Goal: Task Accomplishment & Management: Manage account settings

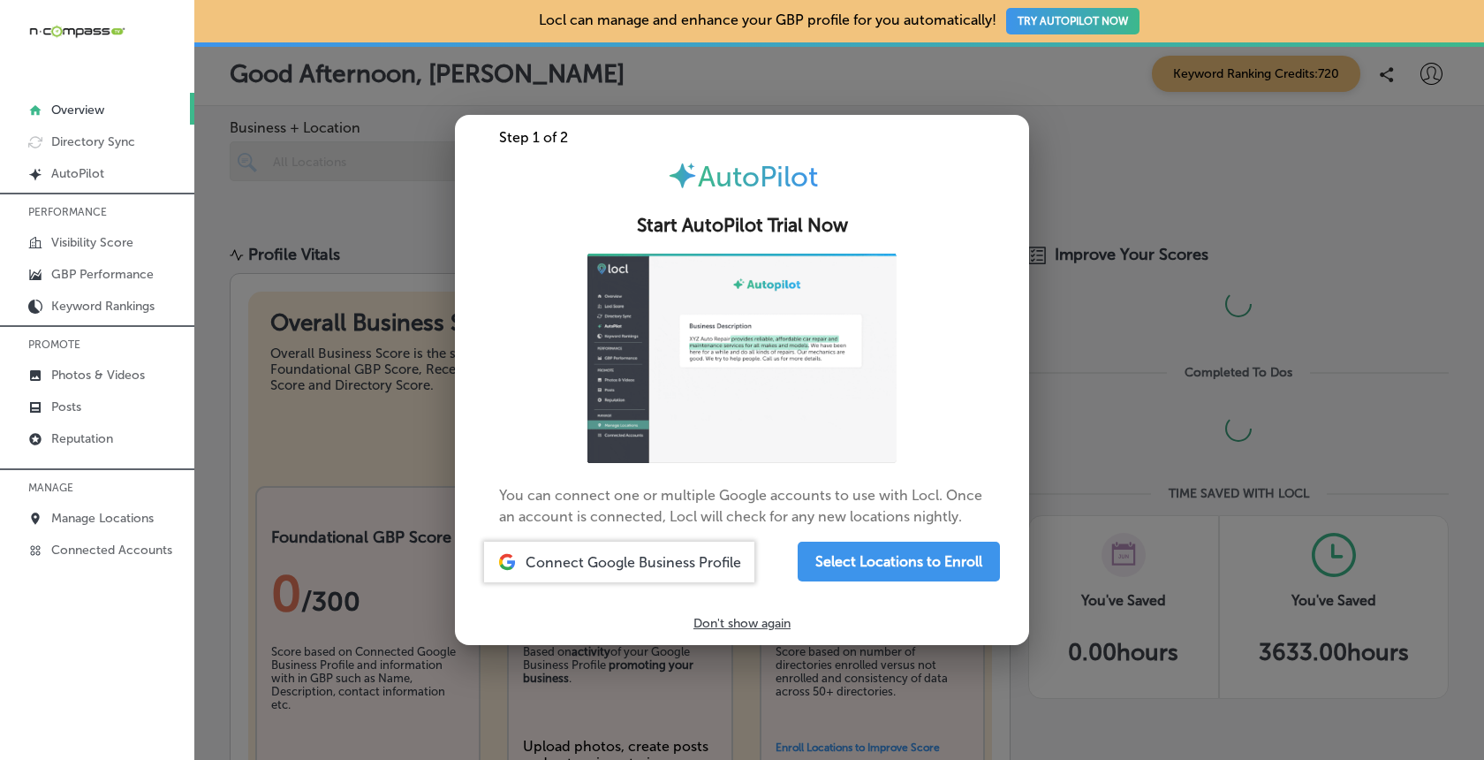
click at [1088, 149] on div at bounding box center [742, 380] width 1484 height 760
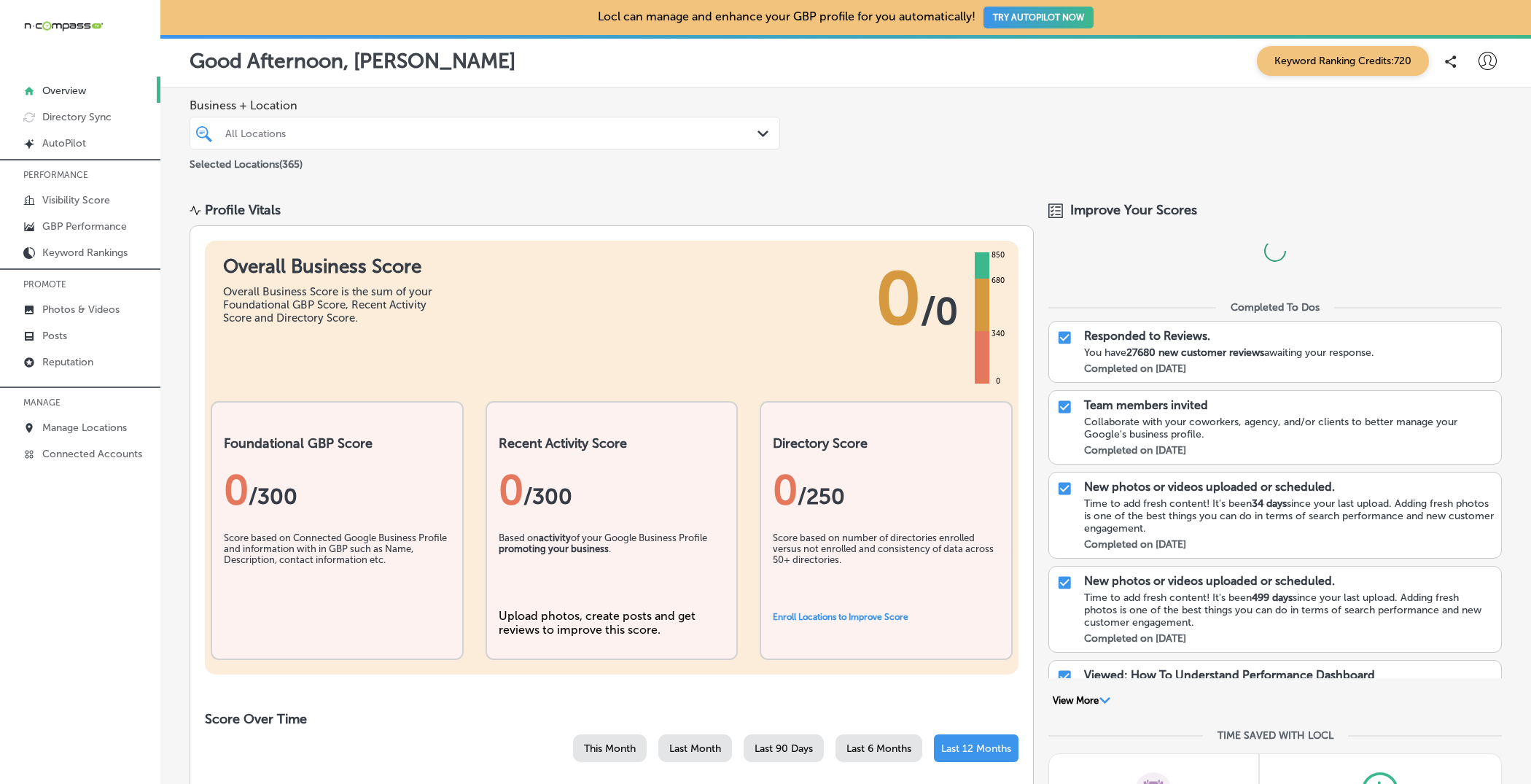
click at [961, 138] on div "Business + Location All Locations Path Created with Sketch. Selected Locations …" at bounding box center [845, 135] width 1371 height 97
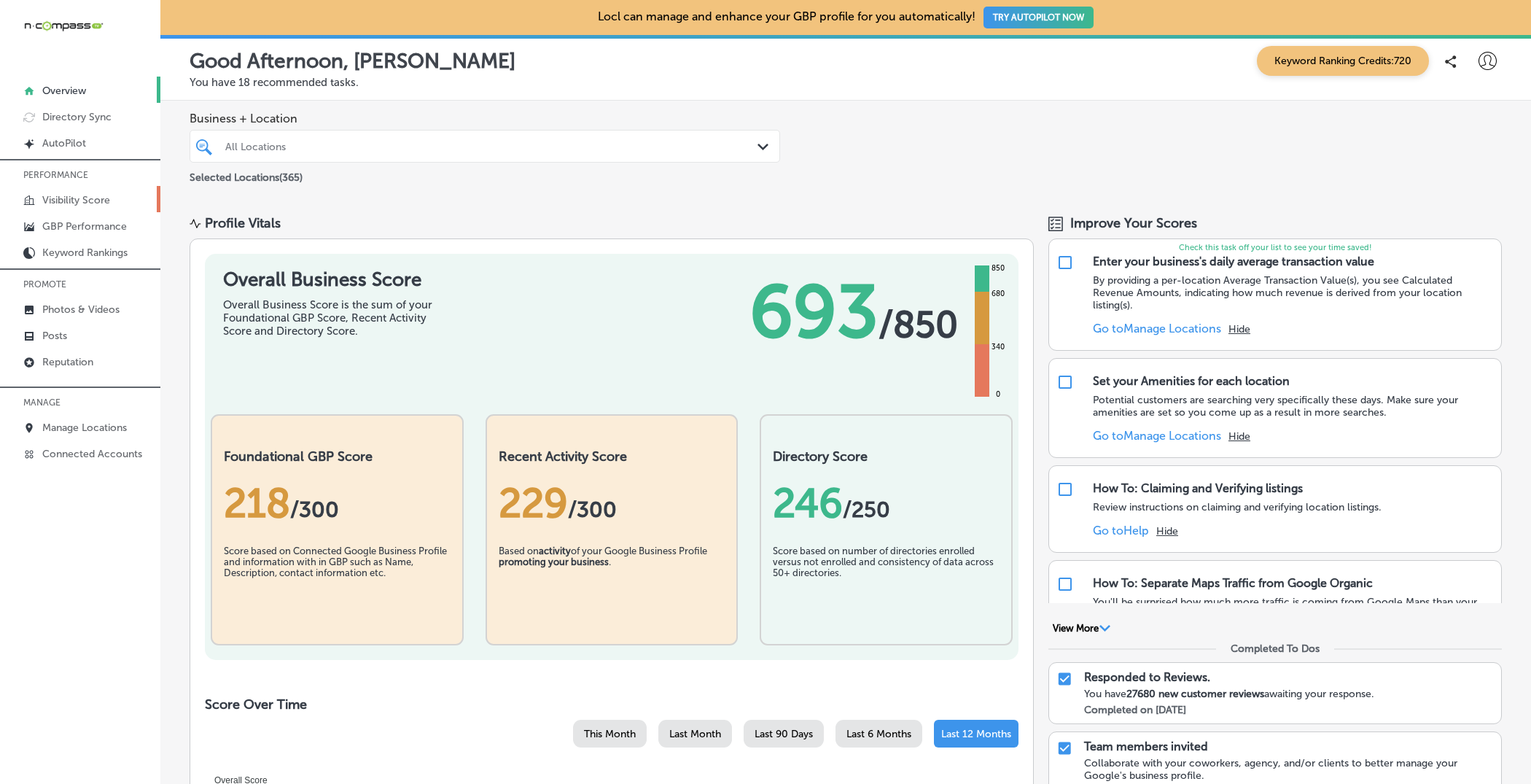
click at [78, 196] on p "Visibility Score" at bounding box center [76, 200] width 68 height 12
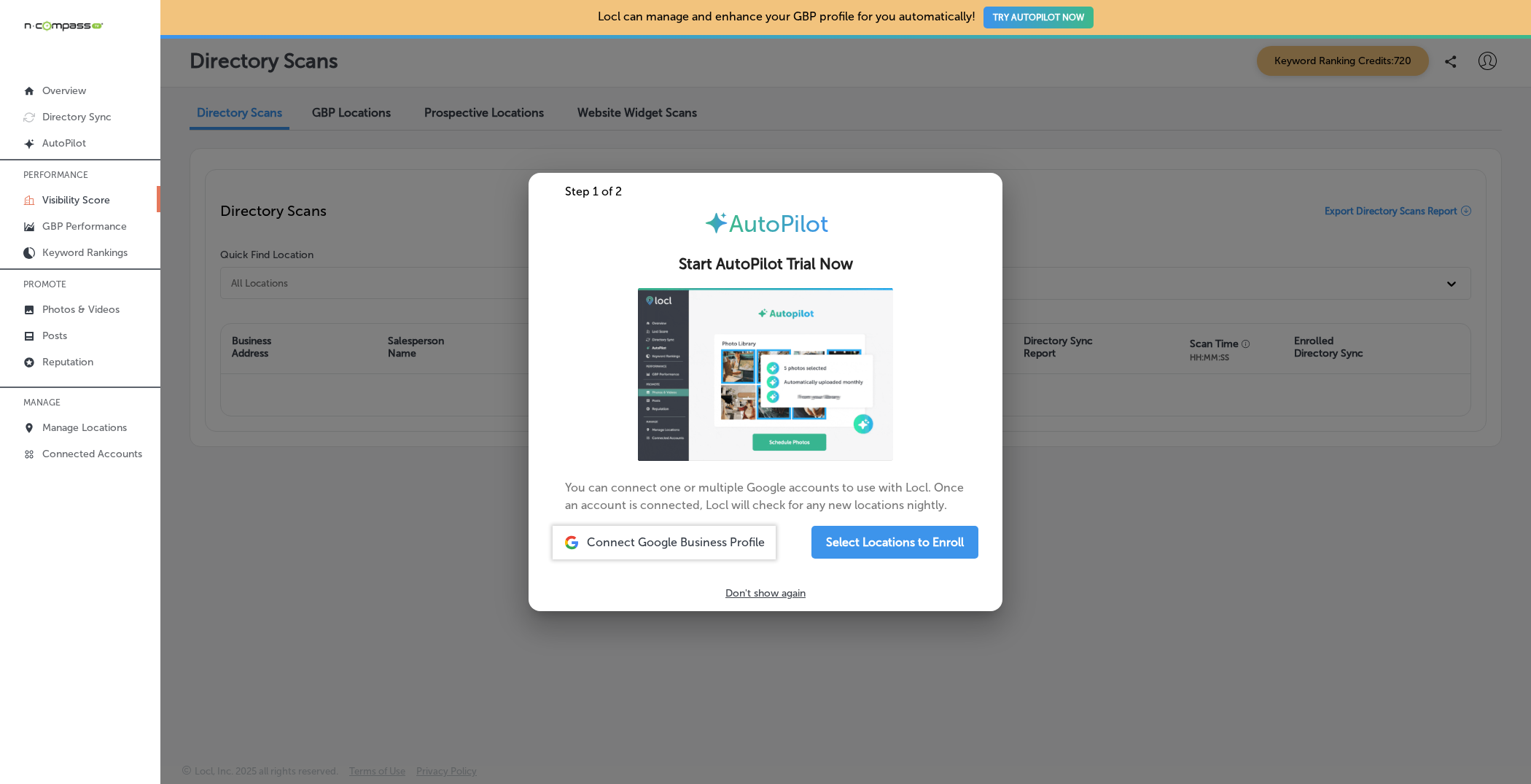
click at [1076, 146] on div at bounding box center [765, 392] width 1531 height 784
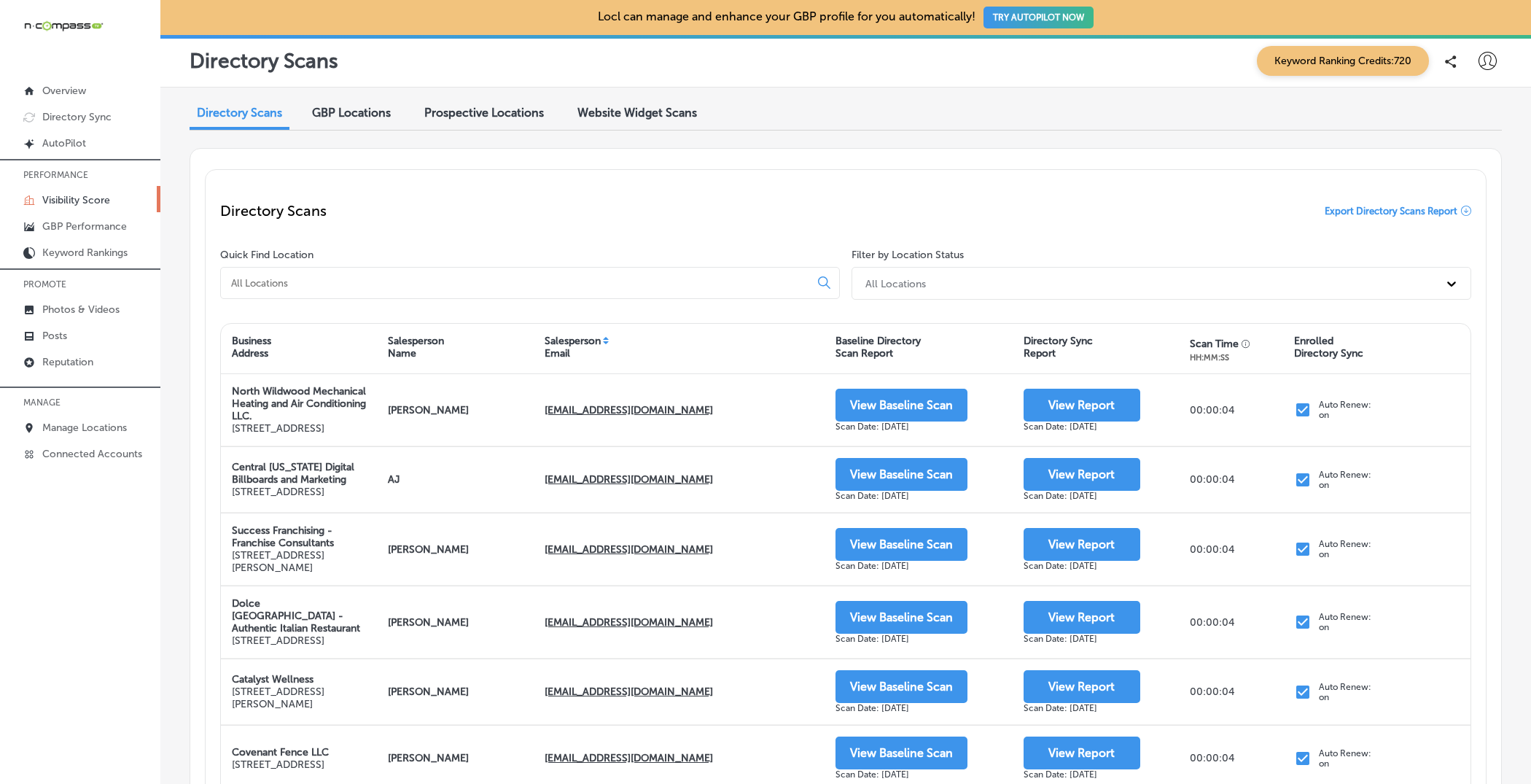
click at [88, 195] on p "Visibility Score" at bounding box center [76, 200] width 68 height 12
click at [953, 101] on div "Directory Scans GBP Locations Prospective Locations Website Widget Scans" at bounding box center [846, 114] width 1312 height 31
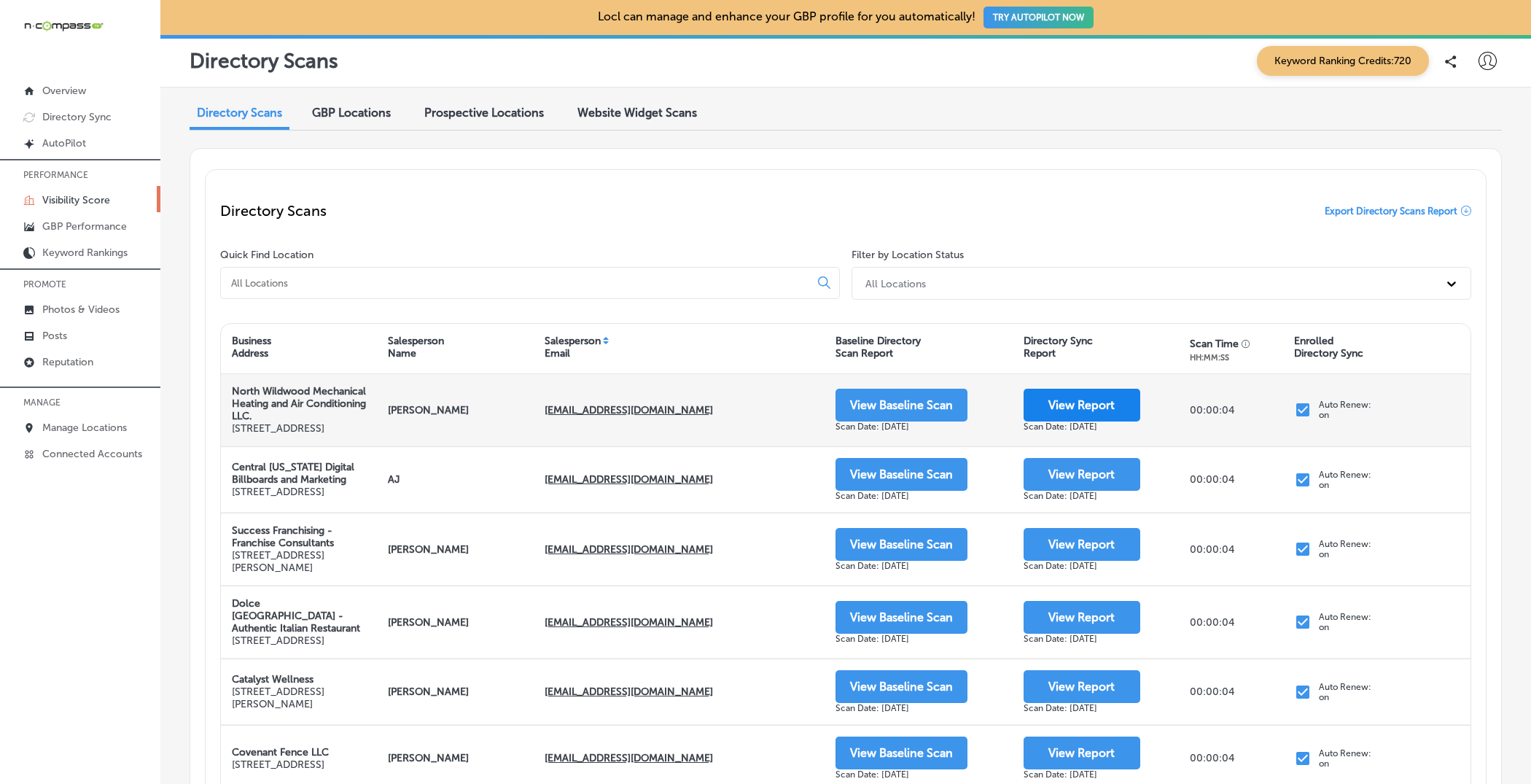
click at [1096, 422] on button "View Report" at bounding box center [1081, 405] width 116 height 33
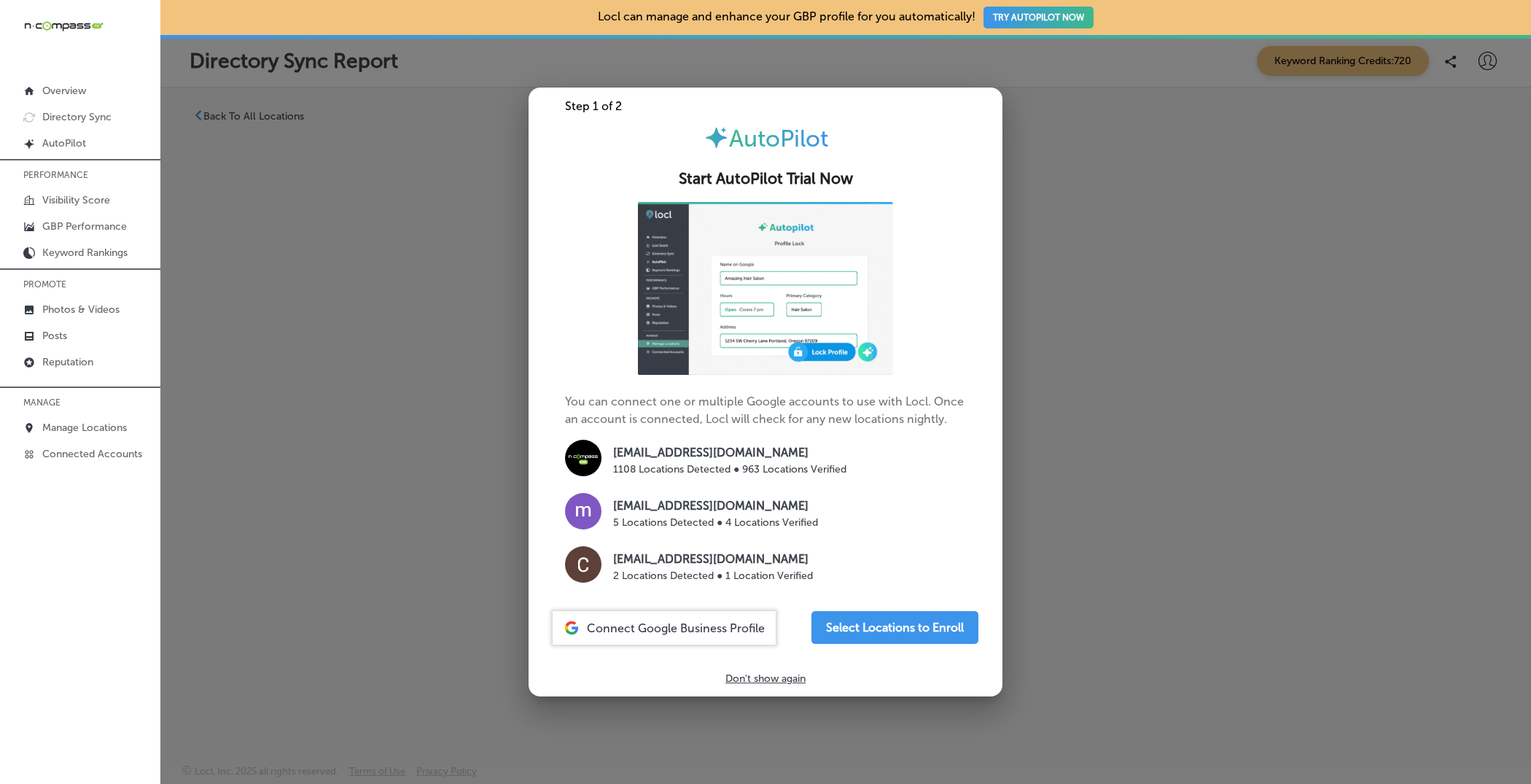
click at [373, 239] on div at bounding box center [765, 392] width 1531 height 784
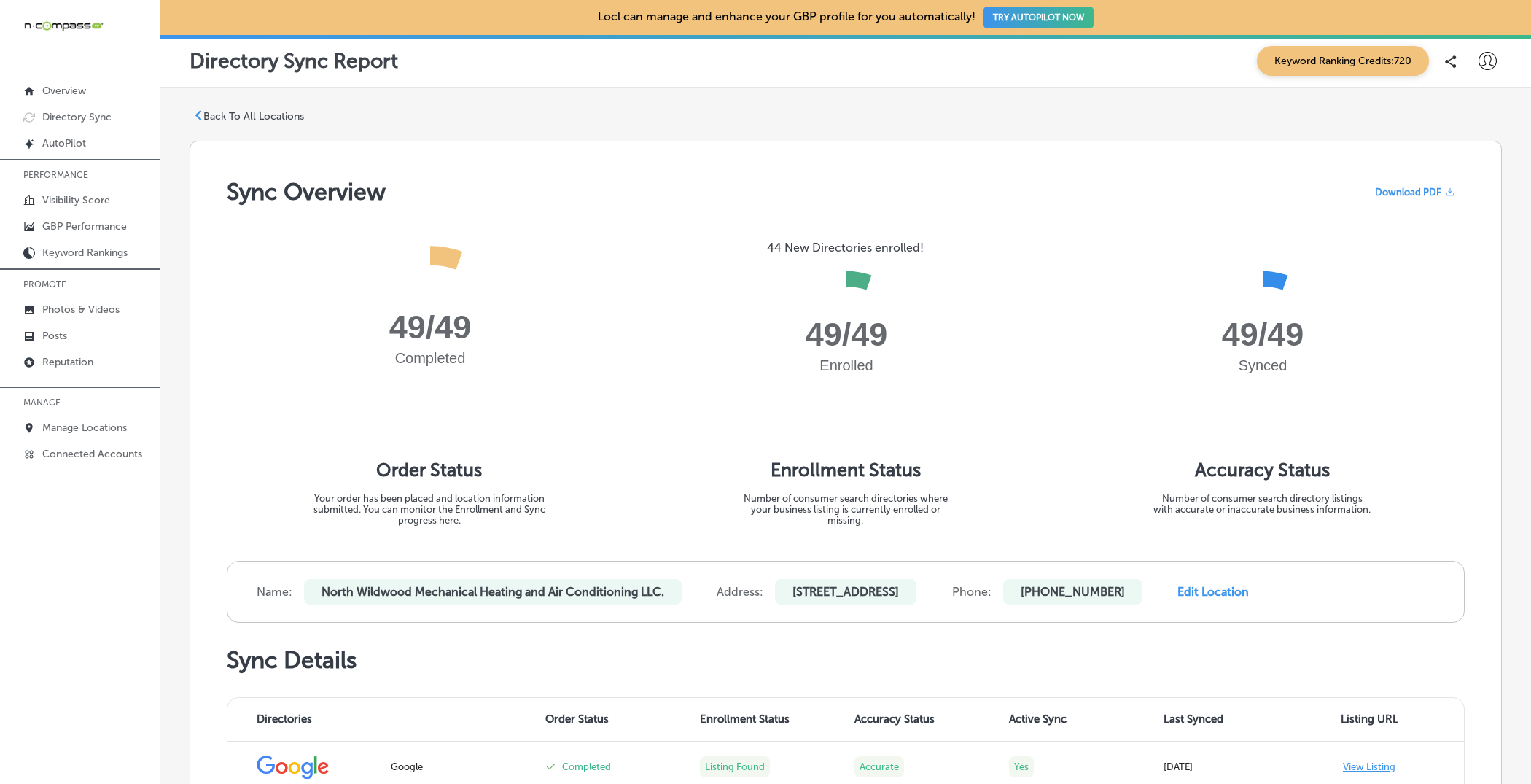
click at [216, 116] on p "Back To All Locations" at bounding box center [254, 116] width 101 height 12
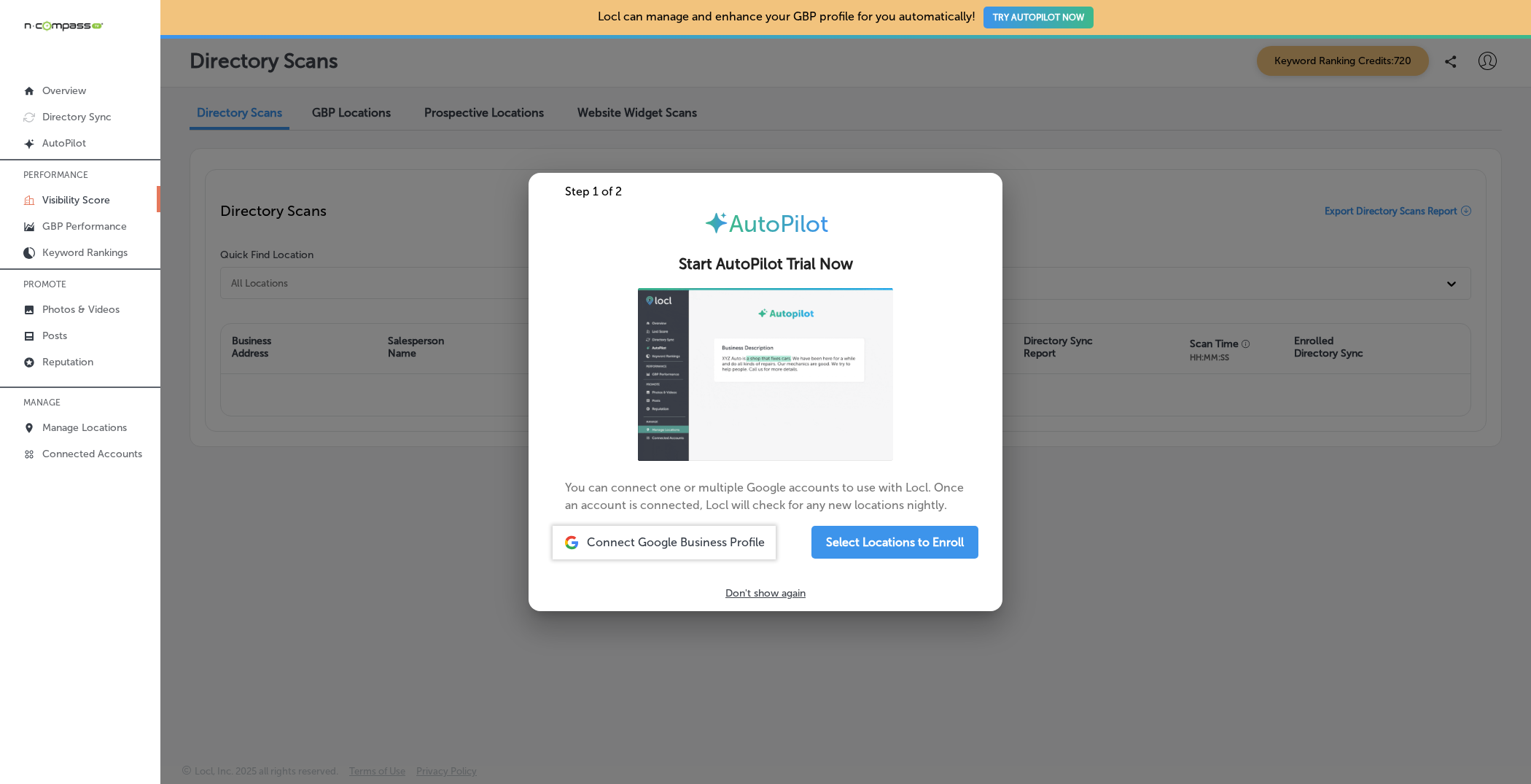
click at [419, 82] on div at bounding box center [765, 392] width 1531 height 784
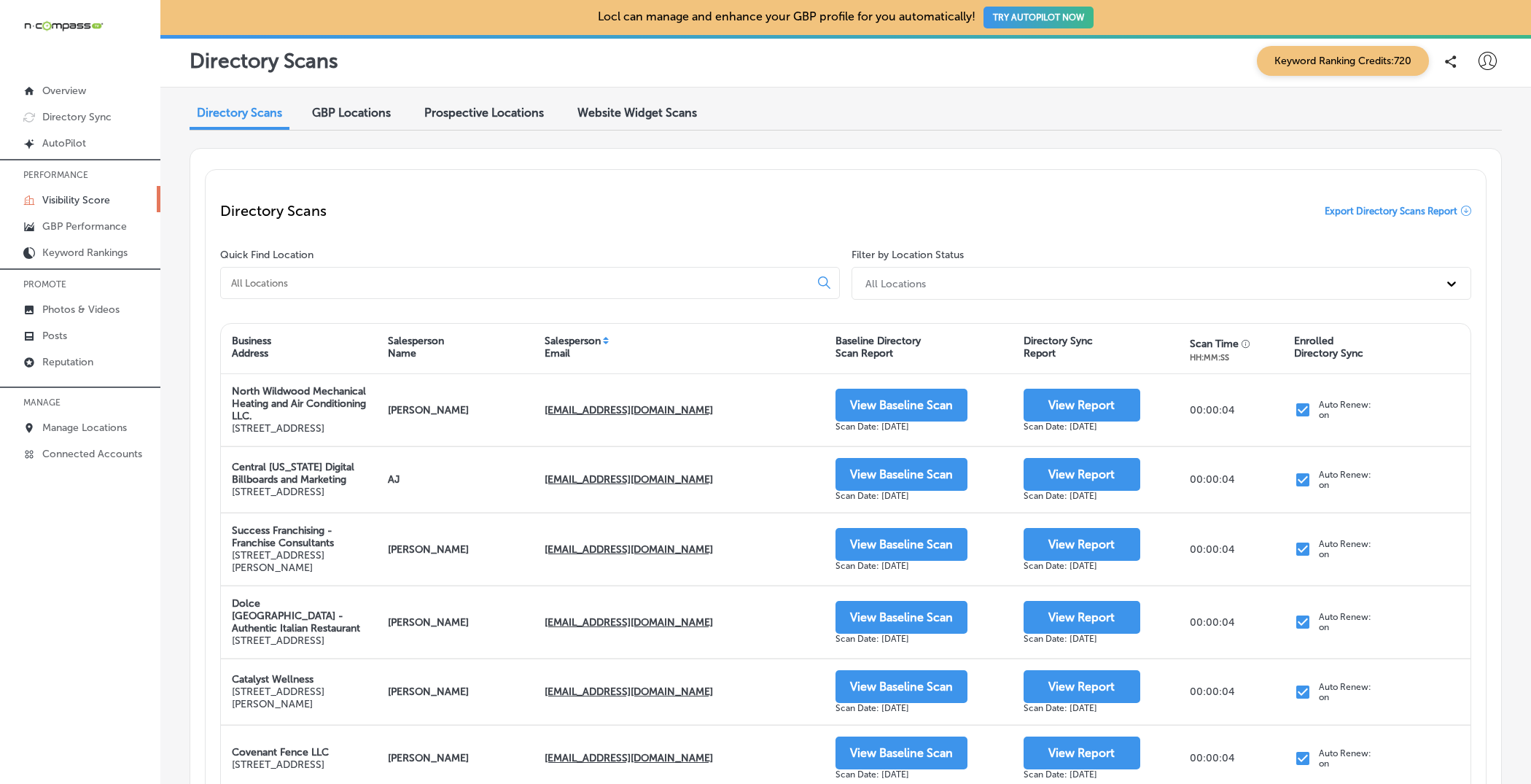
click at [373, 122] on div "GBP Locations" at bounding box center [352, 114] width 101 height 31
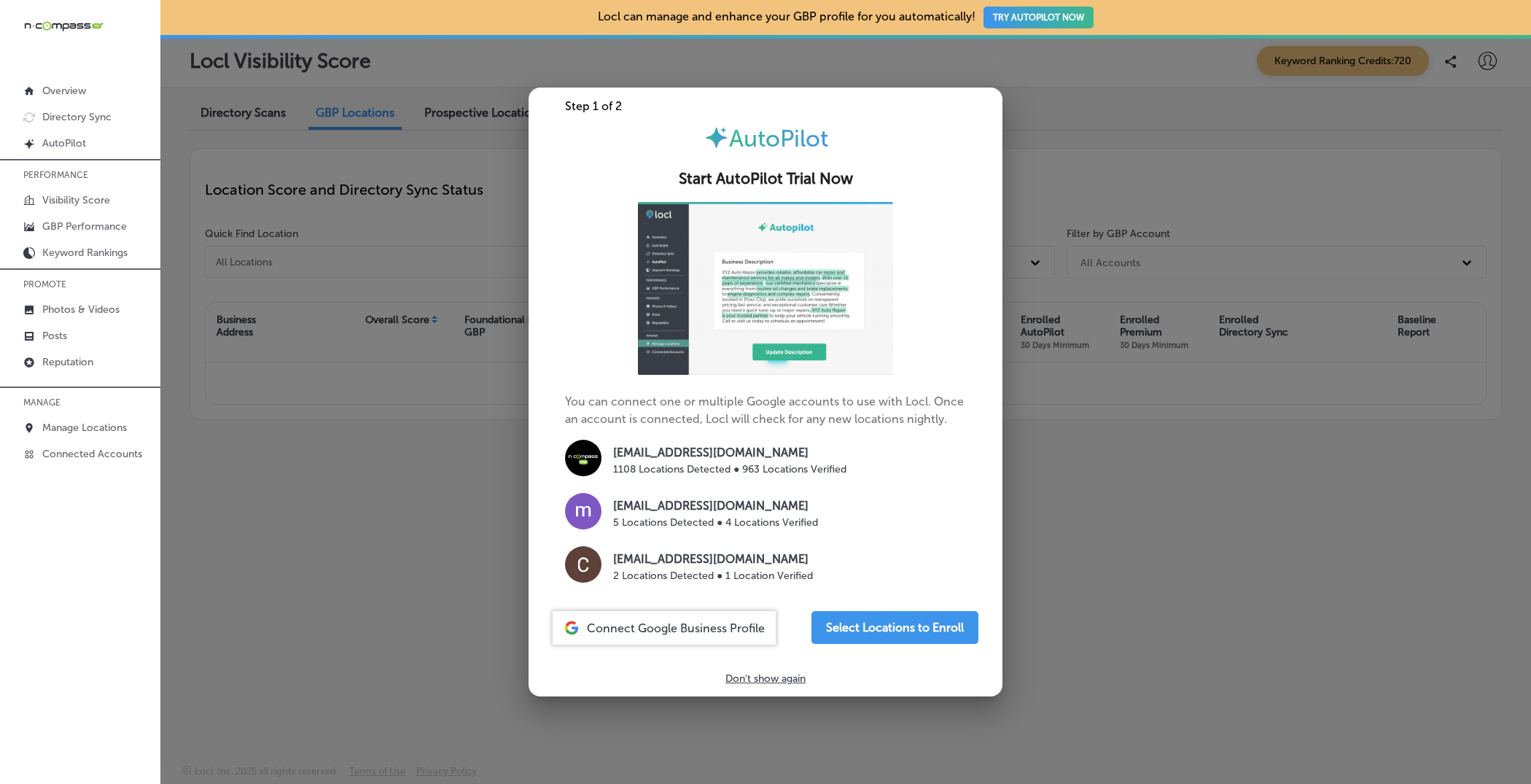
click at [1080, 91] on div at bounding box center [765, 392] width 1531 height 784
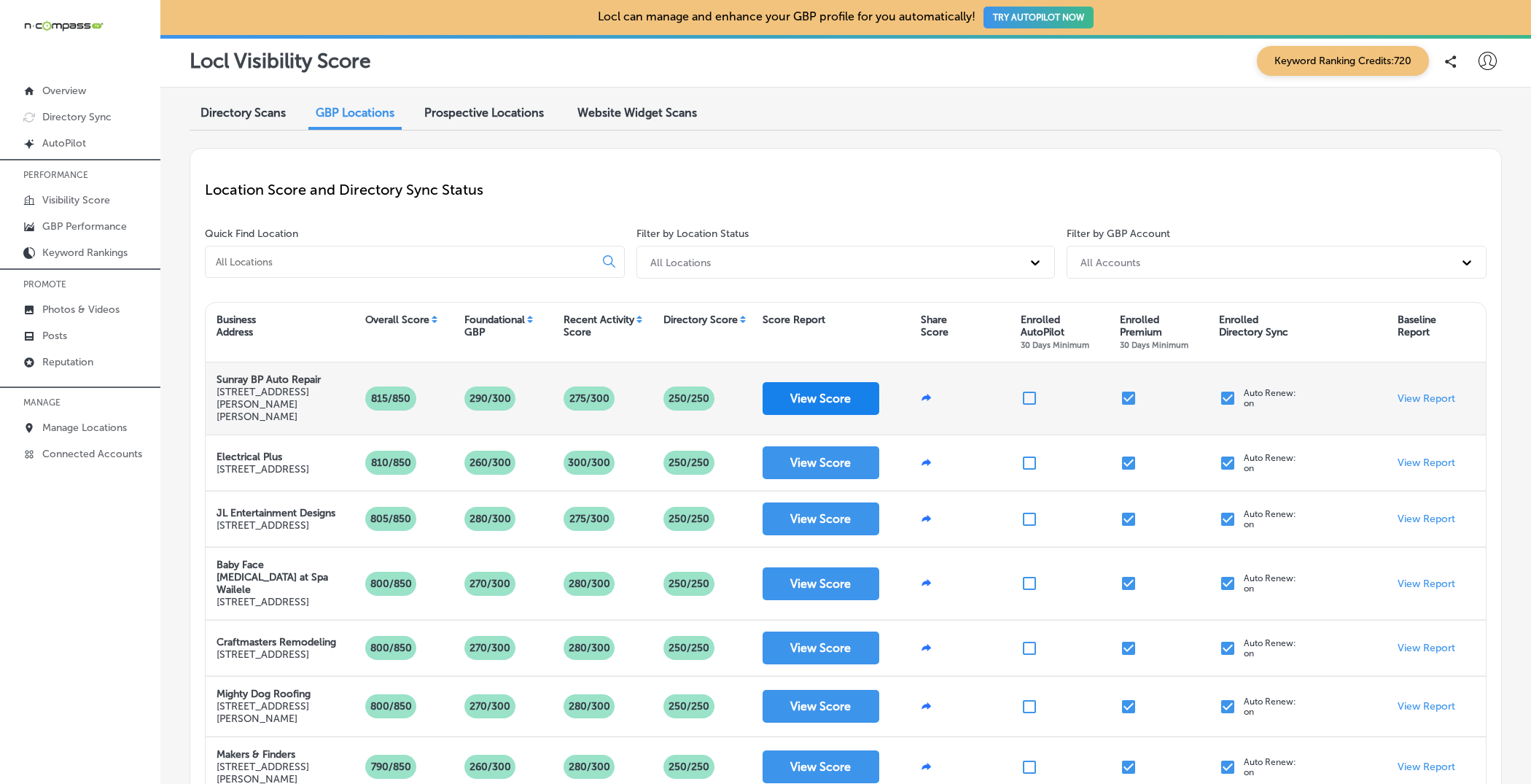
click at [826, 387] on button "View Score" at bounding box center [820, 399] width 116 height 33
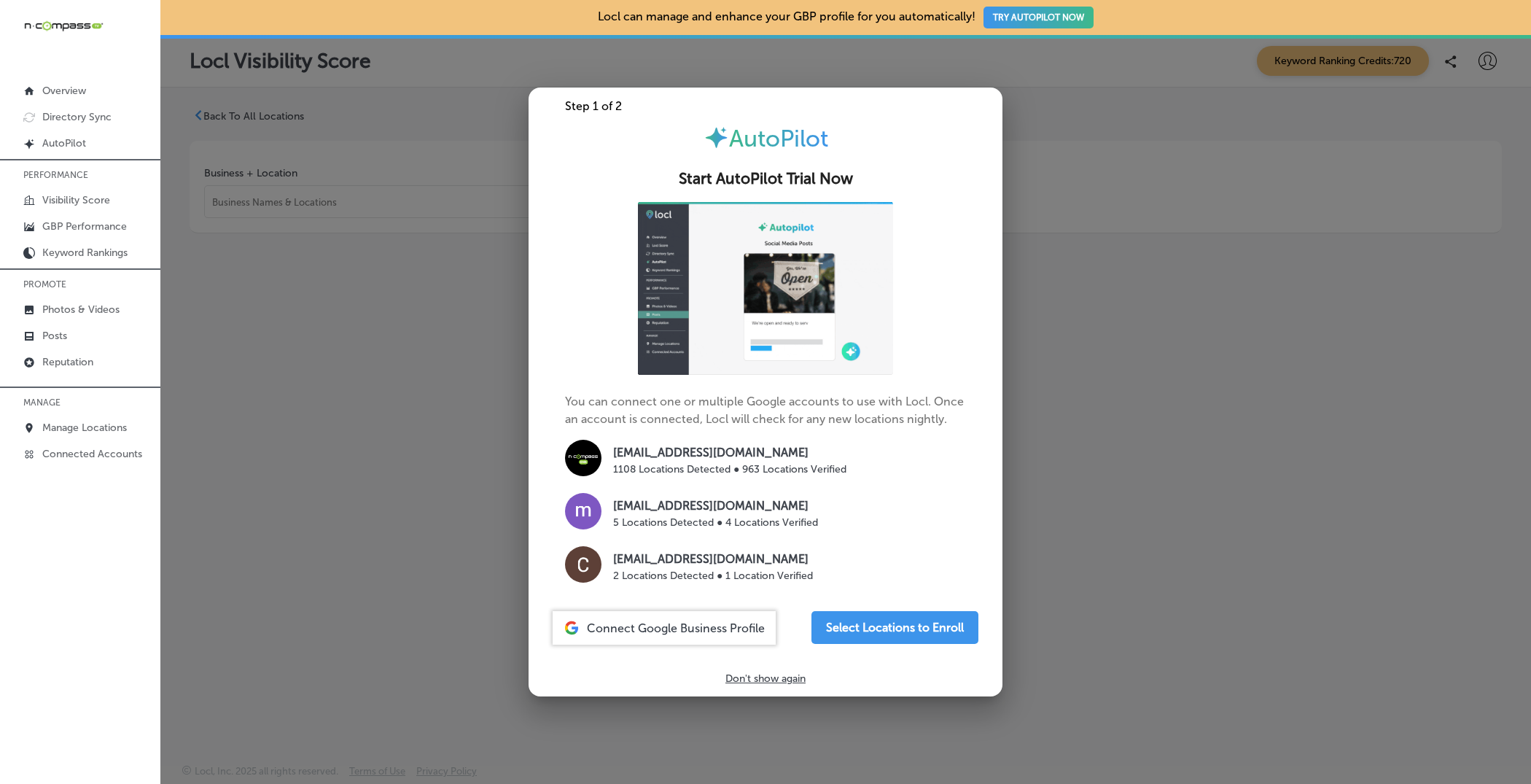
click at [1122, 163] on div at bounding box center [765, 392] width 1531 height 784
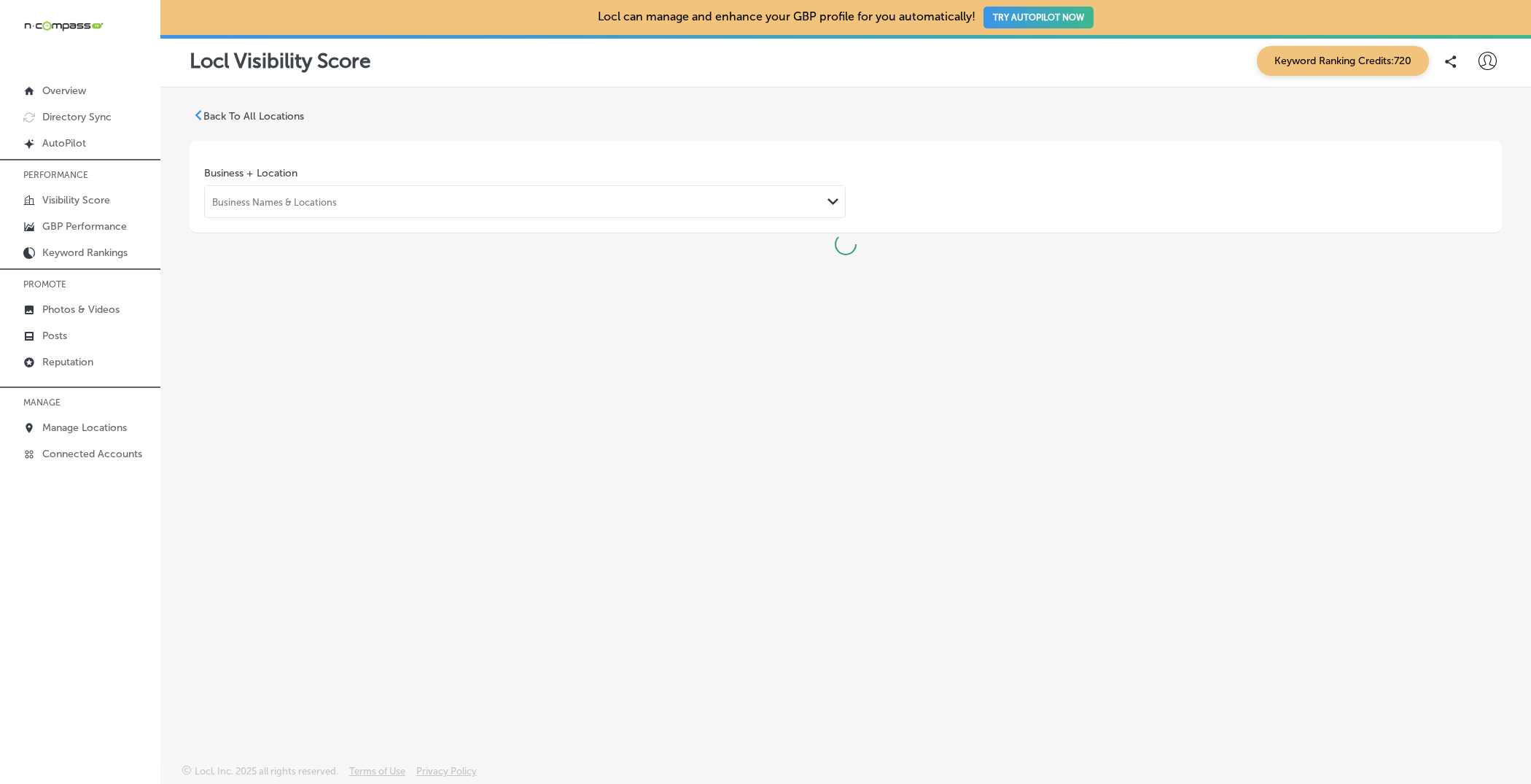
click at [229, 115] on p "Back To All Locations" at bounding box center [254, 116] width 101 height 12
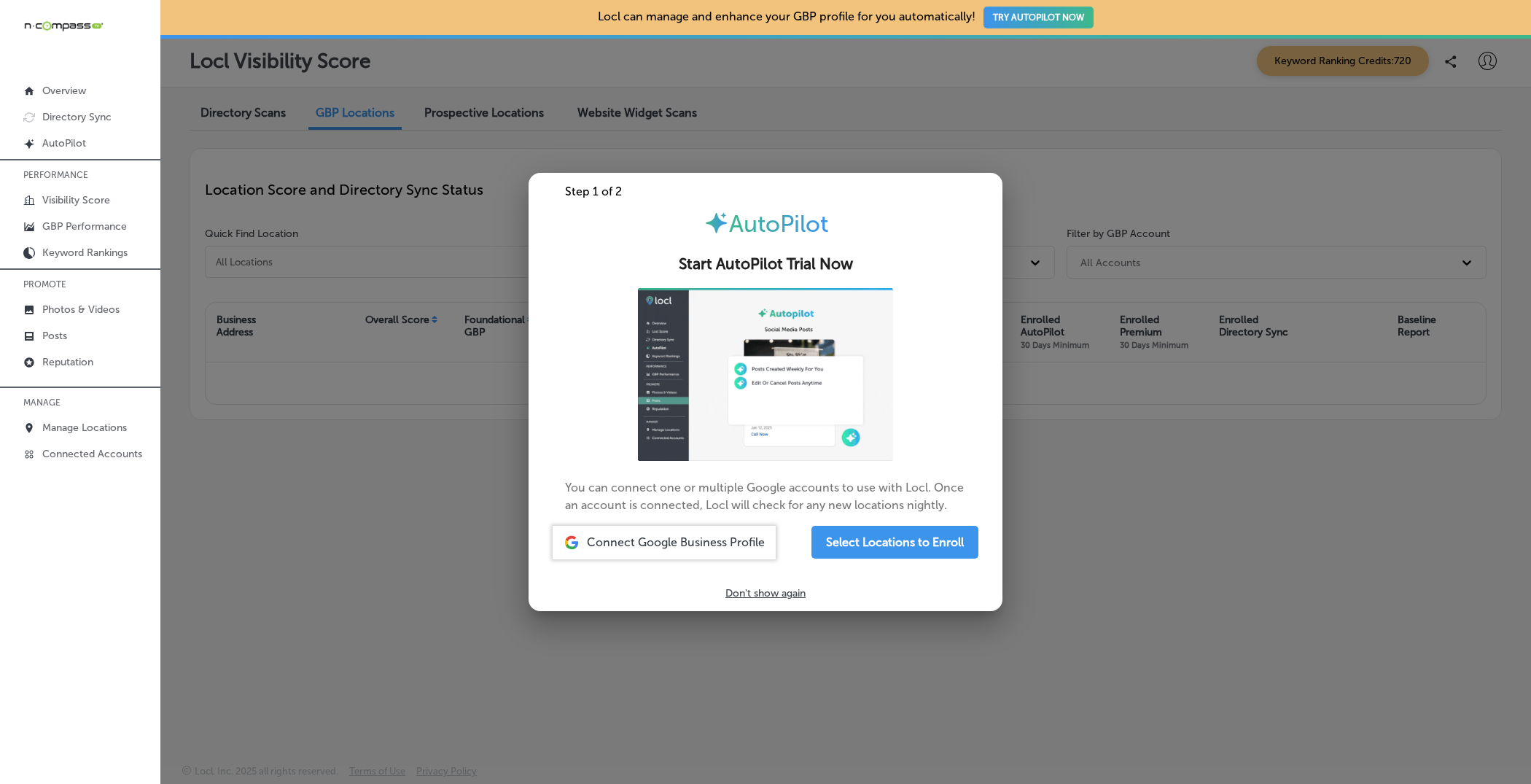
click at [511, 60] on div at bounding box center [765, 392] width 1531 height 784
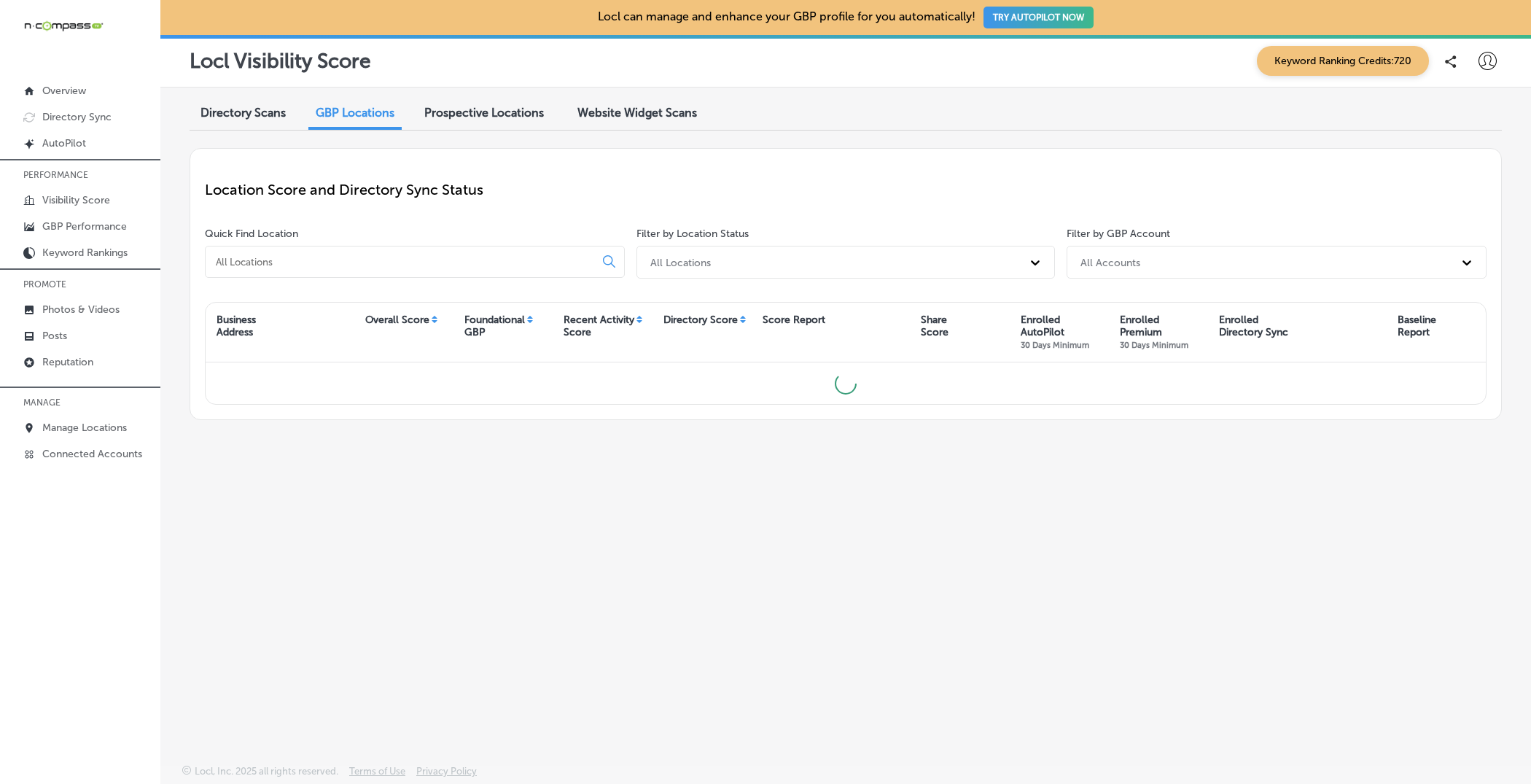
click at [817, 100] on div "Directory Scans GBP Locations Prospective Locations Website Widget Scans" at bounding box center [846, 114] width 1312 height 31
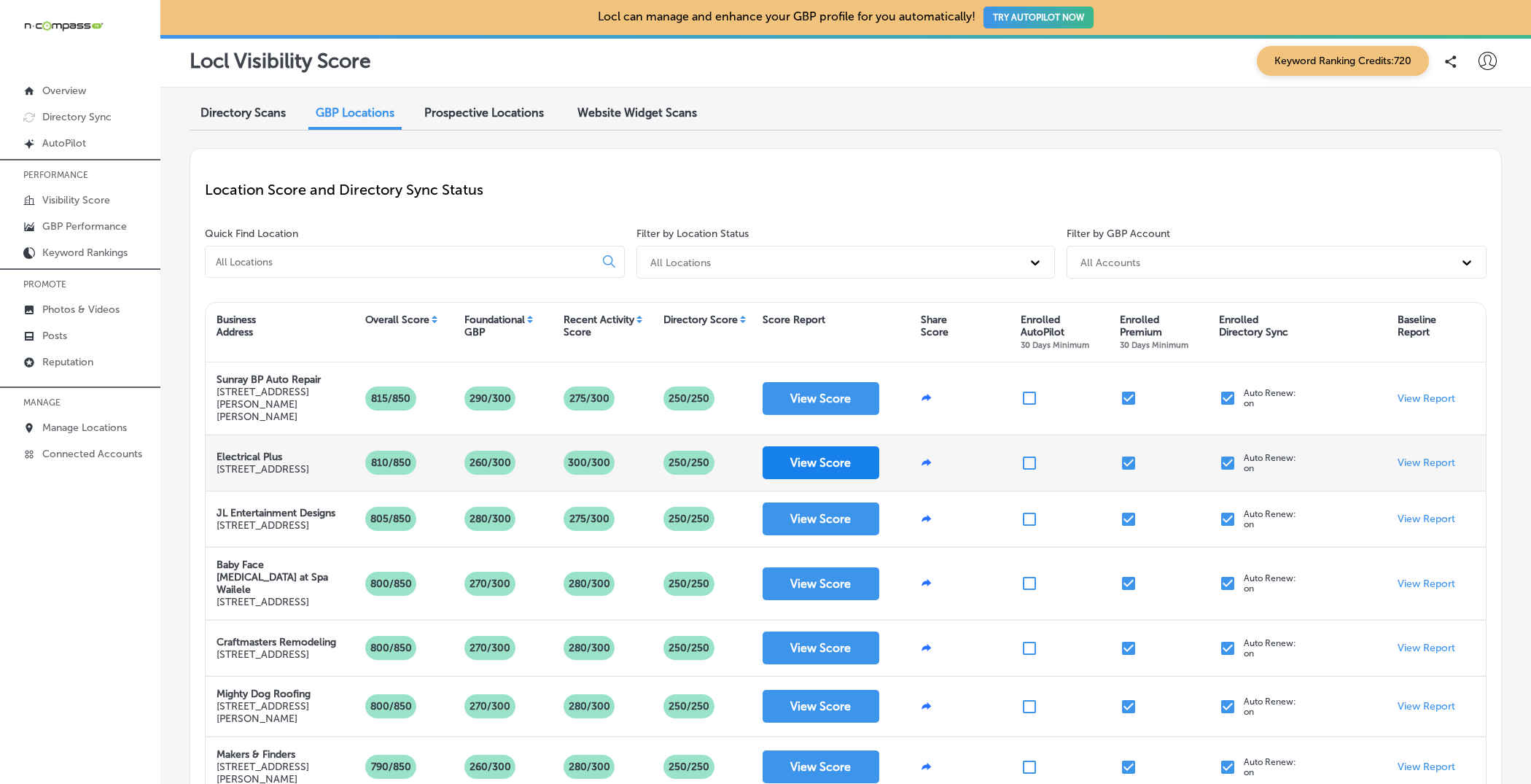
click at [815, 448] on button "View Score" at bounding box center [820, 463] width 116 height 33
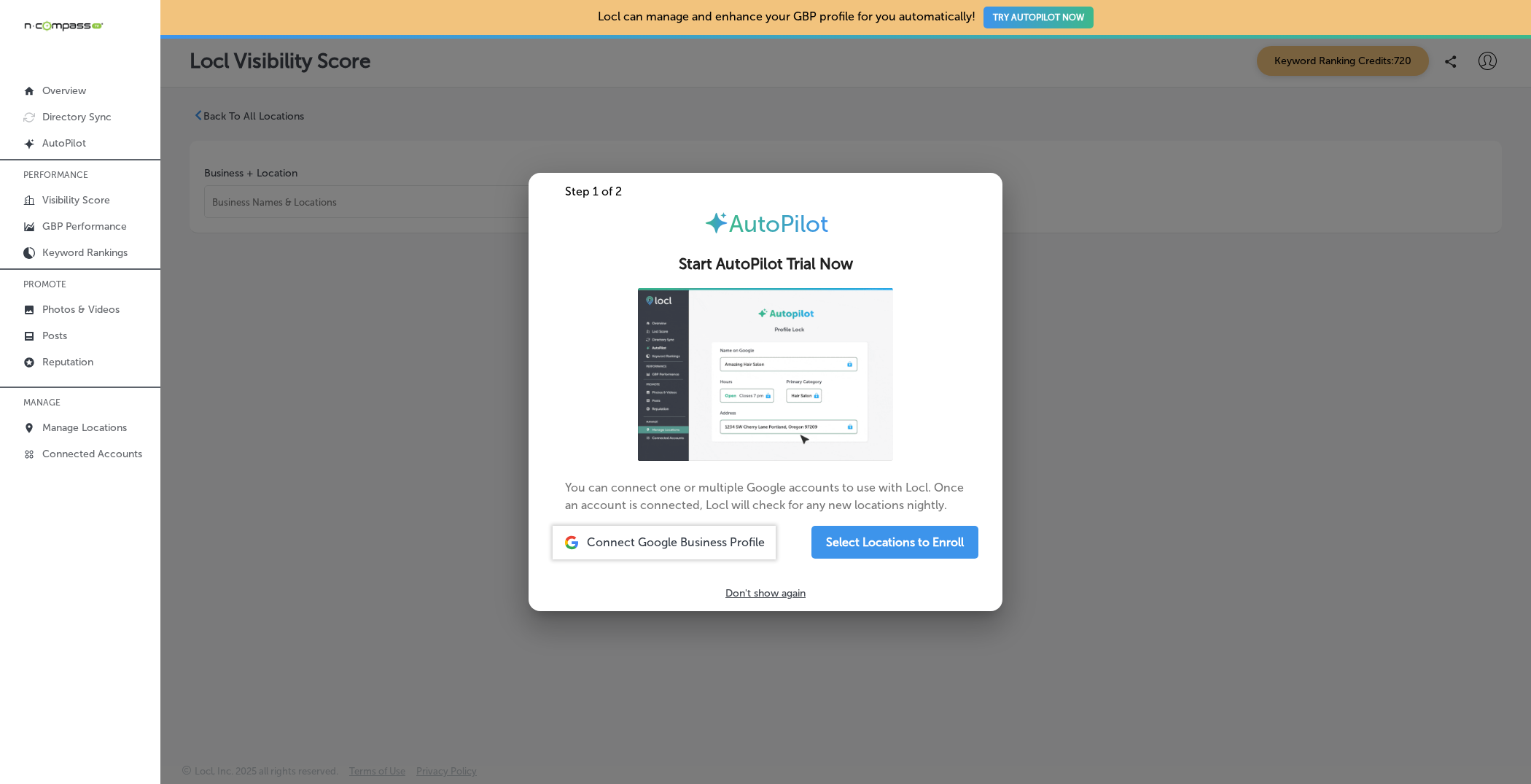
click at [1161, 373] on div at bounding box center [765, 392] width 1531 height 784
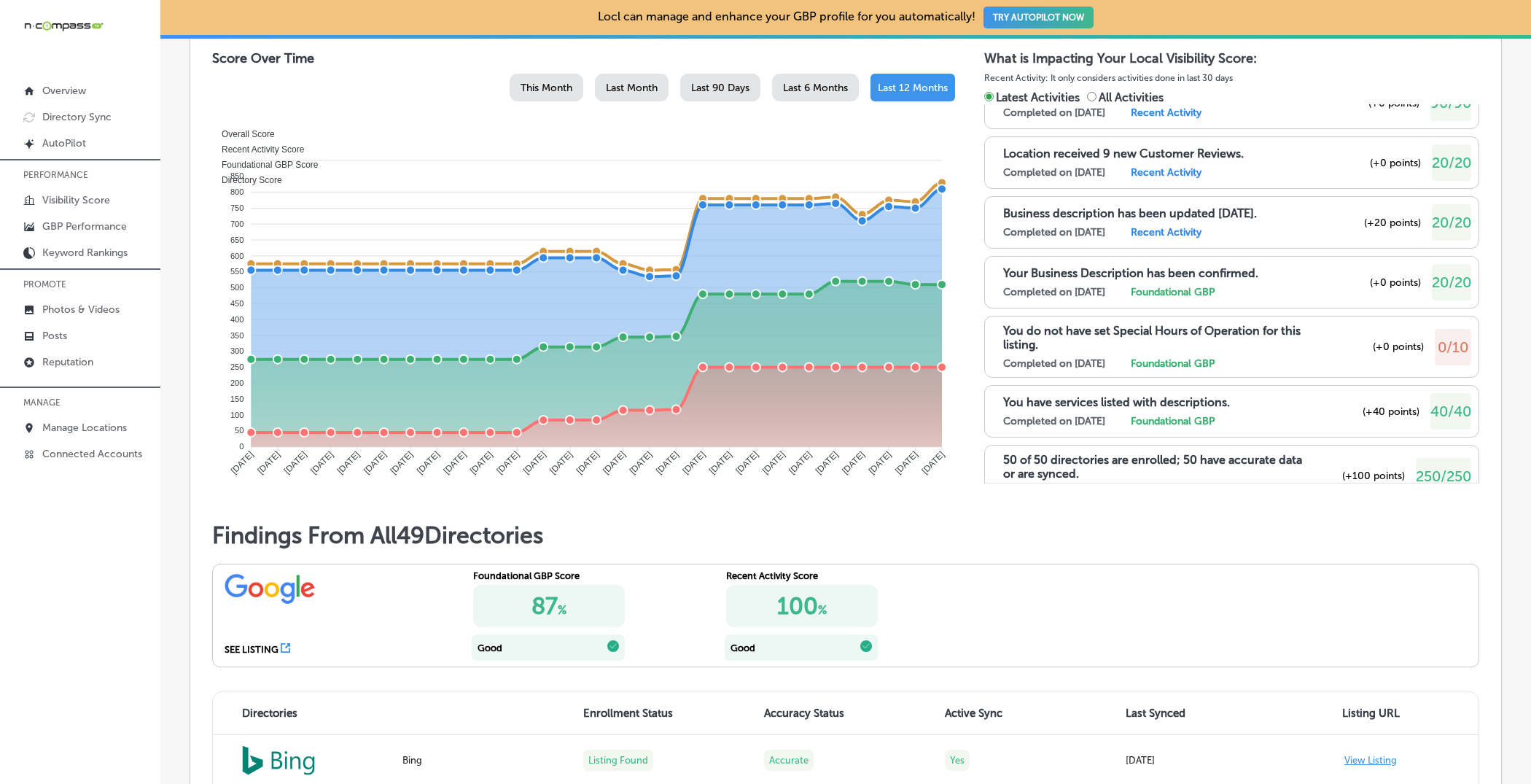
scroll to position [276, 0]
click at [1093, 95] on input "All Activities" at bounding box center [1091, 96] width 9 height 9
radio input "true"
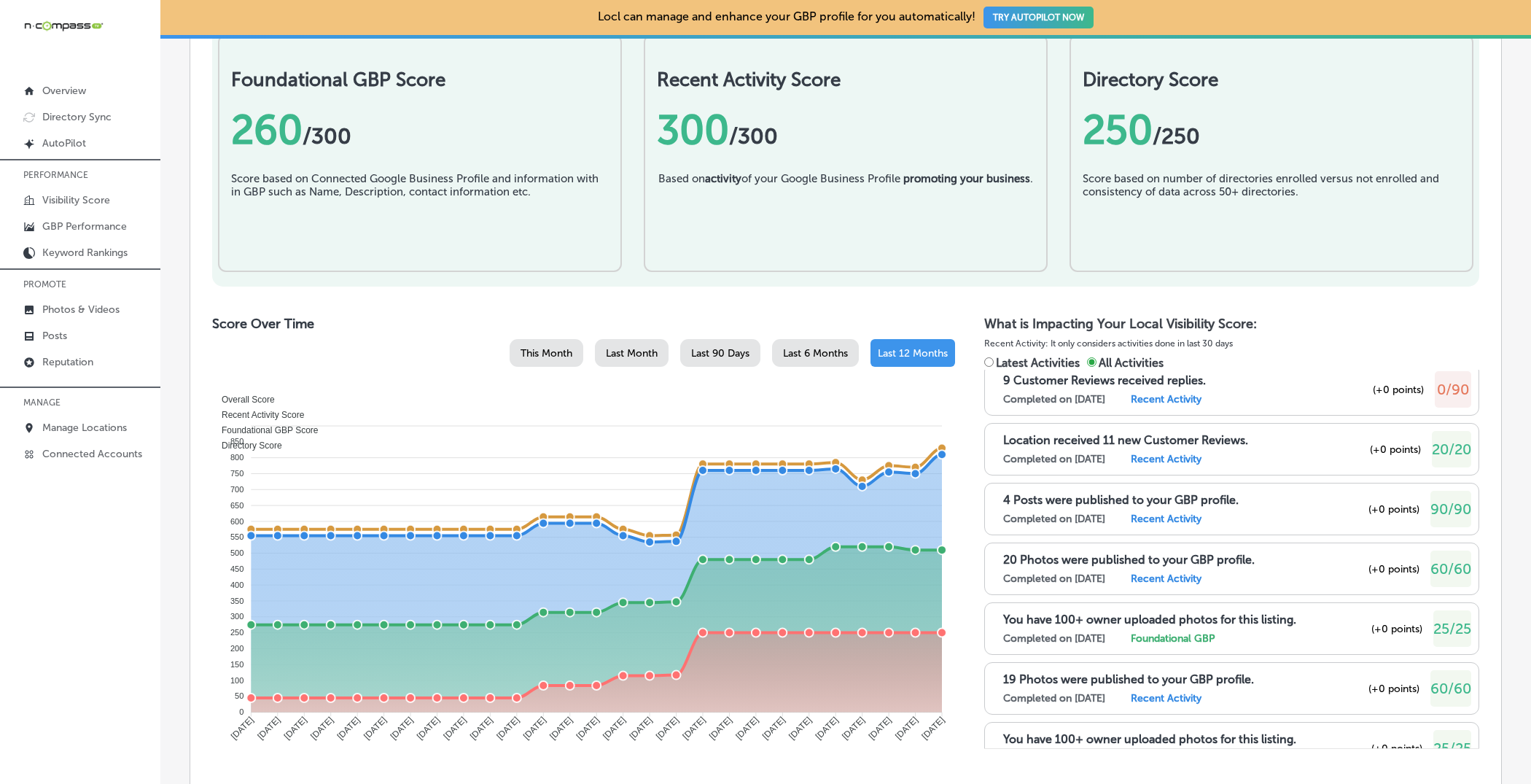
scroll to position [17452, 0]
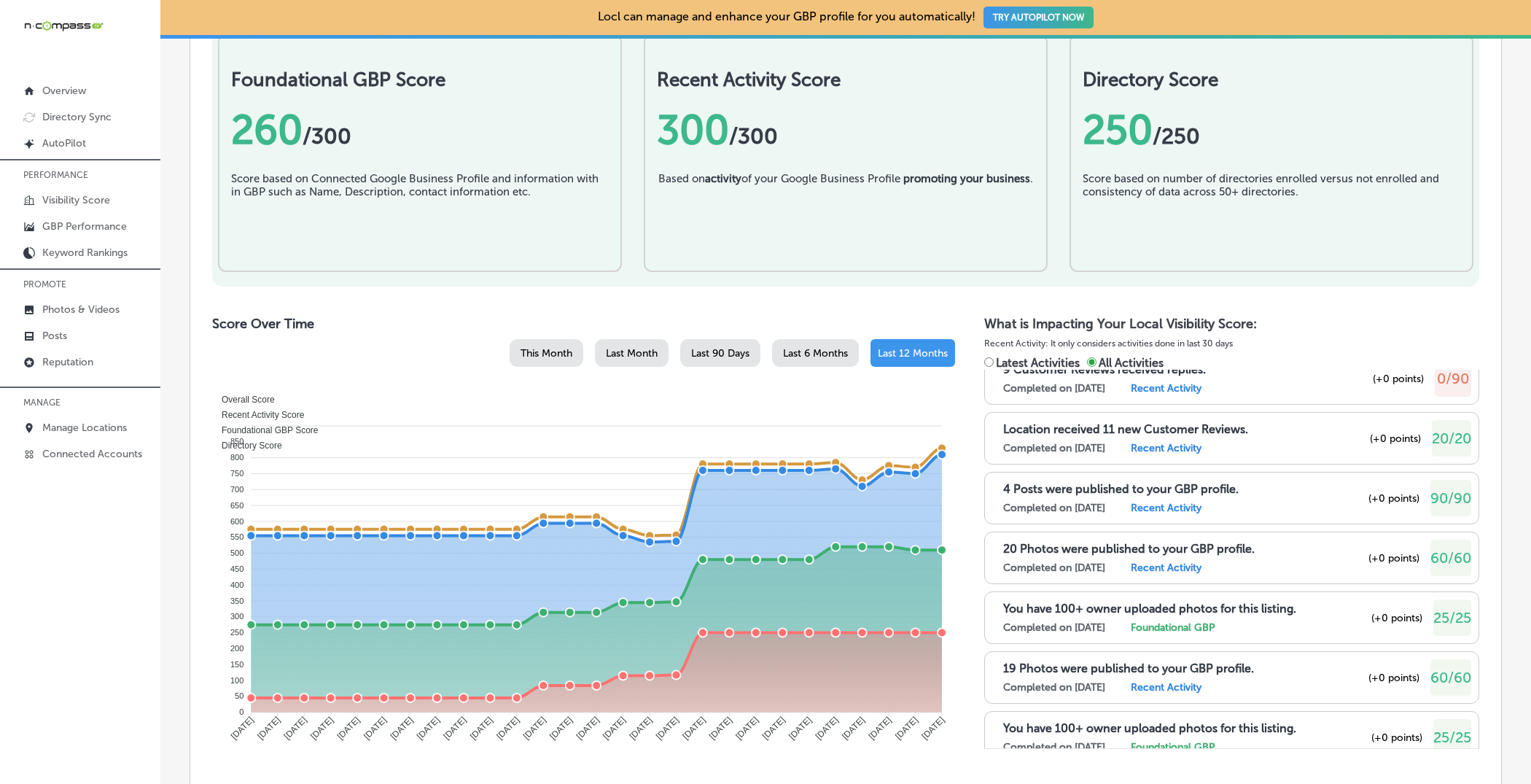
click at [993, 352] on div "What is Impacting Your Local Visibility Score: Recent Activity: It only conside…" at bounding box center [1232, 342] width 495 height 54
click at [989, 361] on input "Latest Activities" at bounding box center [989, 361] width 9 height 9
radio input "true"
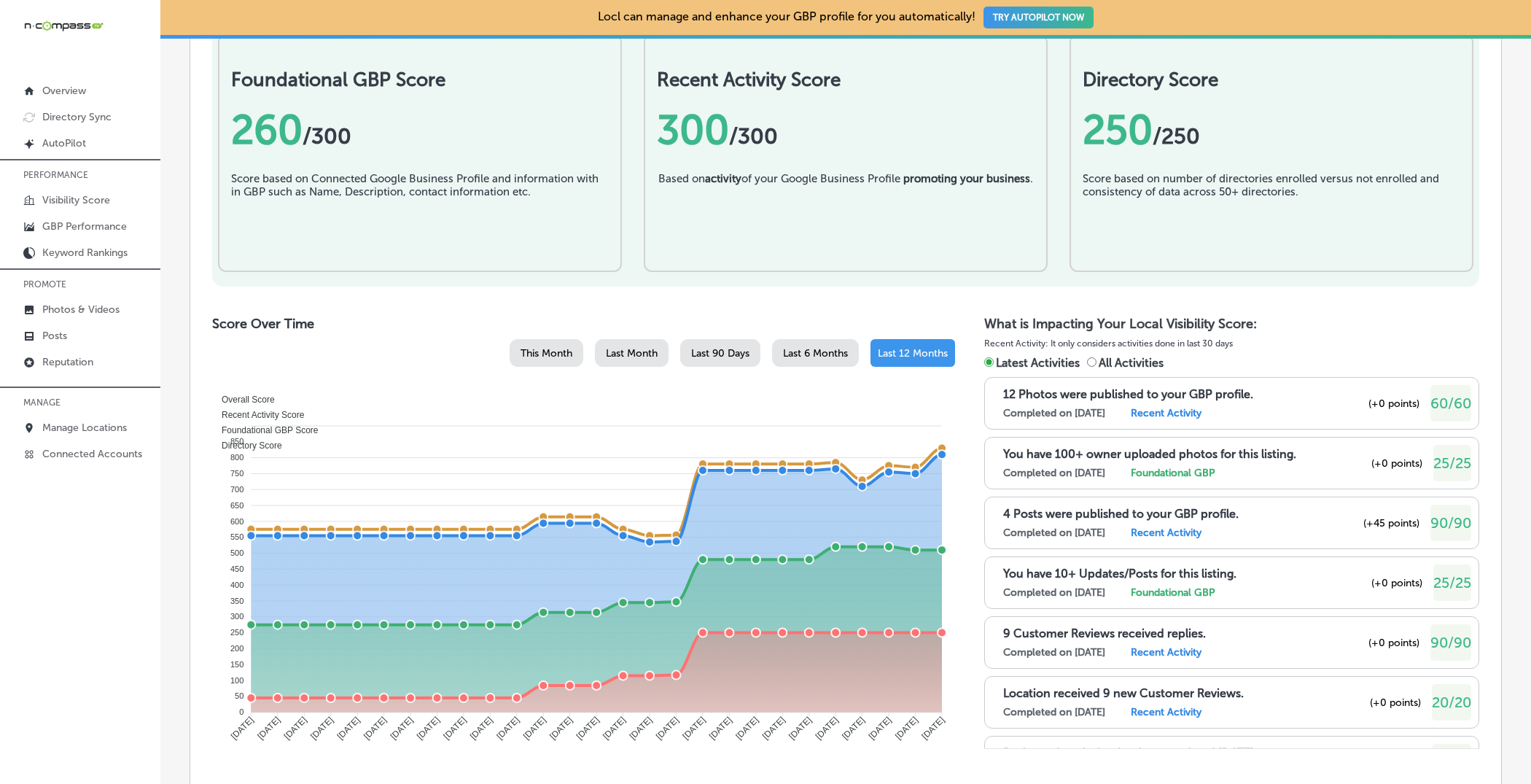
scroll to position [508, 0]
drag, startPoint x: 997, startPoint y: 359, endPoint x: 1081, endPoint y: 359, distance: 84.0
click at [1081, 361] on div "Latest Activities All Activities" at bounding box center [1232, 361] width 495 height 15
click at [1074, 361] on span "Latest Activities" at bounding box center [1038, 361] width 84 height 14
click at [994, 361] on input "Latest Activities" at bounding box center [989, 361] width 9 height 9
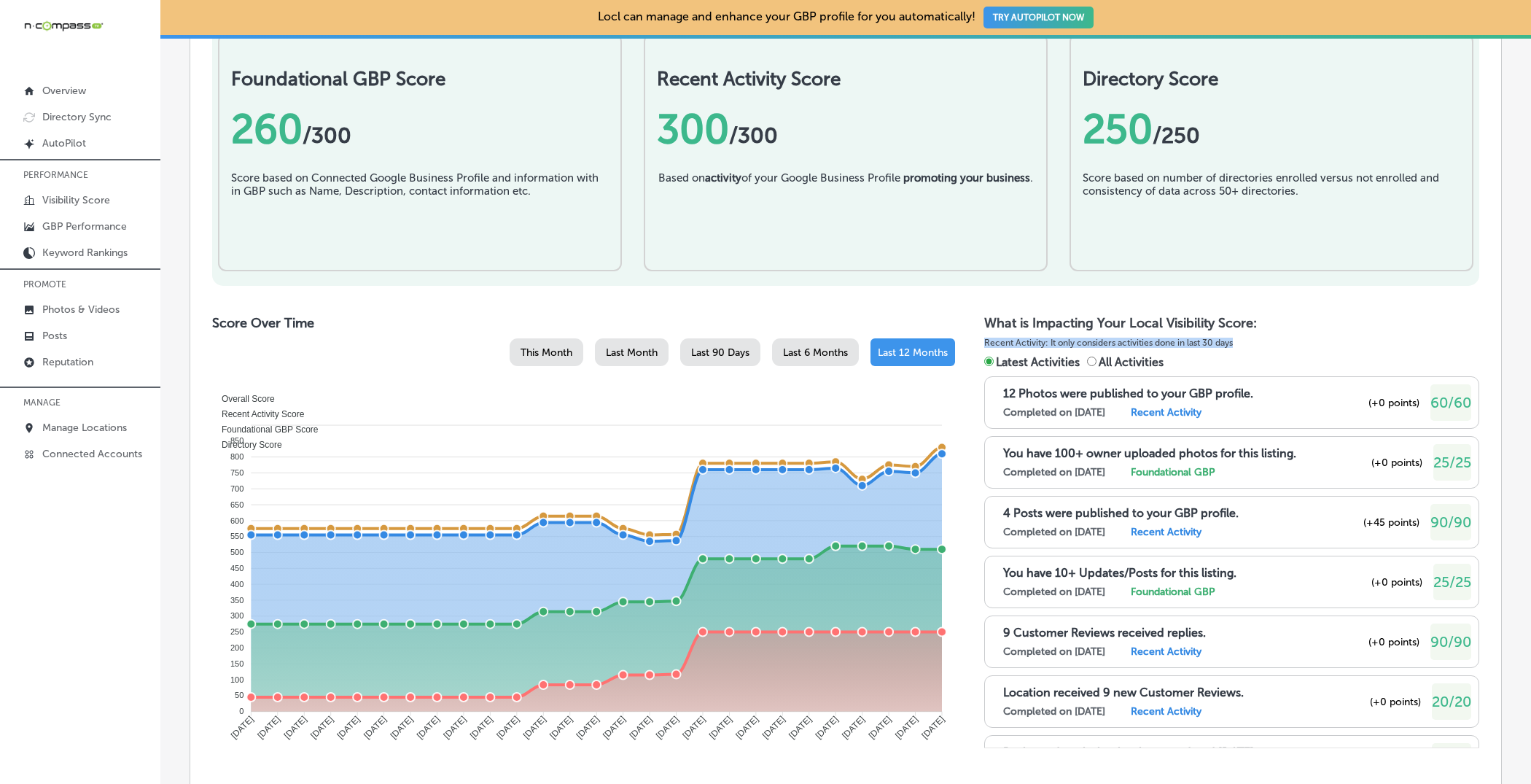
drag, startPoint x: 984, startPoint y: 340, endPoint x: 1044, endPoint y: 346, distance: 60.3
click at [1044, 346] on p "Recent Activity: It only considers activities done in last 30 days" at bounding box center [1232, 342] width 495 height 16
click at [1049, 345] on p "Recent Activity: It only considers activities done in last 30 days" at bounding box center [1232, 342] width 495 height 16
drag, startPoint x: 1012, startPoint y: 342, endPoint x: 974, endPoint y: 346, distance: 38.2
click at [974, 346] on div "Score Over Time This Month Last Month Last 90 Days Last 6 Months Last 12 Months…" at bounding box center [846, 541] width 1268 height 453
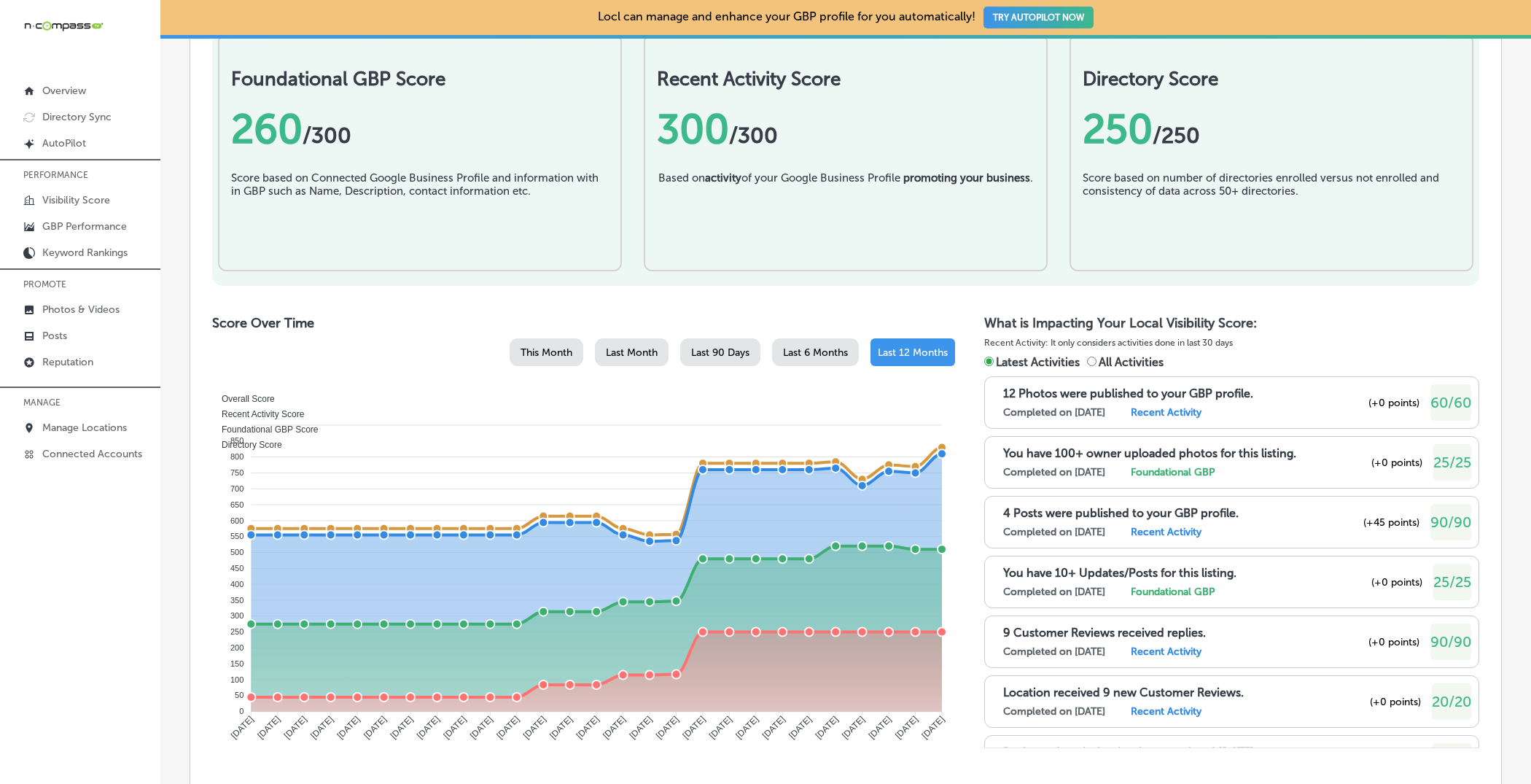
click at [992, 347] on p "Recent Activity: It only considers activities done in last 30 days" at bounding box center [1232, 342] width 495 height 16
drag, startPoint x: 985, startPoint y: 342, endPoint x: 1014, endPoint y: 341, distance: 29.0
click at [1014, 341] on p "Recent Activity: It only considers activities done in last 30 days" at bounding box center [1232, 342] width 495 height 16
drag, startPoint x: 1018, startPoint y: 341, endPoint x: 1042, endPoint y: 341, distance: 24.0
click at [1042, 341] on p "Recent Activity: It only considers activities done in last 30 days" at bounding box center [1232, 342] width 495 height 16
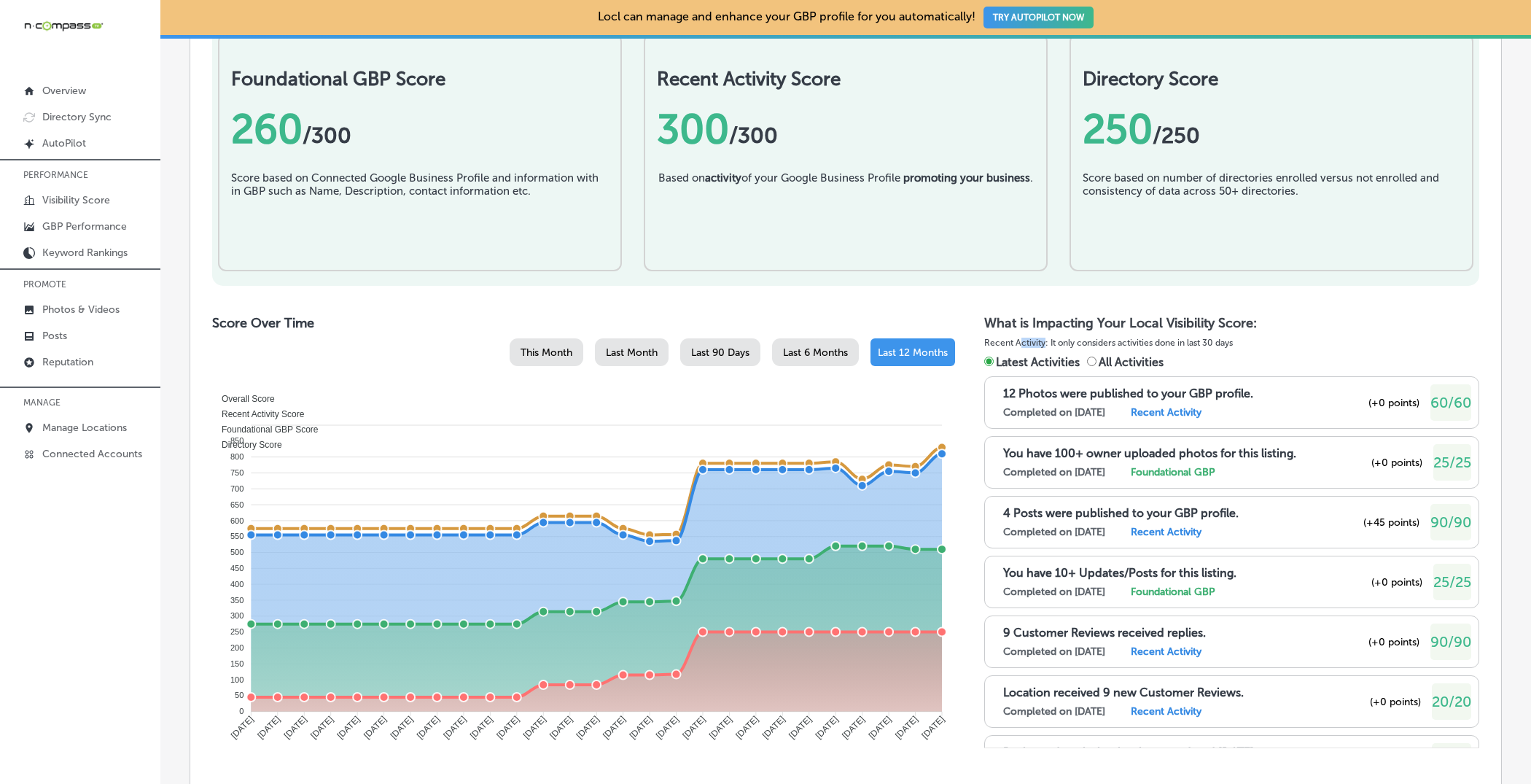
click at [1042, 342] on p "Recent Activity: It only considers activities done in last 30 days" at bounding box center [1232, 342] width 495 height 16
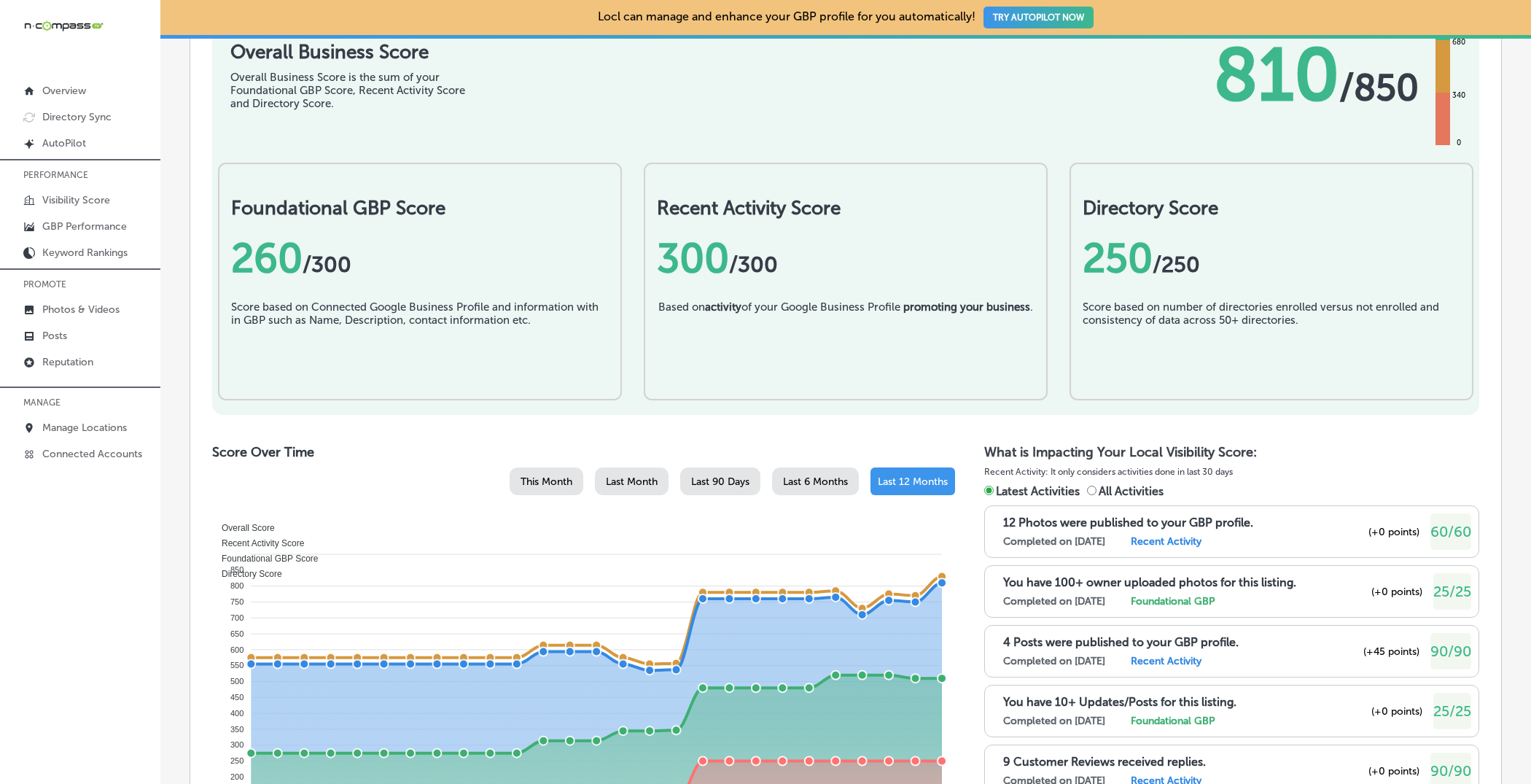
scroll to position [368, 0]
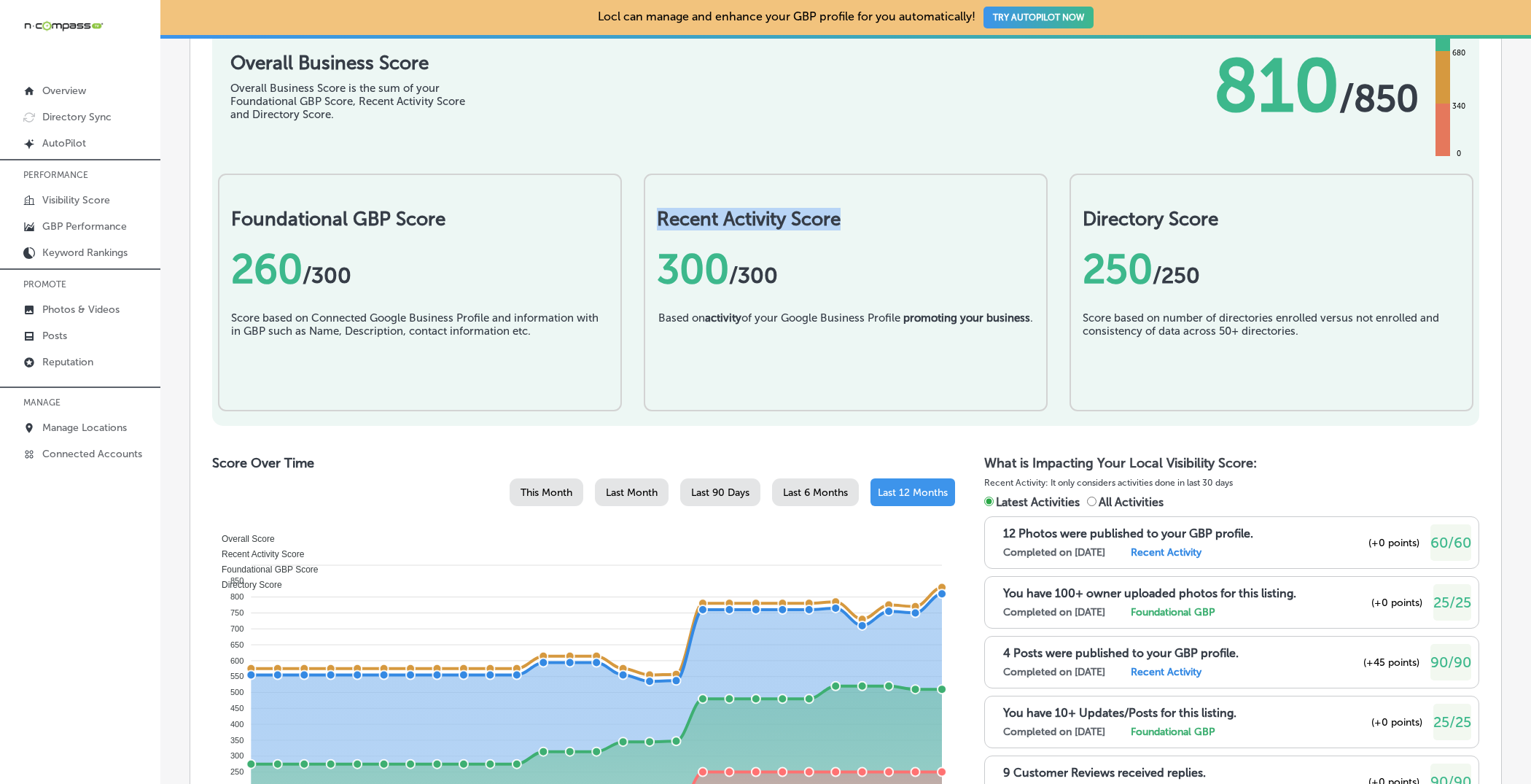
drag, startPoint x: 660, startPoint y: 216, endPoint x: 873, endPoint y: 214, distance: 213.0
click at [858, 214] on h2 "Recent Activity Score" at bounding box center [846, 219] width 378 height 22
click at [806, 222] on h2 "Recent Activity Score" at bounding box center [846, 219] width 378 height 22
drag, startPoint x: 886, startPoint y: 423, endPoint x: 889, endPoint y: 253, distance: 170.0
click at [886, 324] on div "Foundational GBP Score 260 / 300 Score based on Connected Google Business Profi…" at bounding box center [846, 295] width 1268 height 260
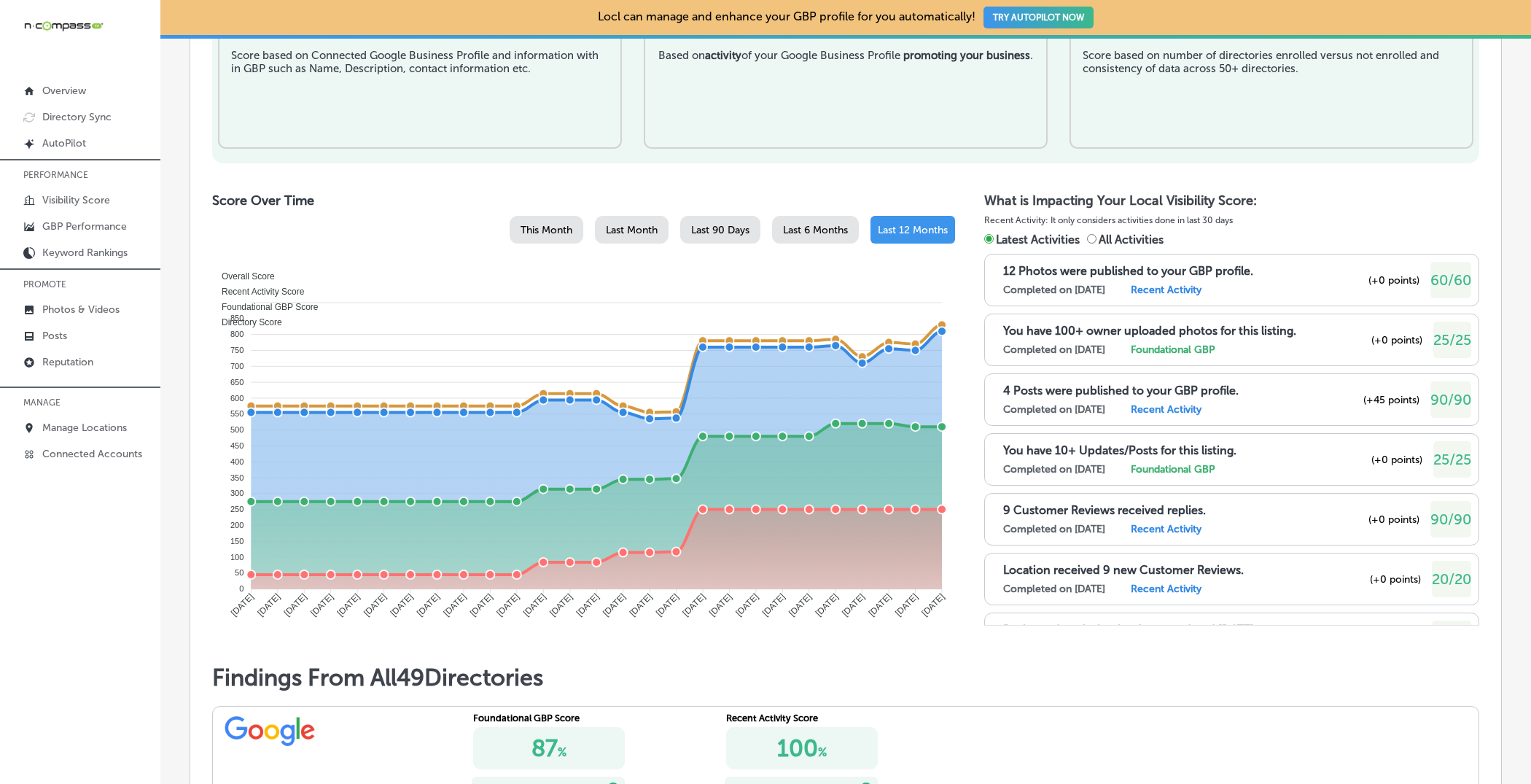
scroll to position [635, 0]
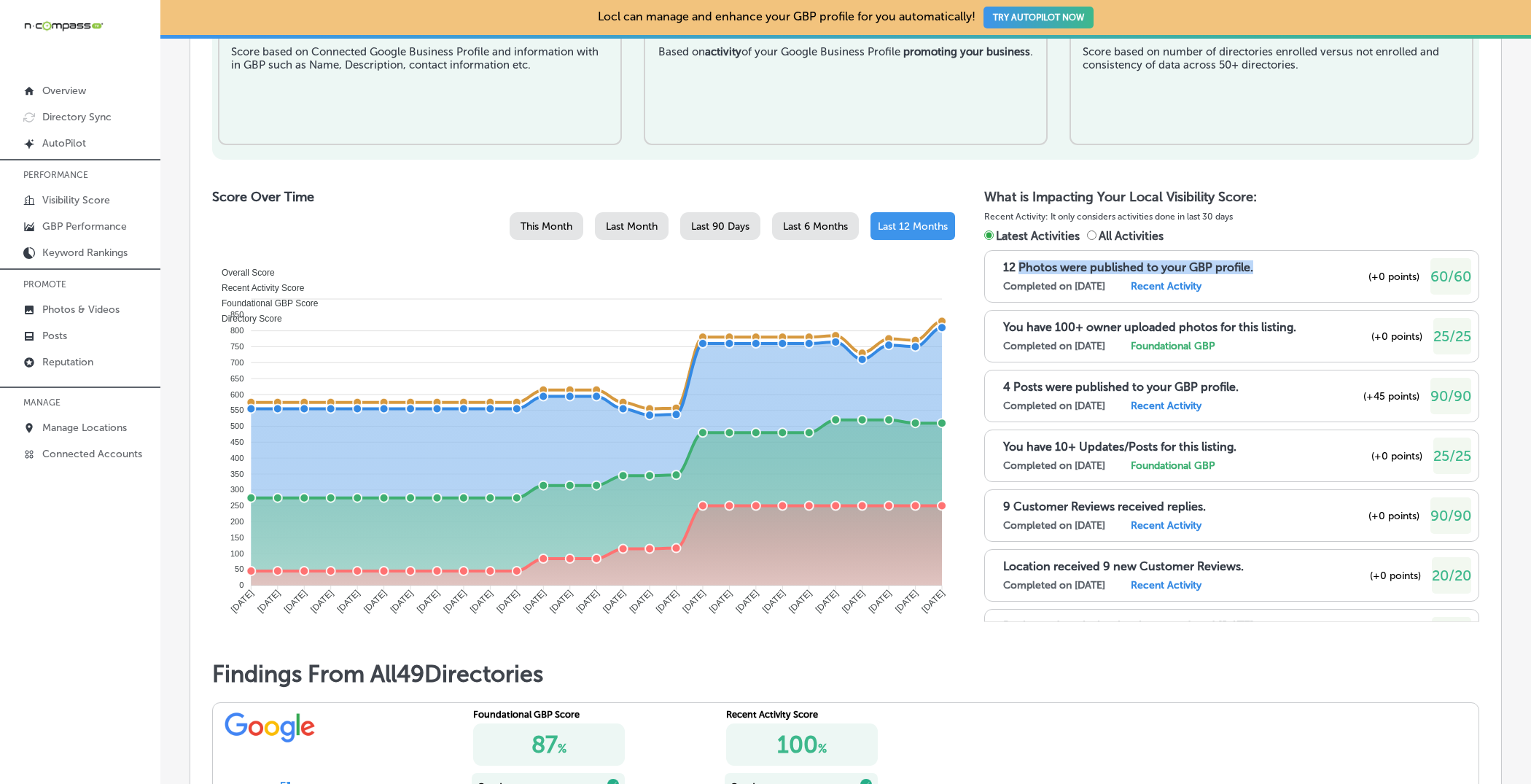
drag, startPoint x: 1018, startPoint y: 262, endPoint x: 1262, endPoint y: 248, distance: 244.4
click at [1224, 260] on div "12 Photos were published to your GBP profile." at bounding box center [1155, 267] width 304 height 14
click at [1192, 260] on p "12 Photos were published to your GBP profile." at bounding box center [1128, 267] width 250 height 14
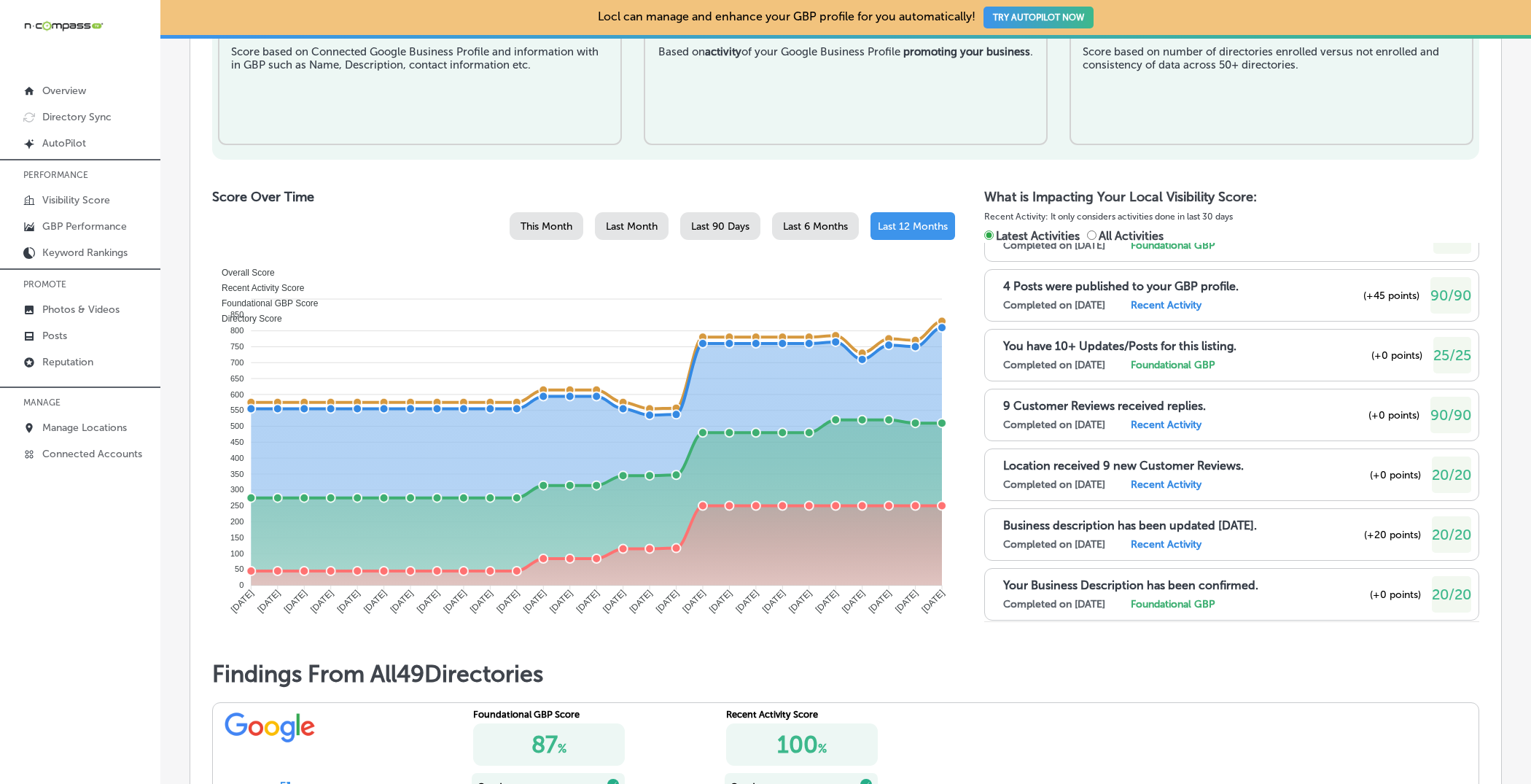
scroll to position [0, 0]
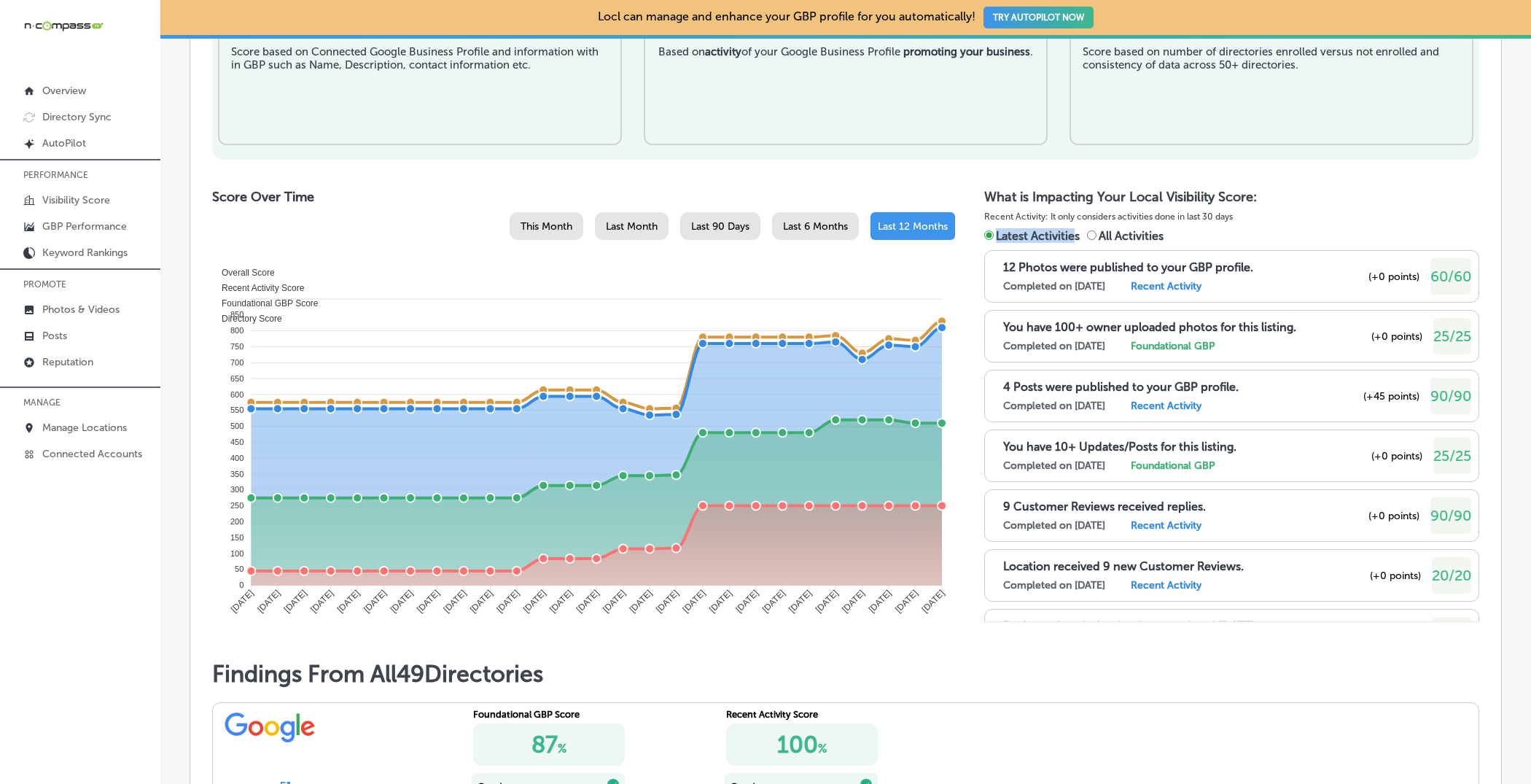
drag, startPoint x: 999, startPoint y: 234, endPoint x: 1074, endPoint y: 234, distance: 75.0
click at [1075, 234] on span "Latest Activities" at bounding box center [1038, 235] width 84 height 14
click at [1074, 234] on span "Latest Activities" at bounding box center [1038, 235] width 84 height 14
click at [994, 234] on input "Latest Activities" at bounding box center [989, 234] width 9 height 9
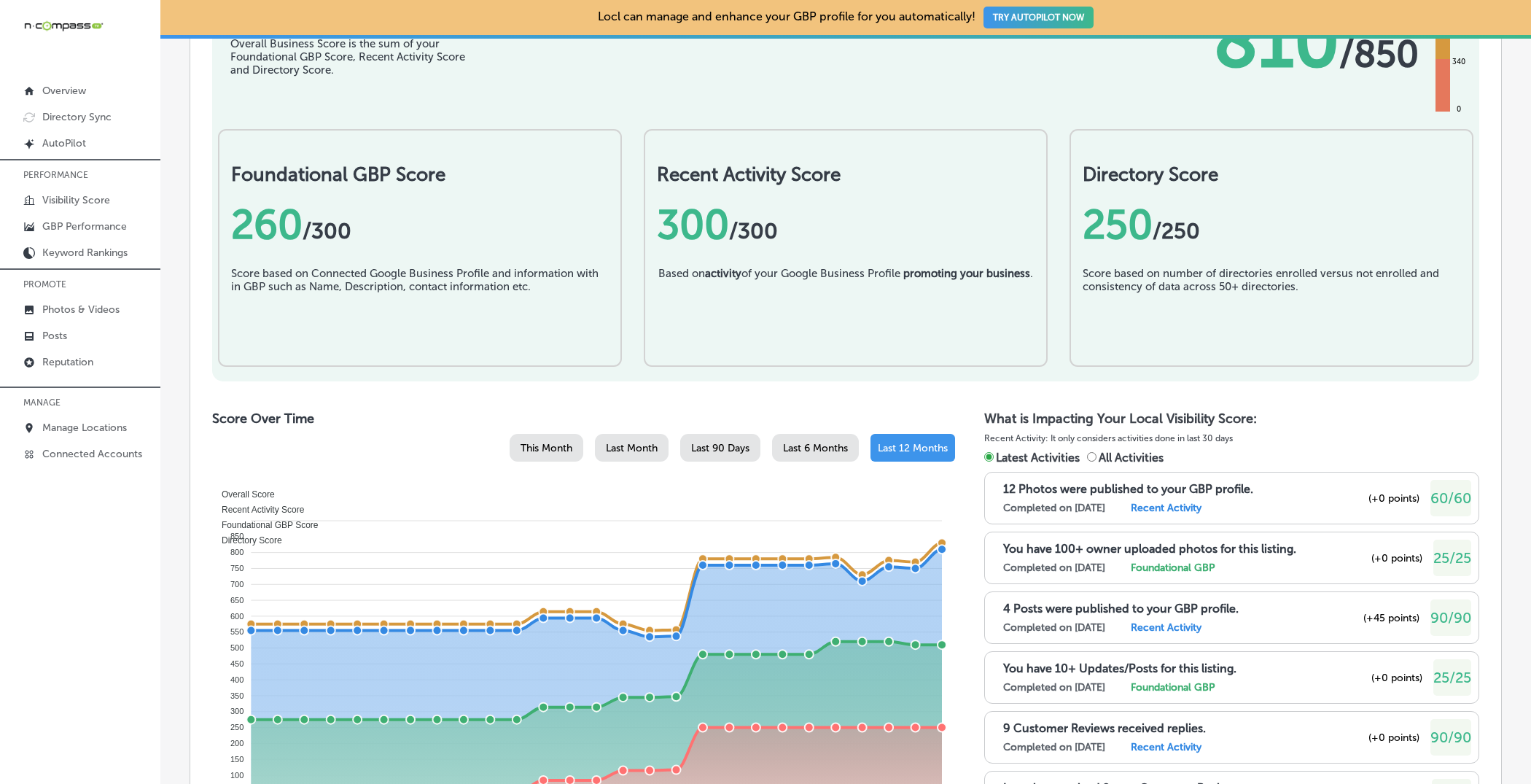
scroll to position [404, 0]
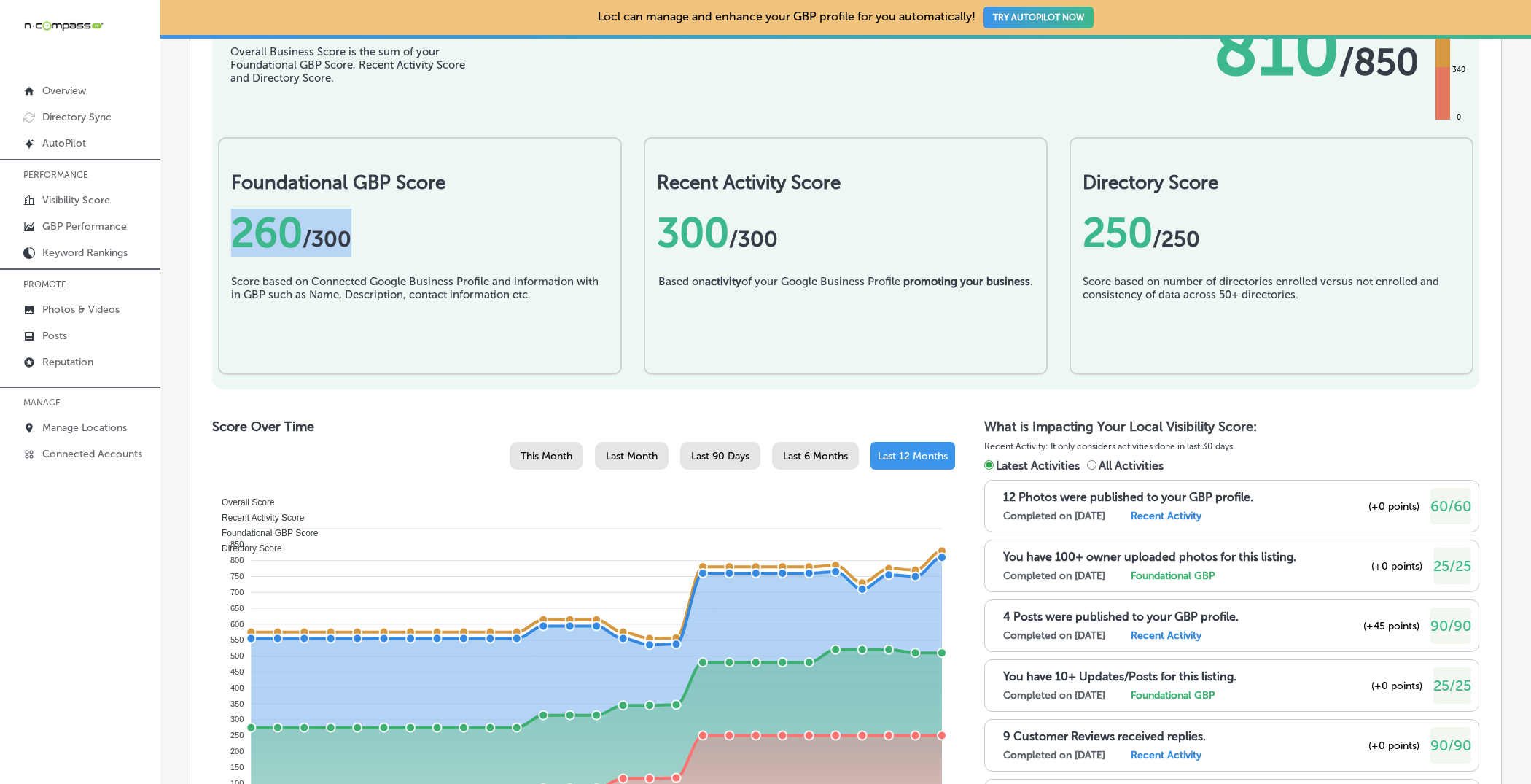
drag, startPoint x: 234, startPoint y: 229, endPoint x: 357, endPoint y: 222, distance: 123.2
click at [357, 222] on div "260 / 300" at bounding box center [420, 233] width 378 height 48
drag, startPoint x: 694, startPoint y: 236, endPoint x: 749, endPoint y: 236, distance: 55.0
click at [749, 236] on div "300 /300" at bounding box center [846, 233] width 378 height 48
drag, startPoint x: 1103, startPoint y: 232, endPoint x: 1195, endPoint y: 232, distance: 92.0
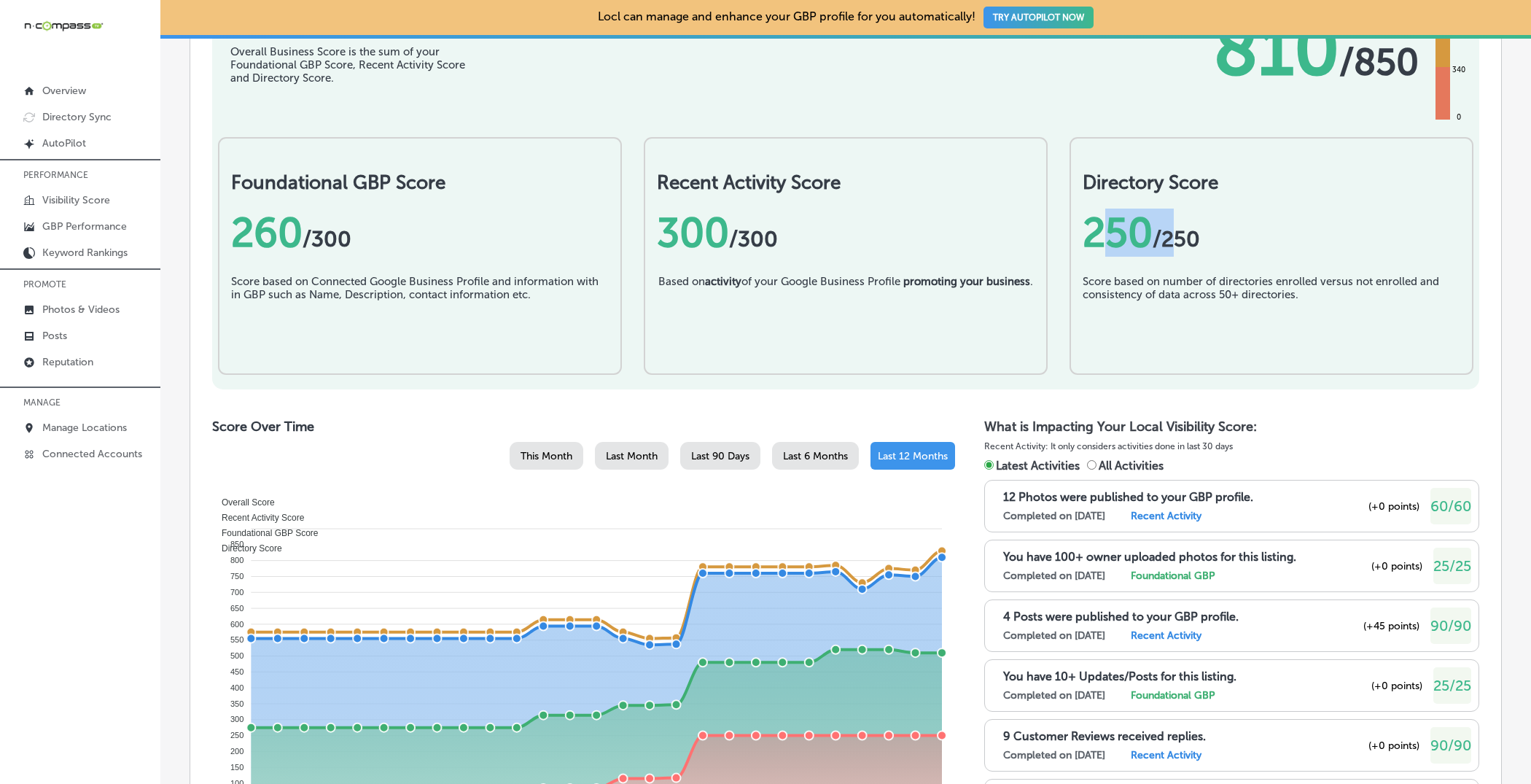
click at [1193, 232] on div "250 /250" at bounding box center [1272, 233] width 378 height 48
click at [1065, 244] on div "Foundational GBP Score 260 / 300 Score based on Connected Google Business Profi…" at bounding box center [846, 259] width 1268 height 260
drag, startPoint x: 239, startPoint y: 239, endPoint x: 418, endPoint y: 219, distance: 180.1
click at [414, 221] on div "260 / 300" at bounding box center [420, 233] width 378 height 48
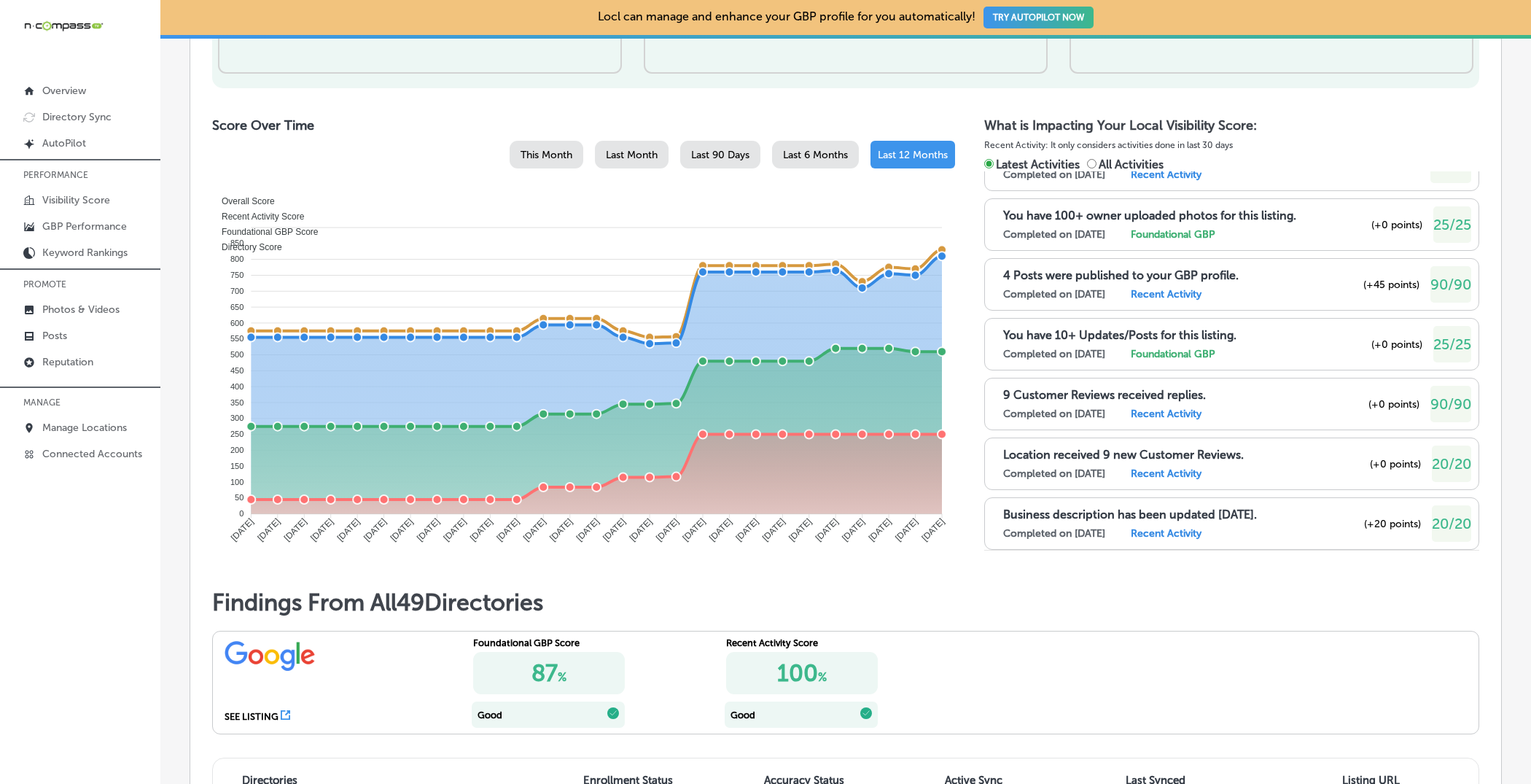
scroll to position [0, 0]
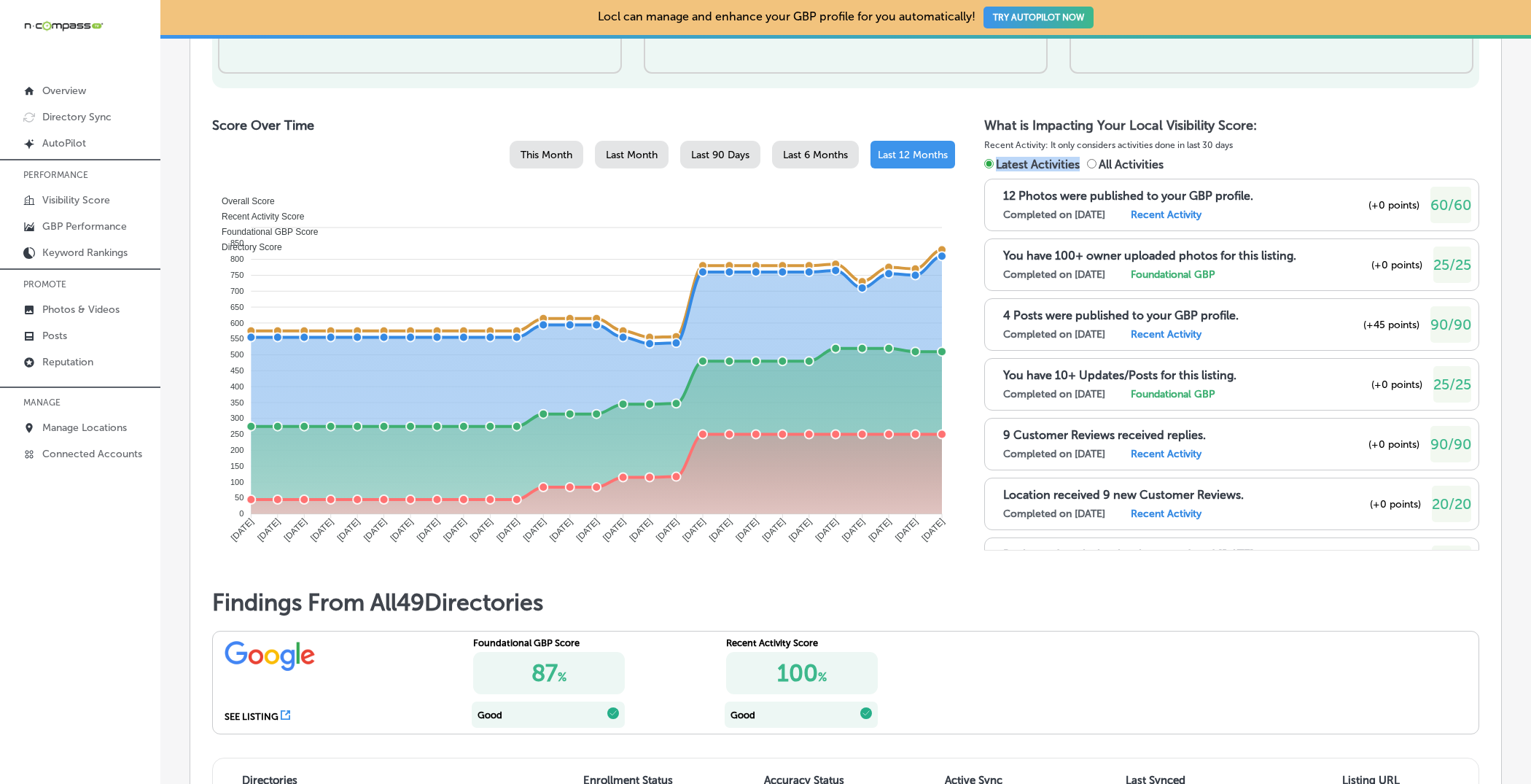
drag, startPoint x: 994, startPoint y: 159, endPoint x: 1080, endPoint y: 163, distance: 86.1
click at [1080, 163] on div "Latest Activities All Activities" at bounding box center [1232, 164] width 495 height 15
click at [1077, 163] on span "Latest Activities" at bounding box center [1038, 164] width 84 height 14
click at [994, 163] on input "Latest Activities" at bounding box center [989, 163] width 9 height 9
drag, startPoint x: 1078, startPoint y: 165, endPoint x: 995, endPoint y: 167, distance: 83.0
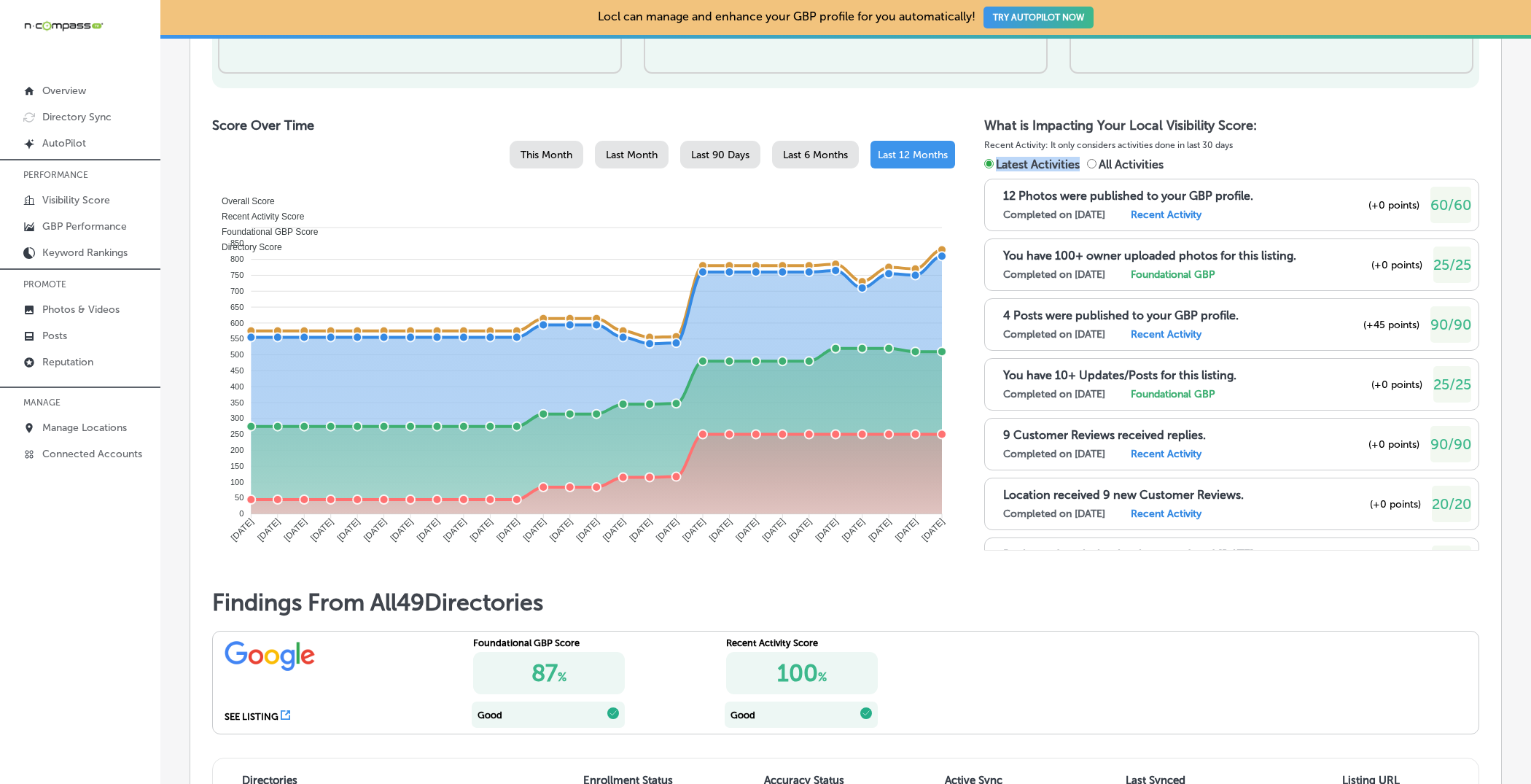
click at [996, 167] on span "Latest Activities" at bounding box center [1038, 164] width 84 height 14
click at [1009, 167] on span "Latest Activities" at bounding box center [1038, 164] width 84 height 14
click at [994, 167] on input "Latest Activities" at bounding box center [989, 163] width 9 height 9
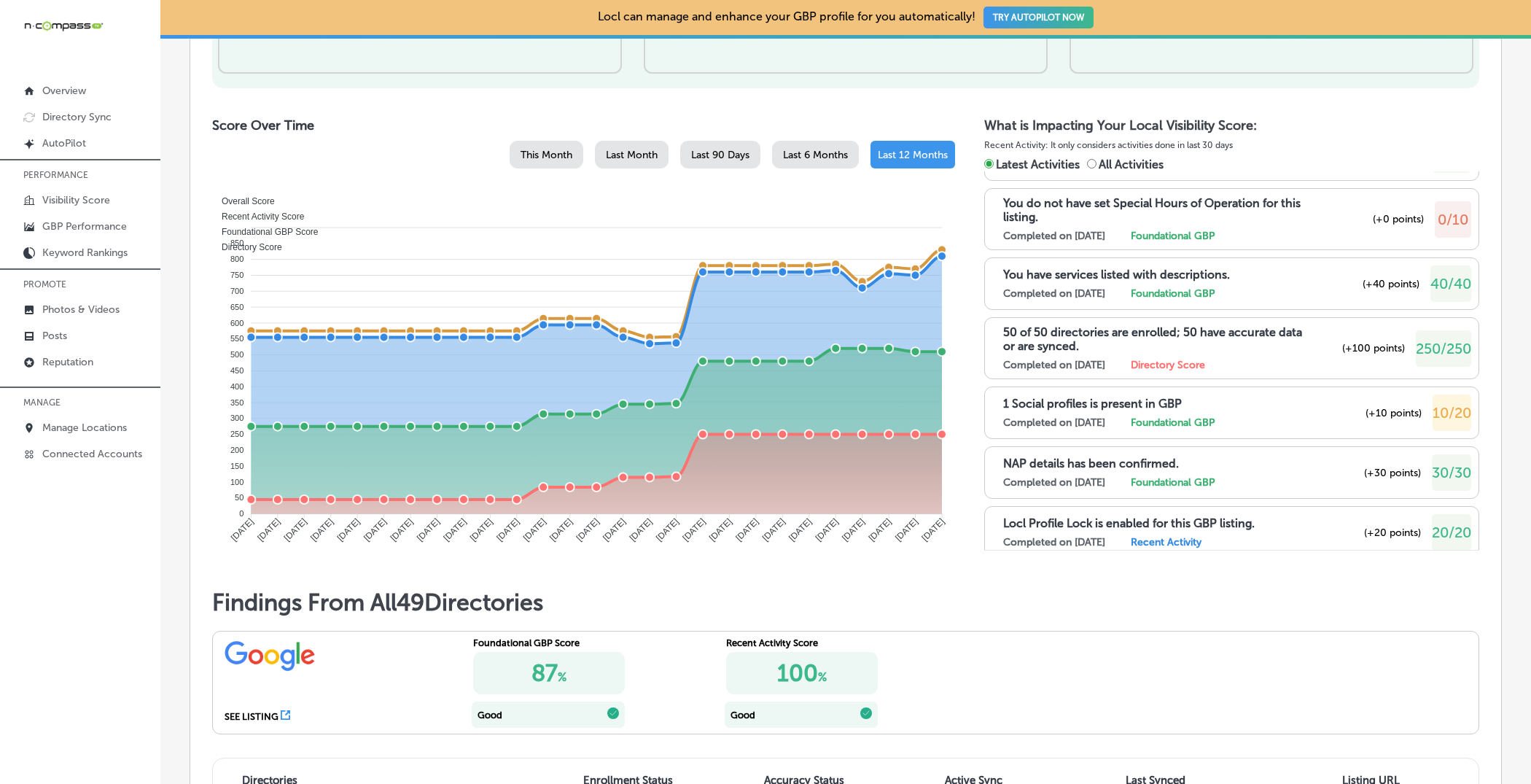
scroll to position [467, 0]
drag, startPoint x: 1367, startPoint y: 215, endPoint x: 1461, endPoint y: 210, distance: 94.1
click at [1224, 210] on div "You do not have set Special Hours of Operation for this listing. Completed on […" at bounding box center [1237, 220] width 468 height 46
drag, startPoint x: 1373, startPoint y: 408, endPoint x: 1419, endPoint y: 408, distance: 46.0
click at [1224, 409] on span "(+10 points)" at bounding box center [1394, 414] width 56 height 12
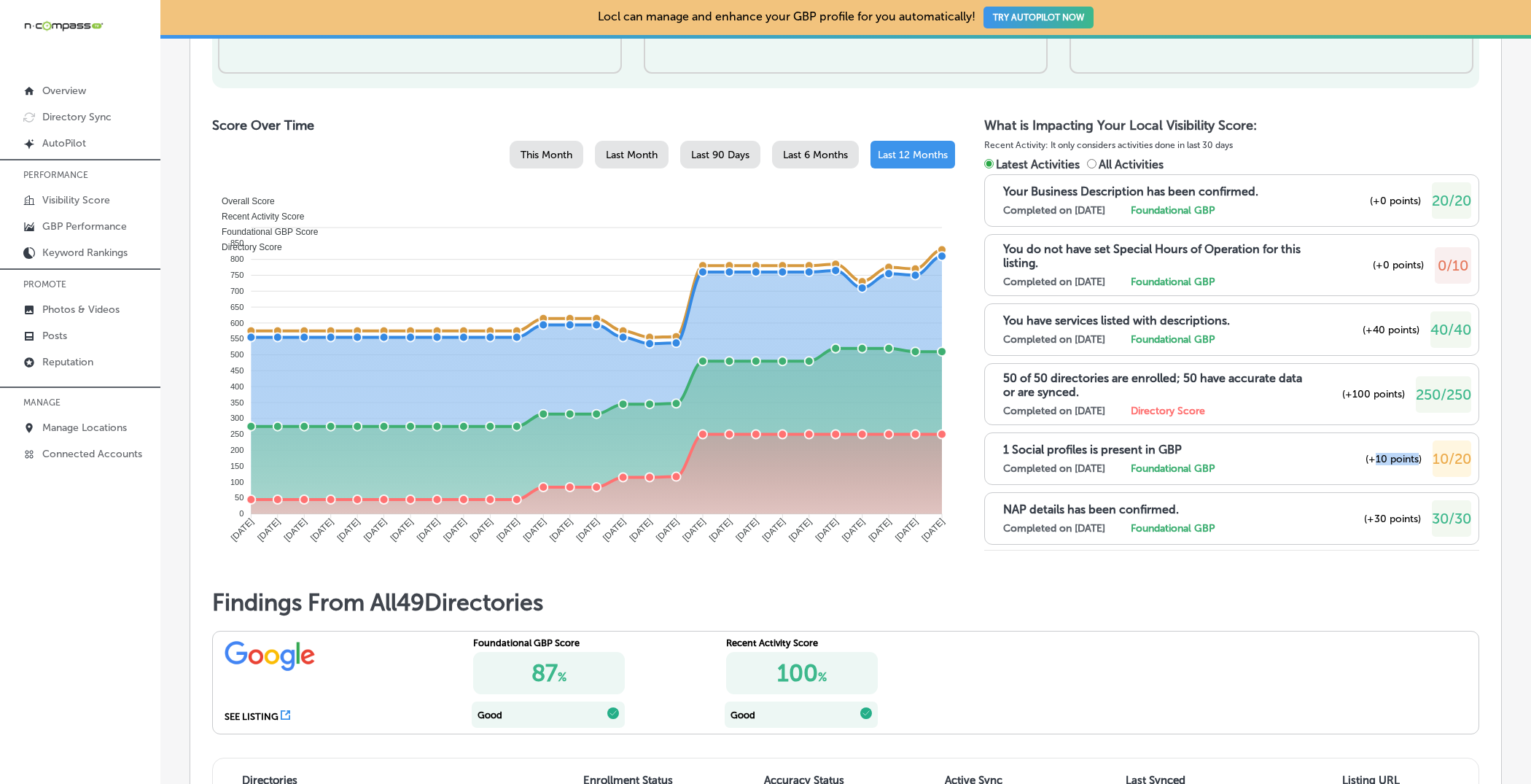
scroll to position [427, 0]
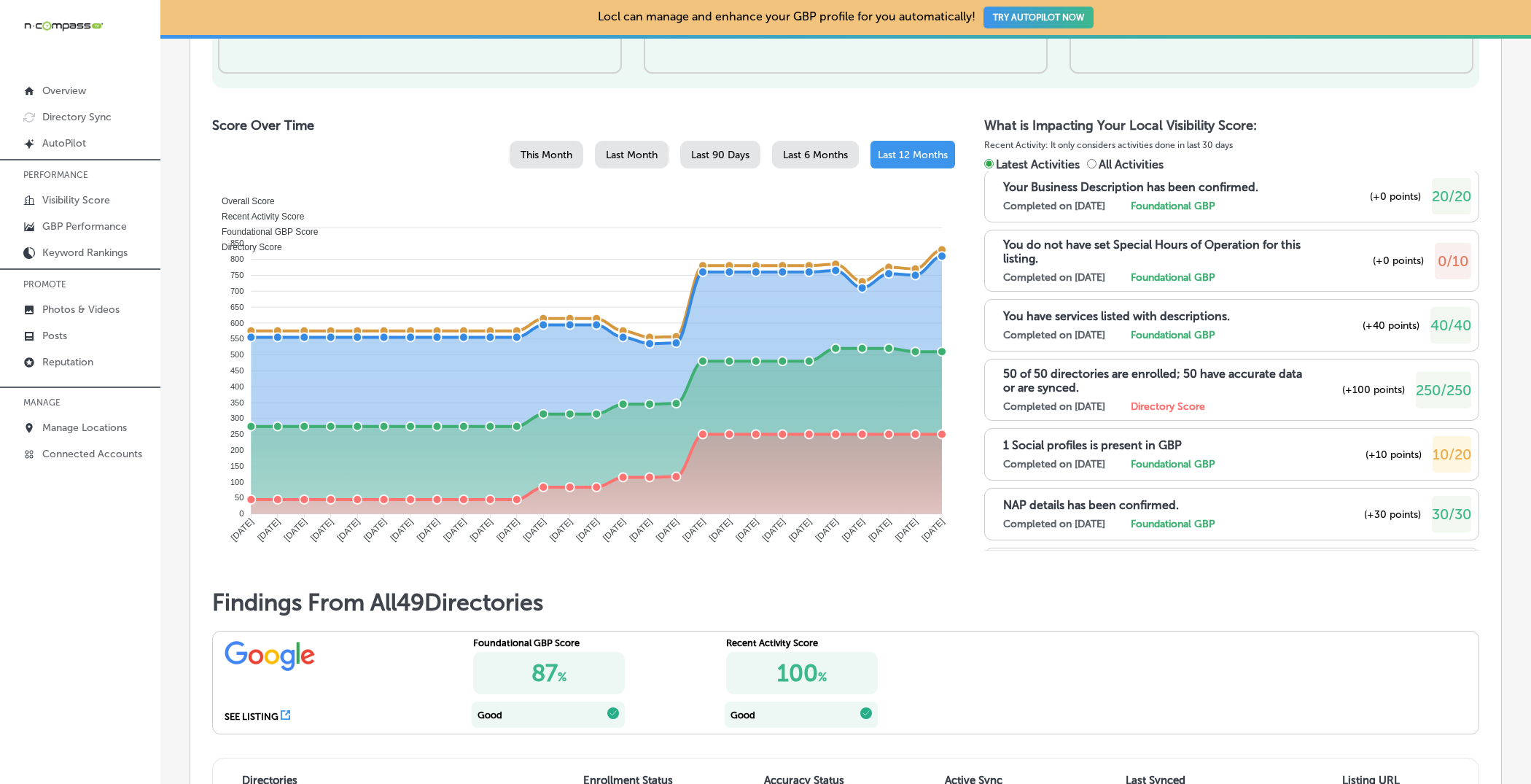
click at [1224, 448] on span "(+10 points)" at bounding box center [1394, 454] width 56 height 12
drag, startPoint x: 1381, startPoint y: 448, endPoint x: 1399, endPoint y: 448, distance: 18.0
click at [1224, 448] on span "(+10 points)" at bounding box center [1394, 454] width 56 height 12
drag, startPoint x: 1377, startPoint y: 252, endPoint x: 1416, endPoint y: 250, distance: 39.1
click at [1224, 254] on span "(+0 points)" at bounding box center [1399, 260] width 51 height 12
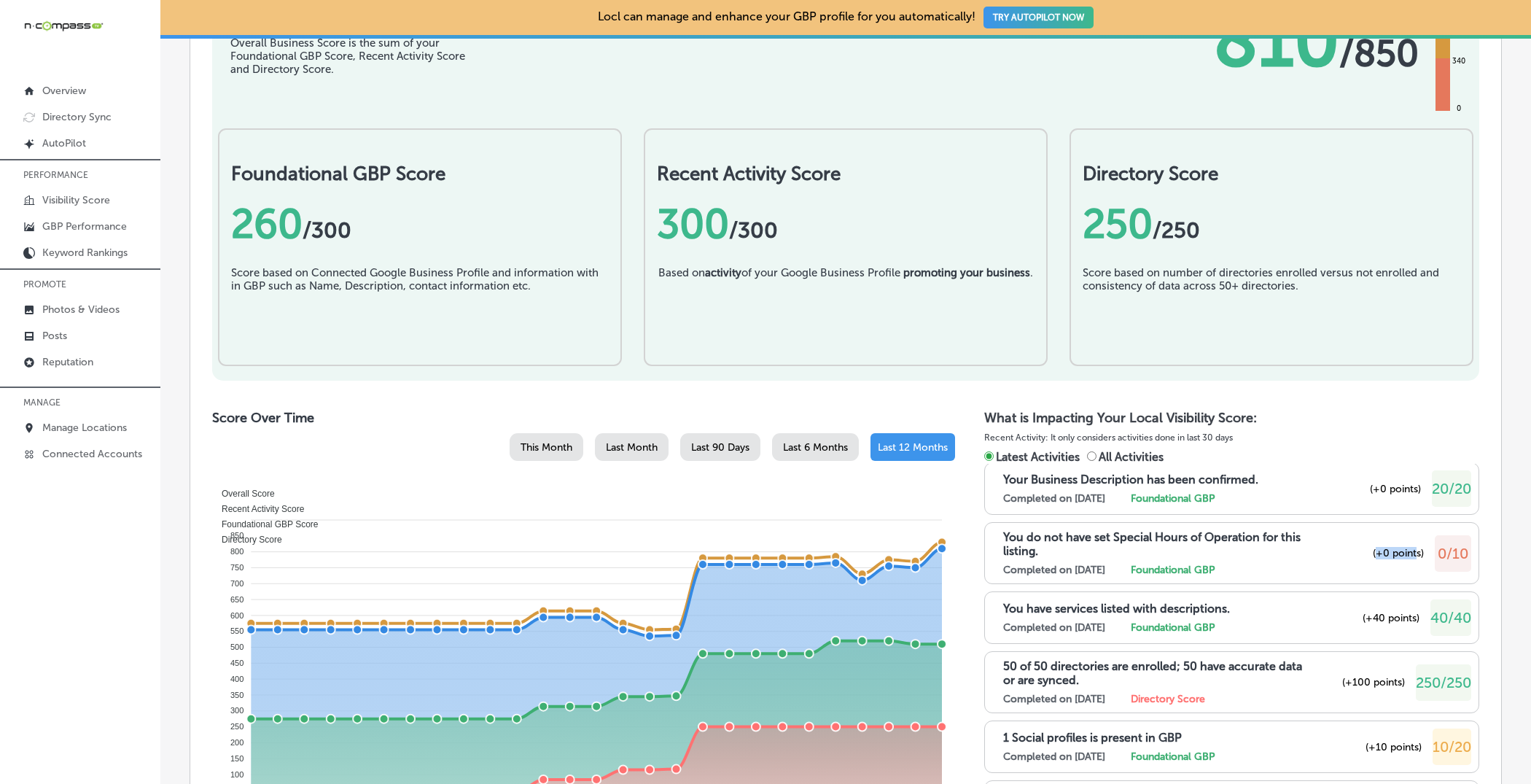
scroll to position [423, 0]
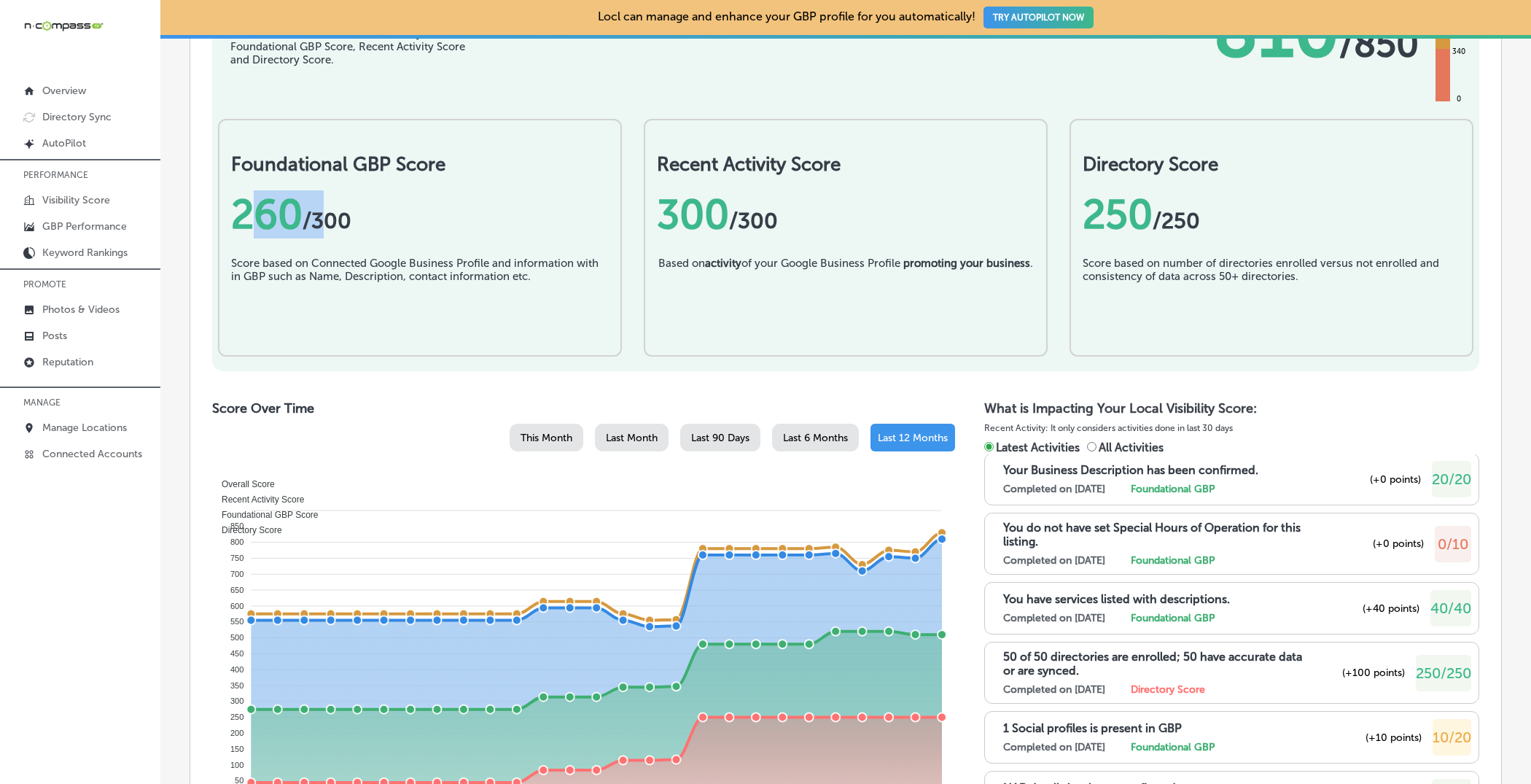
drag, startPoint x: 254, startPoint y: 222, endPoint x: 319, endPoint y: 223, distance: 65.0
click at [319, 222] on div "260 / 300" at bounding box center [420, 215] width 378 height 48
click at [334, 220] on span "/ 300" at bounding box center [327, 221] width 49 height 26
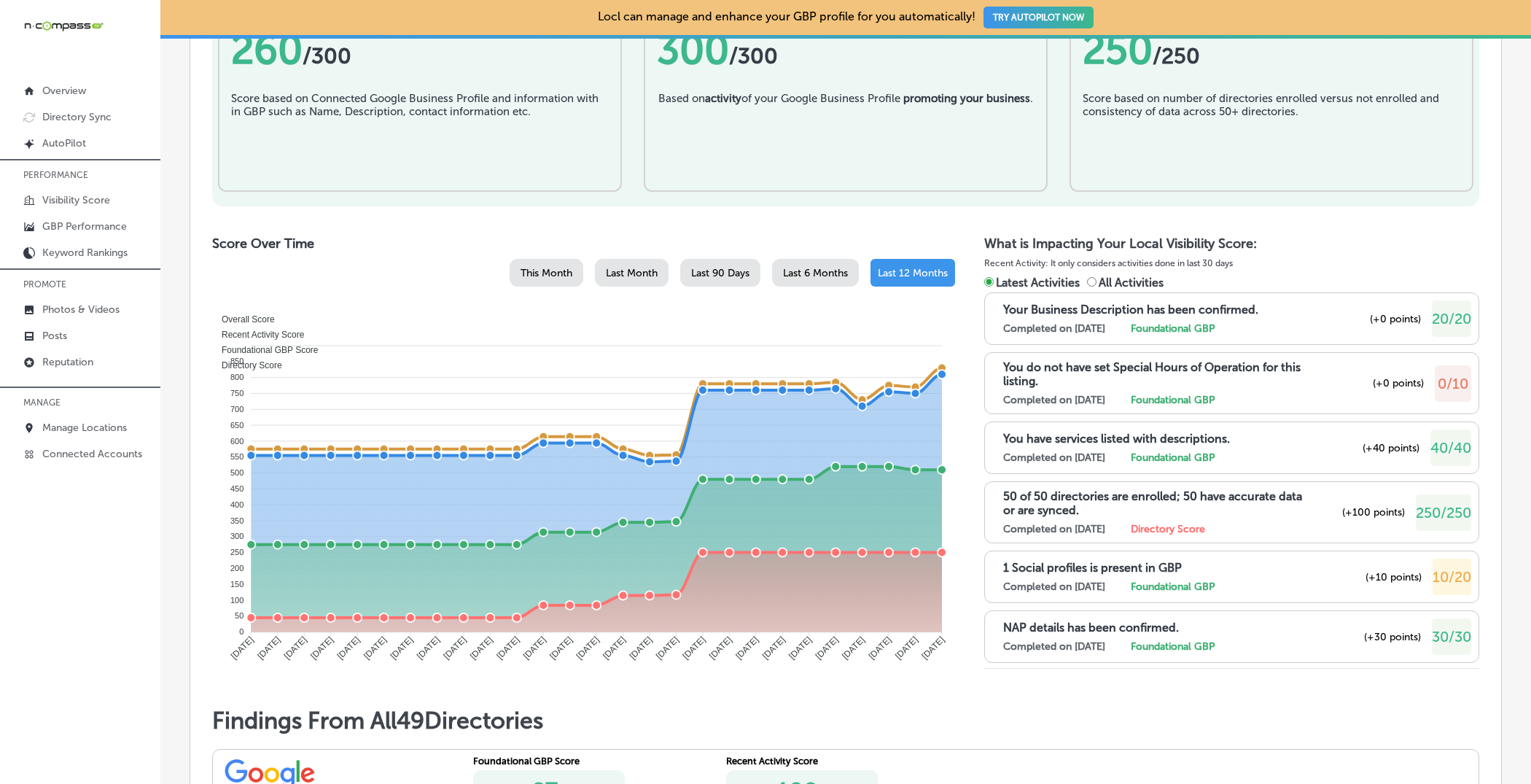
scroll to position [478, 0]
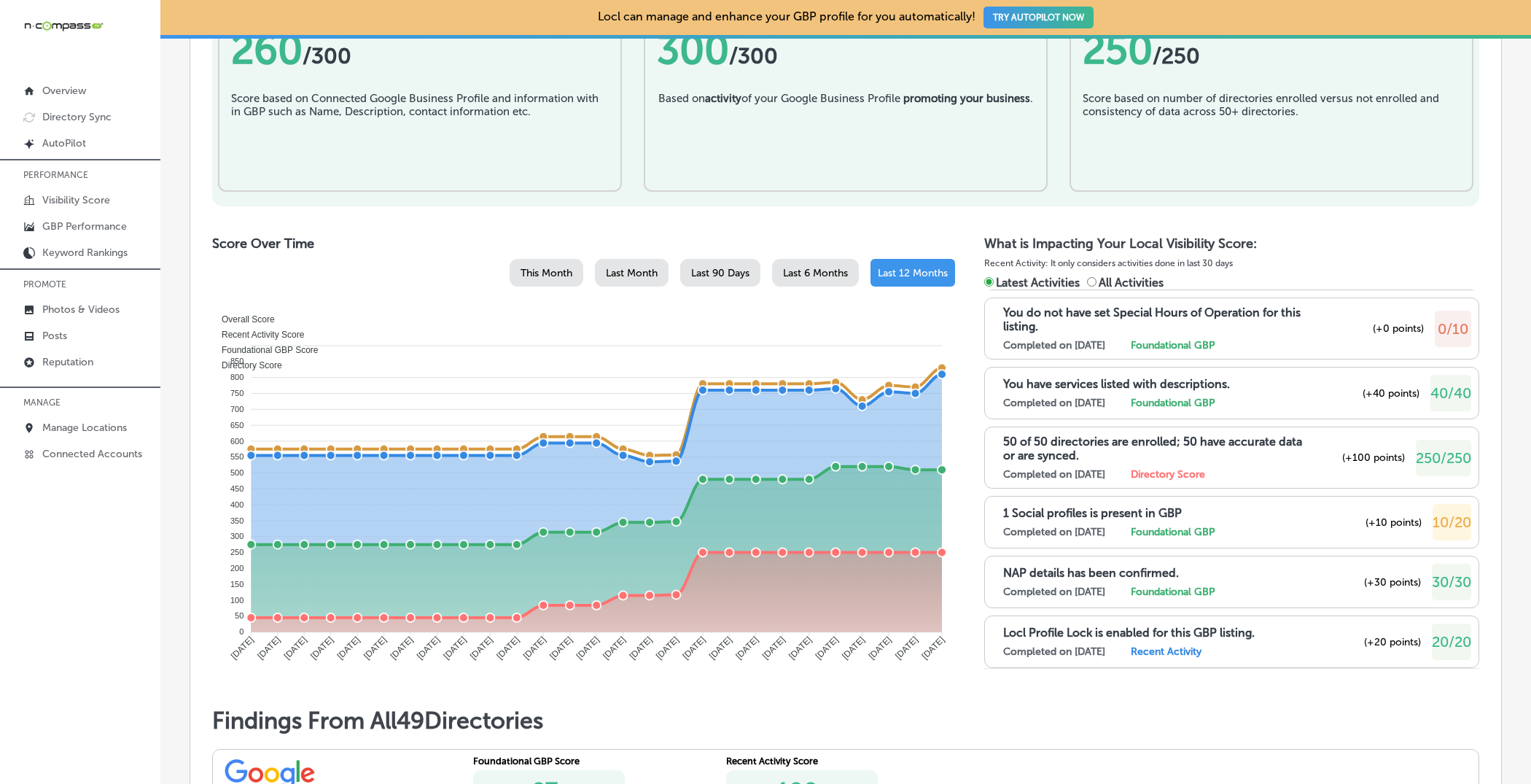
click at [1089, 283] on input "All Activities" at bounding box center [1091, 281] width 9 height 9
radio input "true"
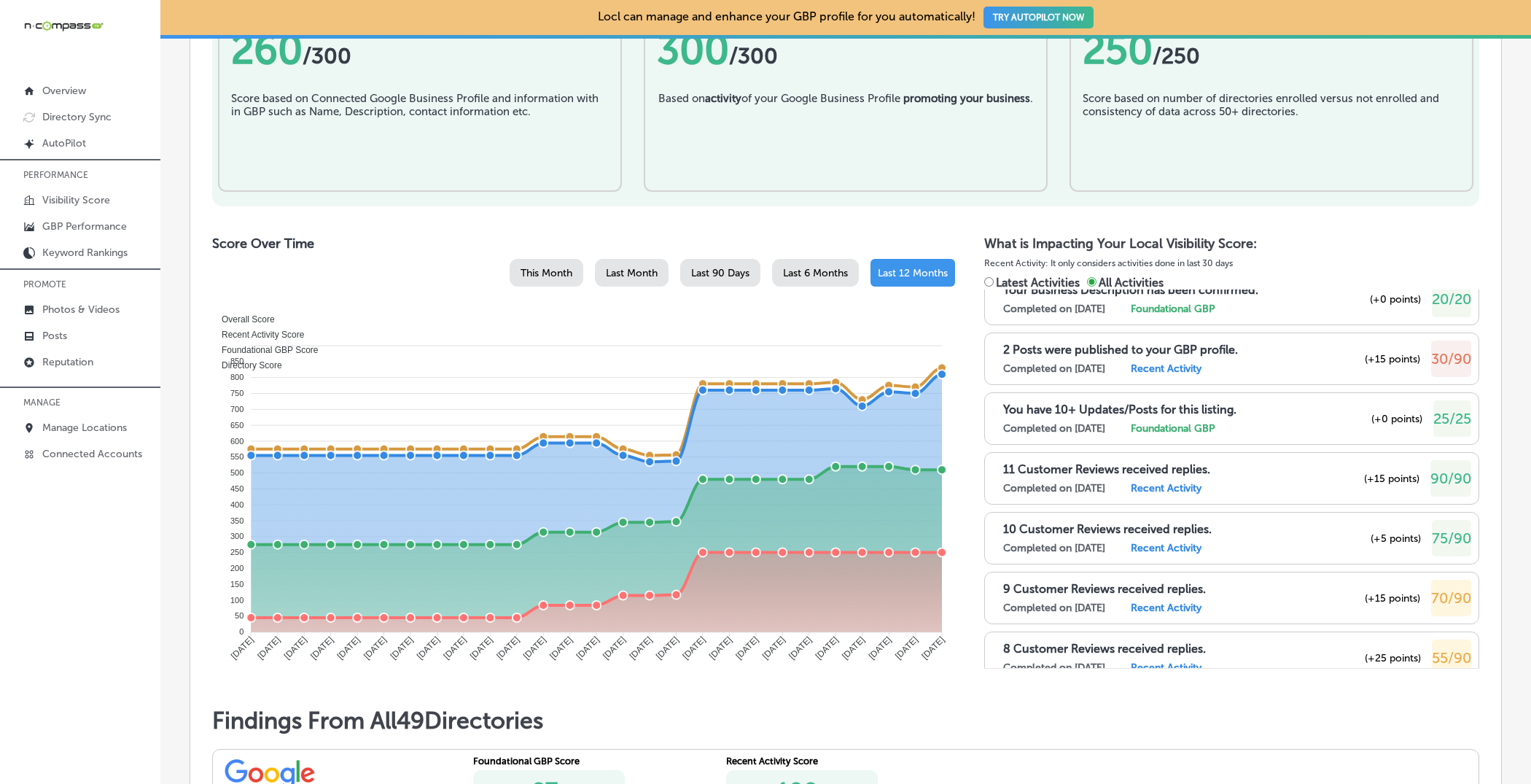
scroll to position [2122, 0]
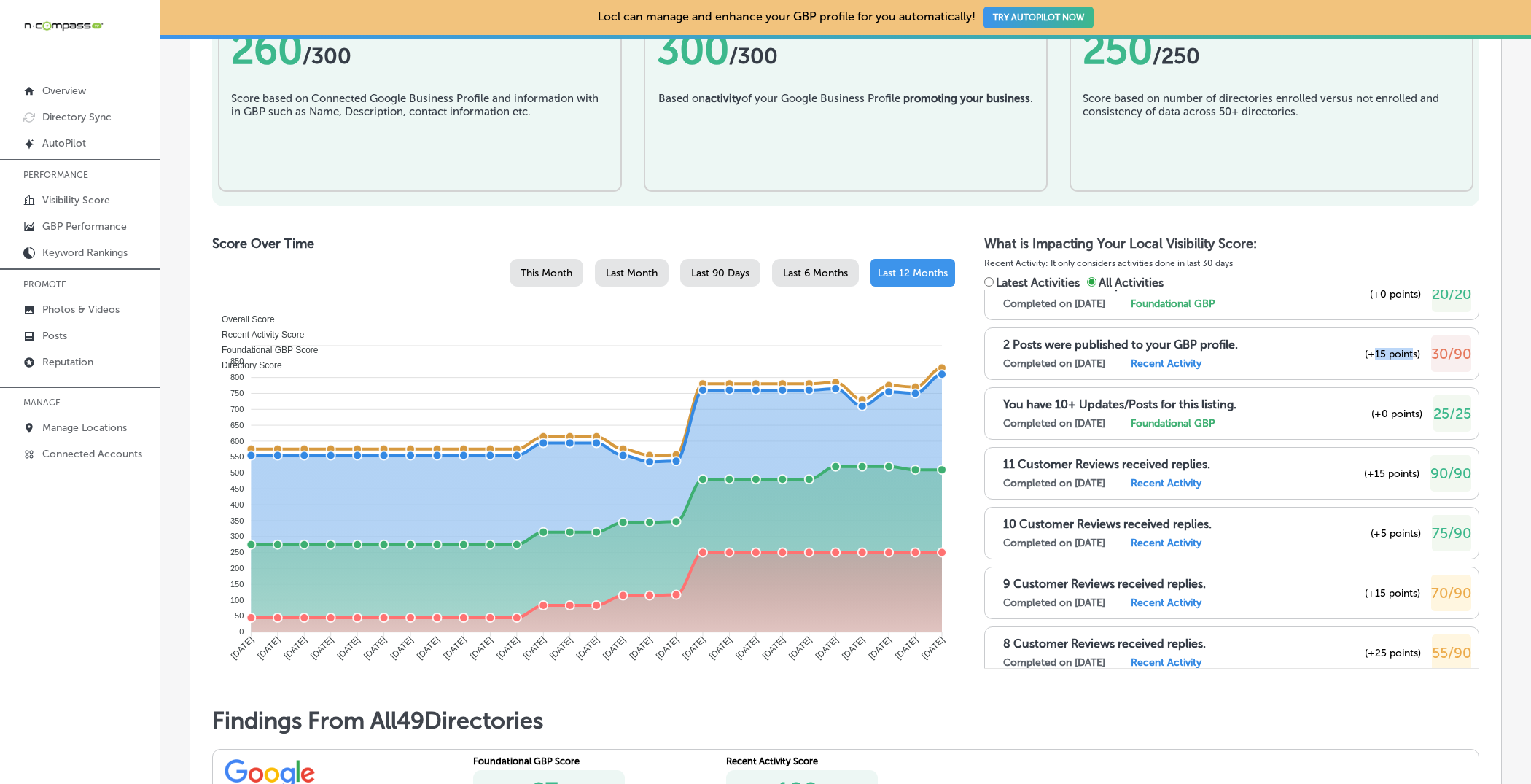
drag, startPoint x: 1372, startPoint y: 333, endPoint x: 1411, endPoint y: 335, distance: 39.1
click at [1224, 347] on span "(+15 points)" at bounding box center [1392, 353] width 55 height 12
drag, startPoint x: 1435, startPoint y: 333, endPoint x: 1470, endPoint y: 333, distance: 35.0
click at [1224, 345] on span "30/90" at bounding box center [1451, 353] width 40 height 17
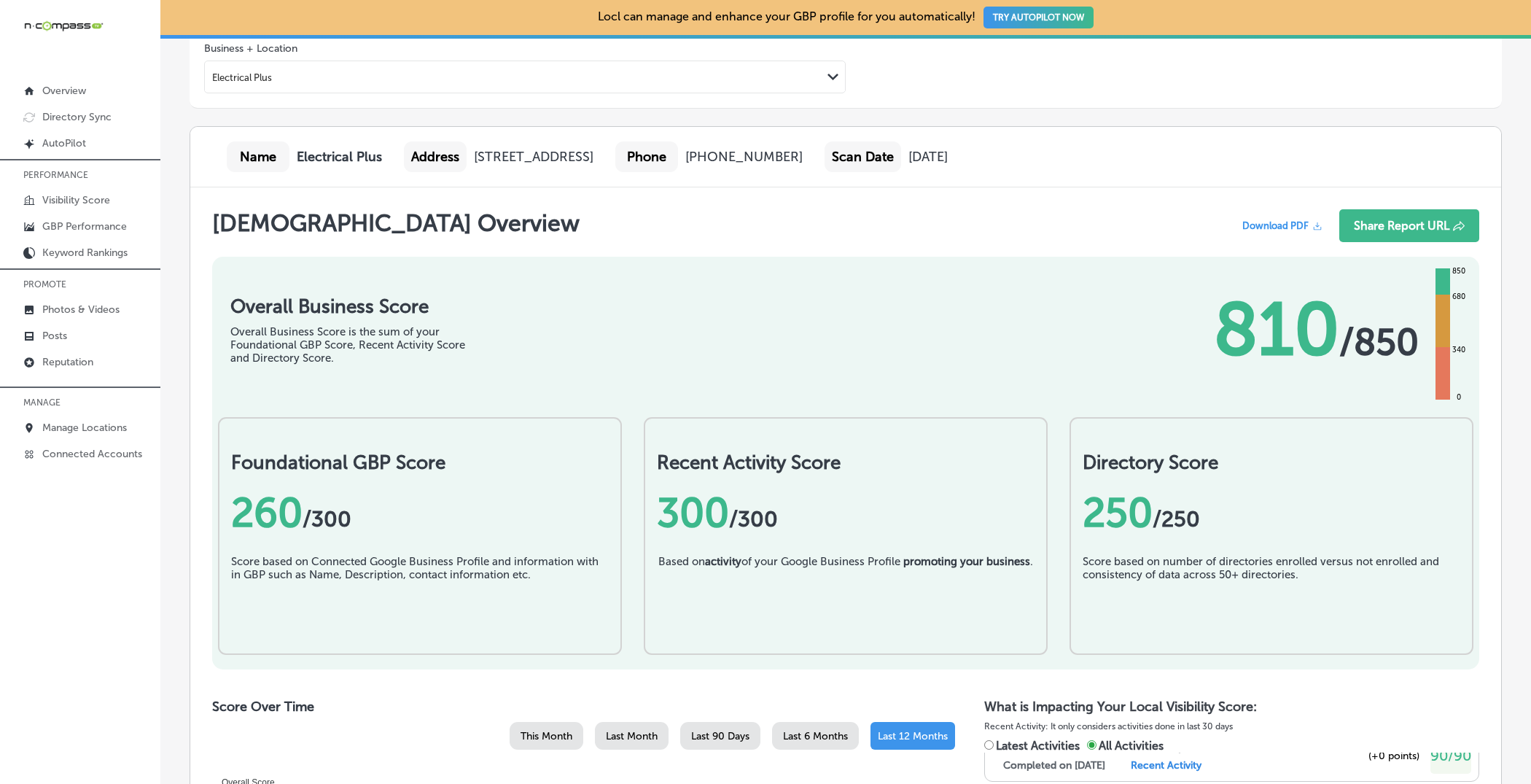
scroll to position [0, 0]
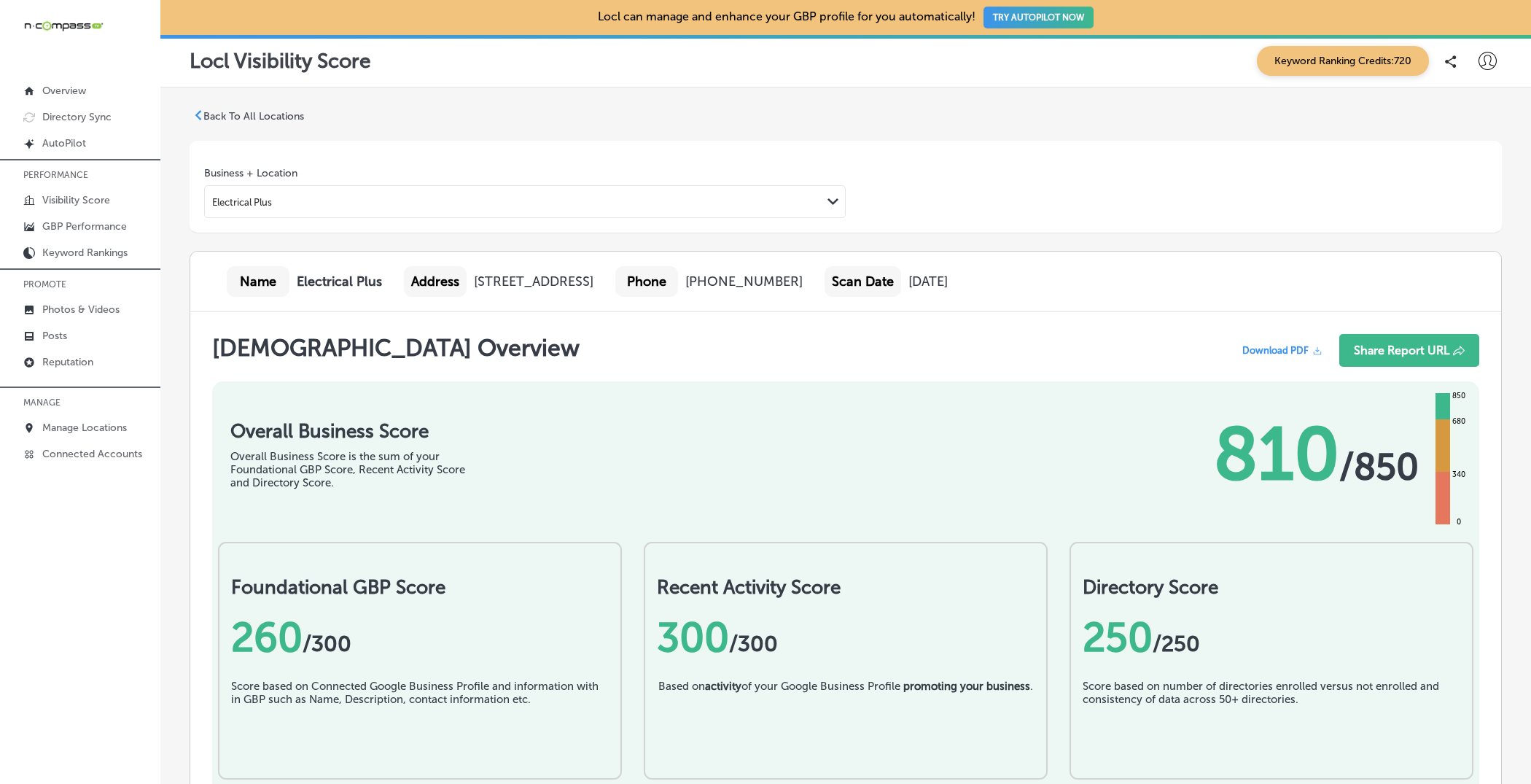
drag, startPoint x: 297, startPoint y: 276, endPoint x: 670, endPoint y: 279, distance: 373.0
click at [670, 279] on div "Name Electrical Plus Address [STREET_ADDRESS] Phone [PHONE_NUMBER] Scan Date [D…" at bounding box center [846, 281] width 1311 height 60
click at [689, 230] on div "Business + Location Electrical Plus Path Created with Sketch." at bounding box center [846, 187] width 1312 height 92
click at [67, 429] on p "Manage Locations" at bounding box center [84, 427] width 84 height 12
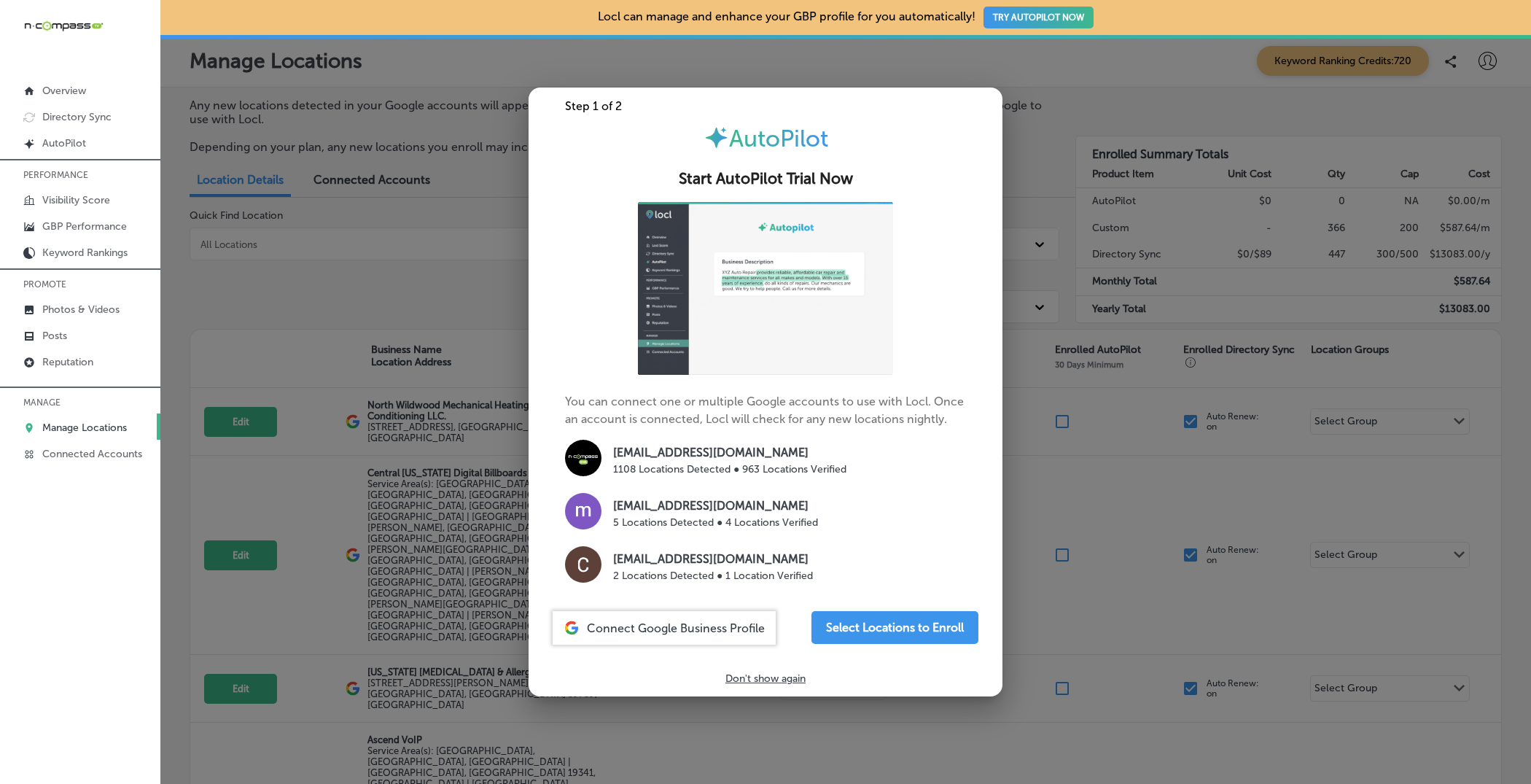
click at [480, 231] on div at bounding box center [765, 392] width 1531 height 784
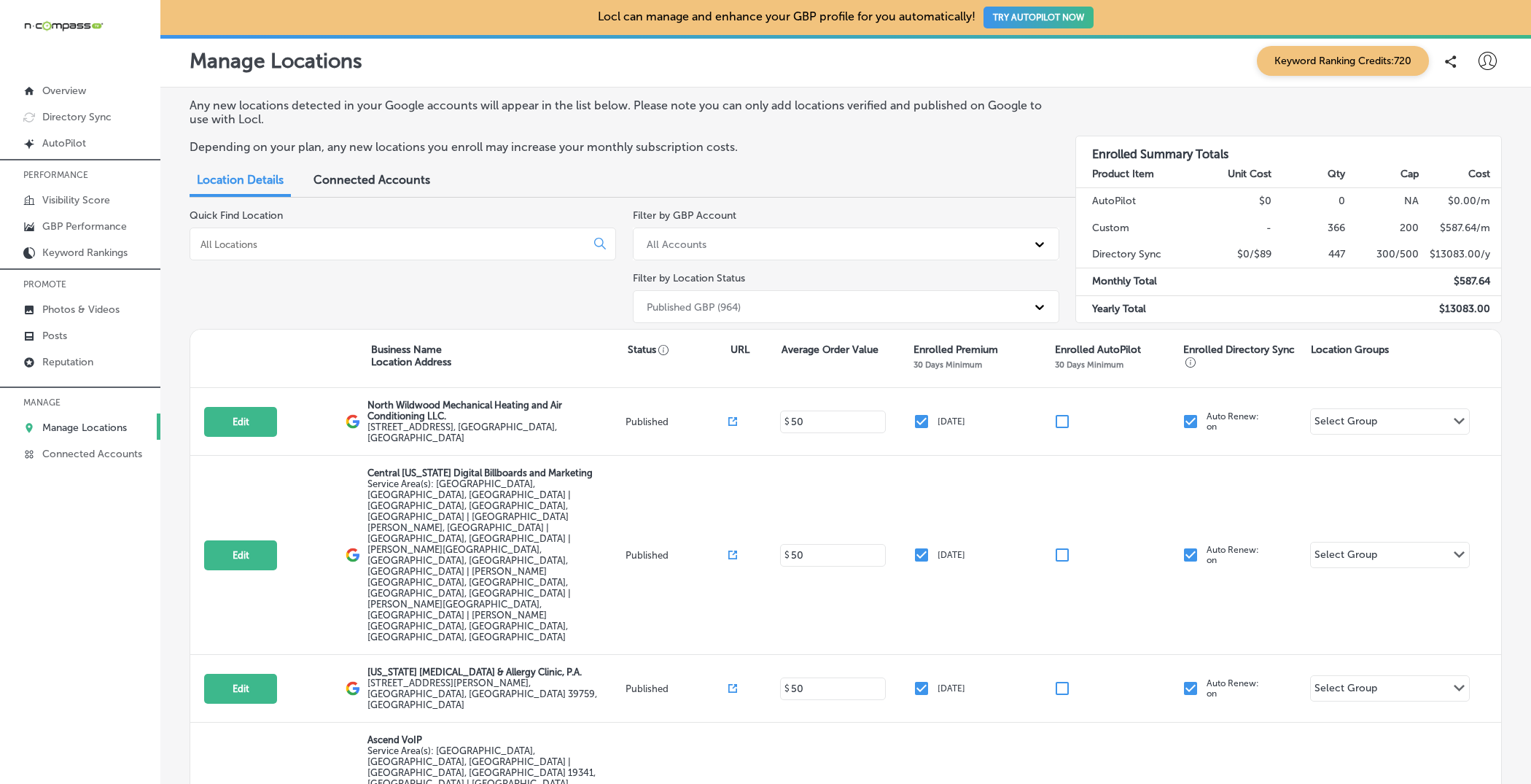
click at [391, 302] on div "Quick Find Location" at bounding box center [403, 269] width 427 height 120
click at [466, 242] on input at bounding box center [390, 244] width 384 height 13
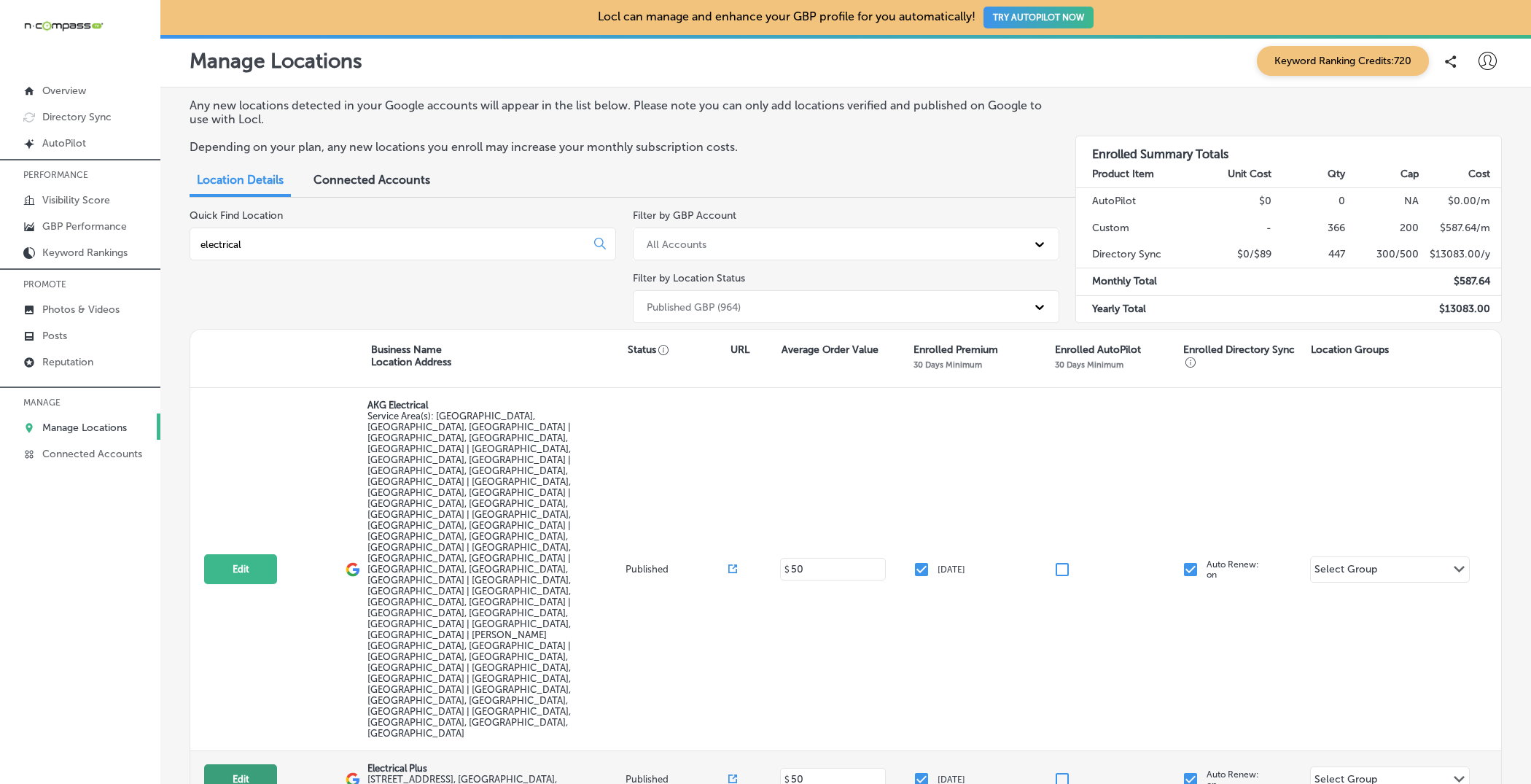
type input "electrical"
click at [253, 626] on button "Edit" at bounding box center [240, 779] width 73 height 30
select select "US"
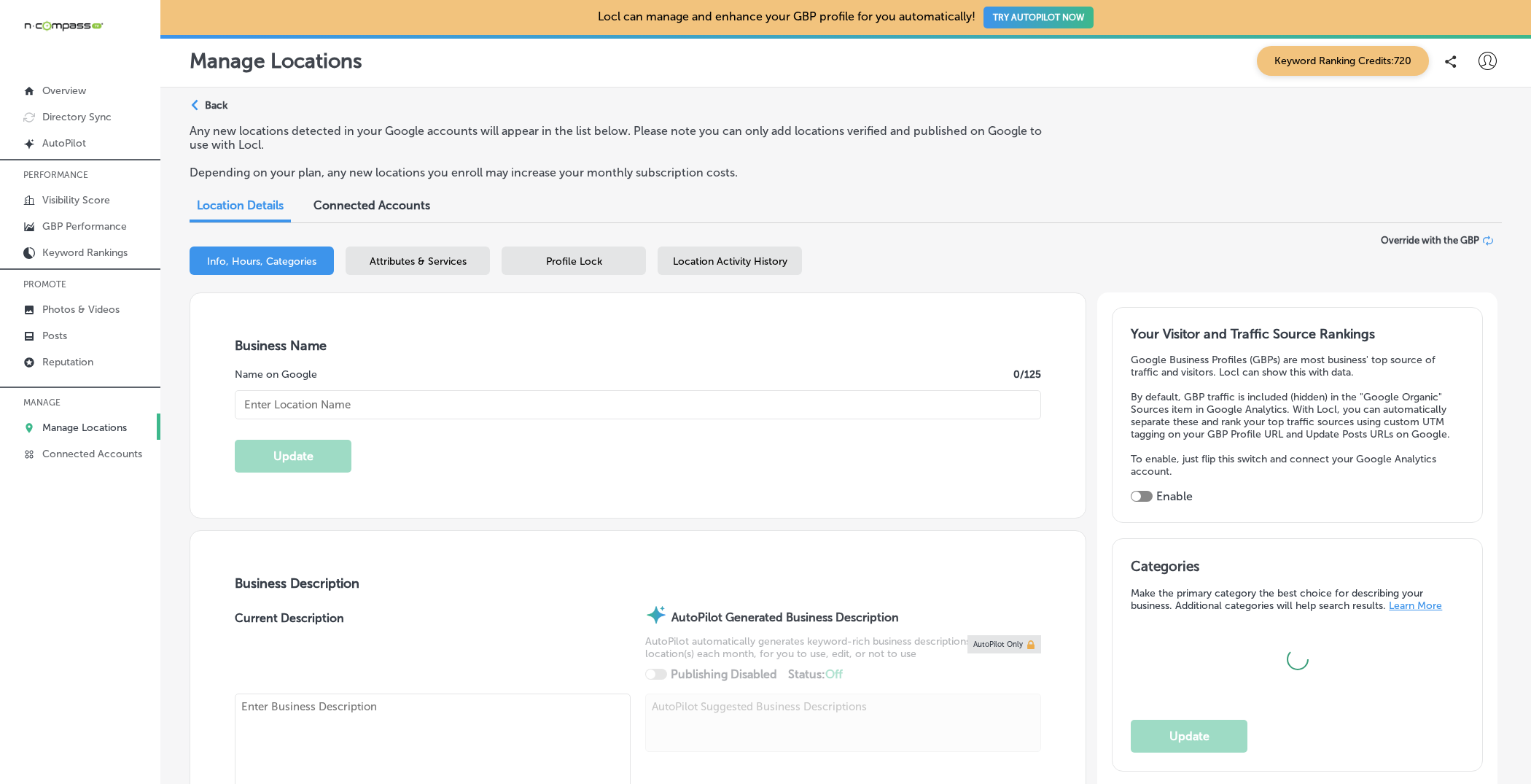
type input "[STREET_ADDRESS]"
type input "[GEOGRAPHIC_DATA][PERSON_NAME]"
type input "19382"
type input "US"
type input "Electrical Plus"
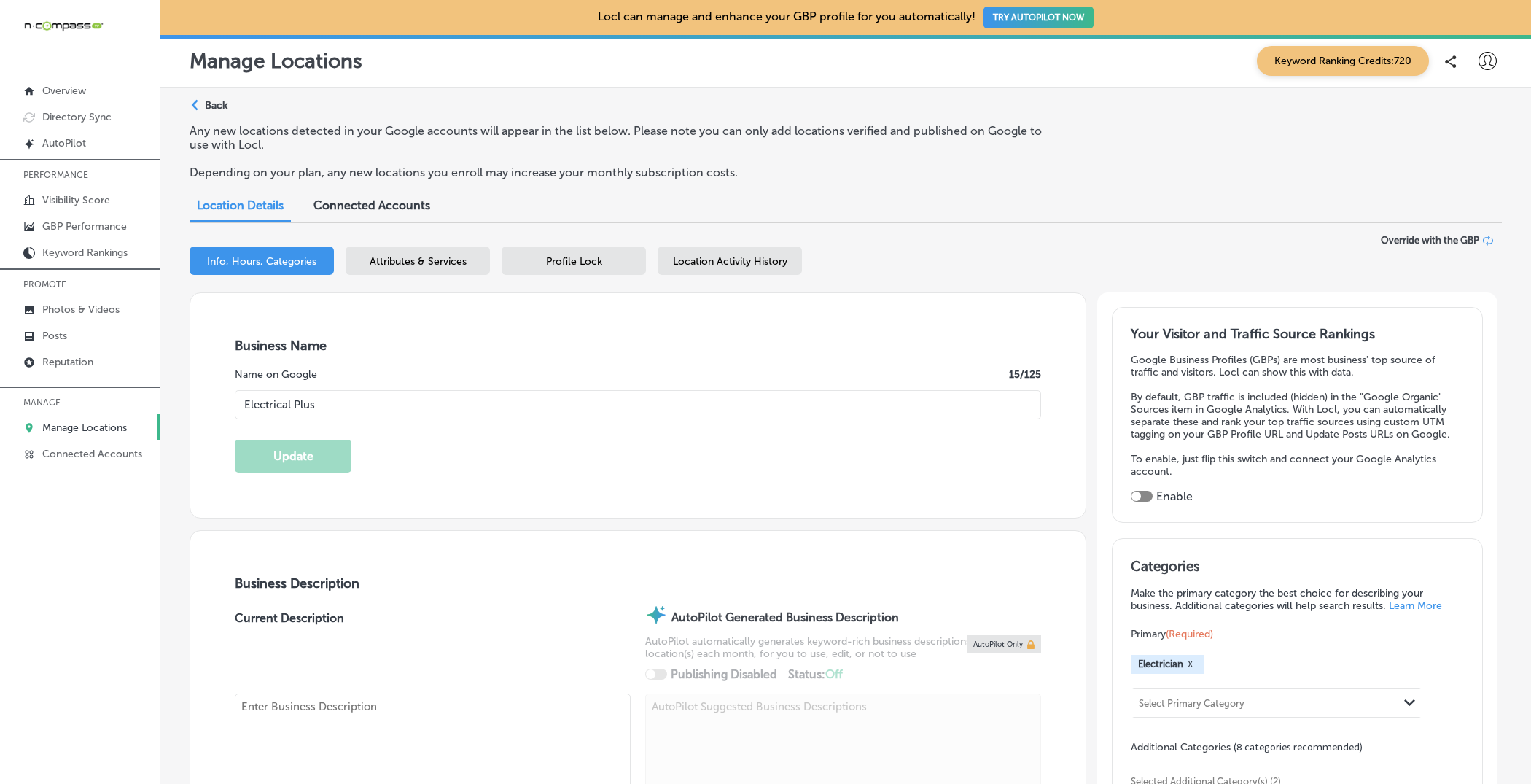
type input "[URL][DOMAIN_NAME]"
checkbox input "true"
type textarea "Electrical Plus: [GEOGRAPHIC_DATA]'s #1 Trusted Electrical Experts since [DATE]…"
type input "[PHONE_NUMBER]"
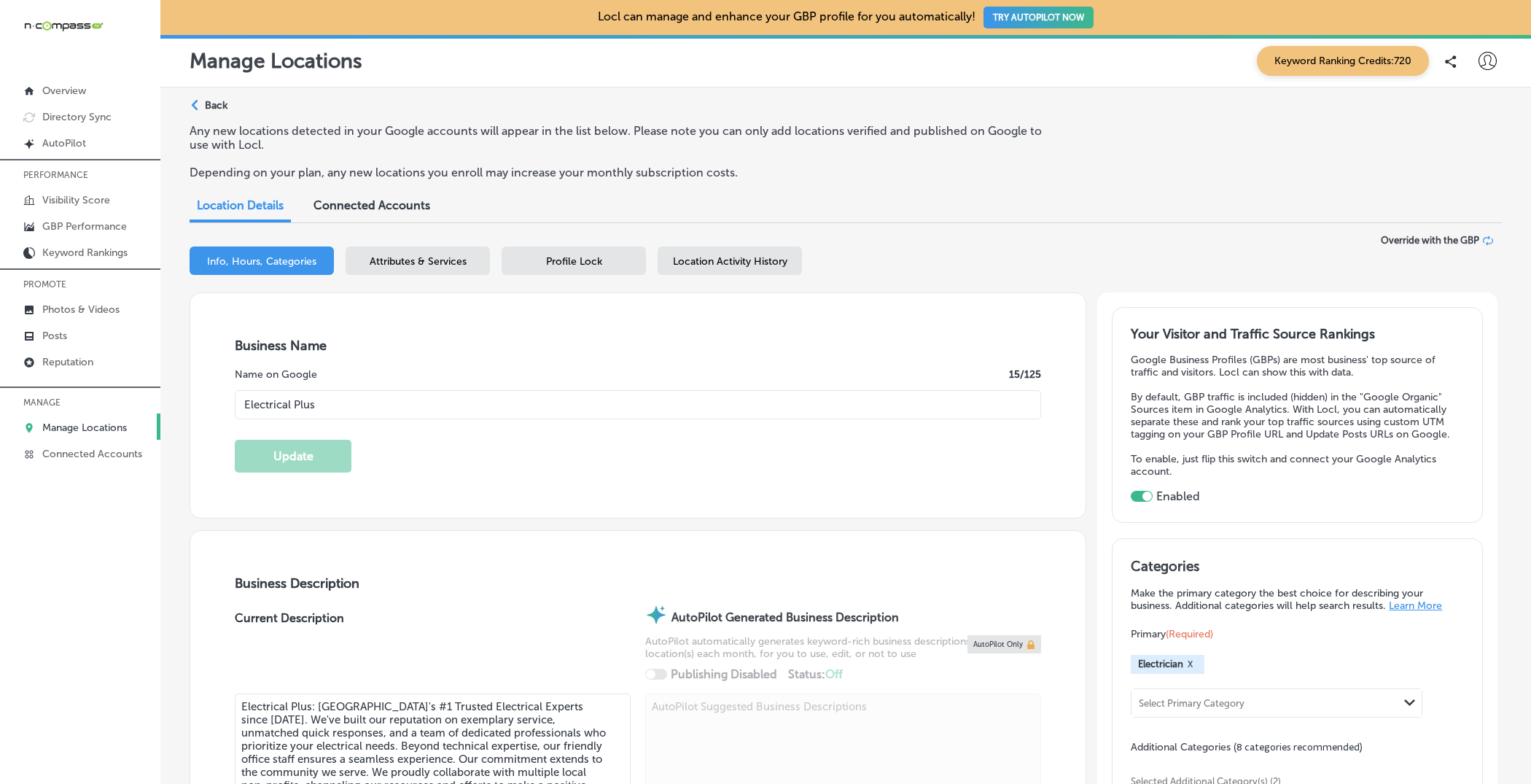
click at [430, 243] on div "Business + Location Electrical Plus Path Created with Sketch. Selected Location…" at bounding box center [846, 263] width 1312 height 58
click at [413, 251] on div "Attributes & Services" at bounding box center [418, 261] width 144 height 28
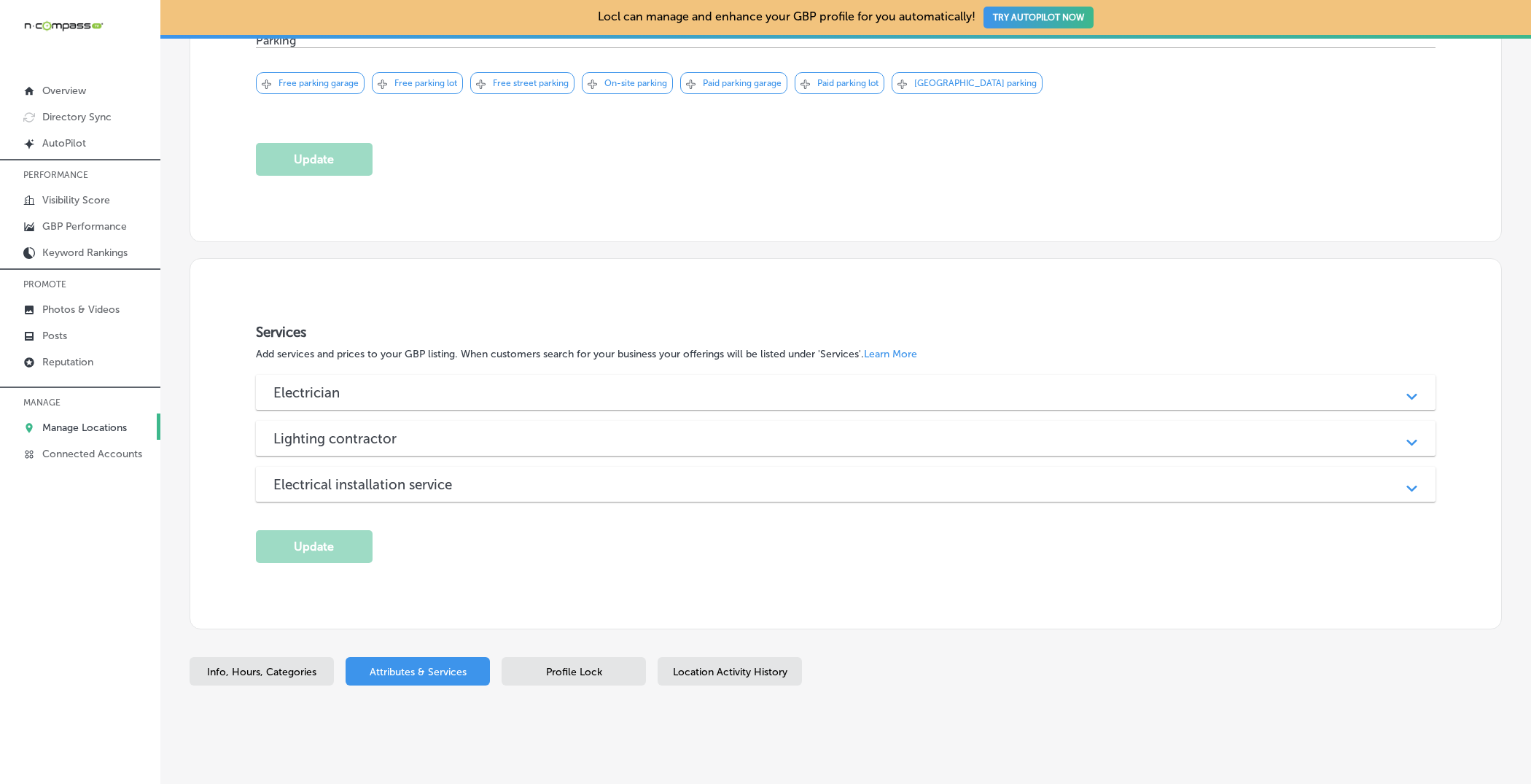
scroll to position [999, 0]
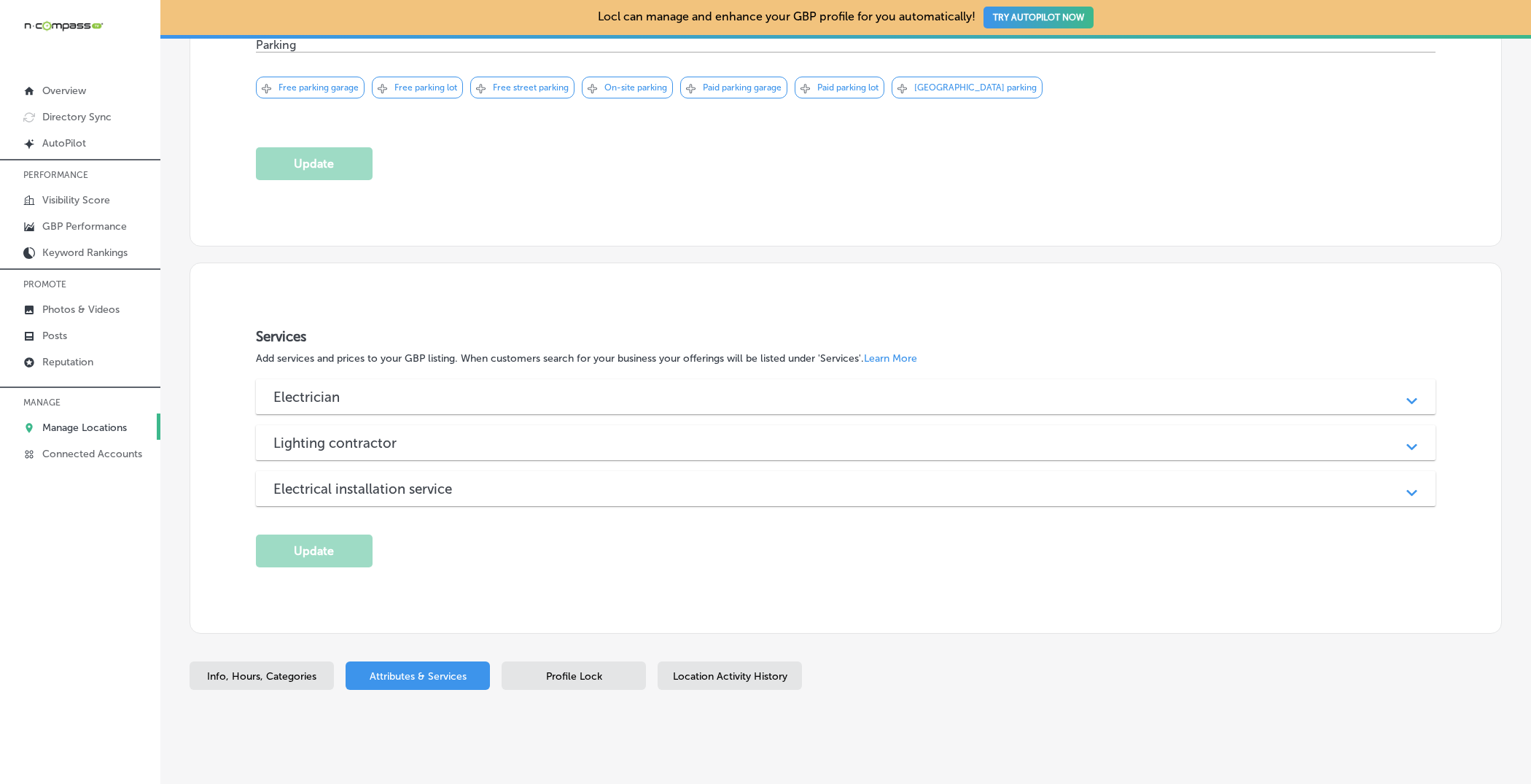
click at [595, 626] on div "Info, Hours, Categories Attributes & Services Profile Lock Location Activity Hi…" at bounding box center [846, 678] width 1312 height 35
click at [593, 626] on span "Profile Lock" at bounding box center [574, 676] width 56 height 12
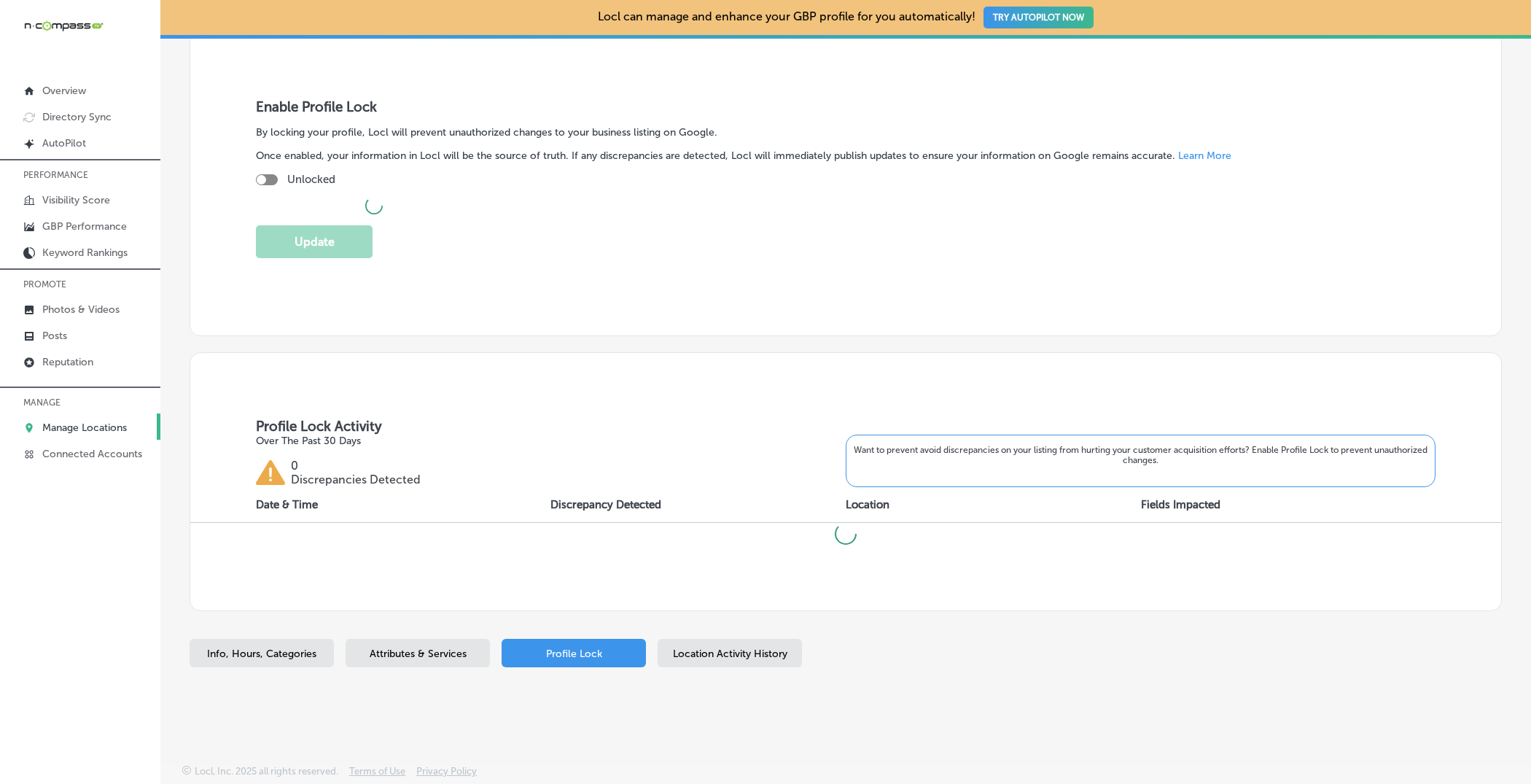
scroll to position [260, 0]
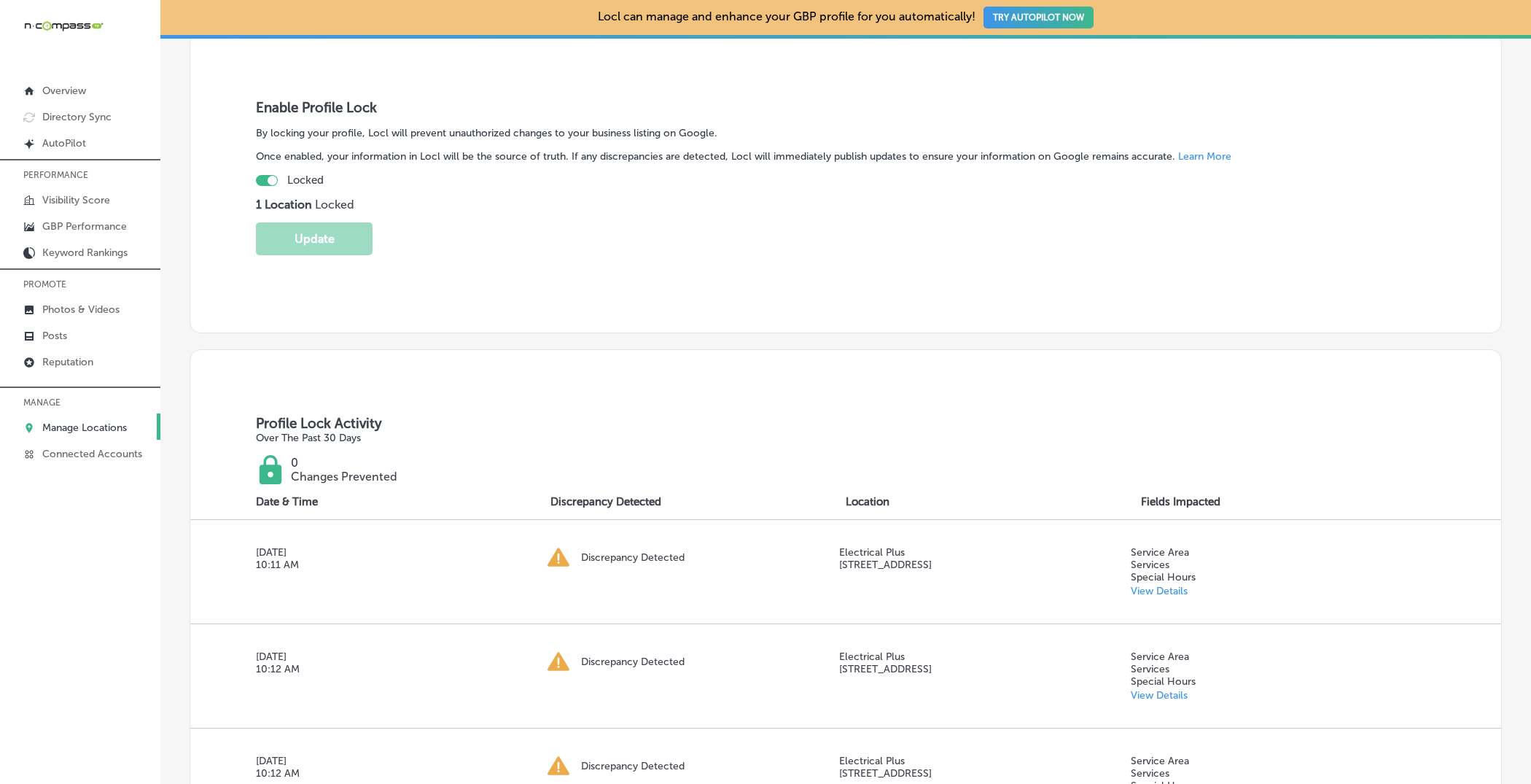
checkbox input "true"
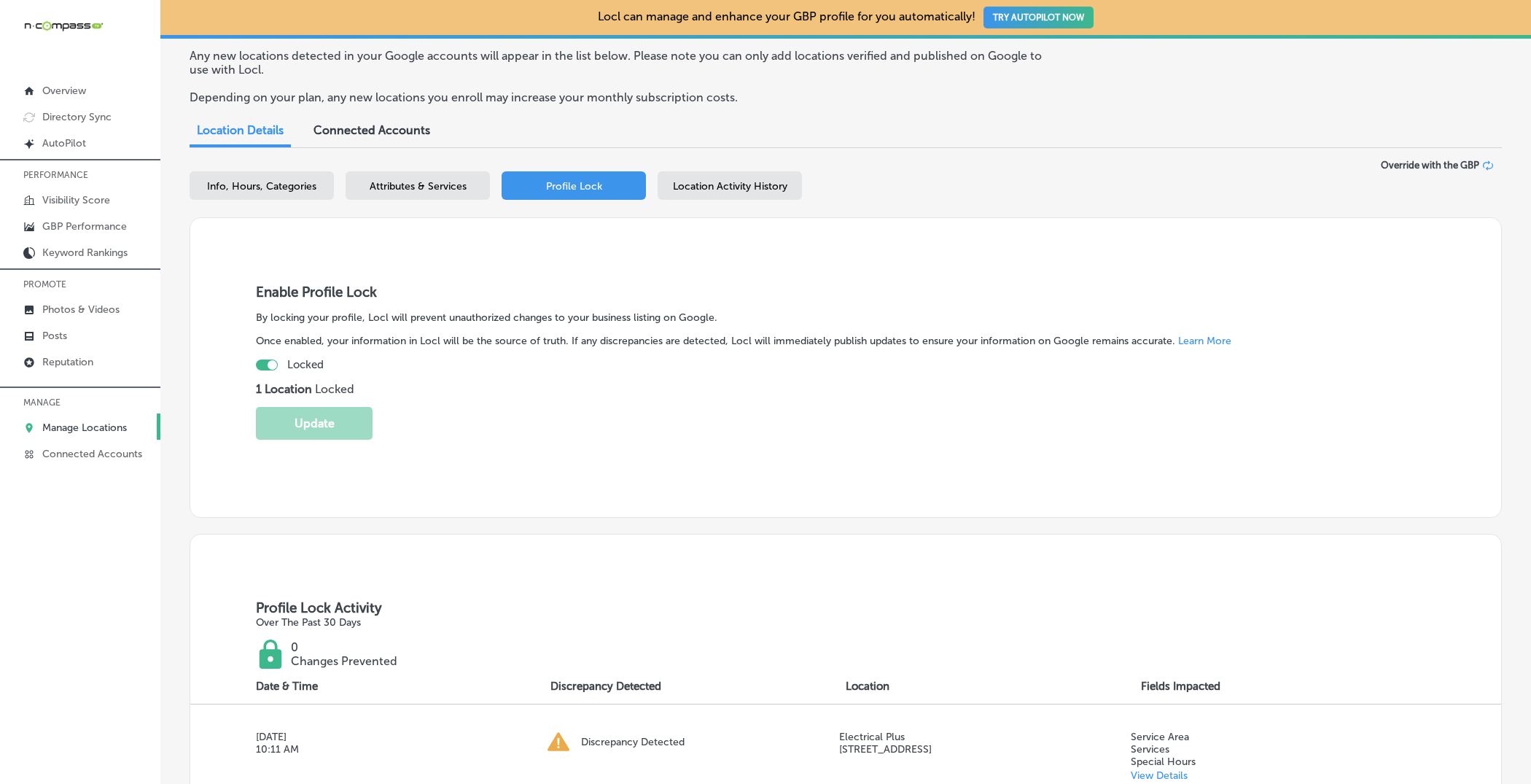
scroll to position [0, 0]
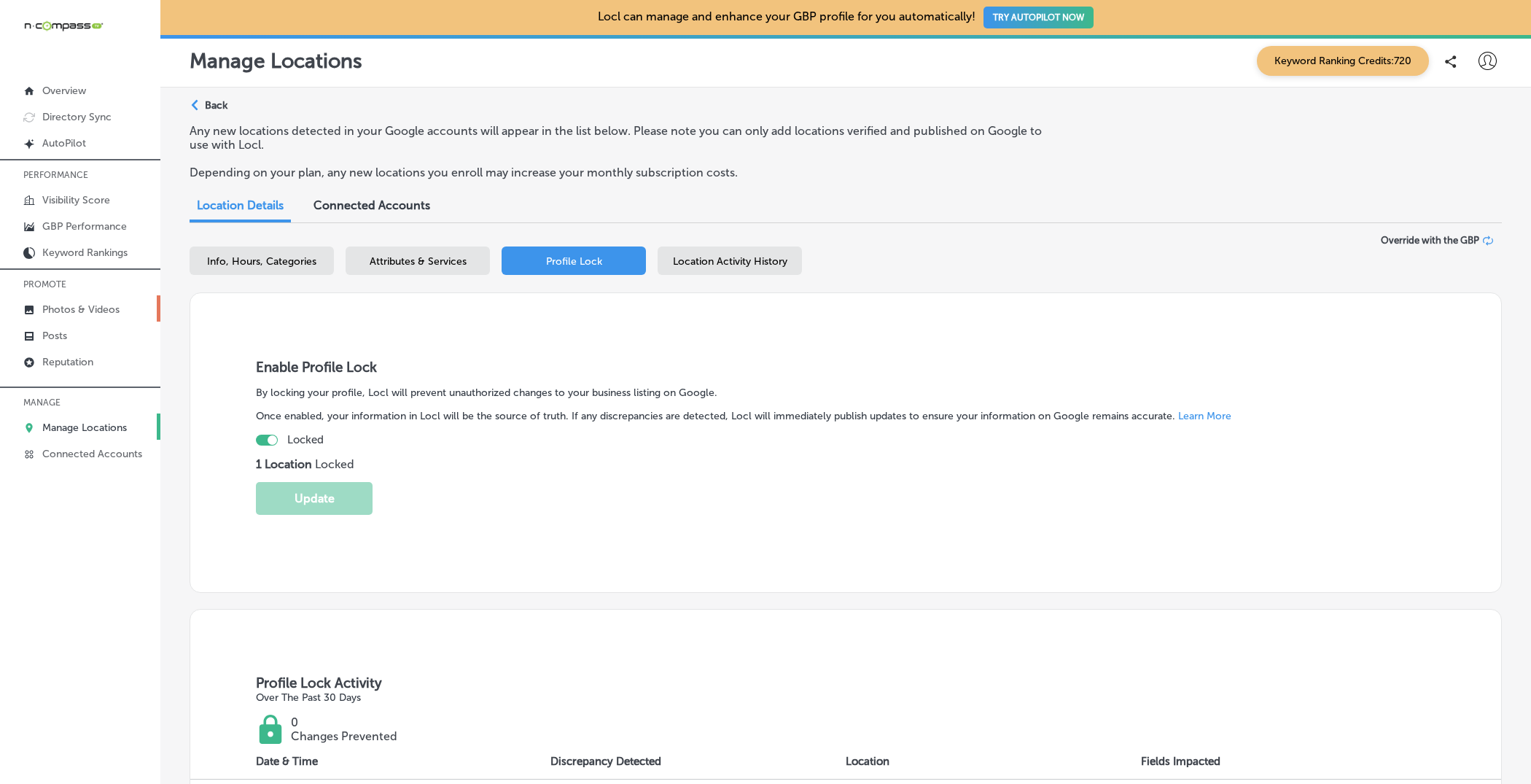
click at [91, 313] on p "Photos & Videos" at bounding box center [81, 309] width 78 height 12
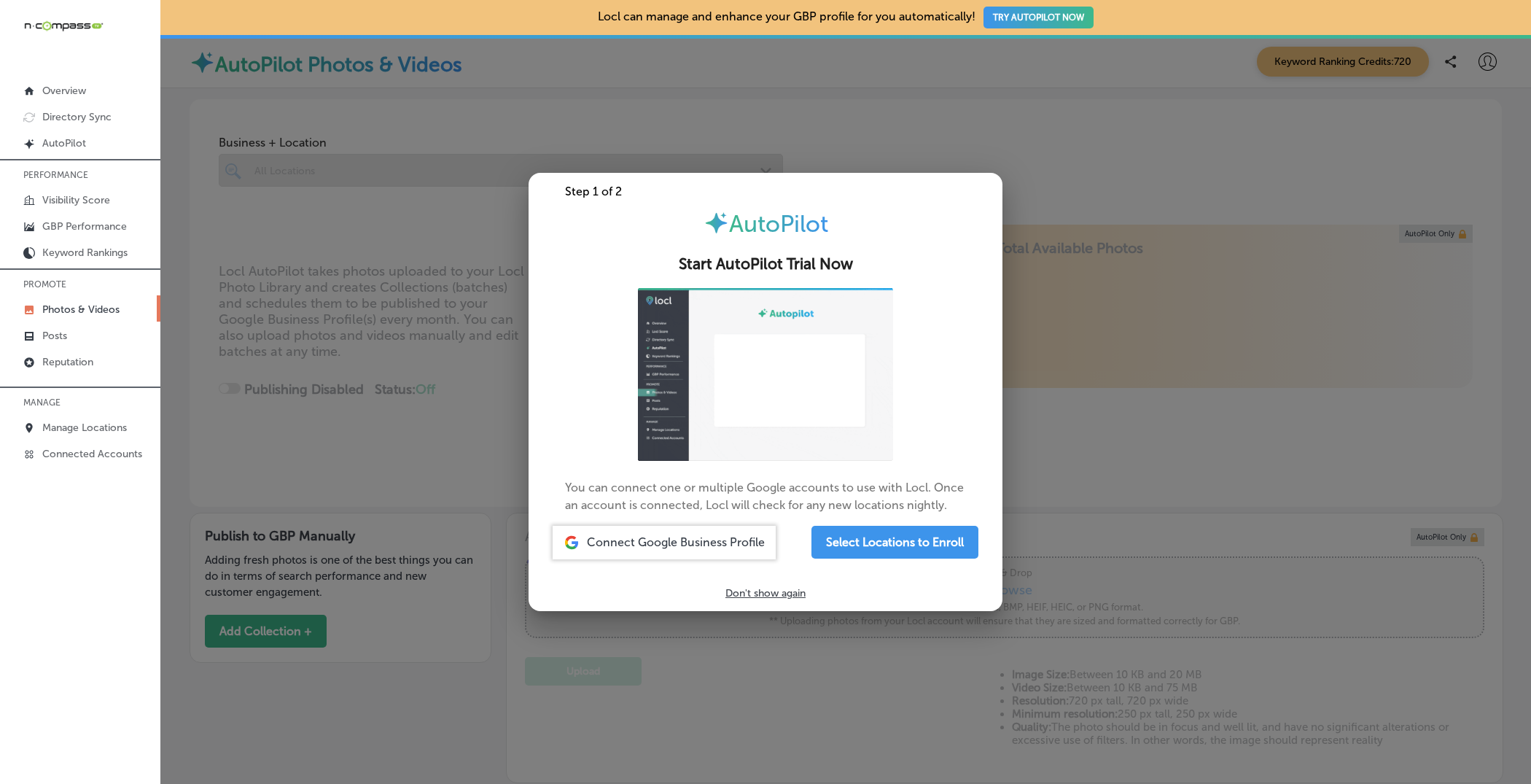
type input "5"
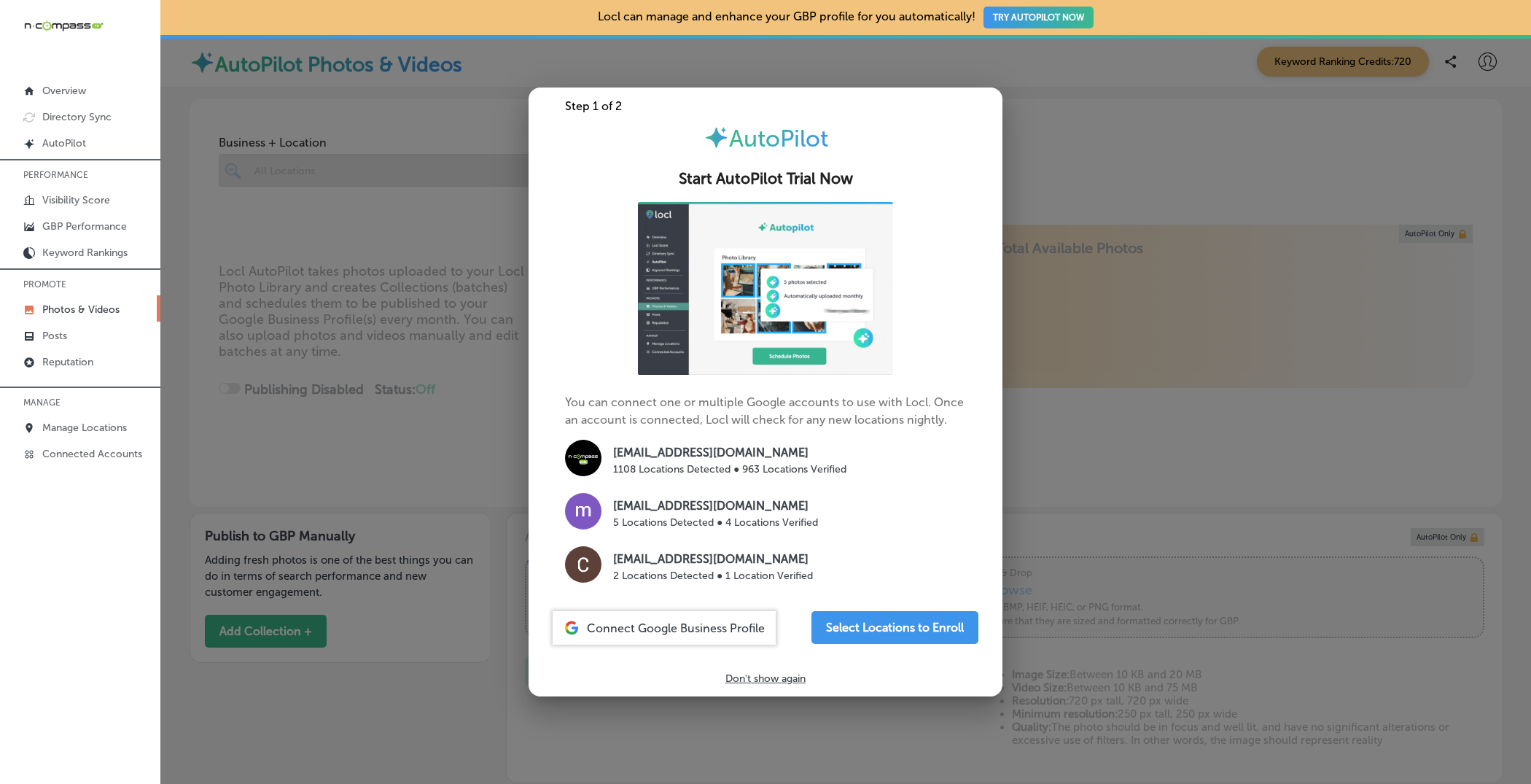
click at [198, 243] on div at bounding box center [765, 392] width 1531 height 784
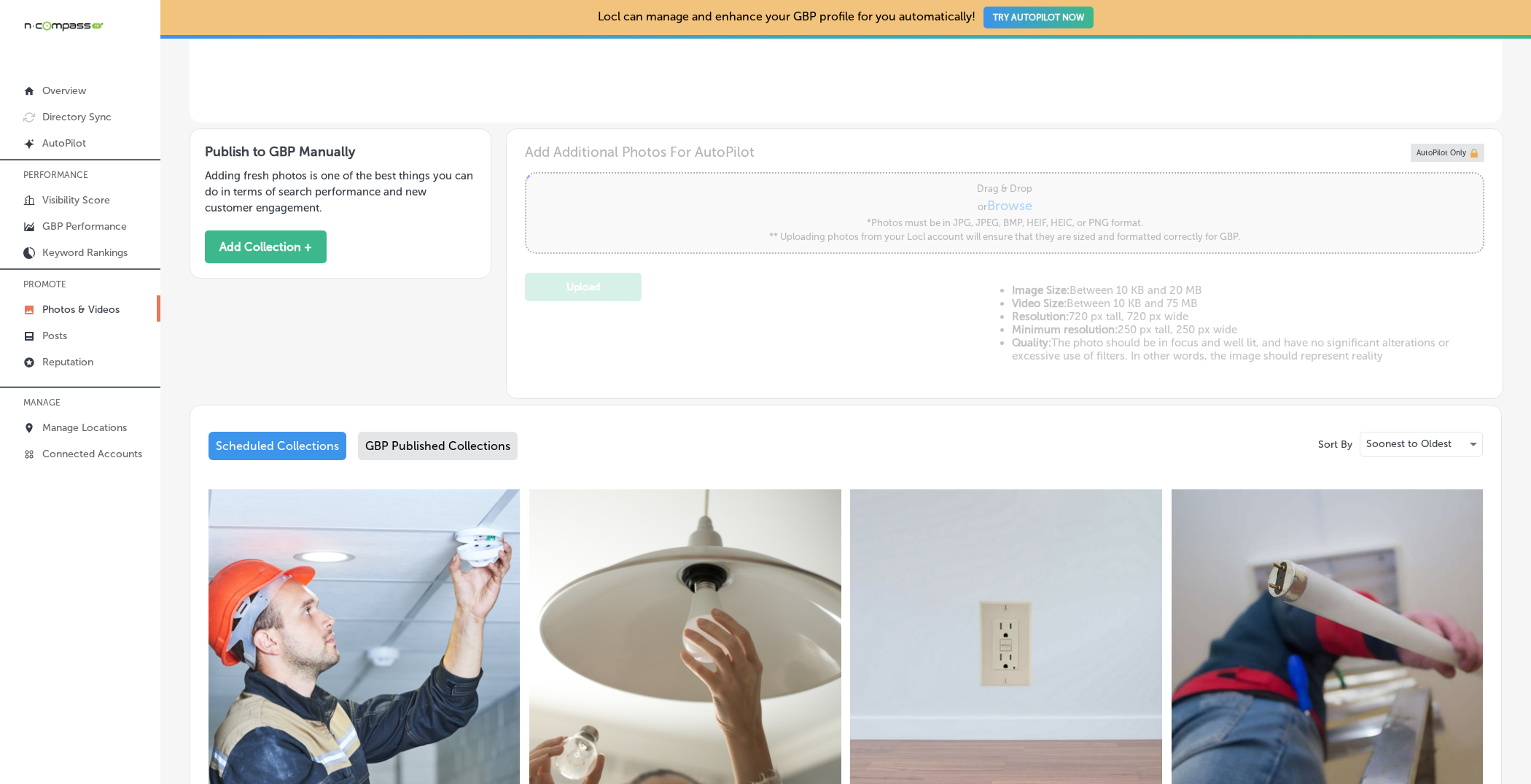
scroll to position [380, 0]
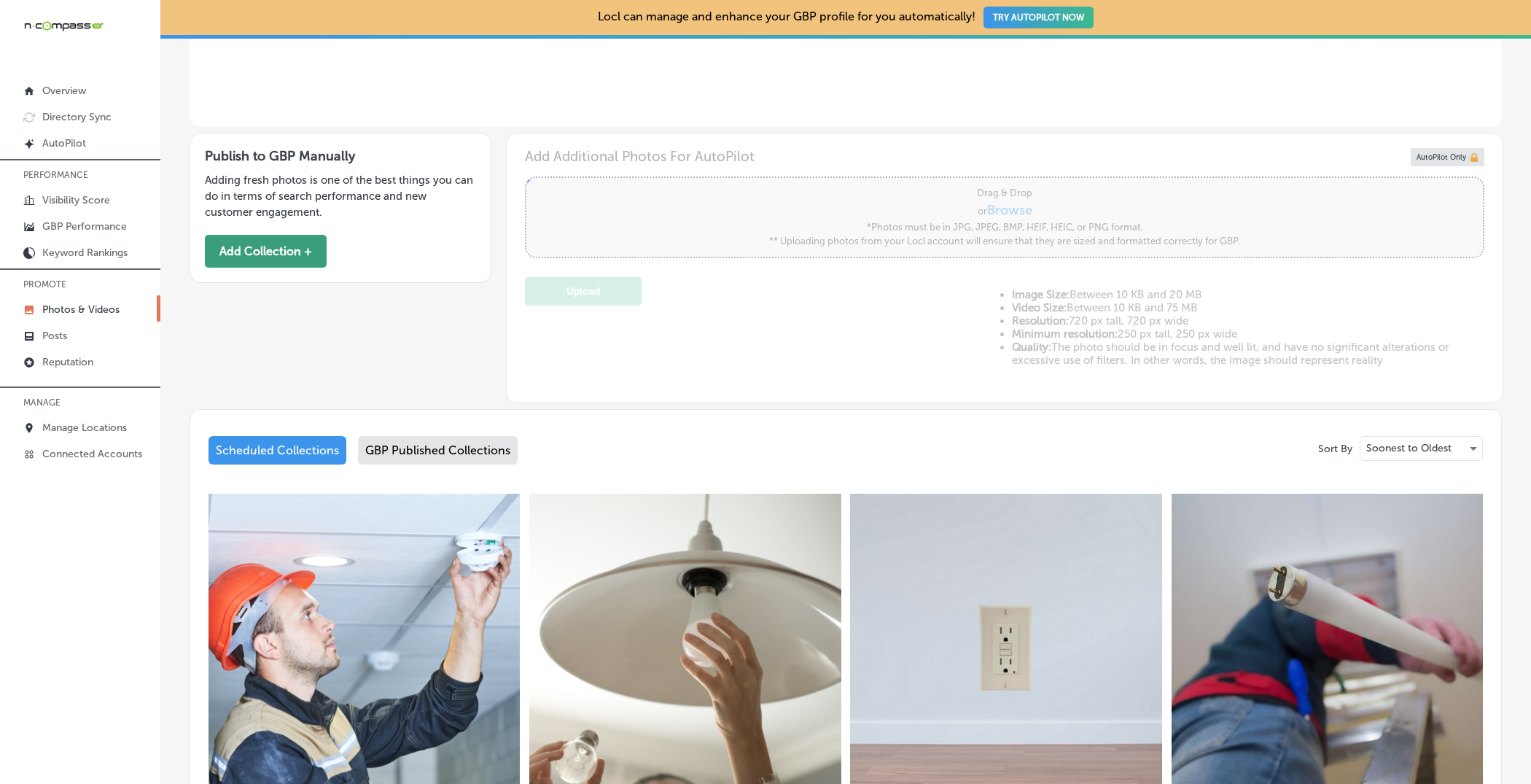
click at [283, 247] on button "Add Collection +" at bounding box center [266, 251] width 122 height 33
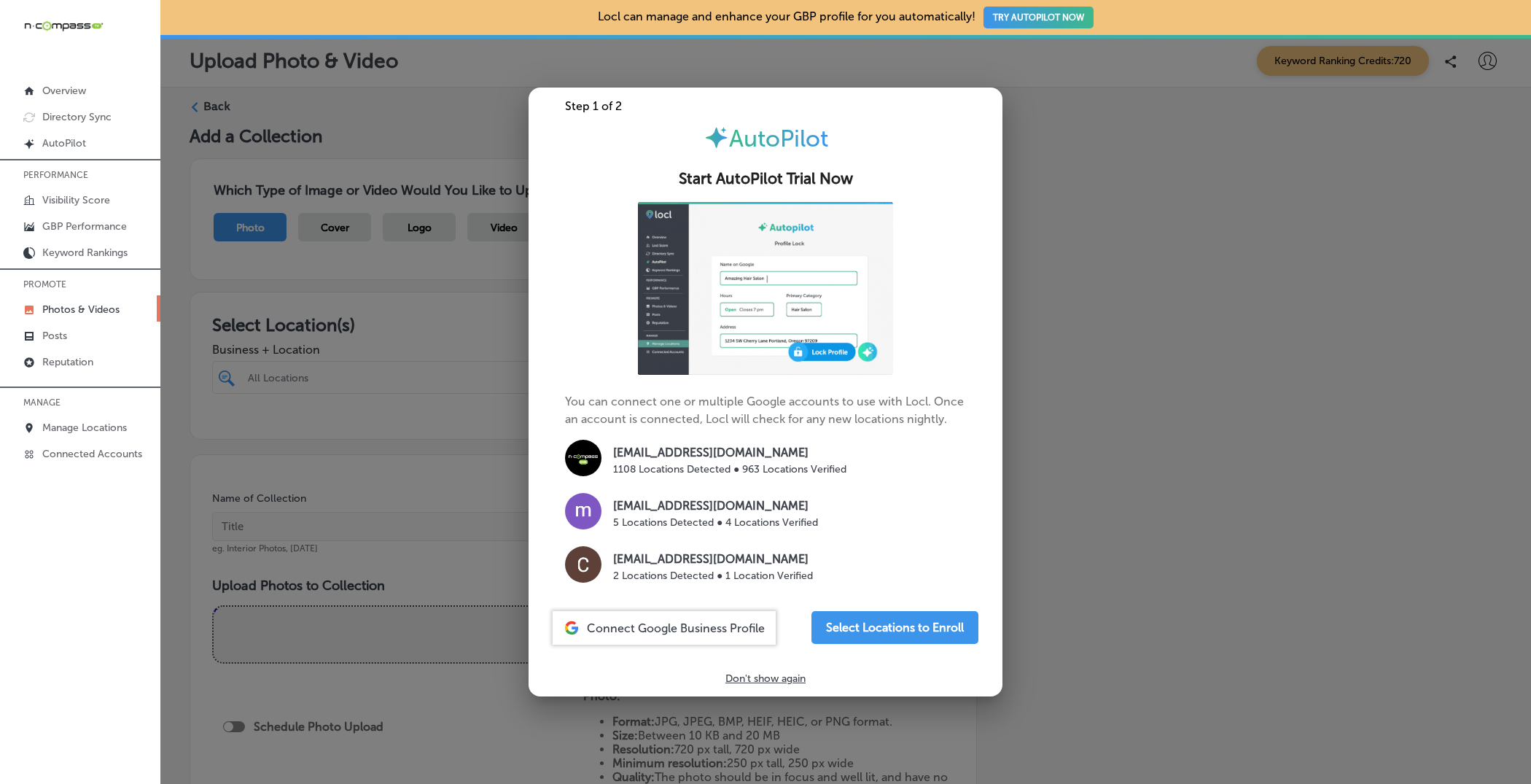
click at [1224, 327] on div at bounding box center [765, 392] width 1531 height 784
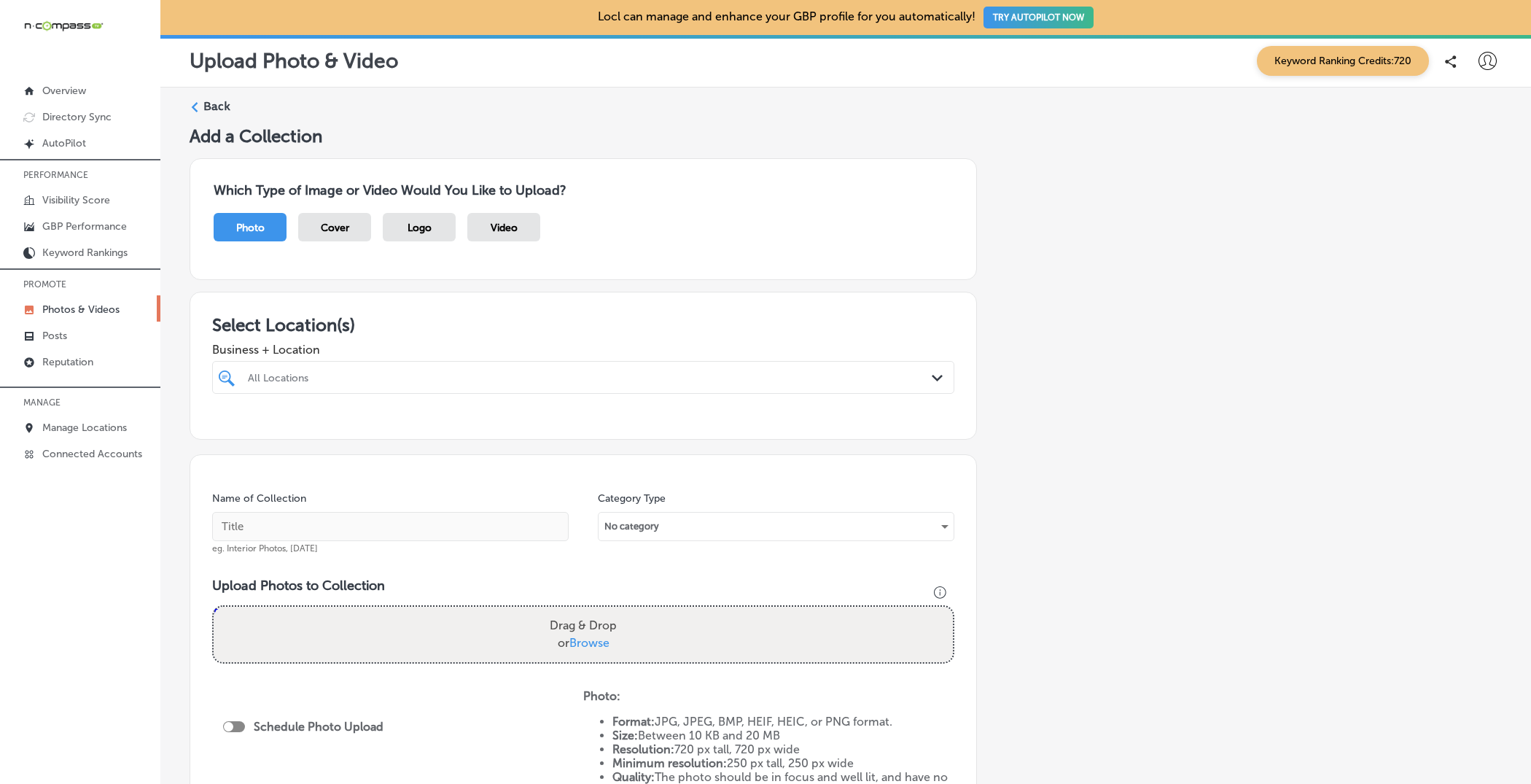
click at [215, 110] on label "Back" at bounding box center [217, 106] width 27 height 16
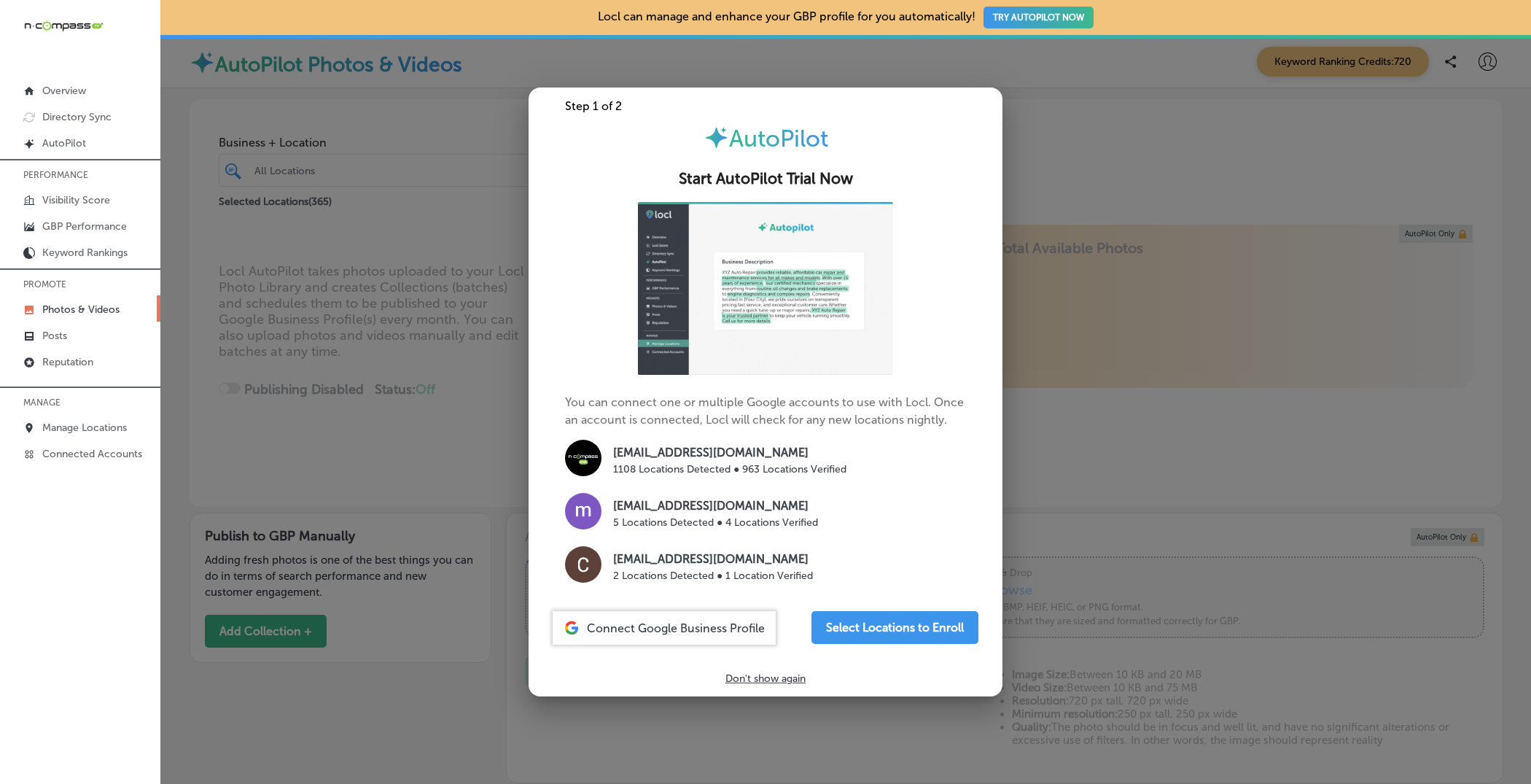
click at [475, 251] on div at bounding box center [765, 392] width 1531 height 784
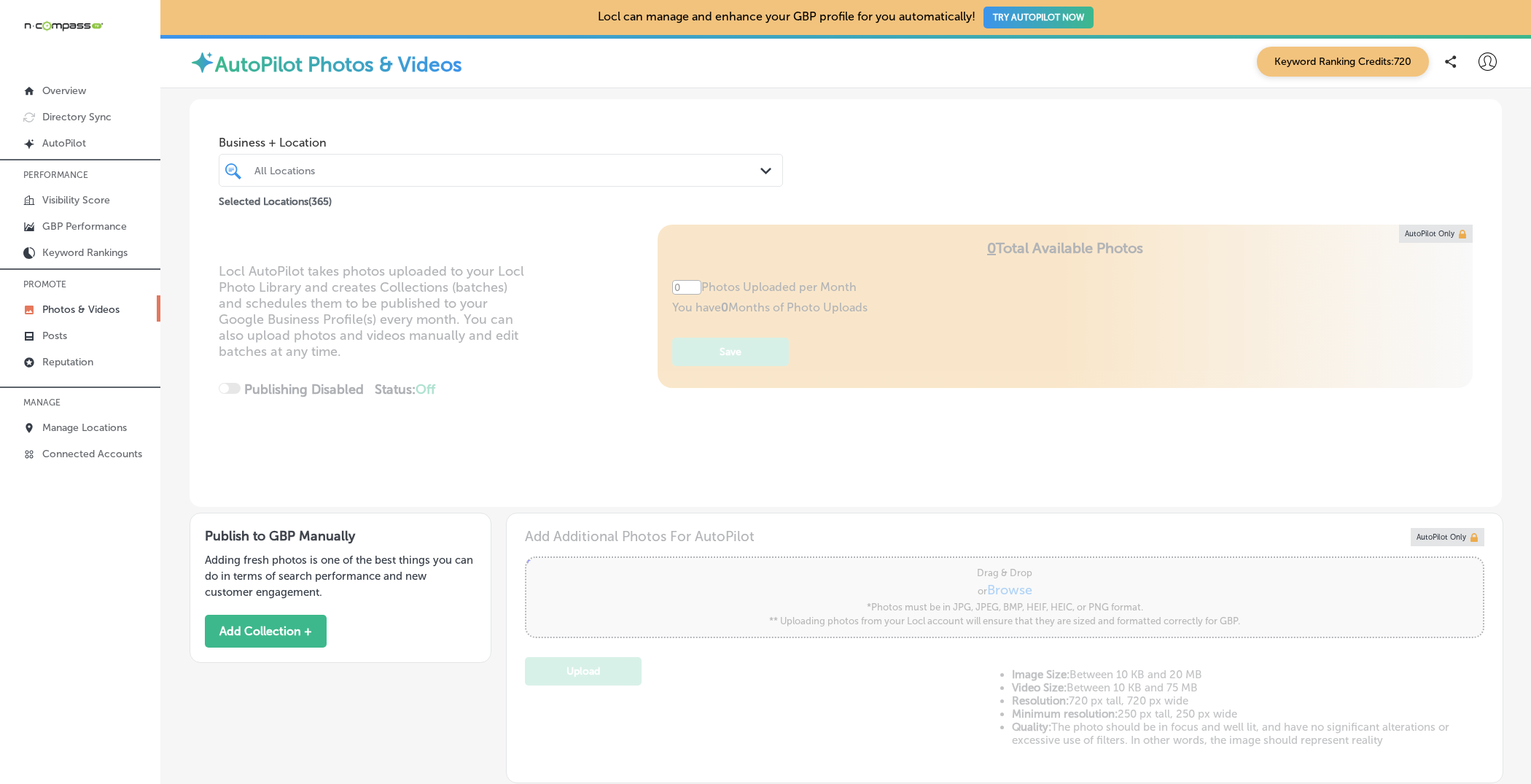
type input "5"
click at [468, 164] on div "All Locations" at bounding box center [508, 170] width 508 height 12
click at [731, 158] on div "All Locations Path Created with Sketch." at bounding box center [501, 170] width 565 height 33
click at [262, 626] on button "Add Collection +" at bounding box center [266, 631] width 122 height 33
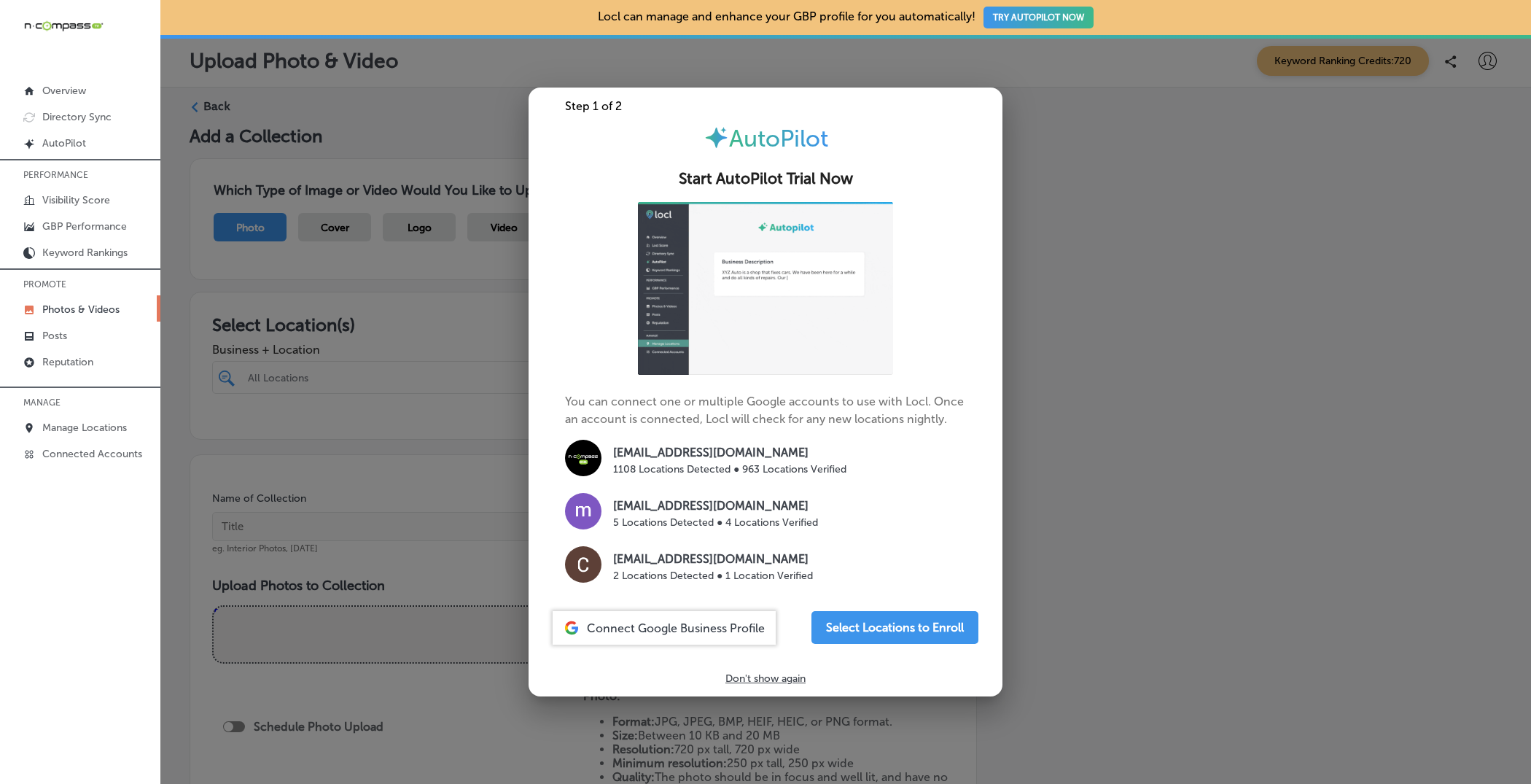
click at [1042, 305] on div at bounding box center [765, 392] width 1531 height 784
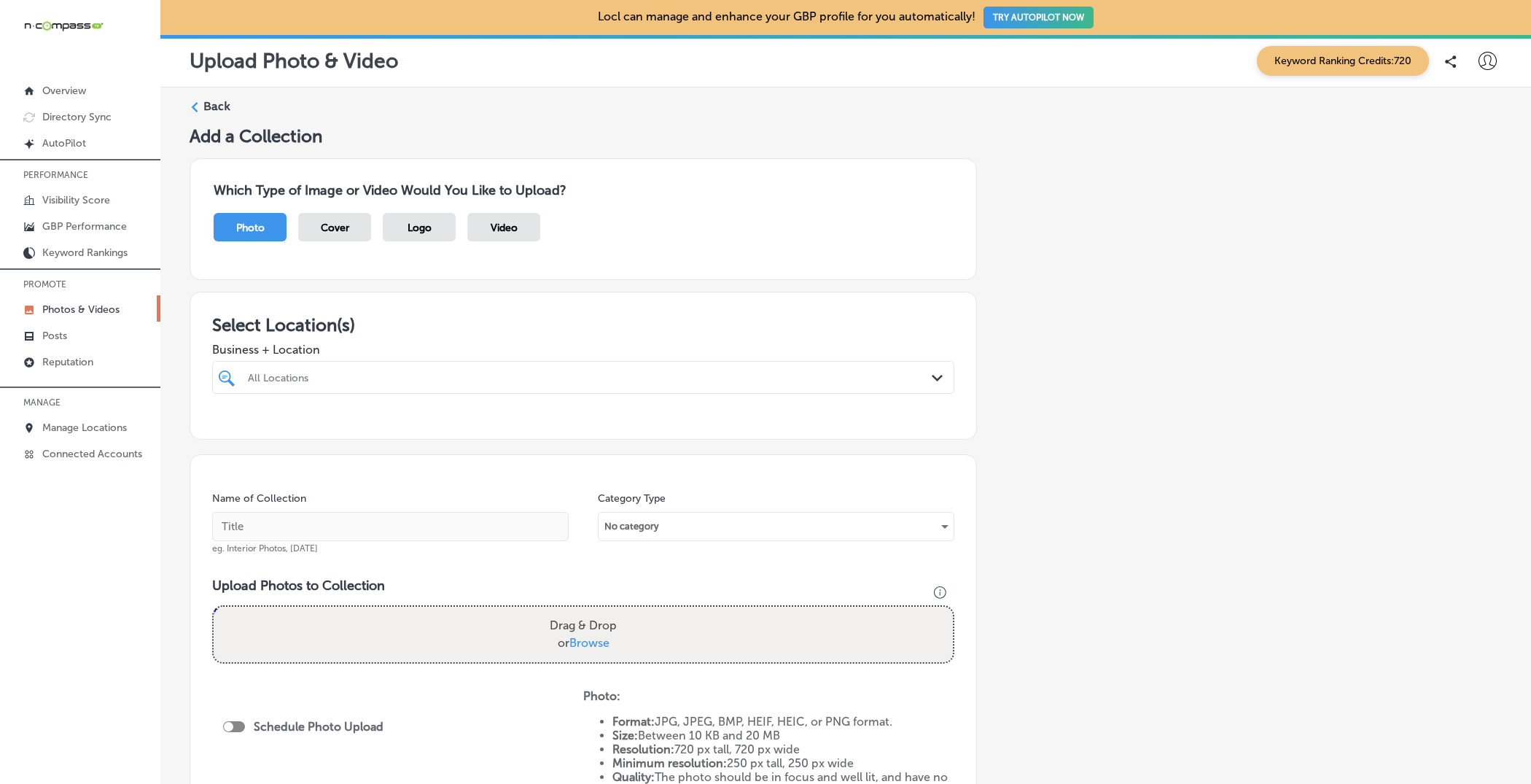
drag, startPoint x: 660, startPoint y: 365, endPoint x: 637, endPoint y: 371, distance: 23.8
click at [660, 366] on div "All Locations" at bounding box center [584, 377] width 686 height 22
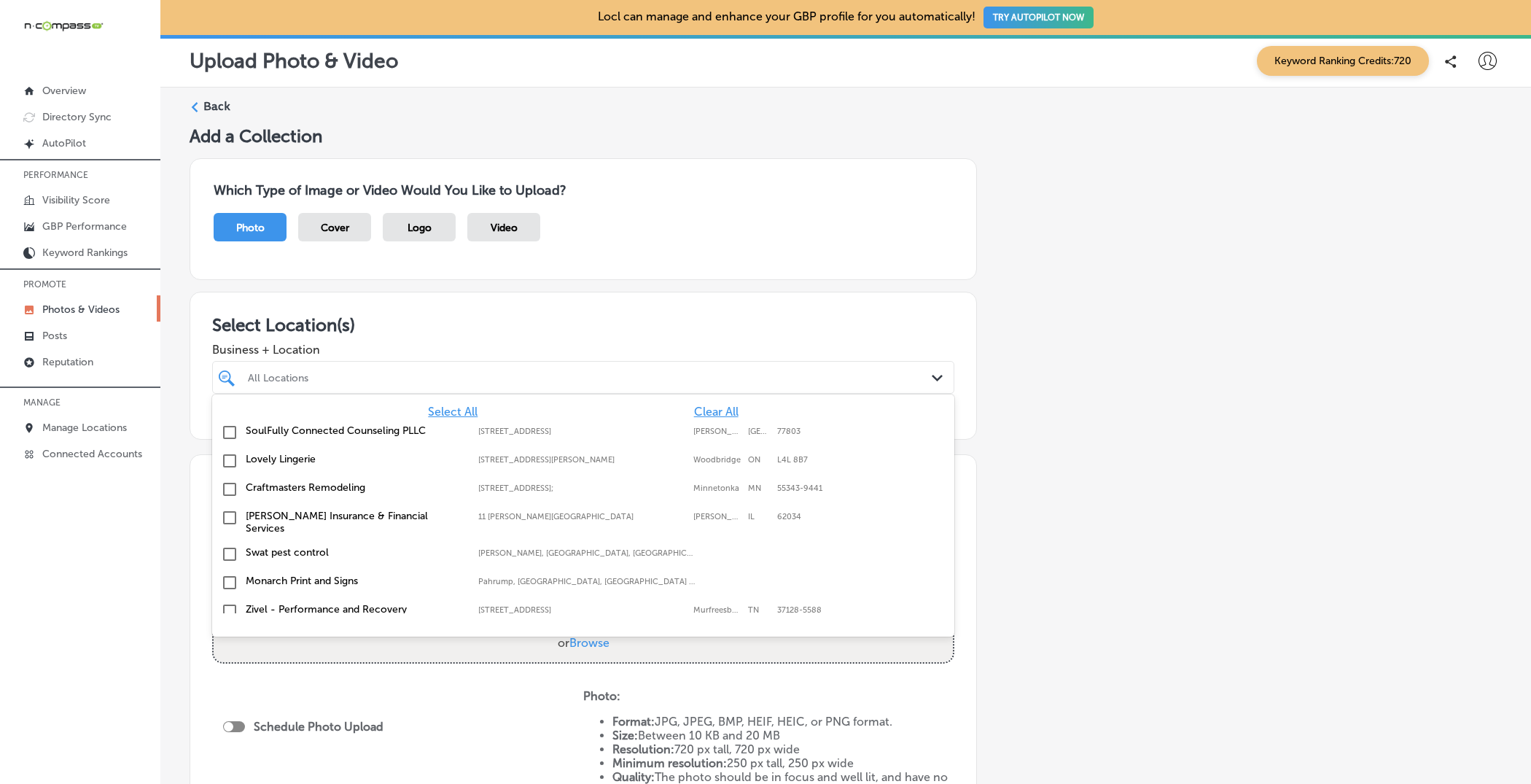
click at [603, 375] on div "All Locations" at bounding box center [590, 377] width 686 height 12
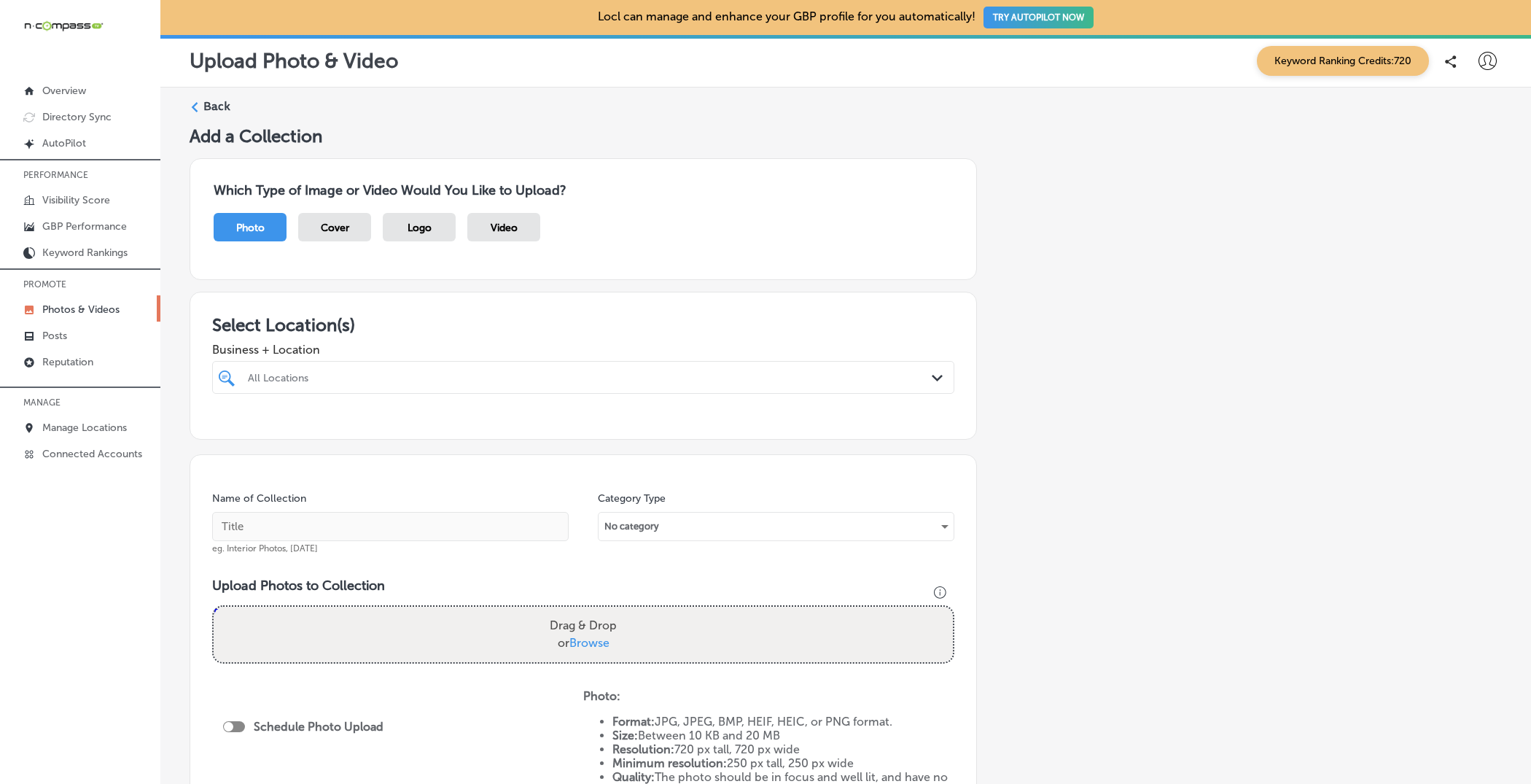
click at [603, 375] on div "All Locations" at bounding box center [590, 377] width 686 height 12
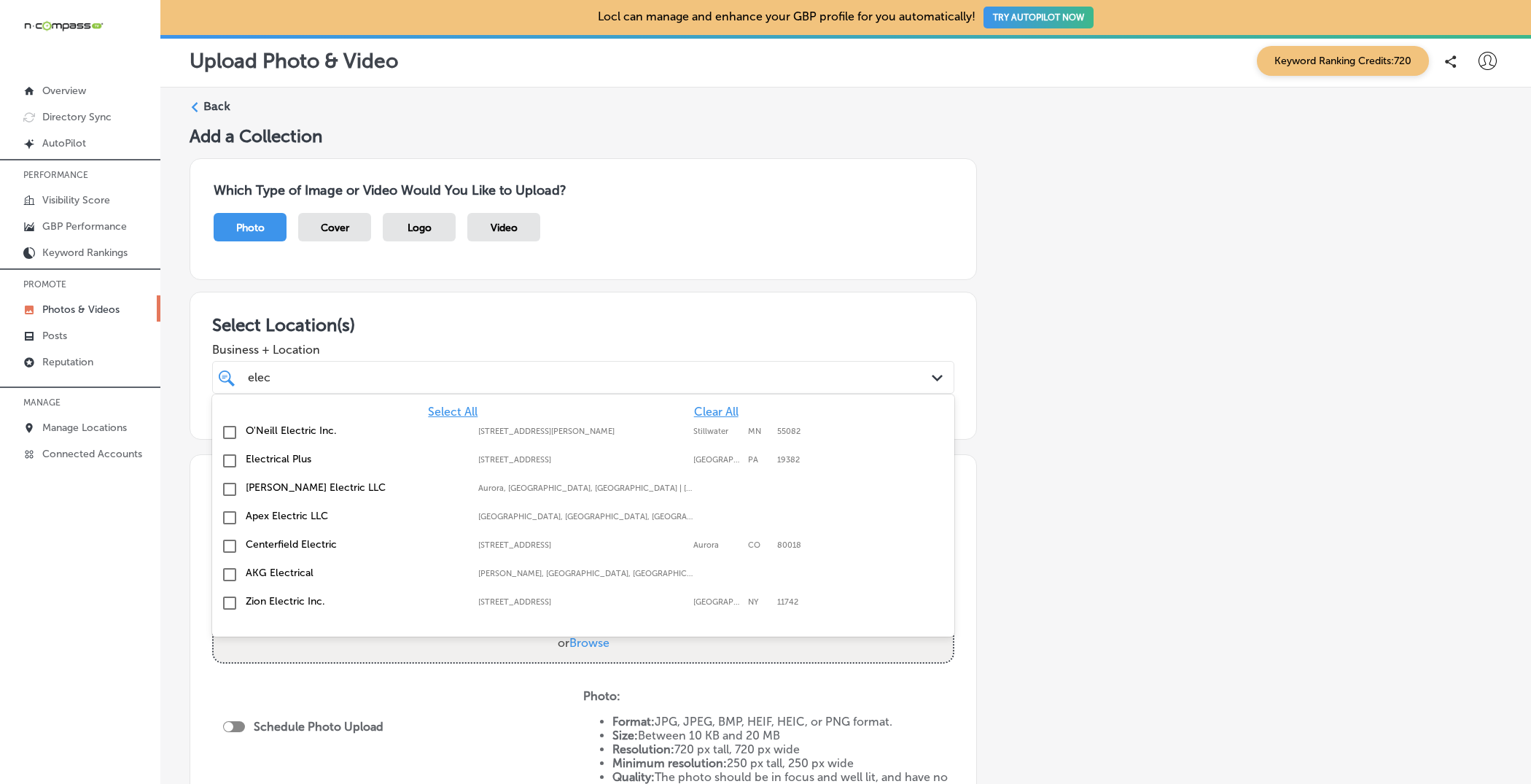
click at [236, 460] on input "checkbox" at bounding box center [229, 460] width 17 height 17
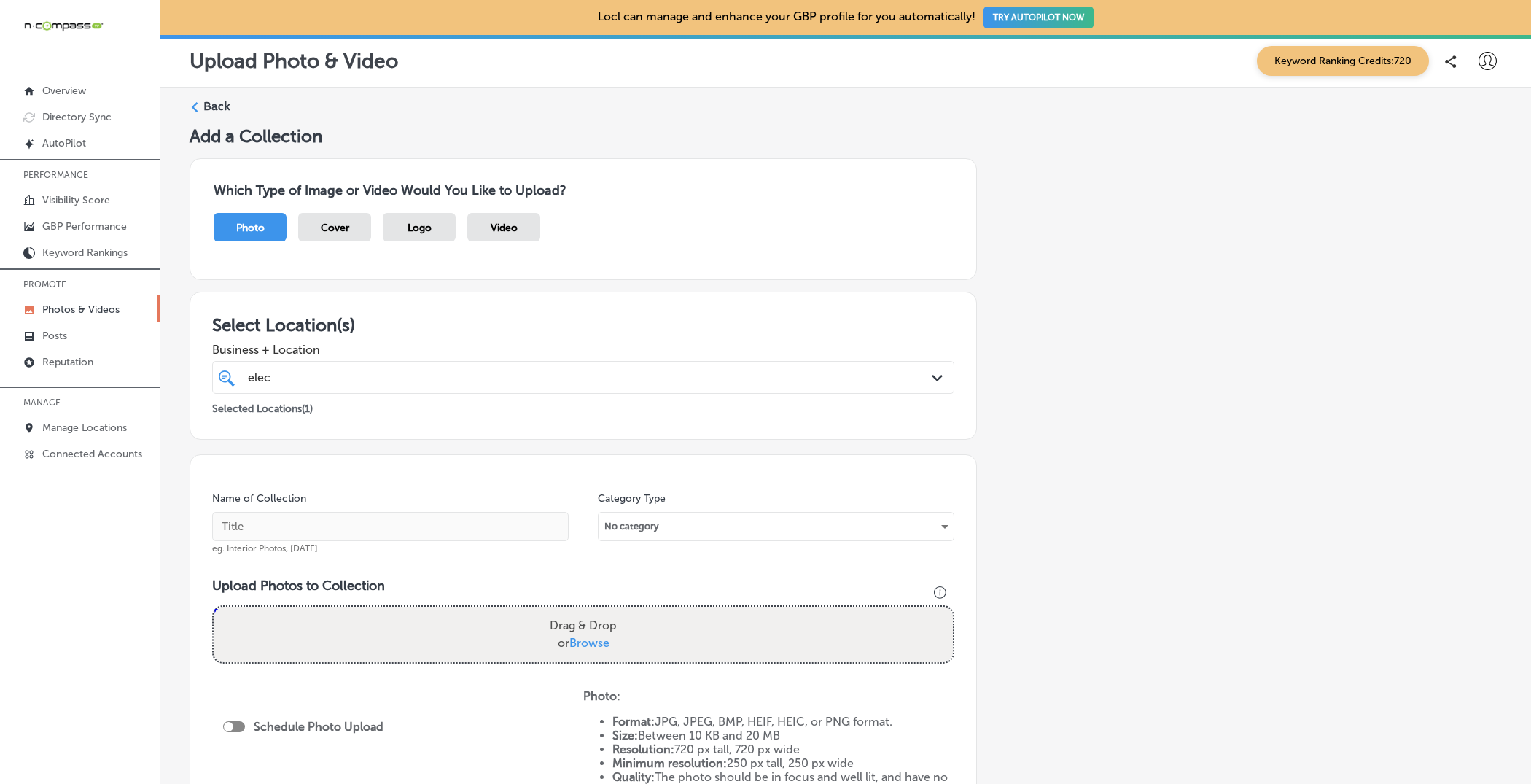
click at [1138, 337] on div "Add a Collection Which Type of Image or Video Would You Like to Upload? Photo C…" at bounding box center [846, 544] width 1312 height 838
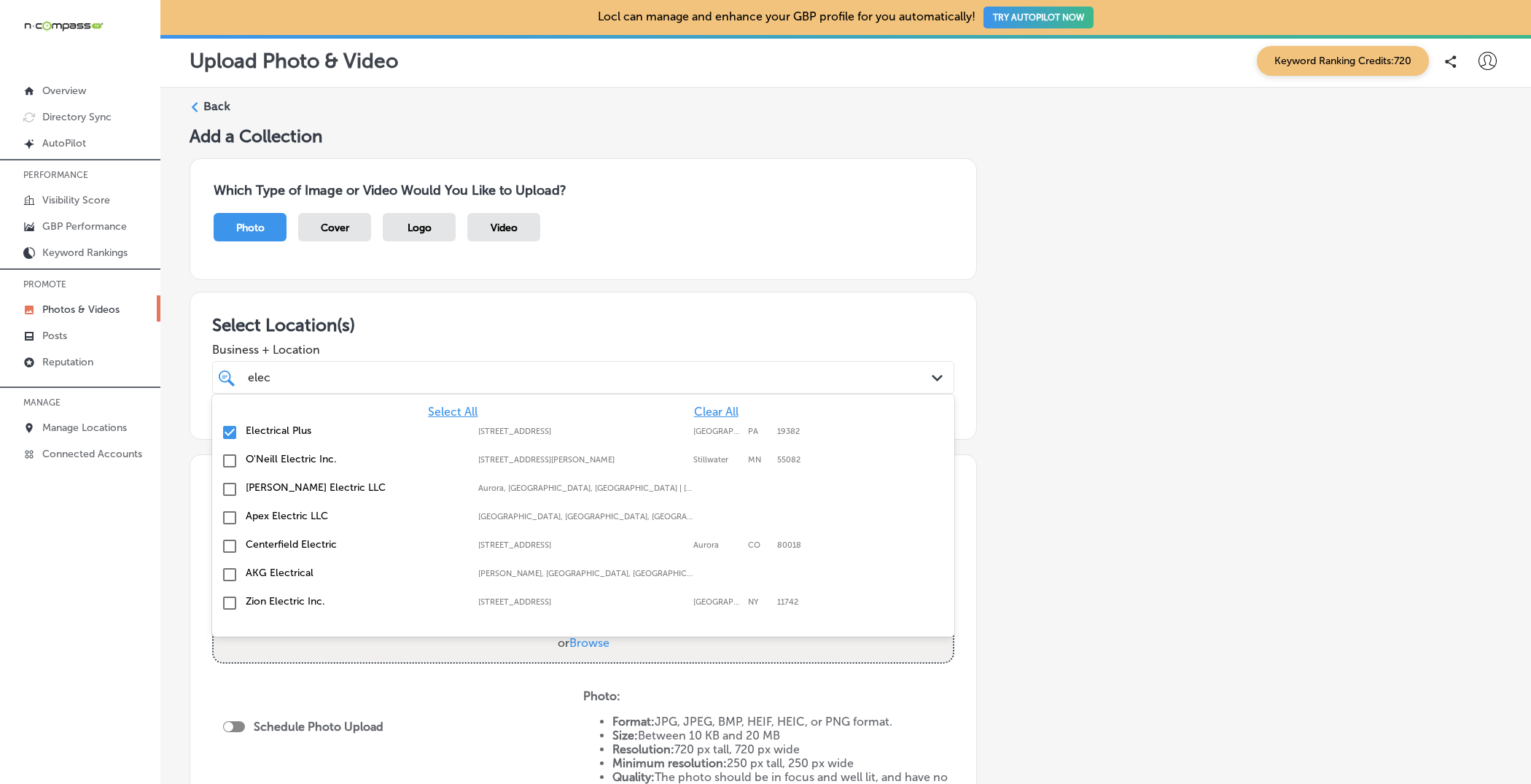
click at [569, 372] on div "elec elec" at bounding box center [550, 377] width 607 height 20
click at [300, 427] on label "Electrical Plus" at bounding box center [355, 430] width 218 height 12
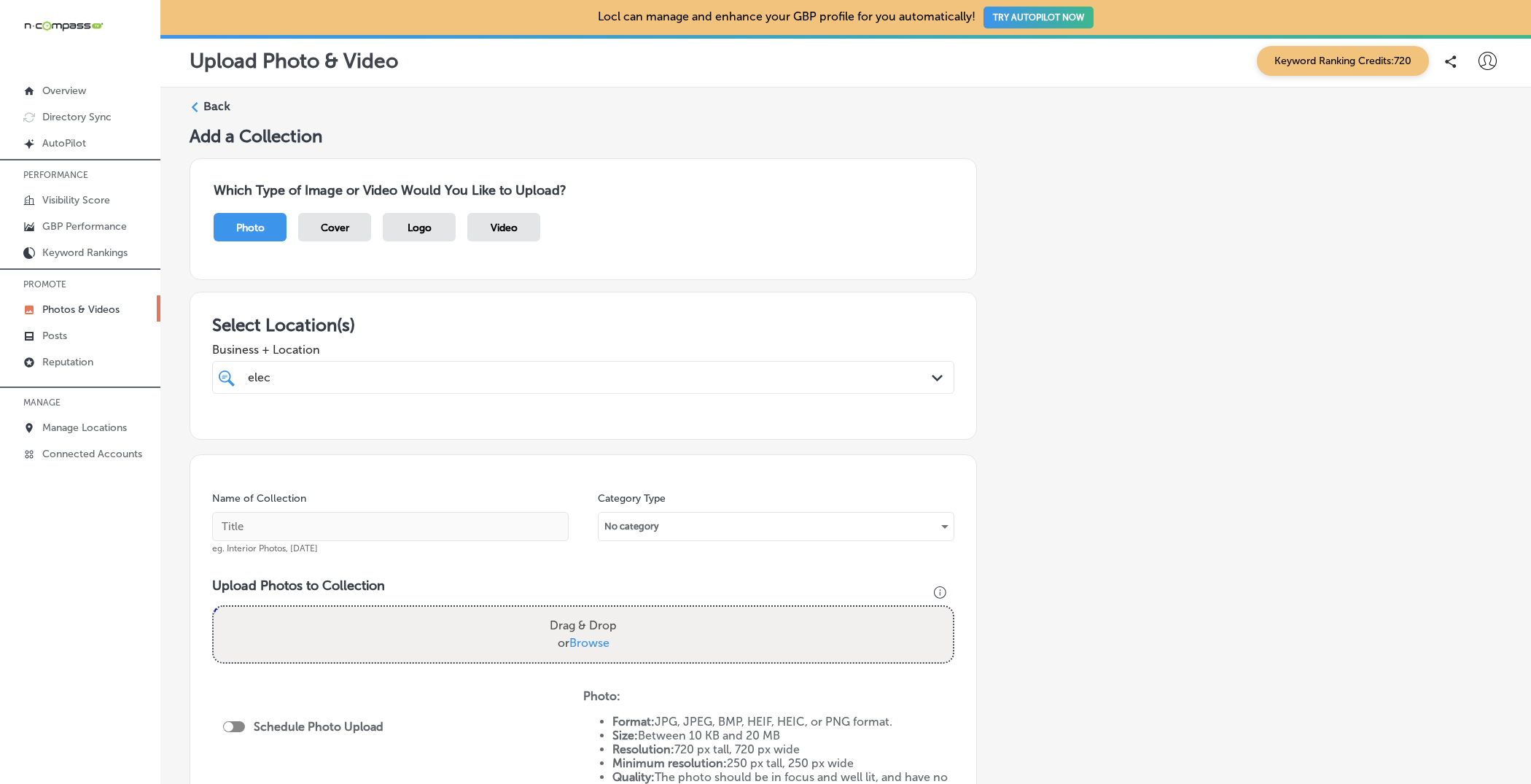
click at [310, 377] on div "elec elec" at bounding box center [550, 377] width 607 height 20
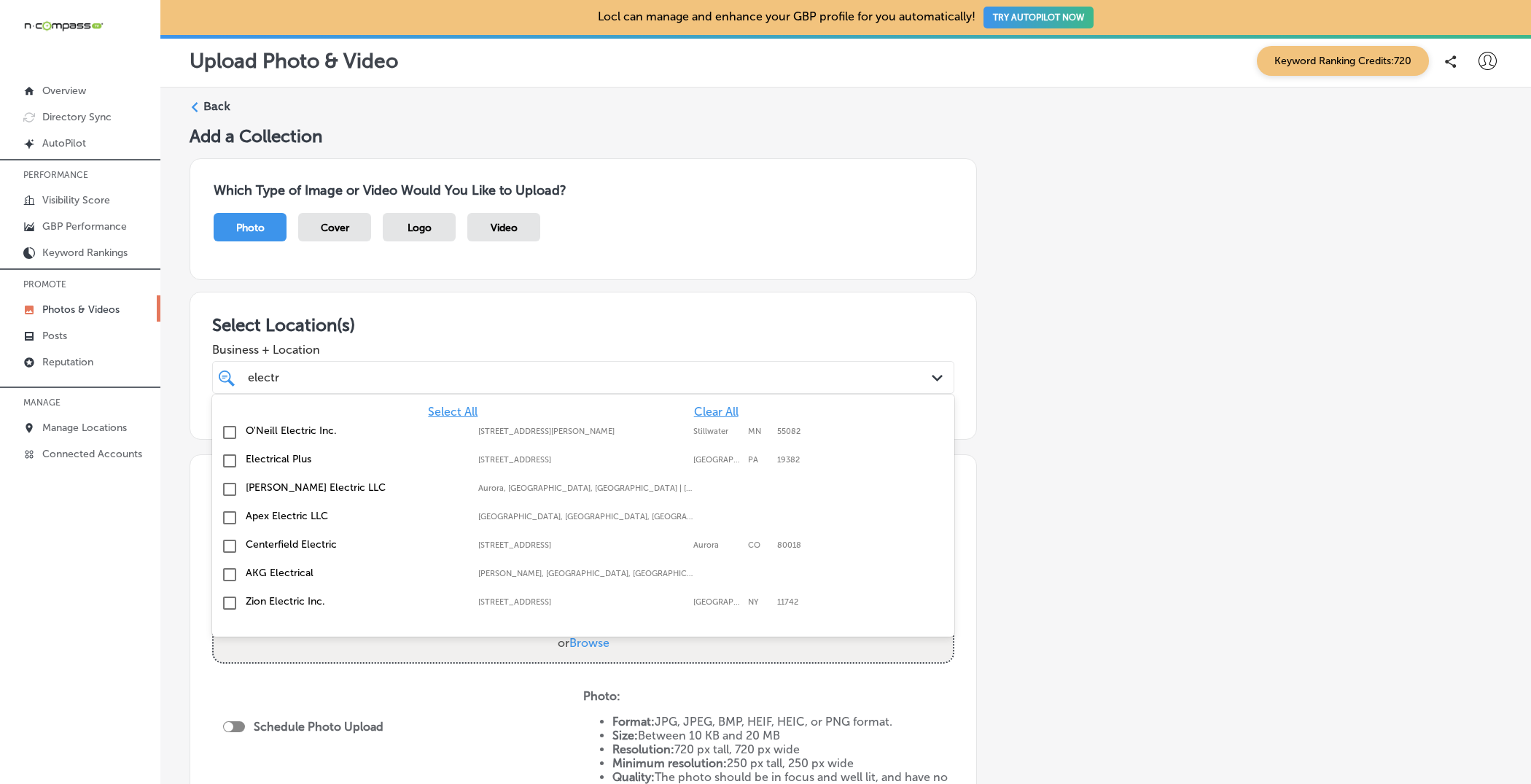
click at [278, 459] on label "Electrical Plus" at bounding box center [355, 459] width 218 height 12
type input "electr"
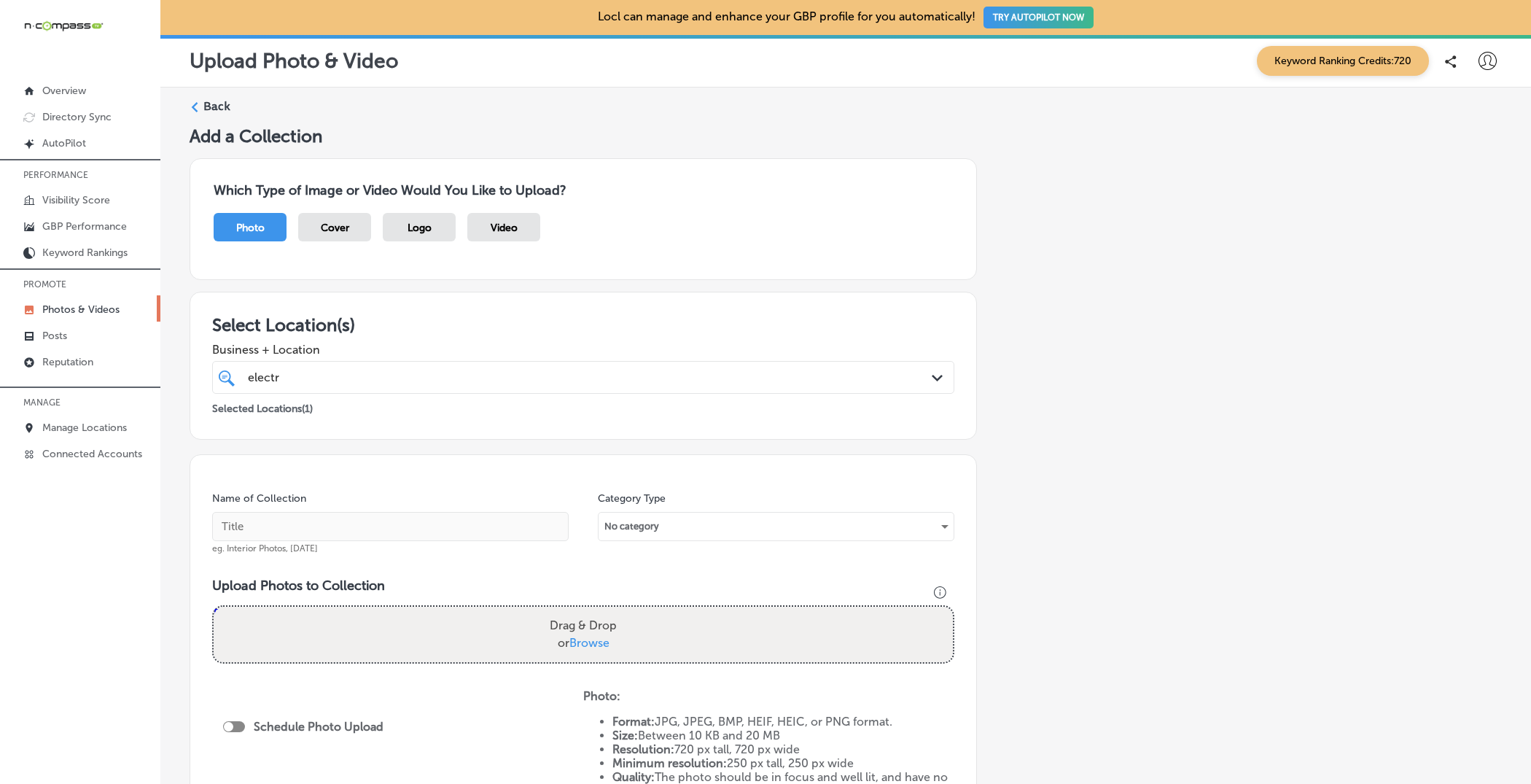
click at [1124, 292] on div "Add a Collection Which Type of Image or Video Would You Like to Upload? Photo C…" at bounding box center [846, 544] width 1312 height 838
click at [329, 222] on span "Cover" at bounding box center [335, 228] width 28 height 12
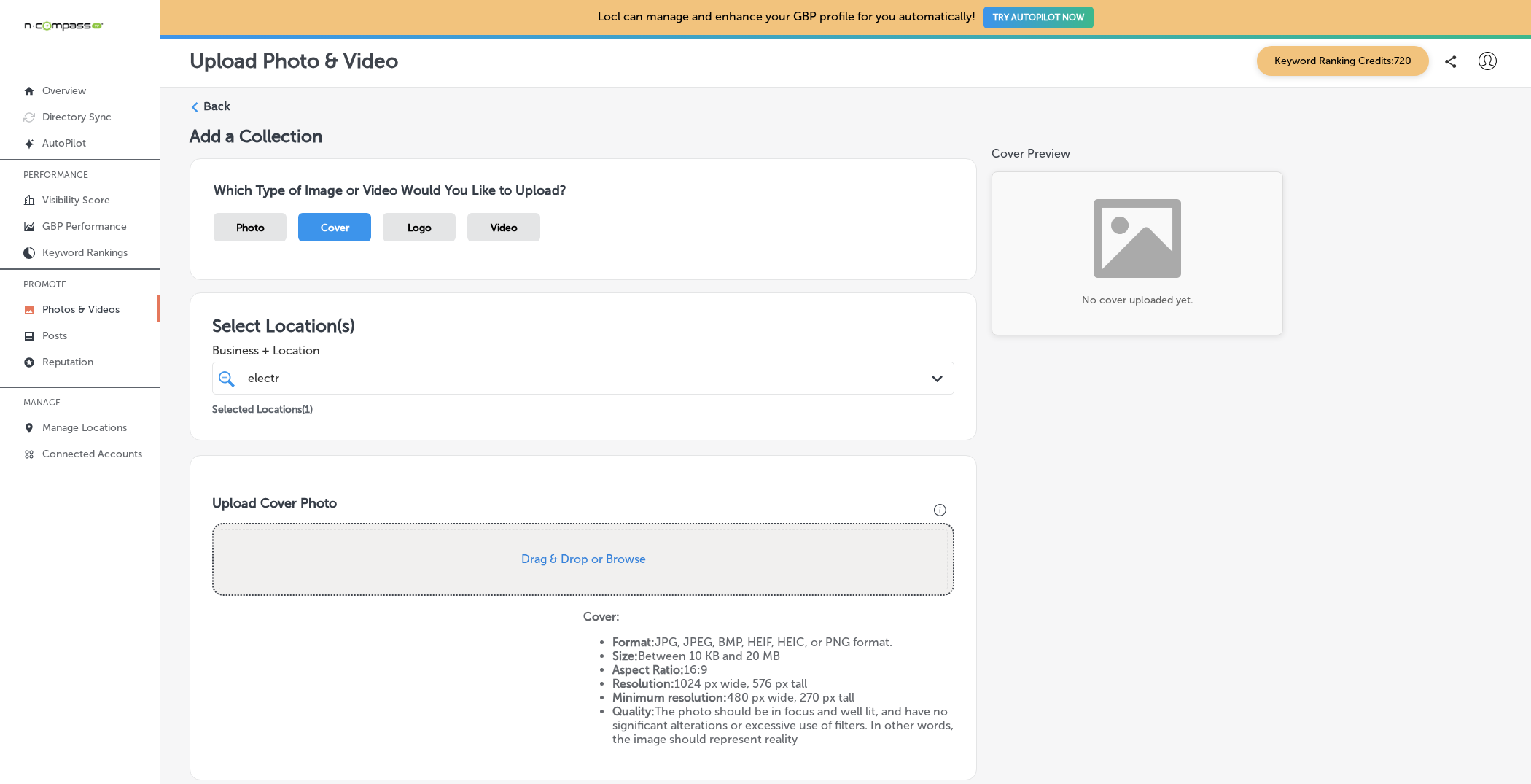
click at [415, 222] on span "Logo" at bounding box center [419, 228] width 24 height 12
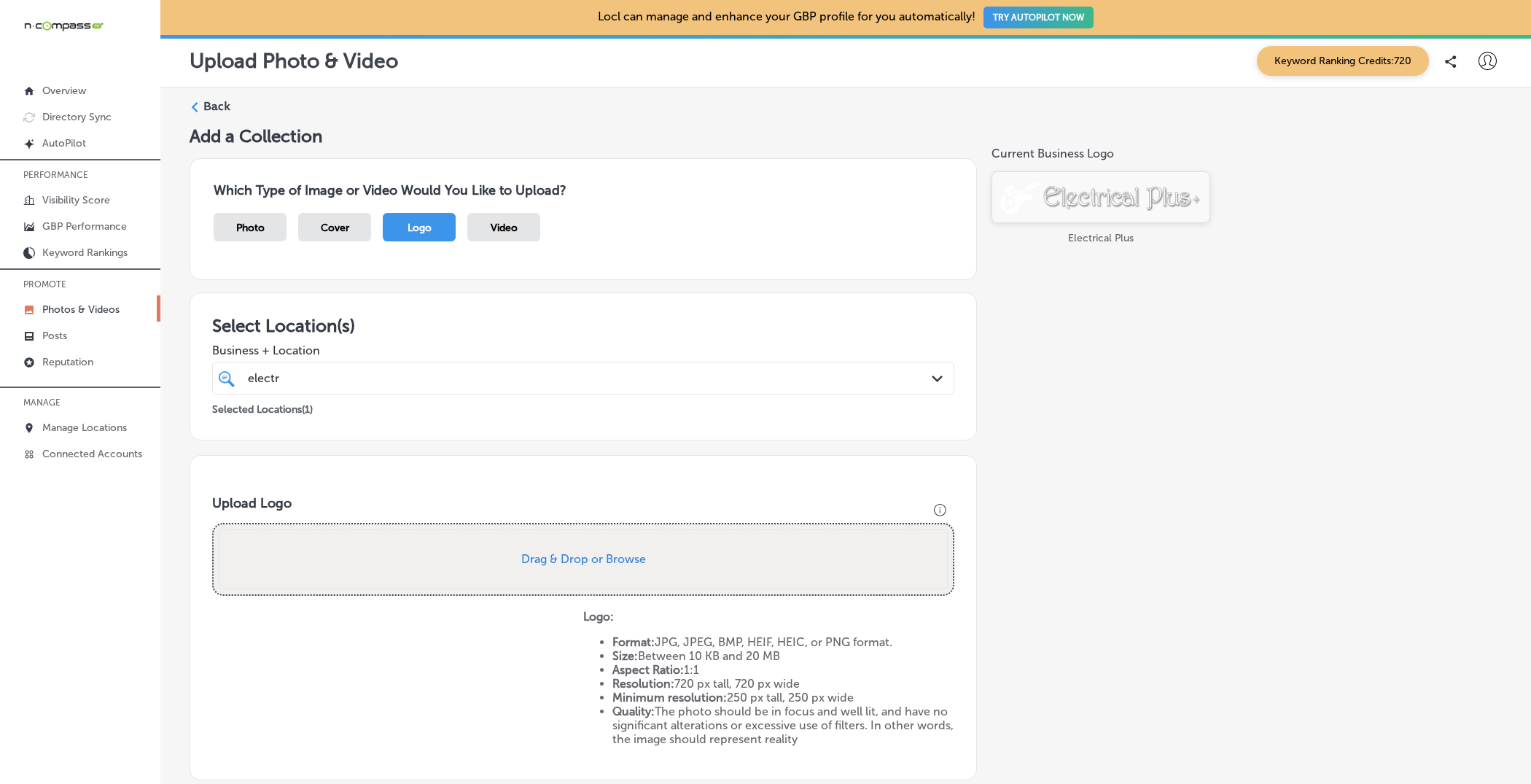
click at [346, 224] on span "Cover" at bounding box center [335, 228] width 28 height 12
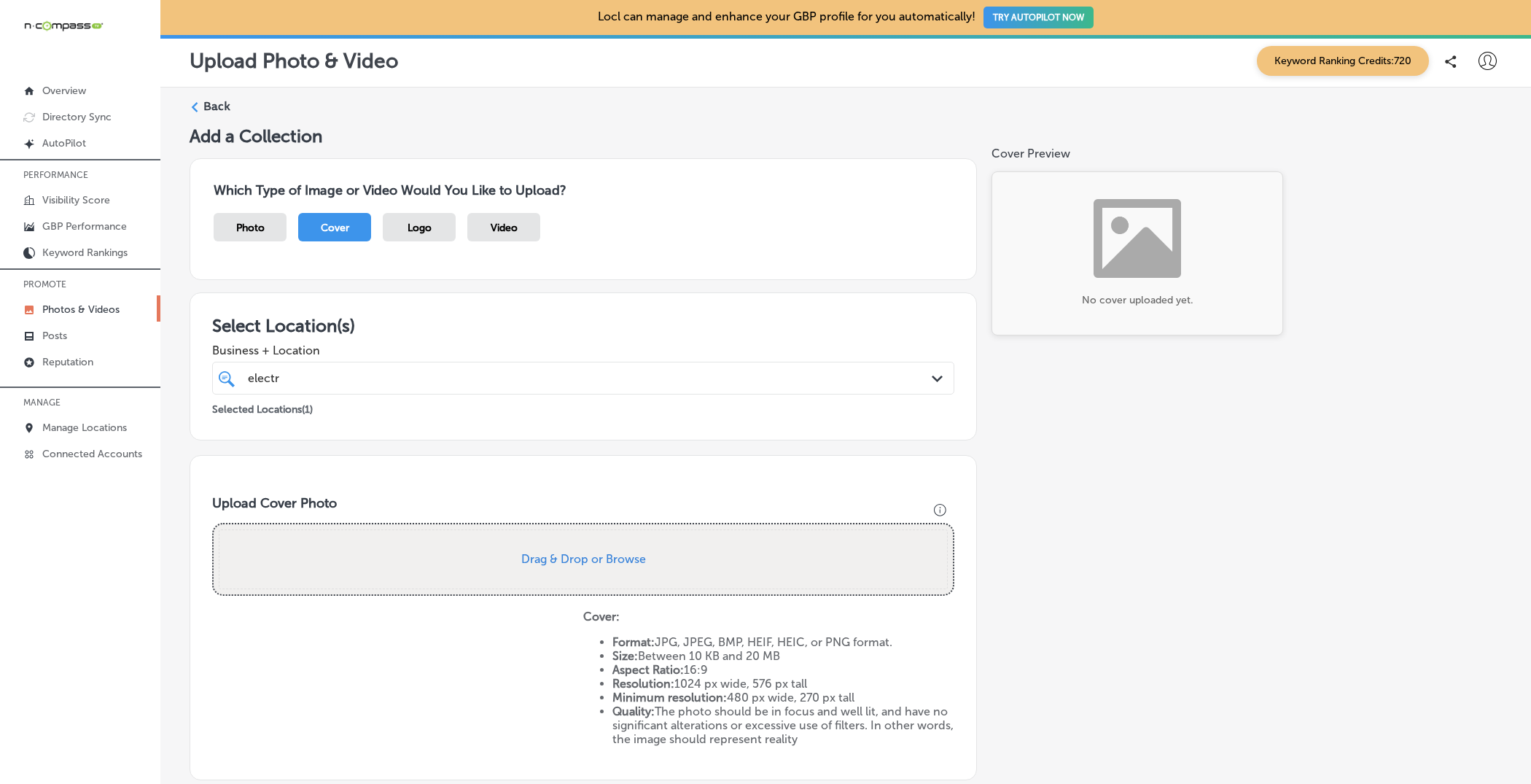
click at [428, 227] on span "Logo" at bounding box center [419, 228] width 24 height 12
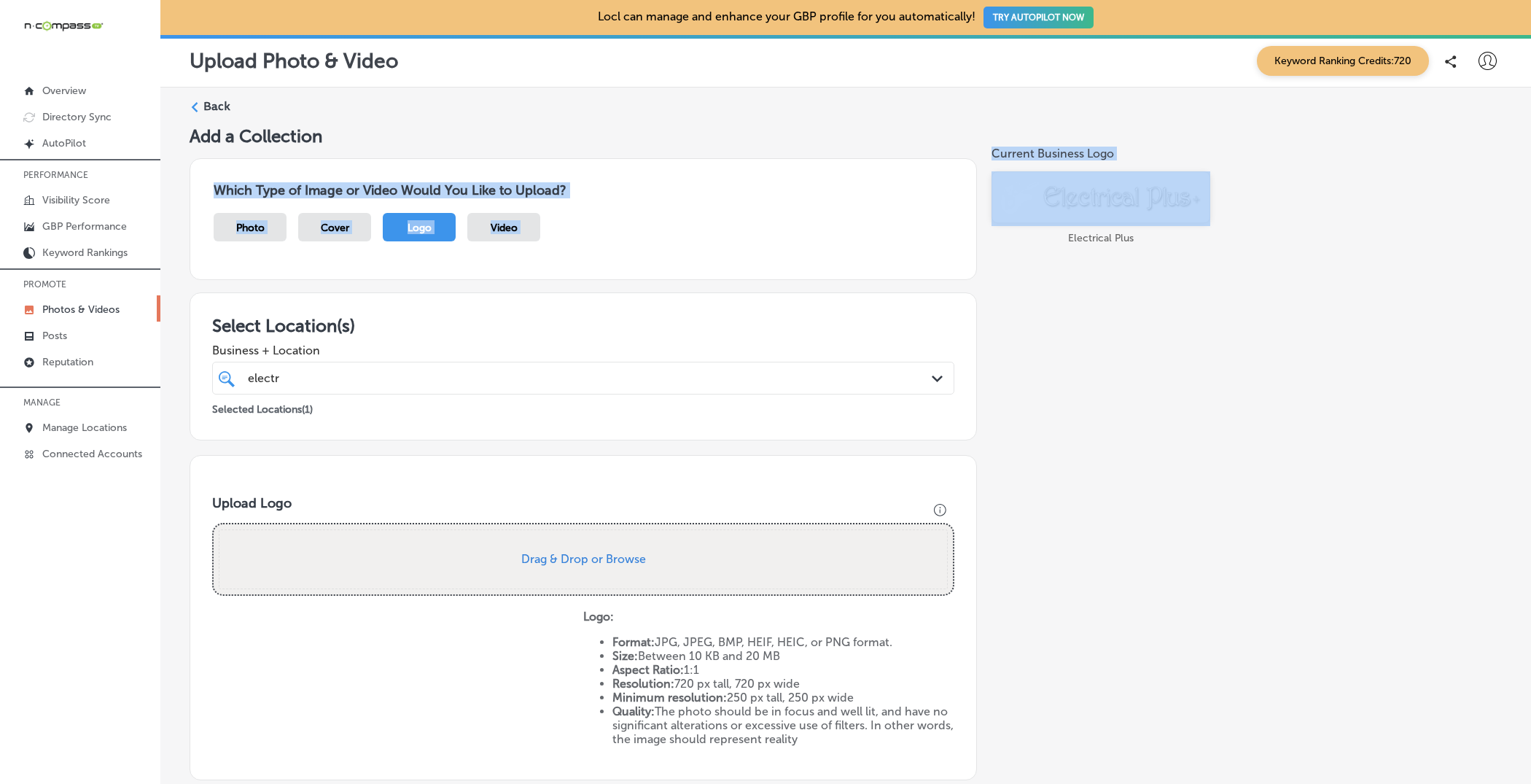
drag, startPoint x: 981, startPoint y: 134, endPoint x: 1224, endPoint y: 222, distance: 258.4
click at [1224, 224] on div "Add a Collection Which Type of Image or Video Would You Like to Upload? Photo C…" at bounding box center [846, 498] width 1312 height 744
click at [1224, 209] on div "Current Business Logo Electrical Plus" at bounding box center [1188, 256] width 394 height 219
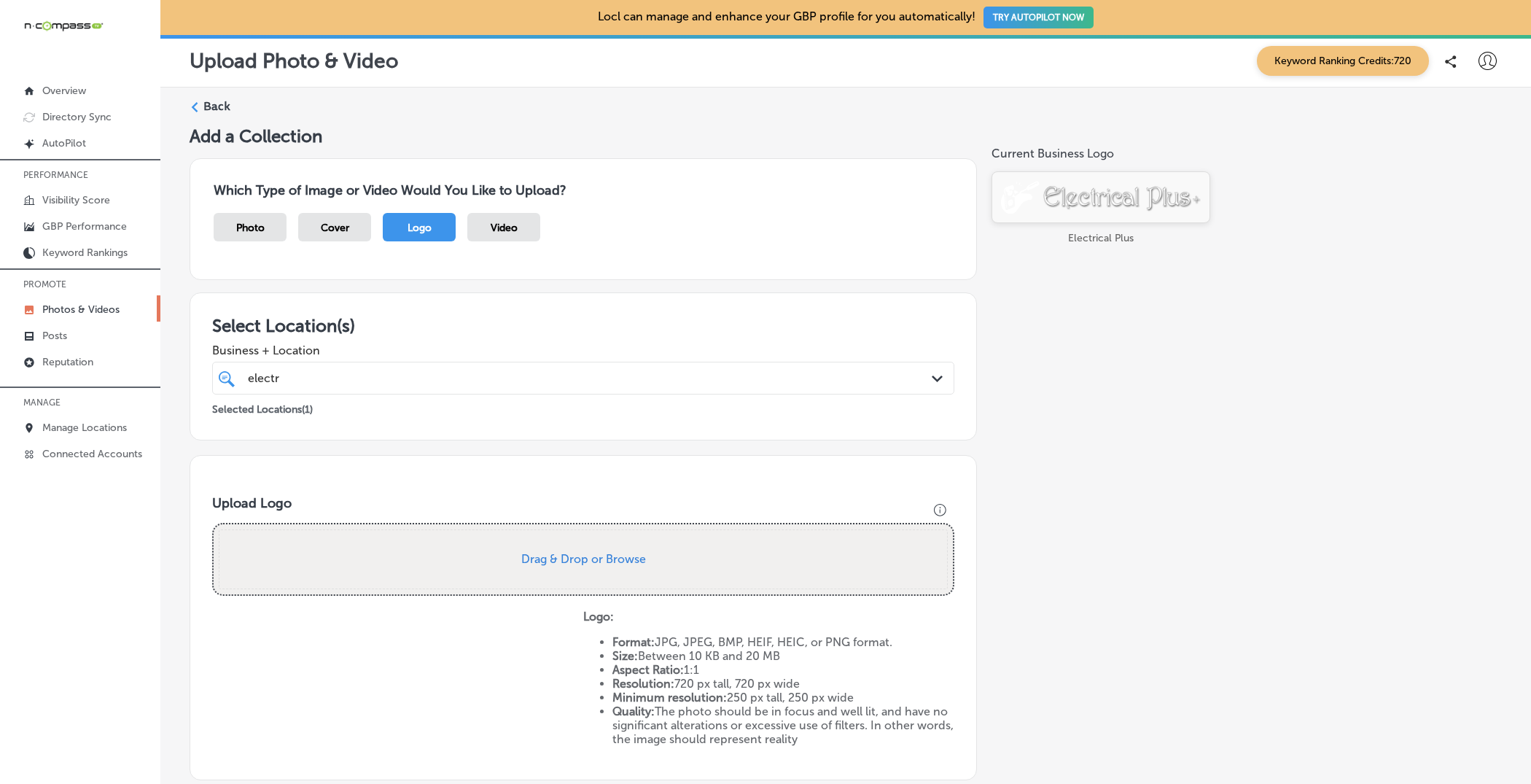
click at [1155, 349] on div "Current Business Logo Electrical Plus" at bounding box center [1101, 256] width 219 height 219
click at [1001, 409] on div "Add a Collection Which Type of Image or Video Would You Like to Upload? Photo C…" at bounding box center [846, 498] width 1312 height 744
click at [229, 105] on label "Back" at bounding box center [217, 106] width 27 height 16
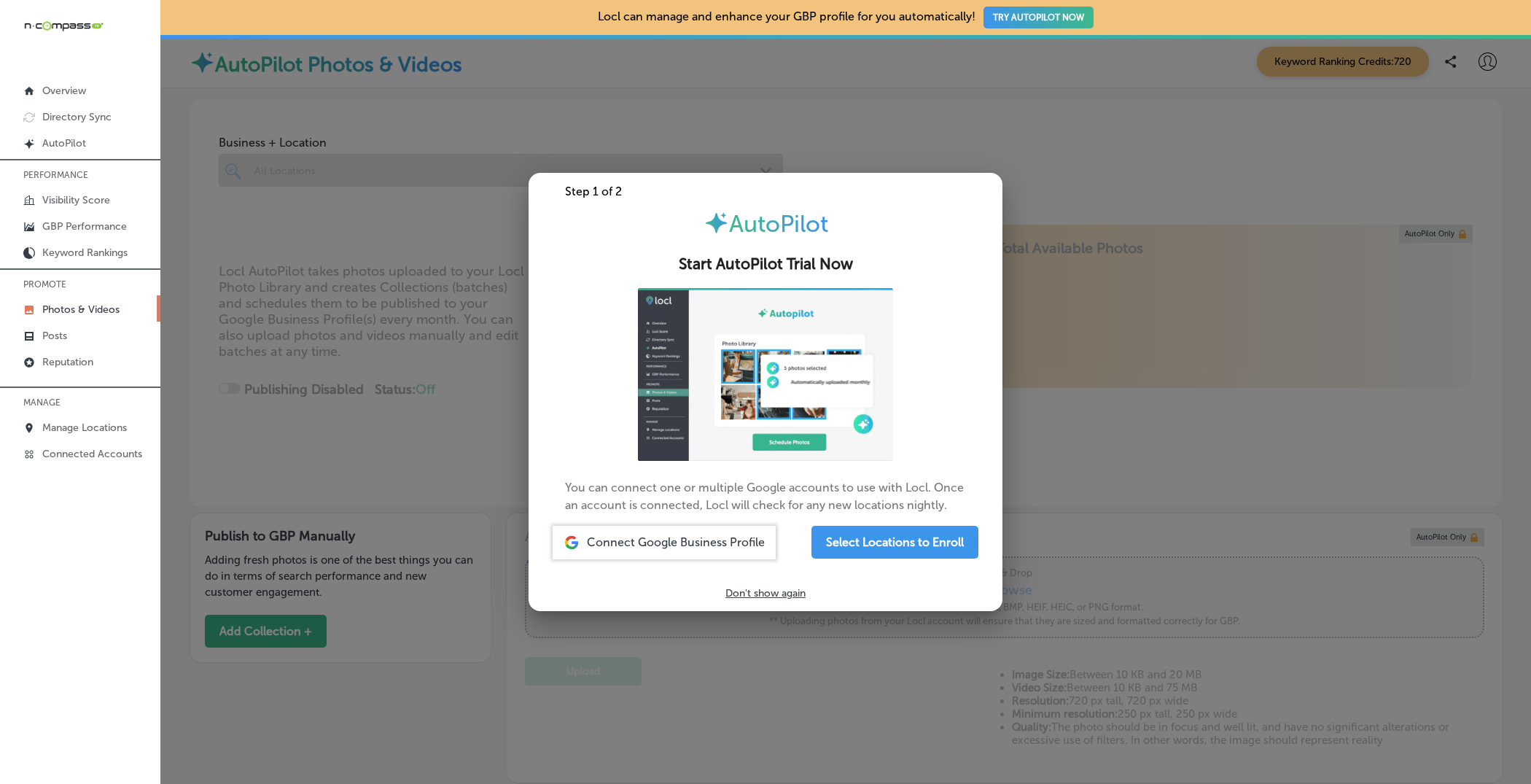
click at [474, 81] on div at bounding box center [765, 392] width 1531 height 784
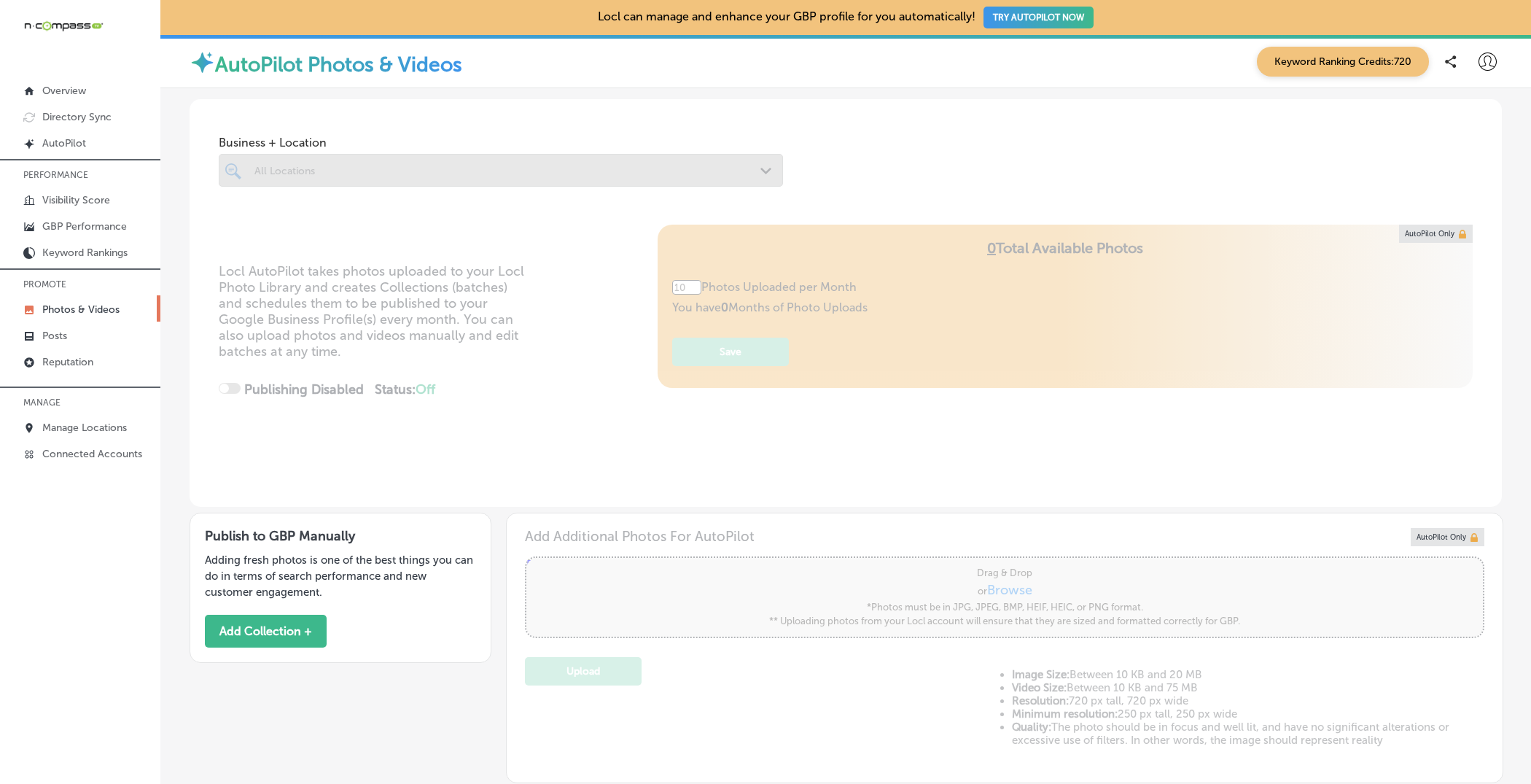
type input "5"
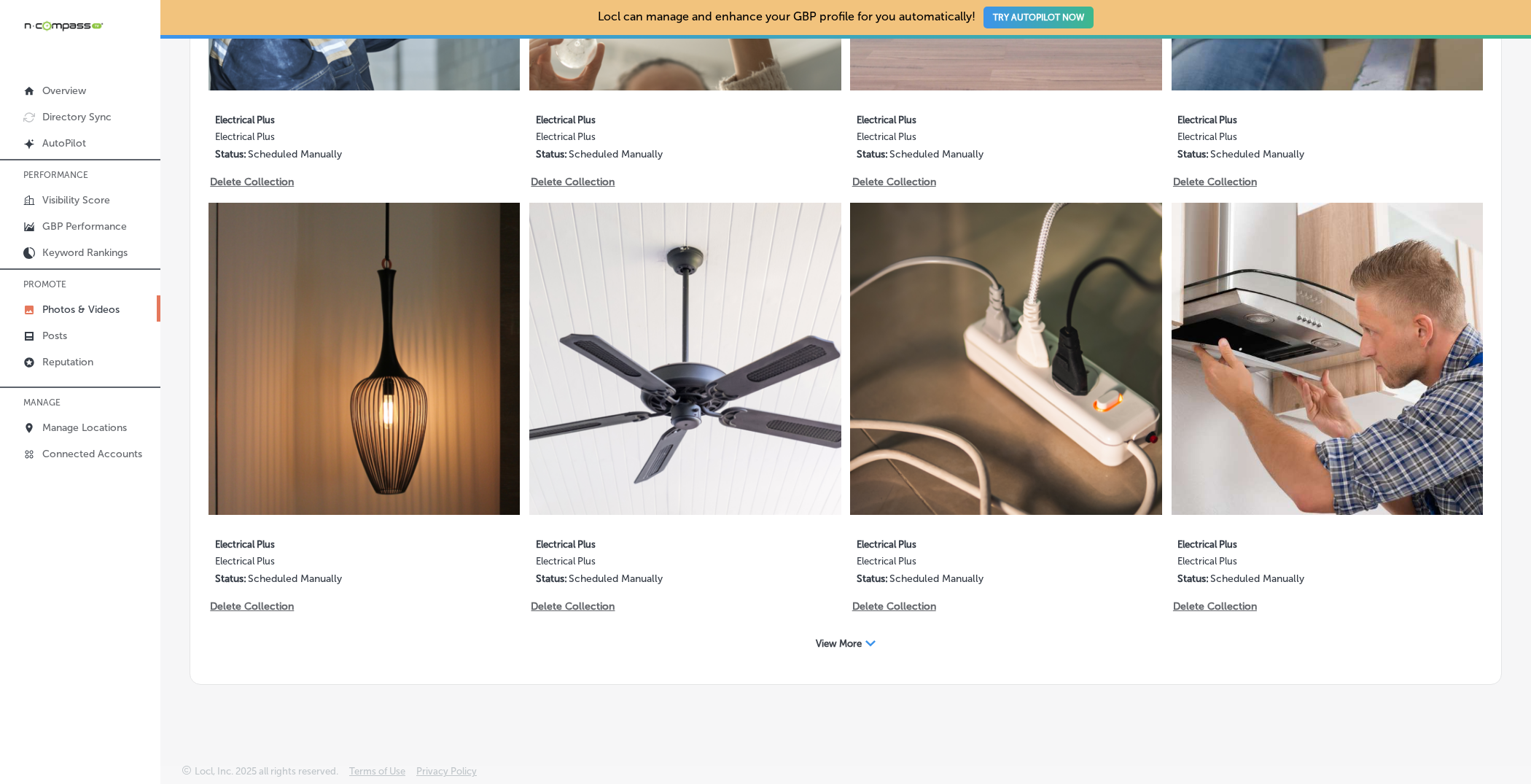
scroll to position [1098, 0]
click at [867, 626] on icon "Path Created with Sketch." at bounding box center [871, 643] width 10 height 6
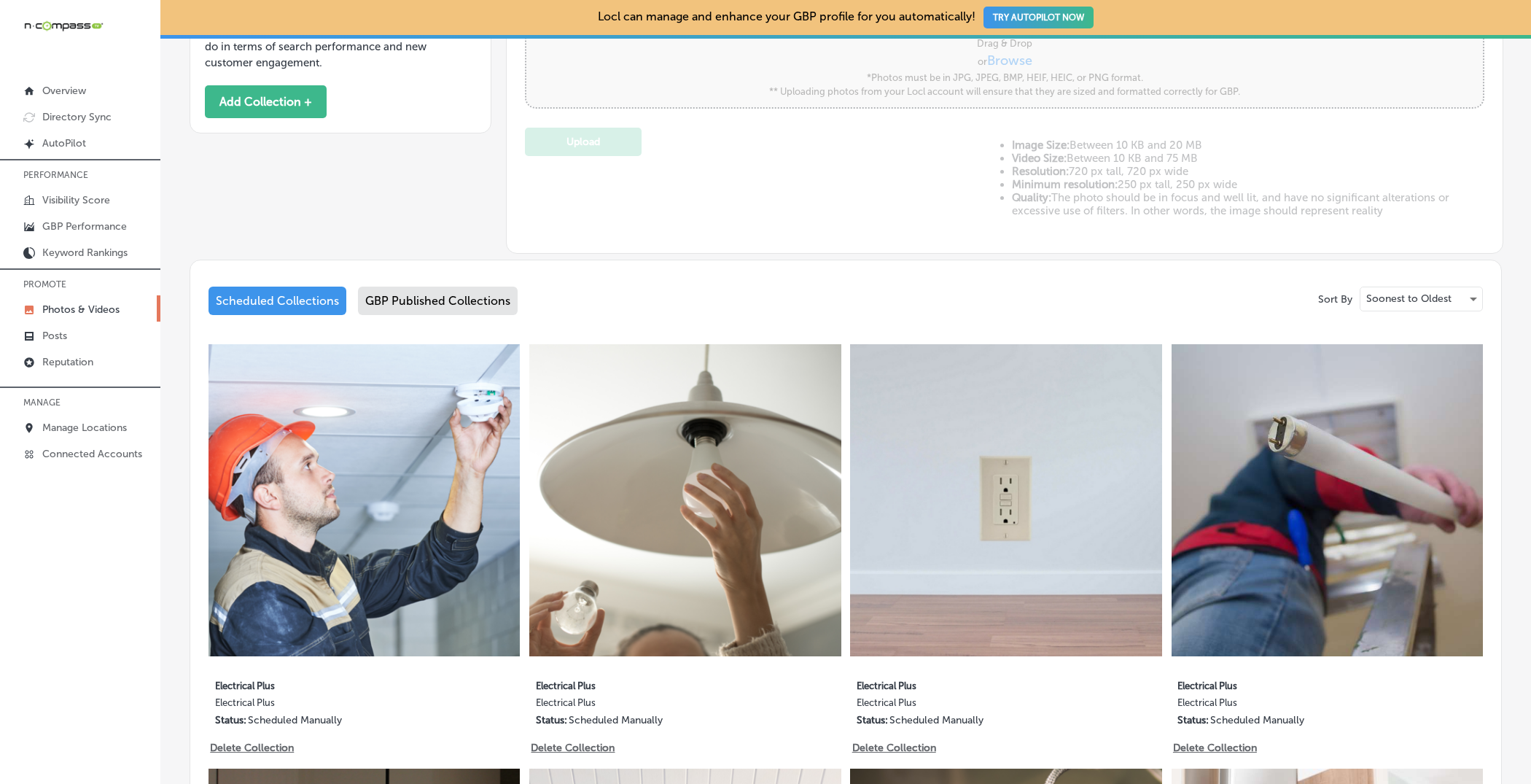
scroll to position [512, 0]
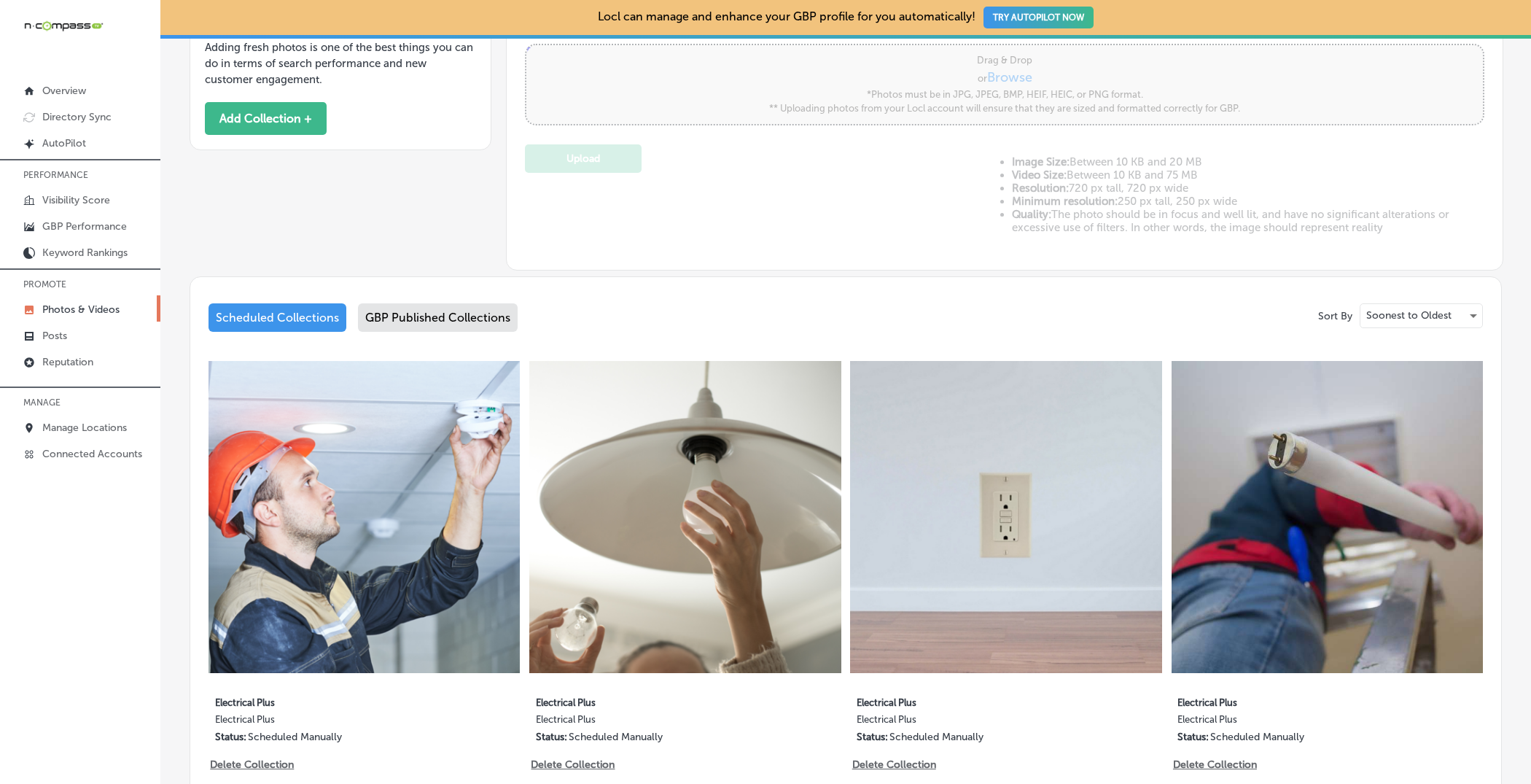
click at [443, 304] on div "GBP Published Collections" at bounding box center [437, 318] width 159 height 28
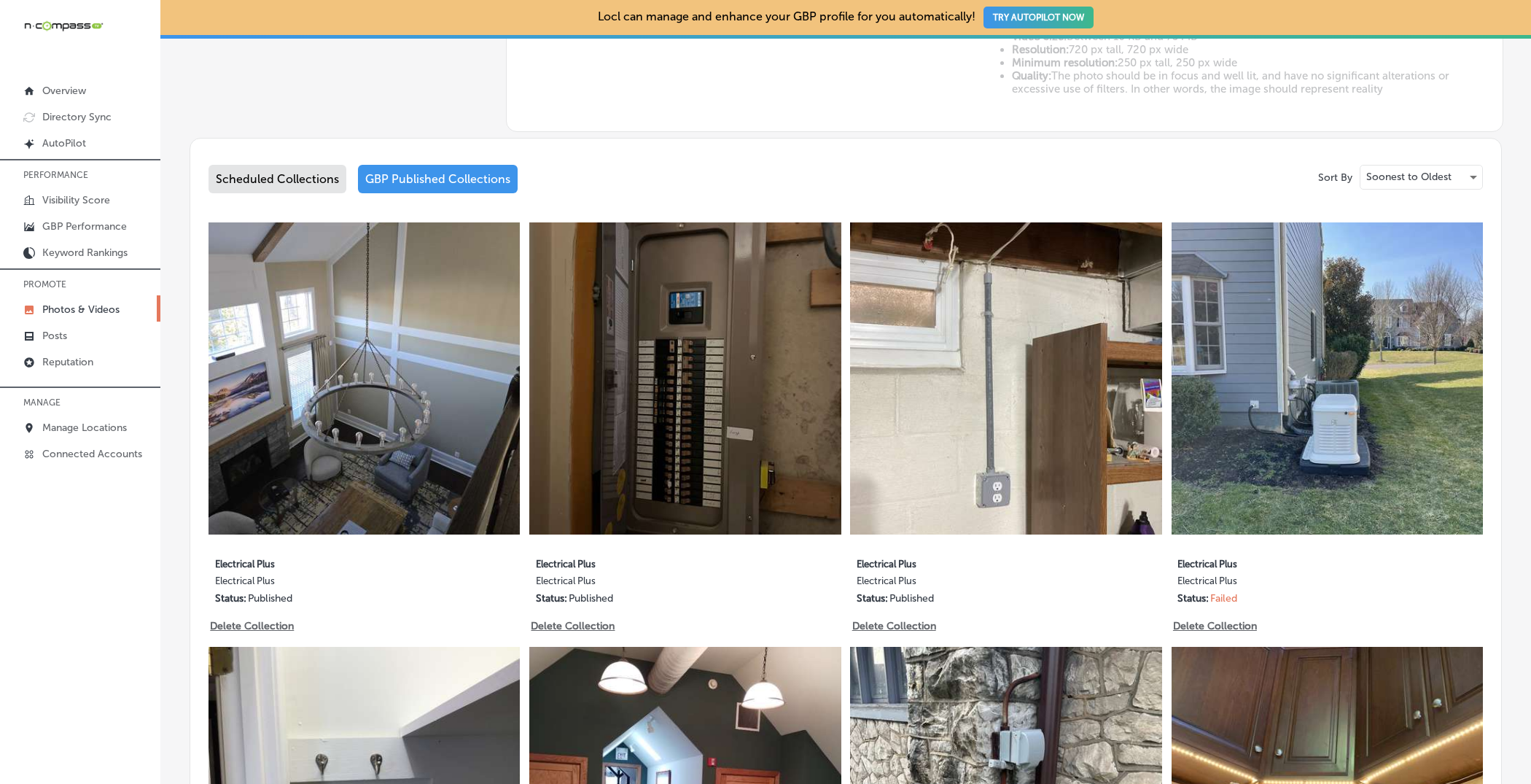
scroll to position [660, 0]
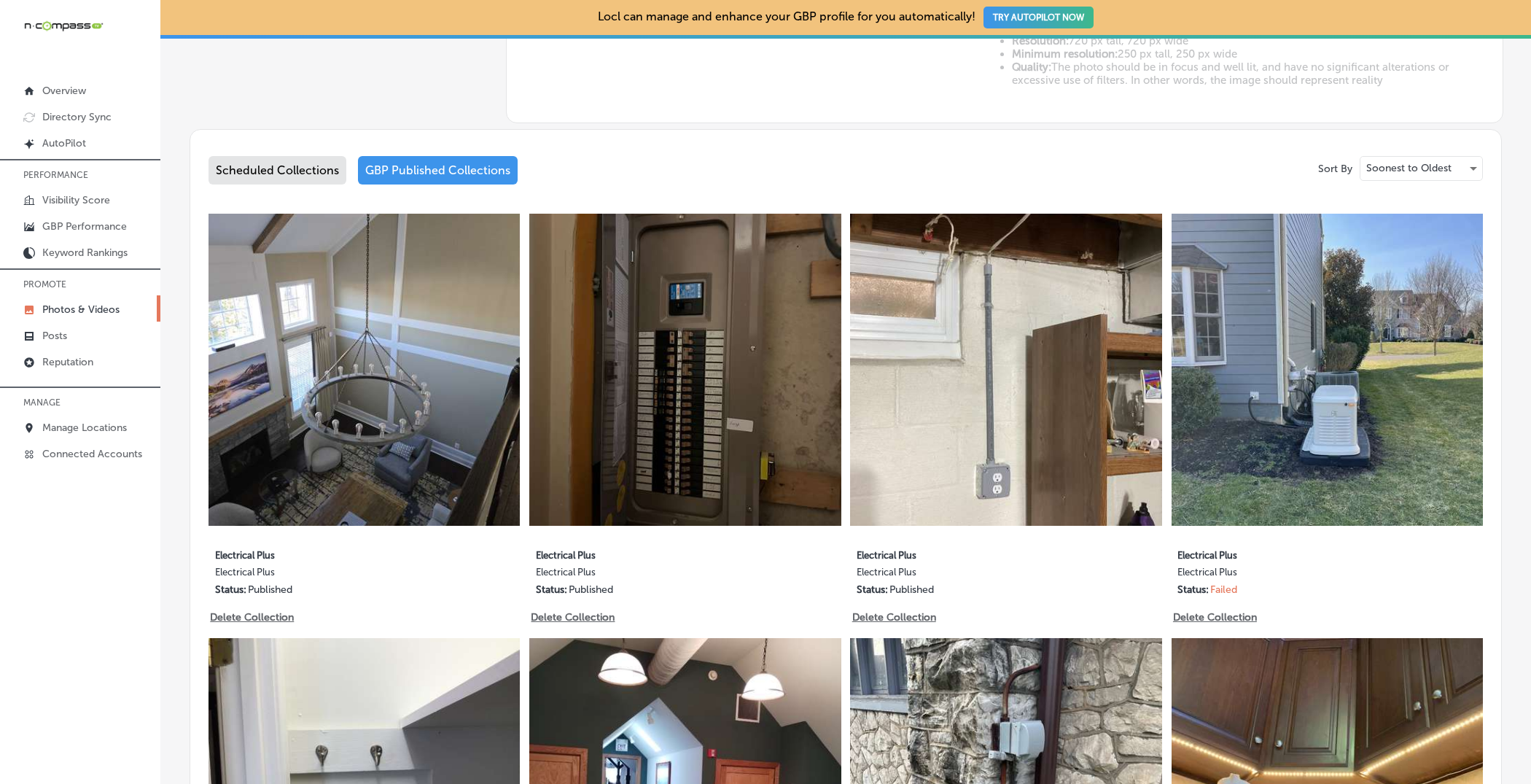
click at [1224, 153] on div "Sort By Soonest to Oldest Scheduled Collections GBP Published Collections 4 ima…" at bounding box center [846, 624] width 1312 height 991
click at [1224, 163] on p "Soonest to Oldest" at bounding box center [1409, 168] width 85 height 14
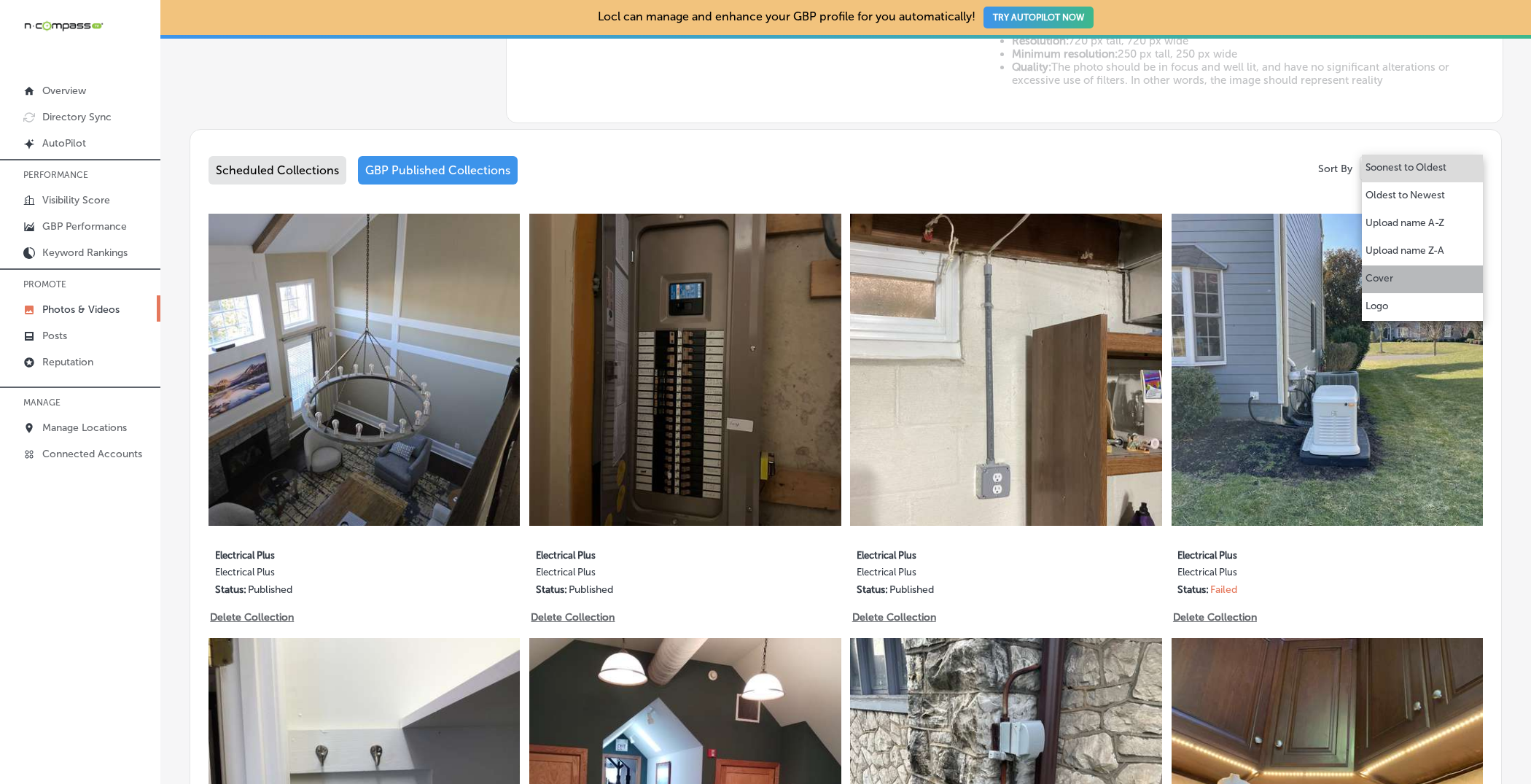
click at [1224, 271] on li "Cover" at bounding box center [1422, 280] width 121 height 28
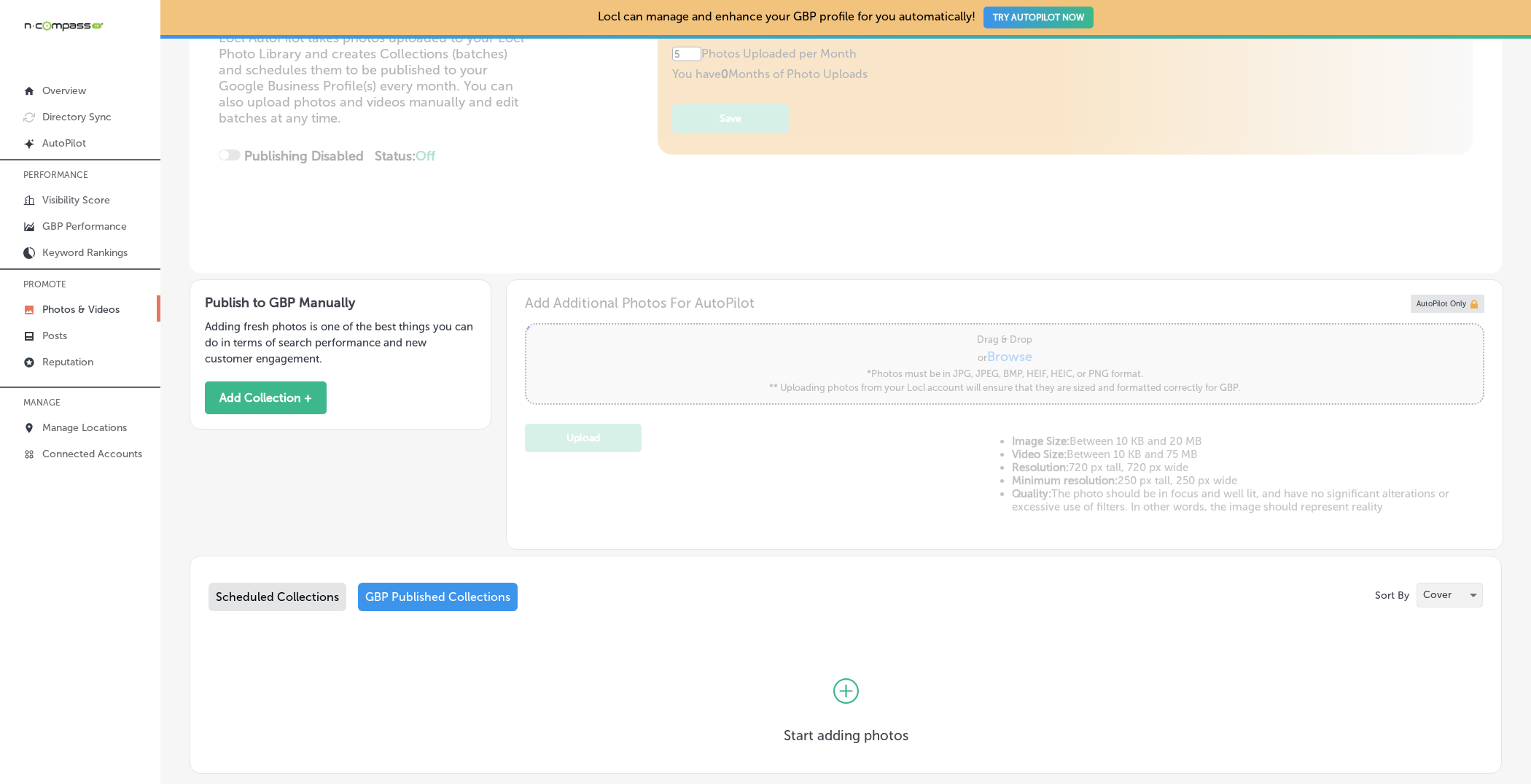
scroll to position [322, 0]
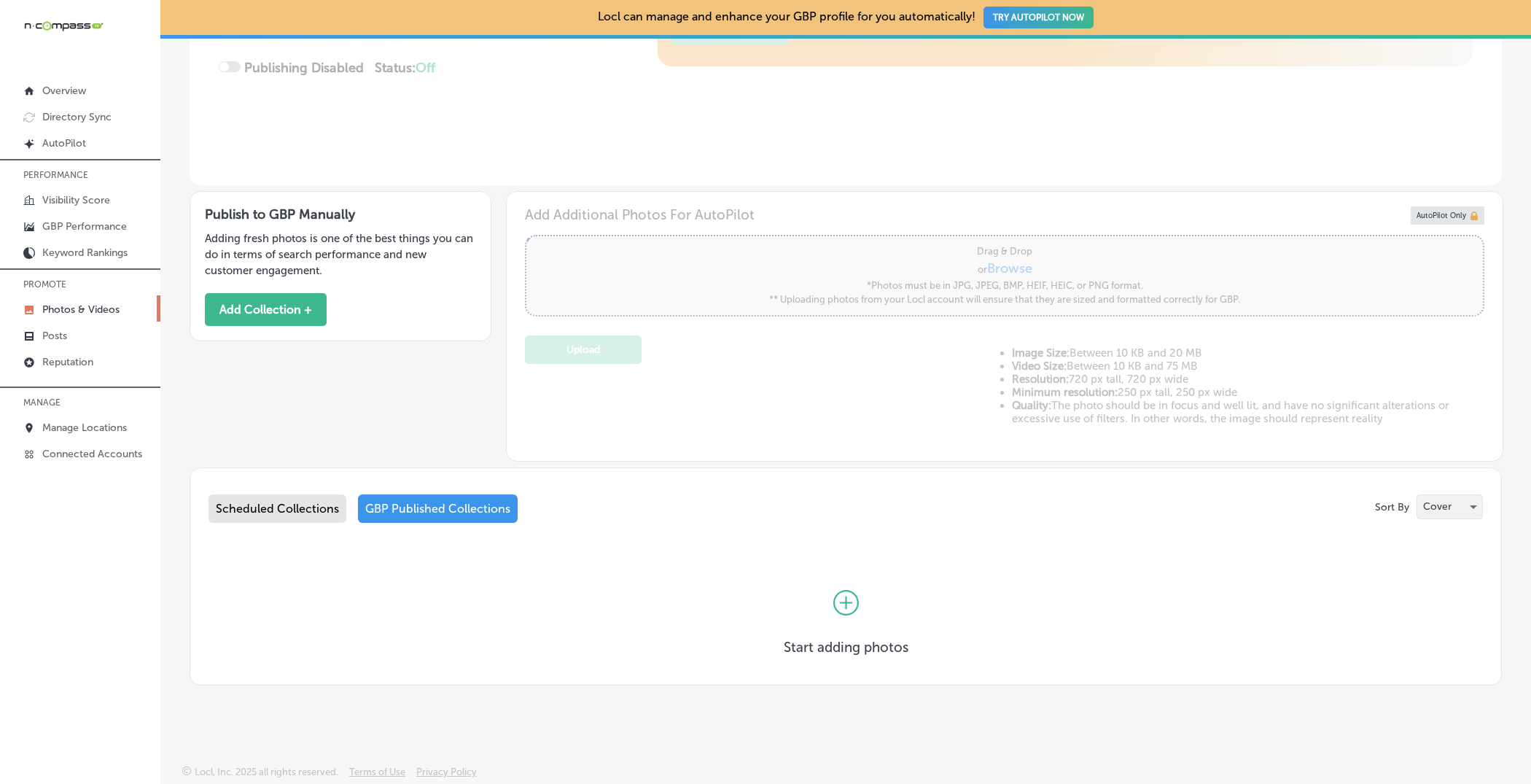
click at [1224, 501] on p "Cover" at bounding box center [1438, 506] width 28 height 14
click at [1224, 541] on p "Logo" at bounding box center [1433, 534] width 22 height 15
click at [1224, 503] on p "Logo" at bounding box center [1439, 506] width 24 height 14
drag, startPoint x: 622, startPoint y: 519, endPoint x: 1039, endPoint y: 640, distance: 434.2
click at [1039, 626] on div at bounding box center [765, 392] width 1531 height 784
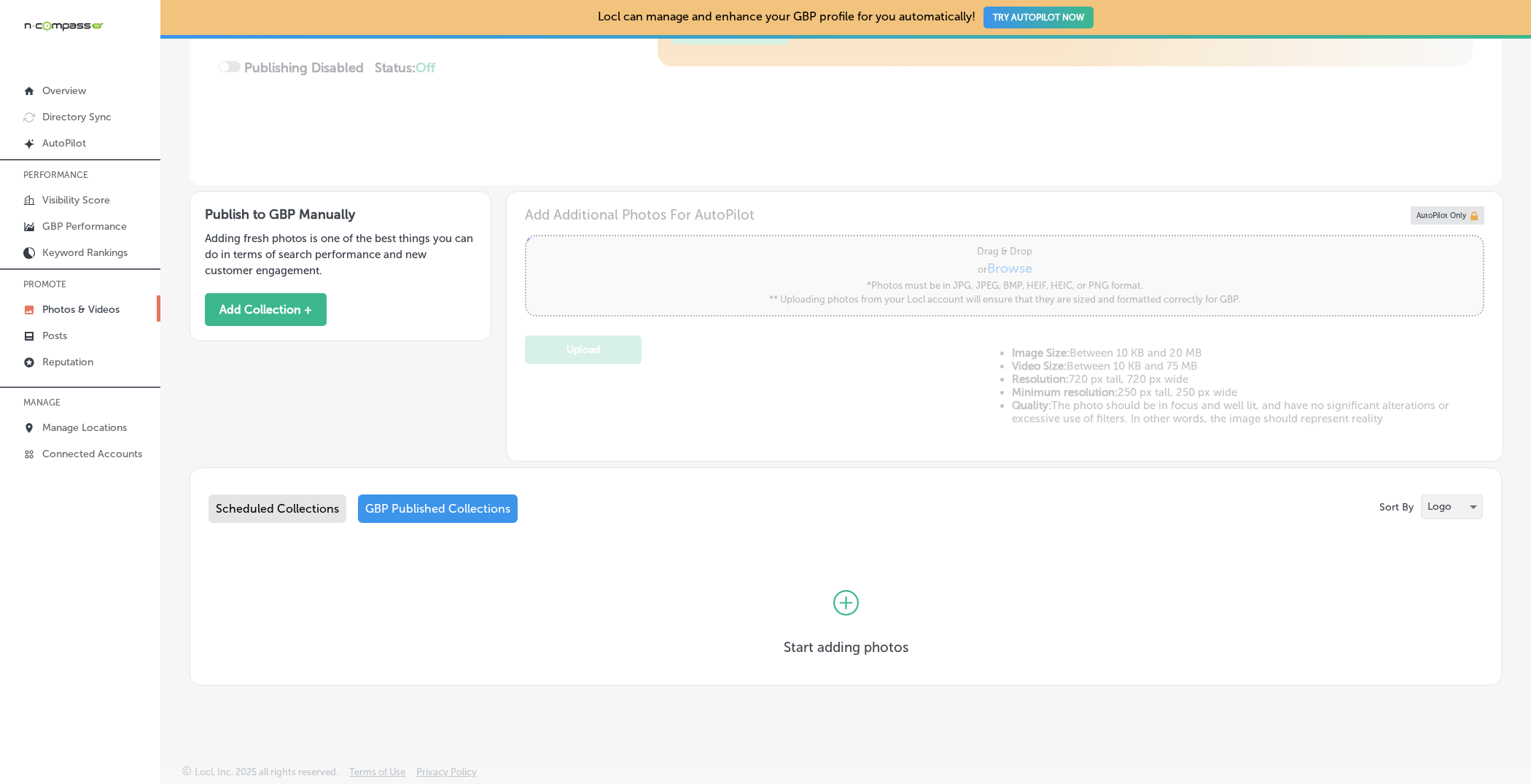
click at [1224, 508] on p "Logo" at bounding box center [1439, 506] width 24 height 14
click at [1224, 346] on div at bounding box center [765, 392] width 1531 height 784
click at [1224, 510] on p "Logo" at bounding box center [1439, 506] width 24 height 14
click at [1224, 510] on p "Logo" at bounding box center [1437, 506] width 22 height 15
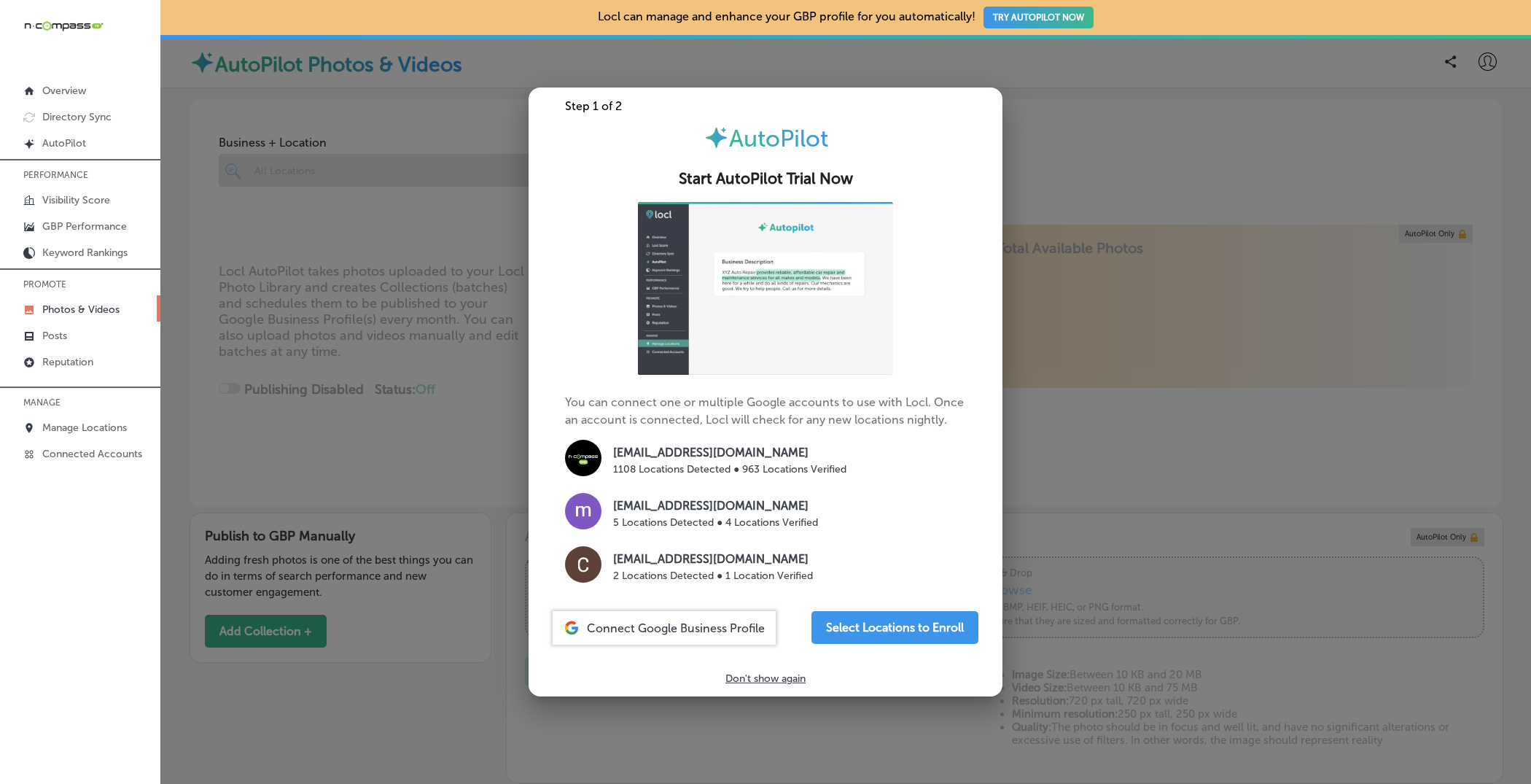
click at [1111, 460] on div at bounding box center [765, 392] width 1531 height 784
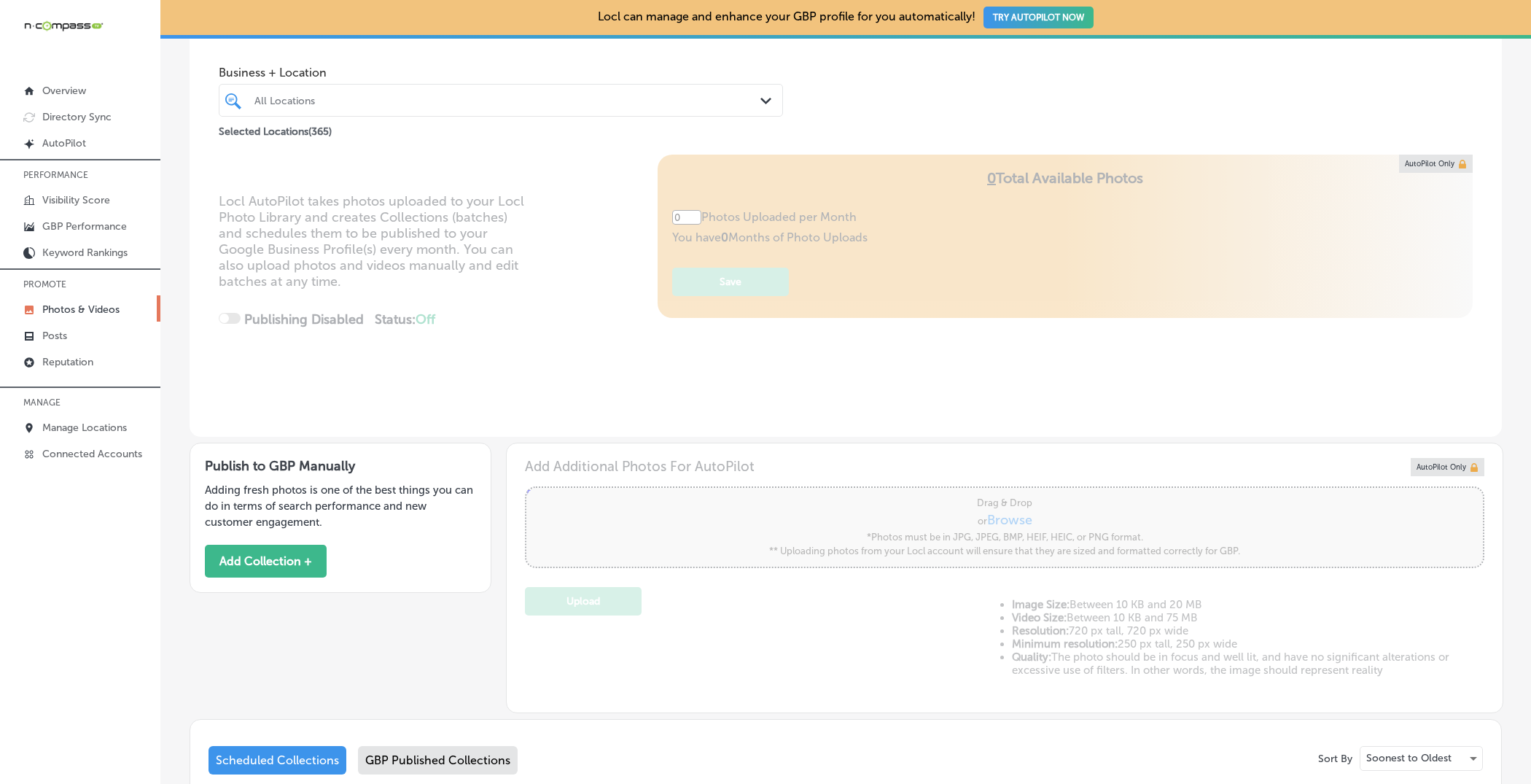
scroll to position [255, 0]
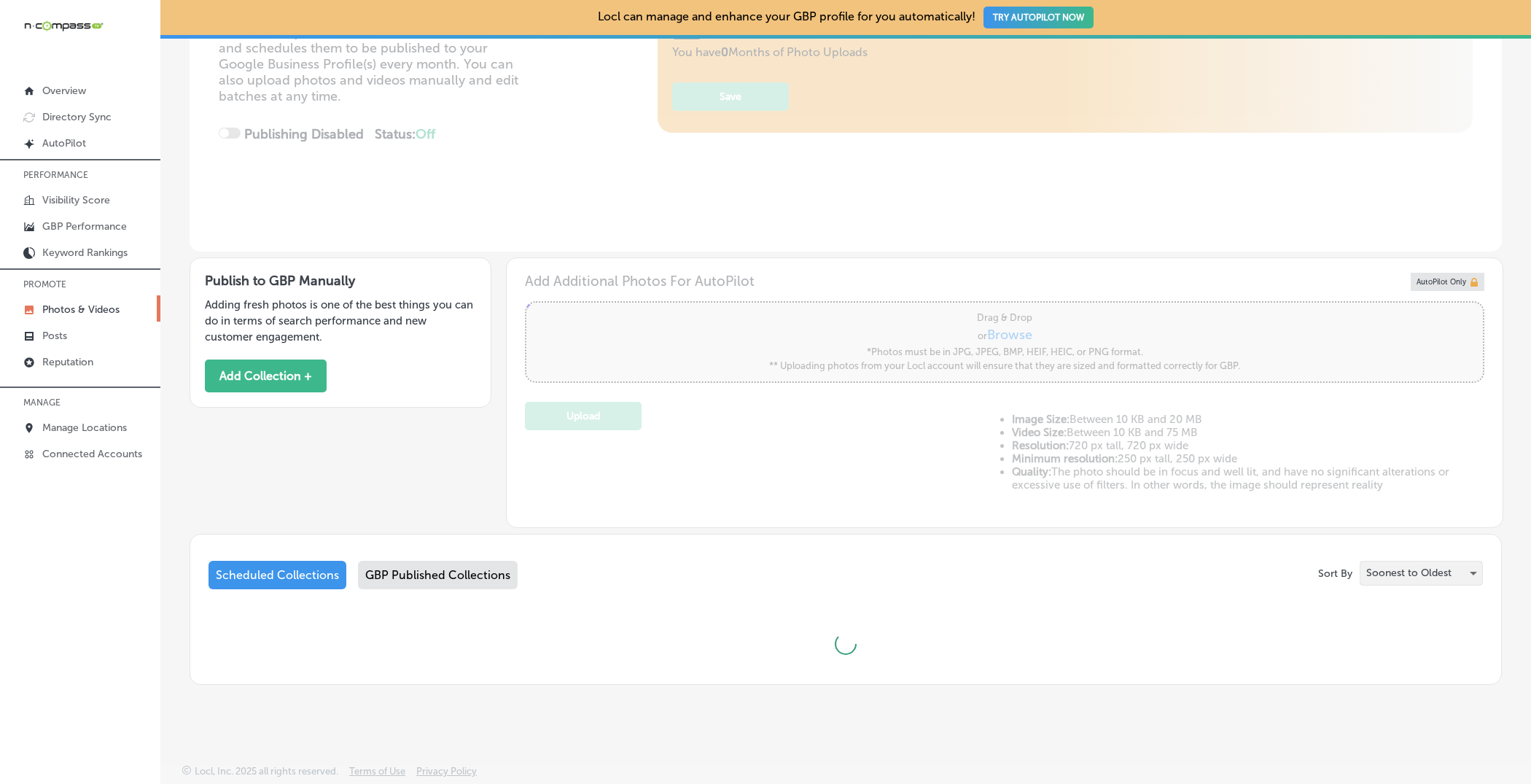
click at [1429, 573] on p "Soonest to Oldest" at bounding box center [1409, 573] width 85 height 14
type input "5"
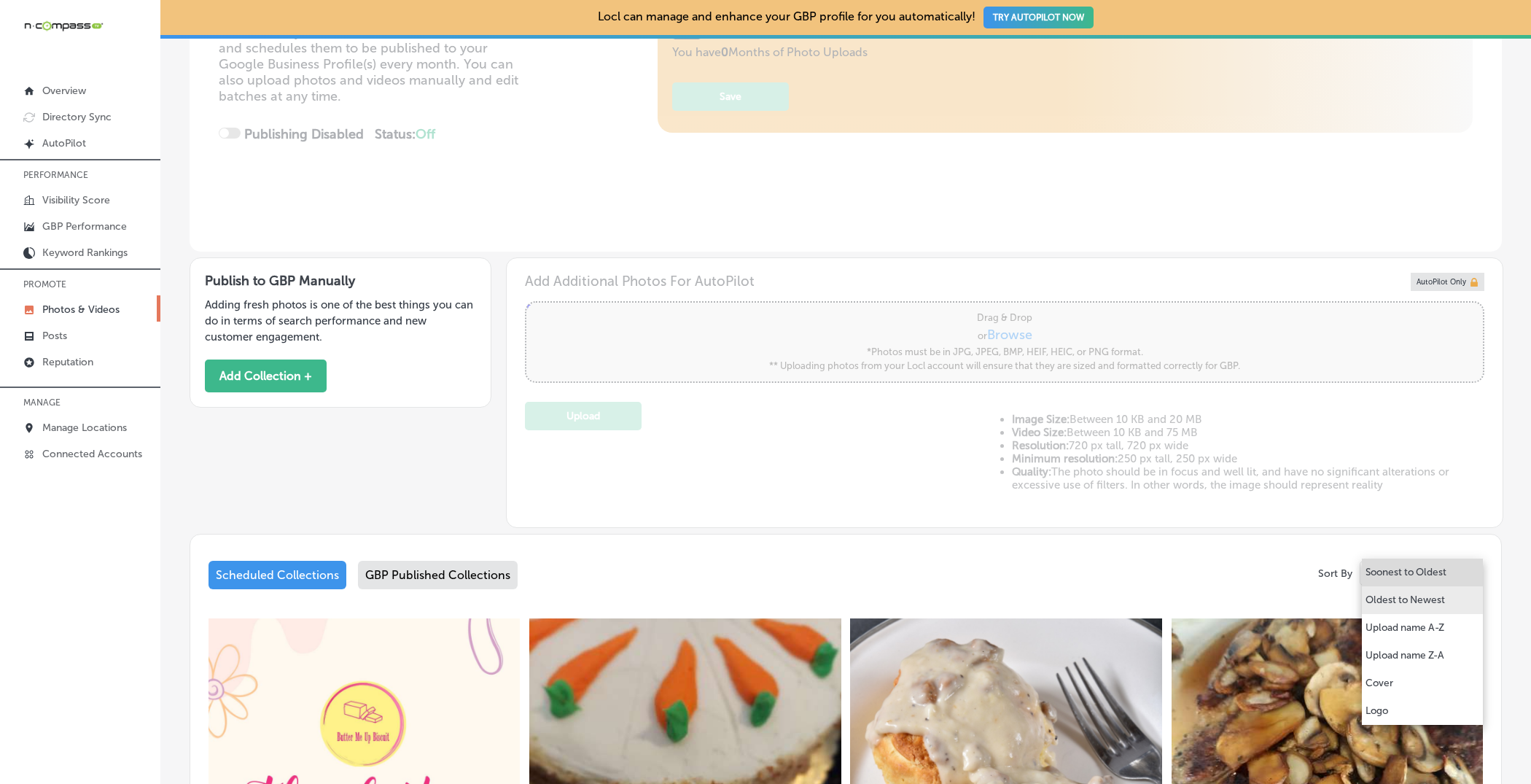
click at [1405, 593] on p "Oldest to Newest" at bounding box center [1406, 600] width 79 height 15
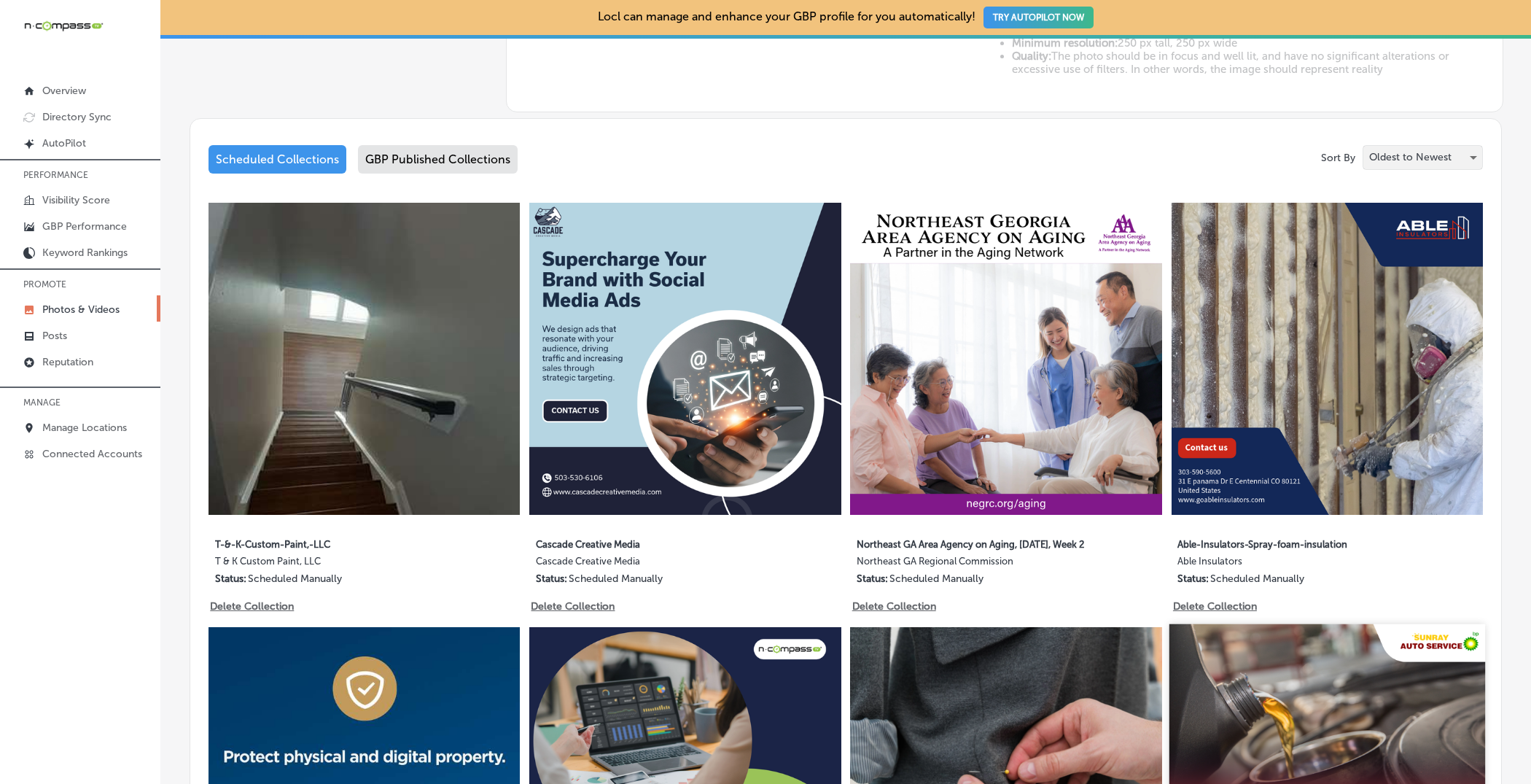
scroll to position [697, 0]
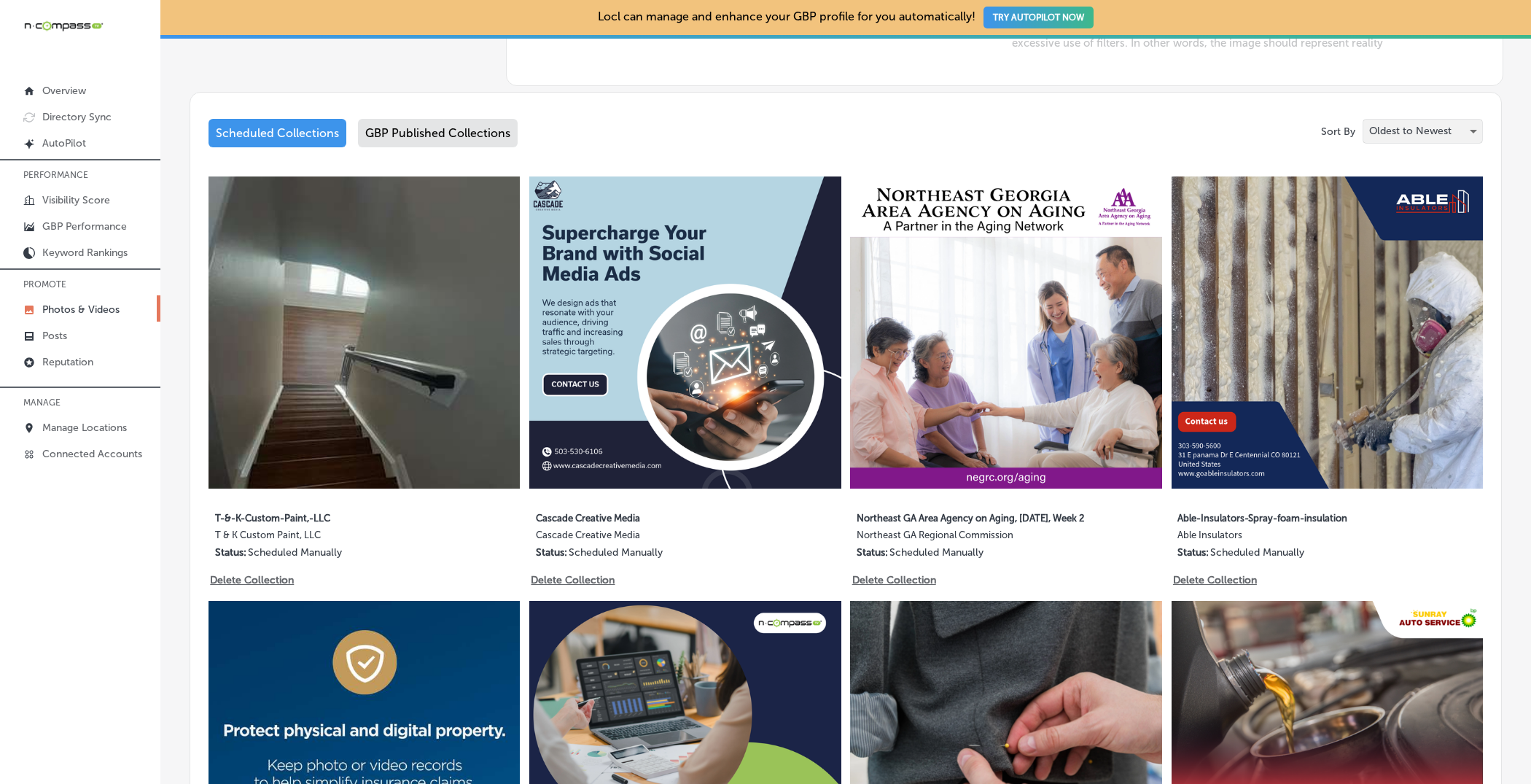
click at [1401, 125] on p "Oldest to Newest" at bounding box center [1411, 130] width 83 height 14
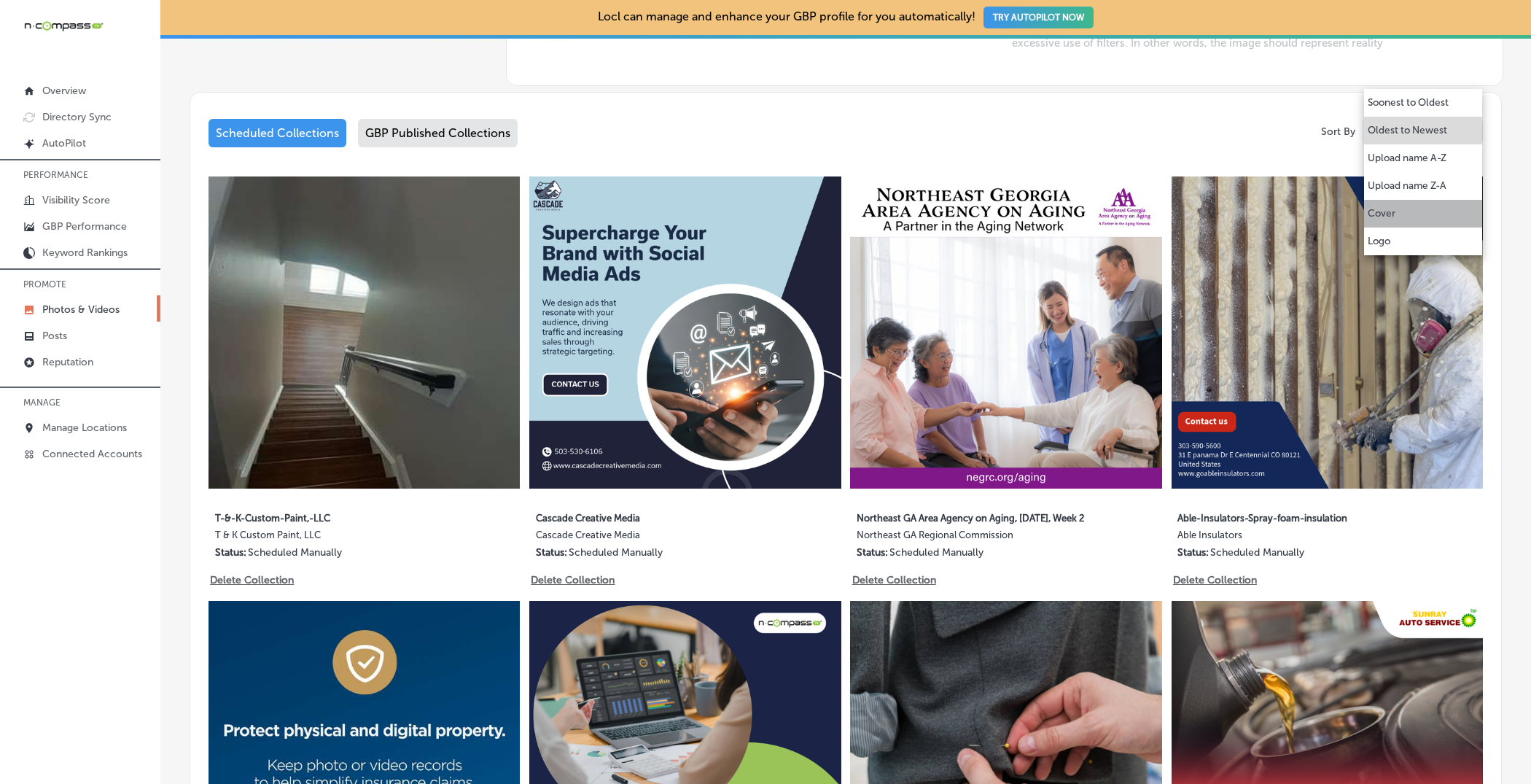
click at [1392, 205] on li "Cover" at bounding box center [1423, 214] width 118 height 28
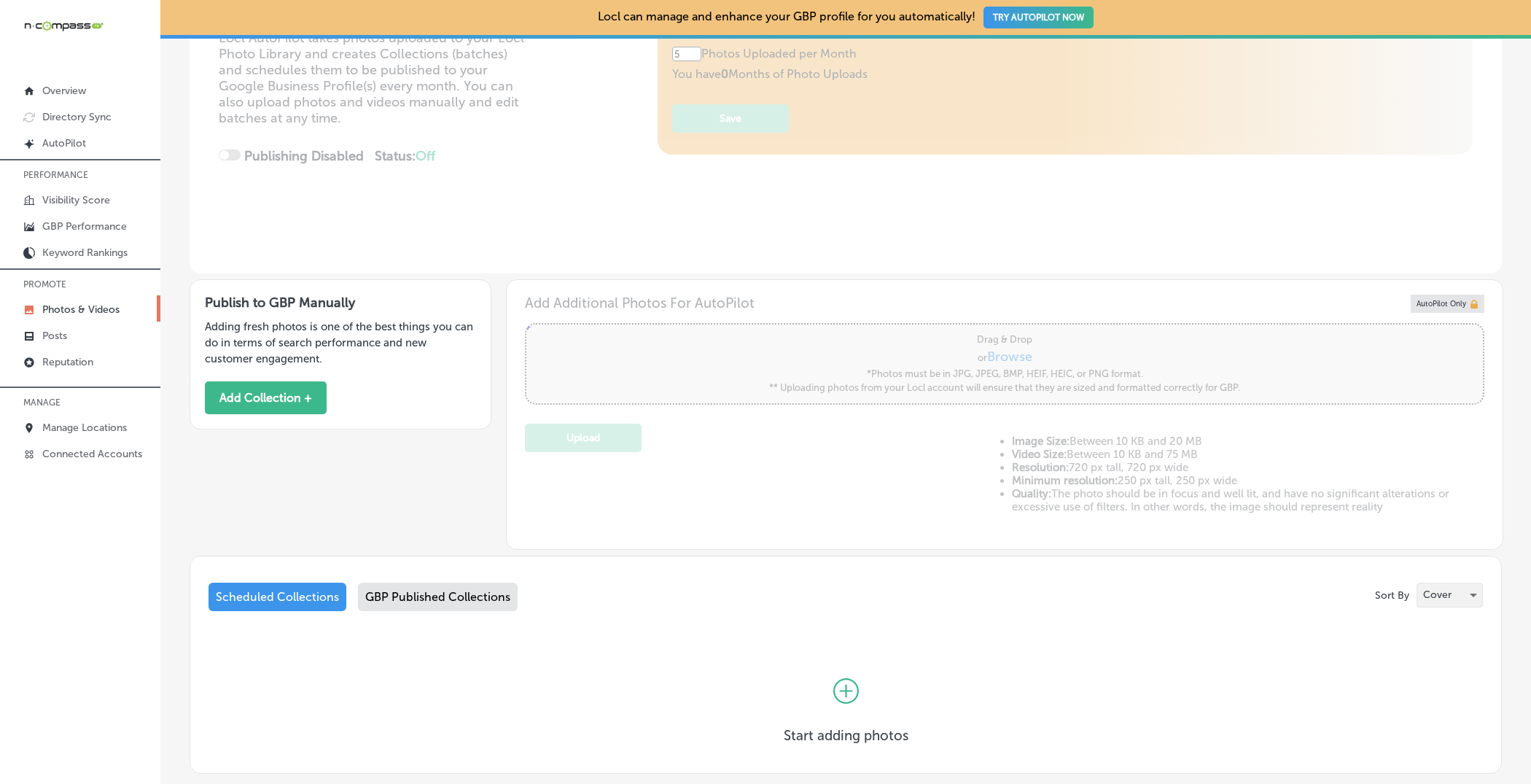
scroll to position [322, 0]
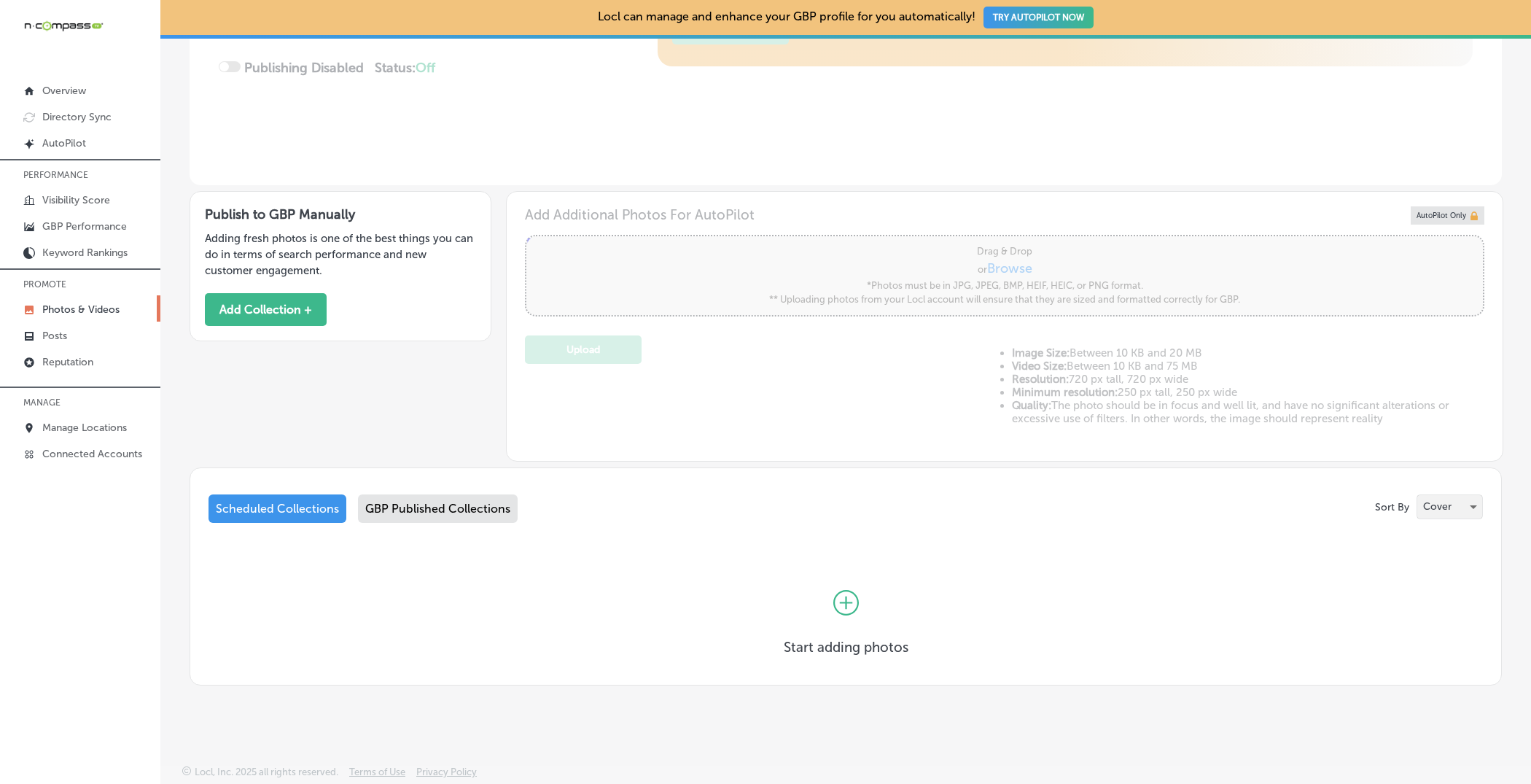
click at [1429, 504] on p "Cover" at bounding box center [1438, 506] width 28 height 14
click at [1427, 541] on p "Logo" at bounding box center [1433, 534] width 22 height 15
click at [1441, 506] on p "Logo" at bounding box center [1439, 506] width 24 height 14
click at [1453, 391] on p "Oldest to Newest" at bounding box center [1466, 395] width 79 height 15
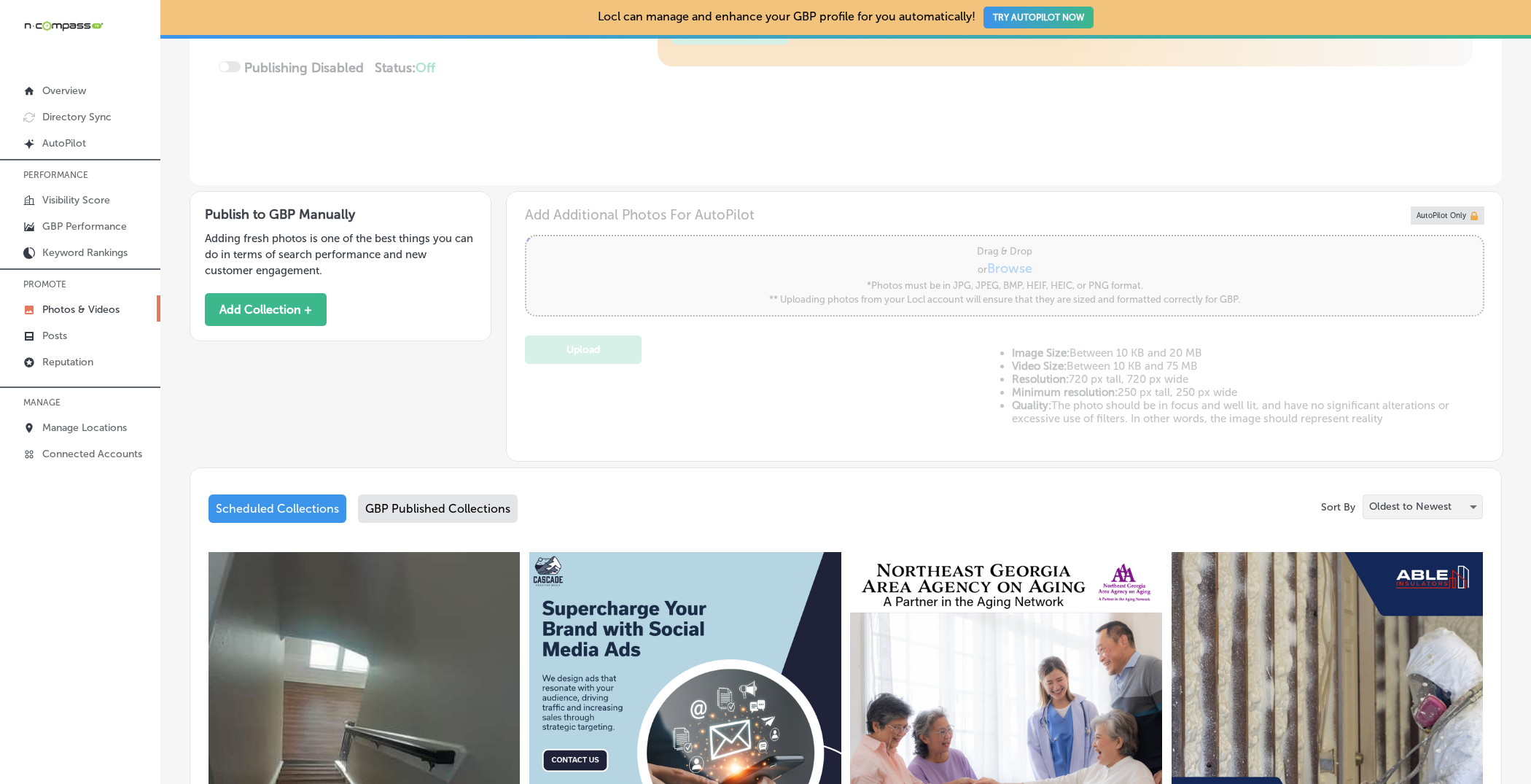
click at [1412, 496] on div "Oldest to Newest" at bounding box center [1423, 507] width 119 height 23
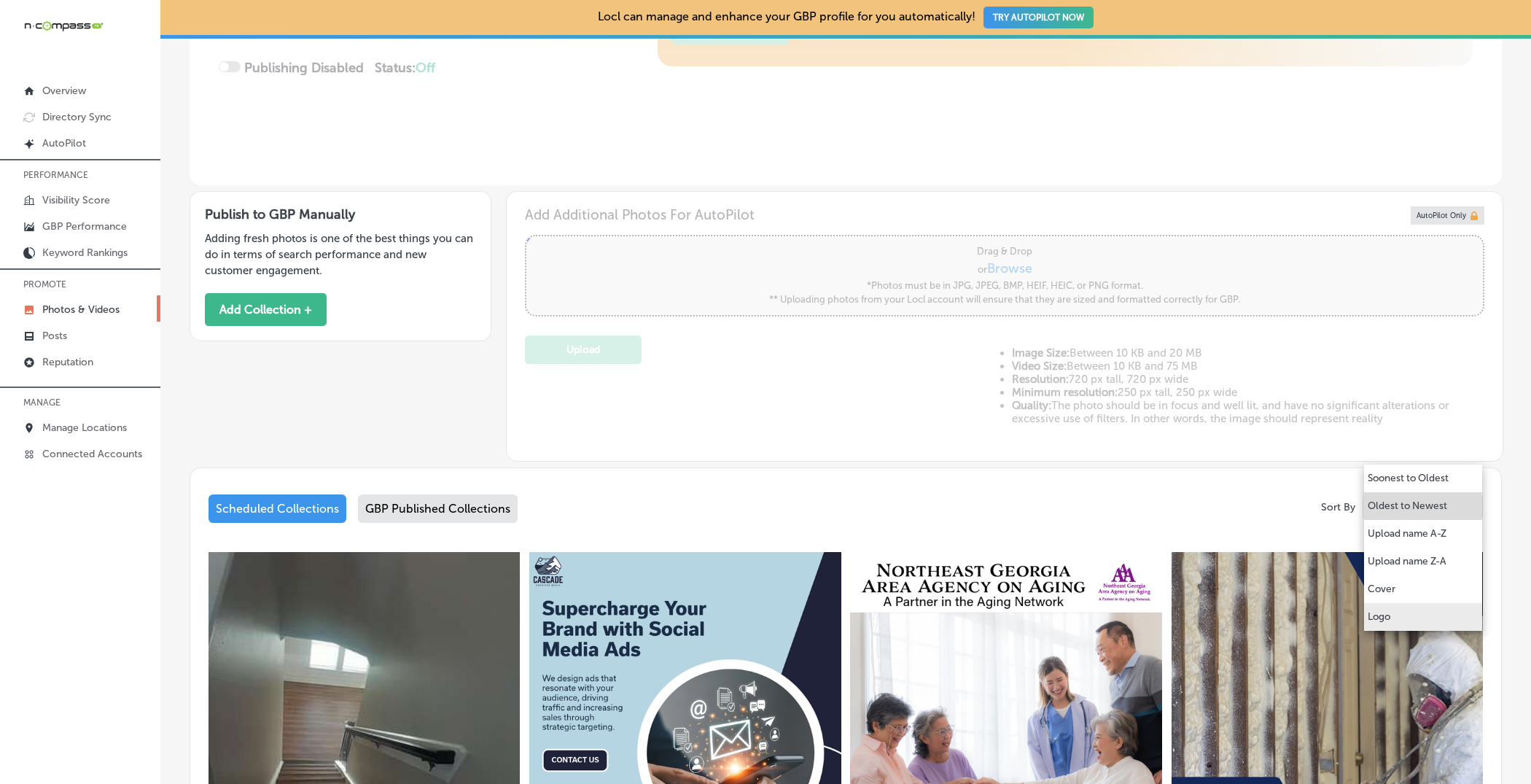
click at [1391, 610] on p "Logo" at bounding box center [1379, 617] width 22 height 15
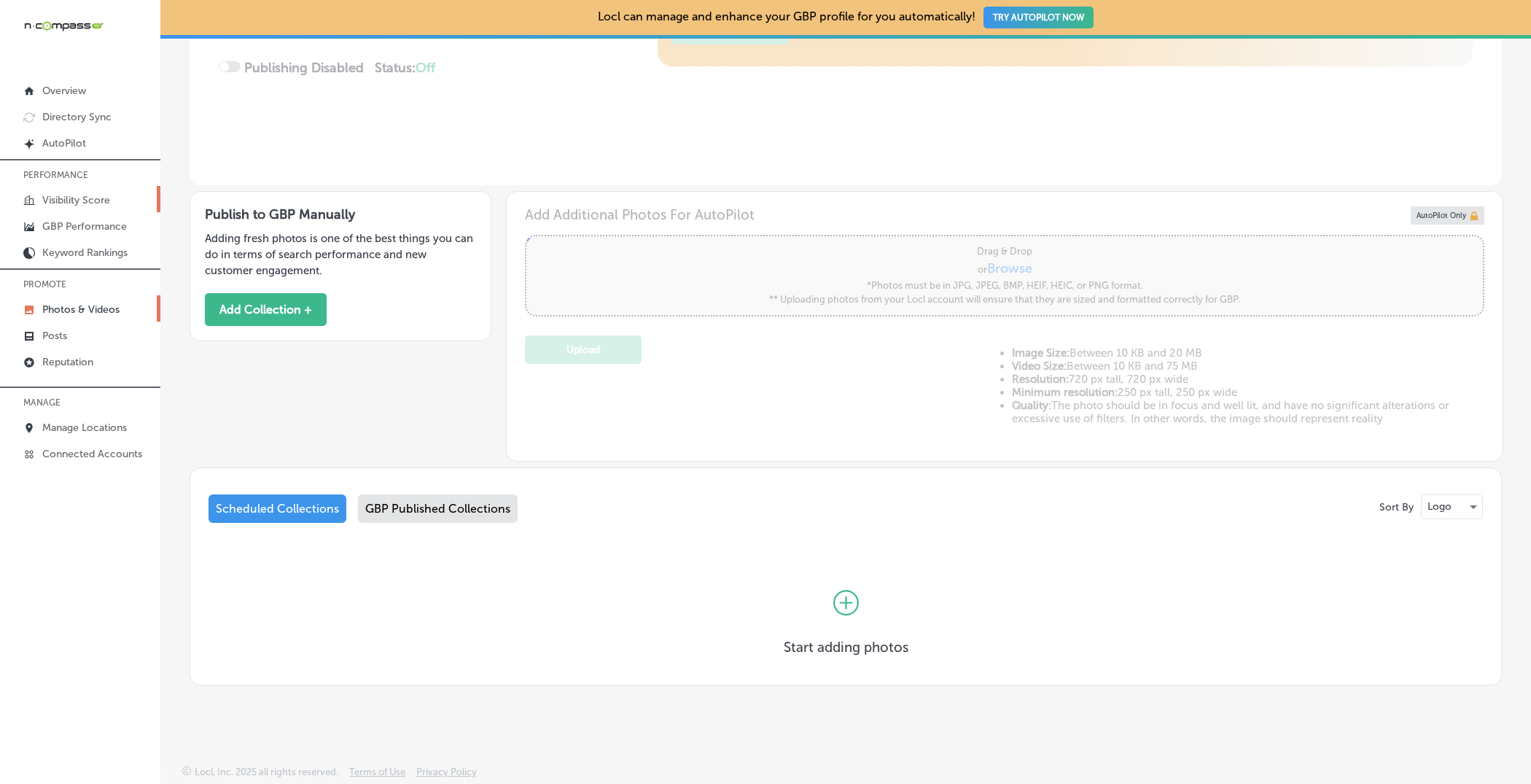
click at [60, 197] on p "Visibility Score" at bounding box center [76, 200] width 68 height 12
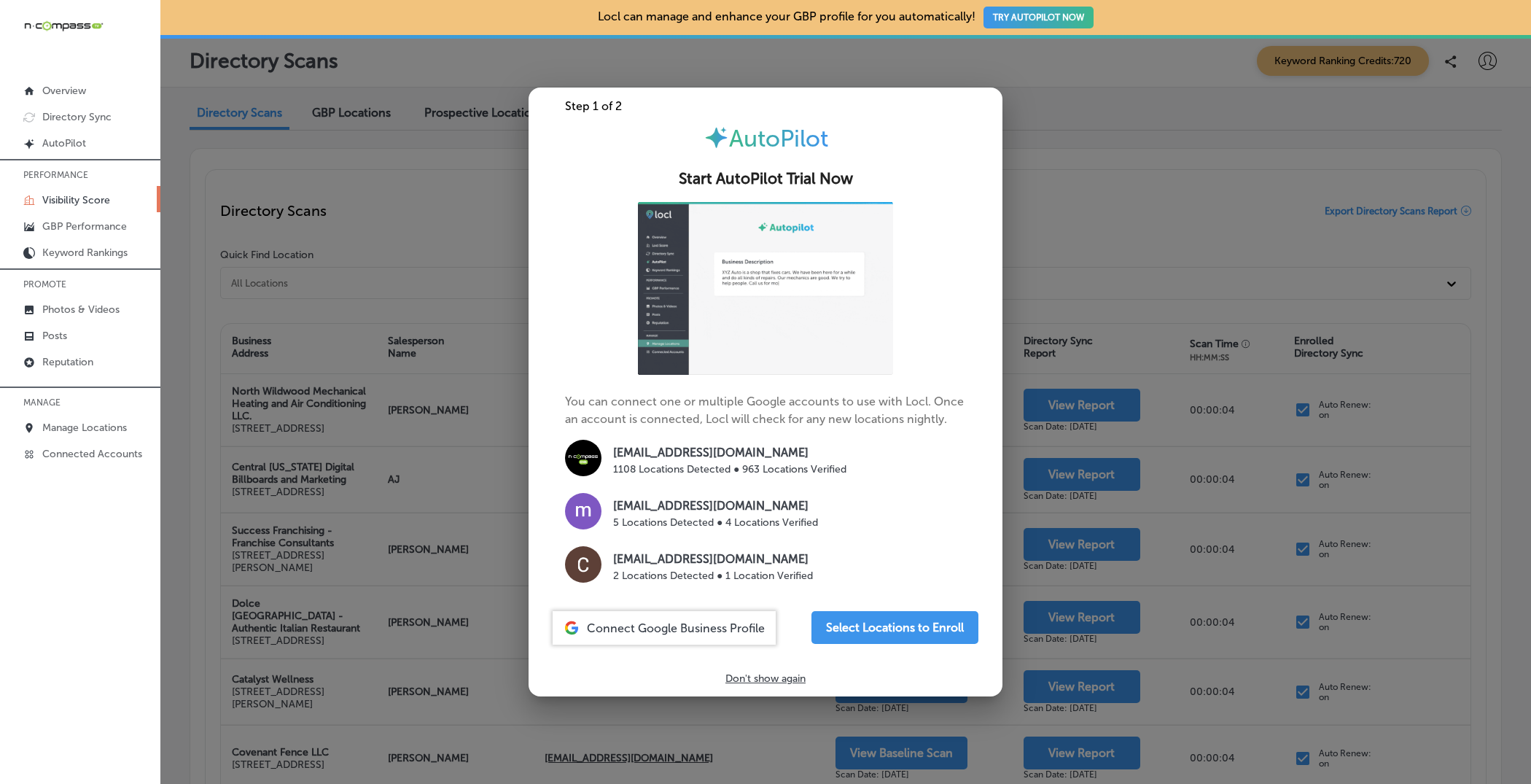
click at [1027, 406] on div at bounding box center [765, 392] width 1531 height 784
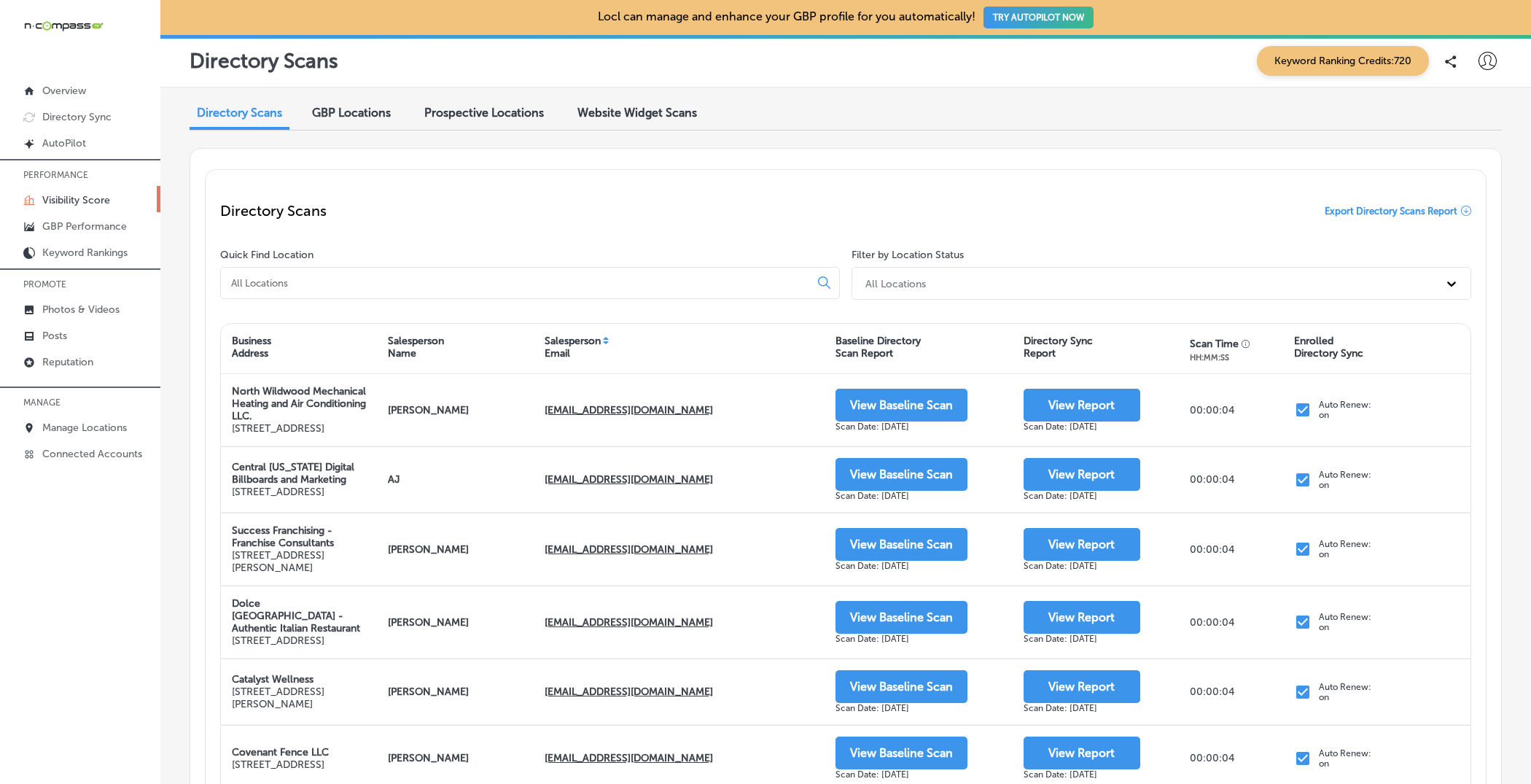
click at [380, 84] on div "Directory Scans Keyword Ranking Credits: 720" at bounding box center [845, 61] width 1371 height 53
click at [367, 102] on div "GBP Locations" at bounding box center [352, 114] width 101 height 31
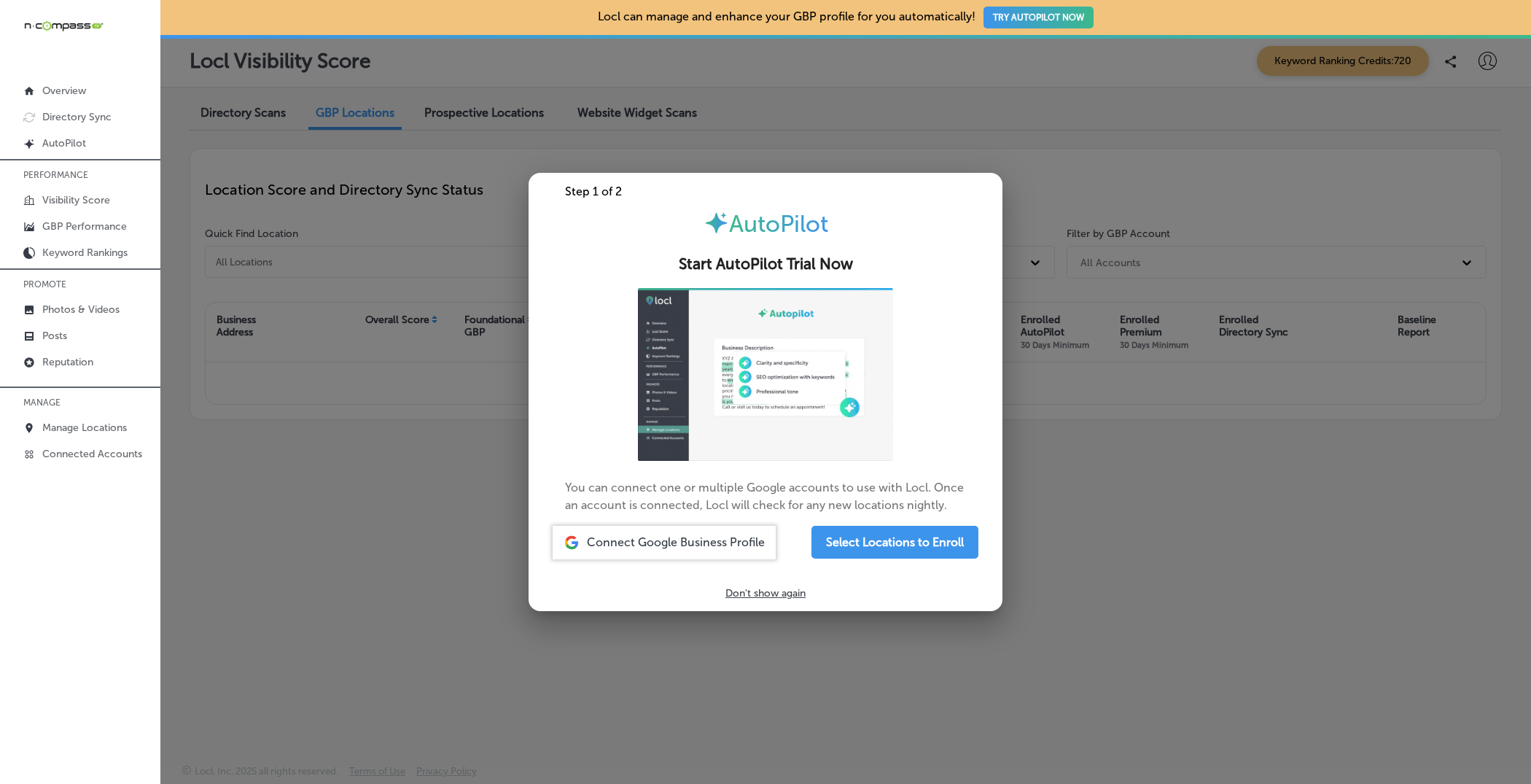
click at [1167, 598] on div at bounding box center [765, 392] width 1531 height 784
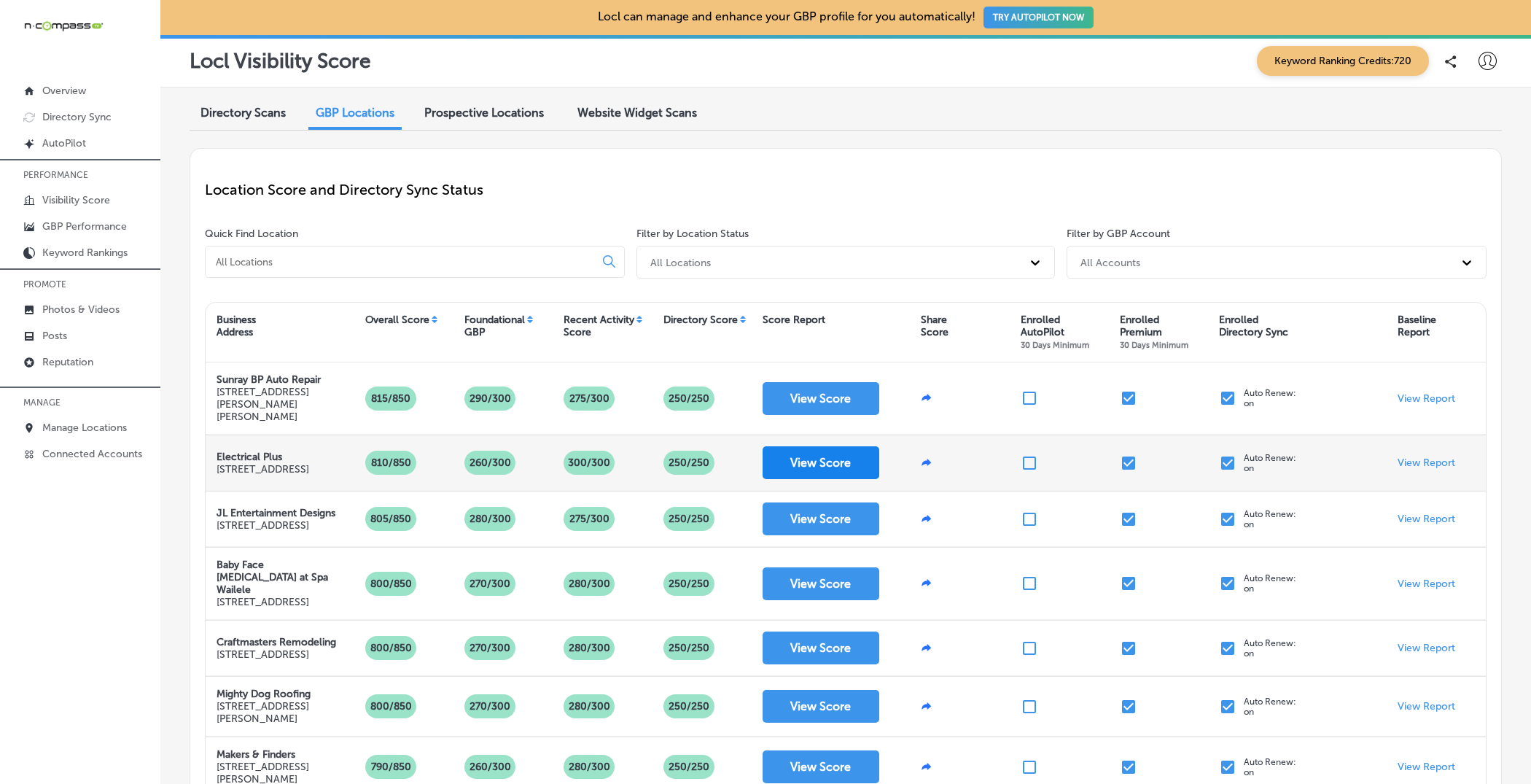
click at [801, 456] on button "View Score" at bounding box center [820, 463] width 116 height 33
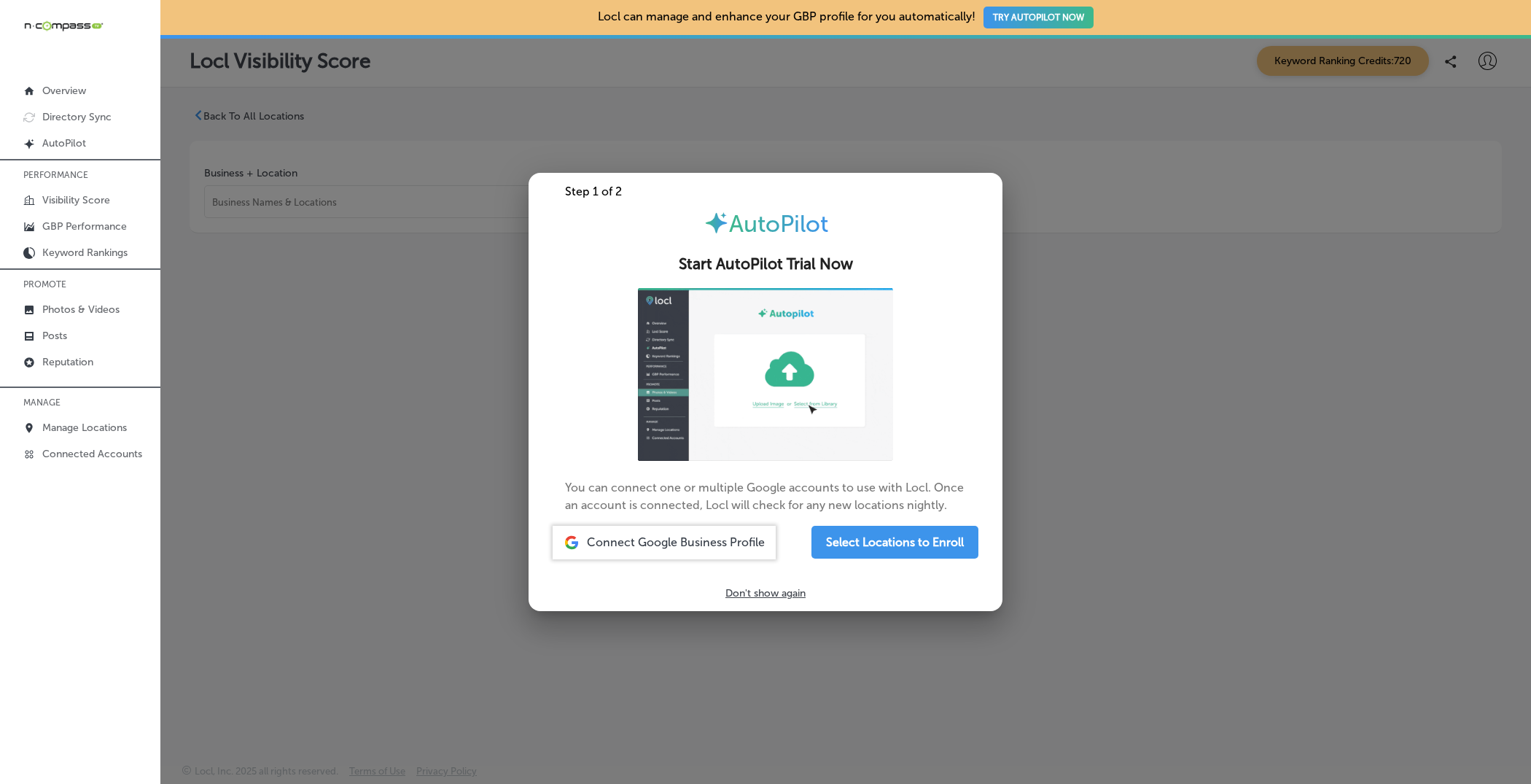
click at [1027, 440] on div at bounding box center [765, 392] width 1531 height 784
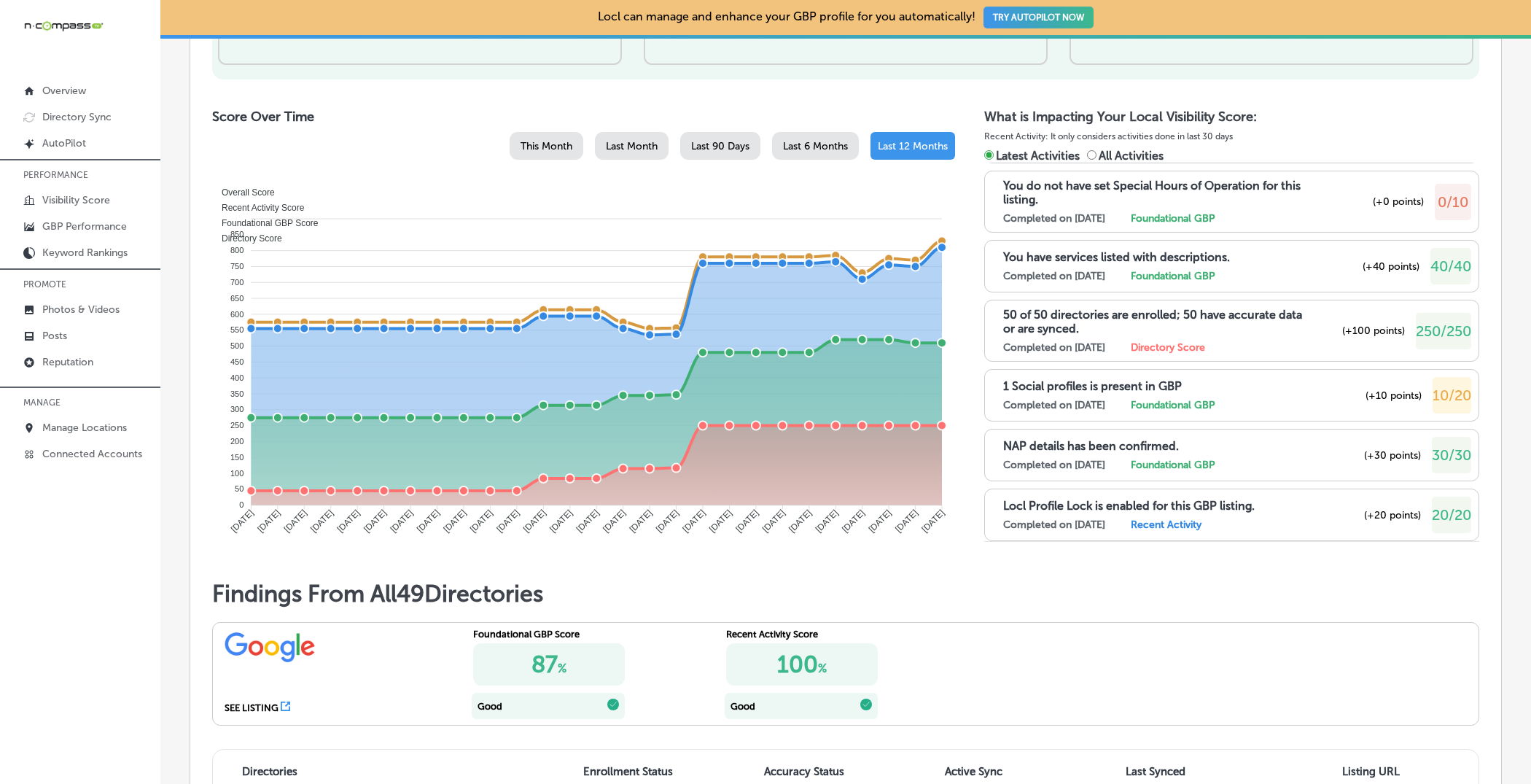
scroll to position [739, 0]
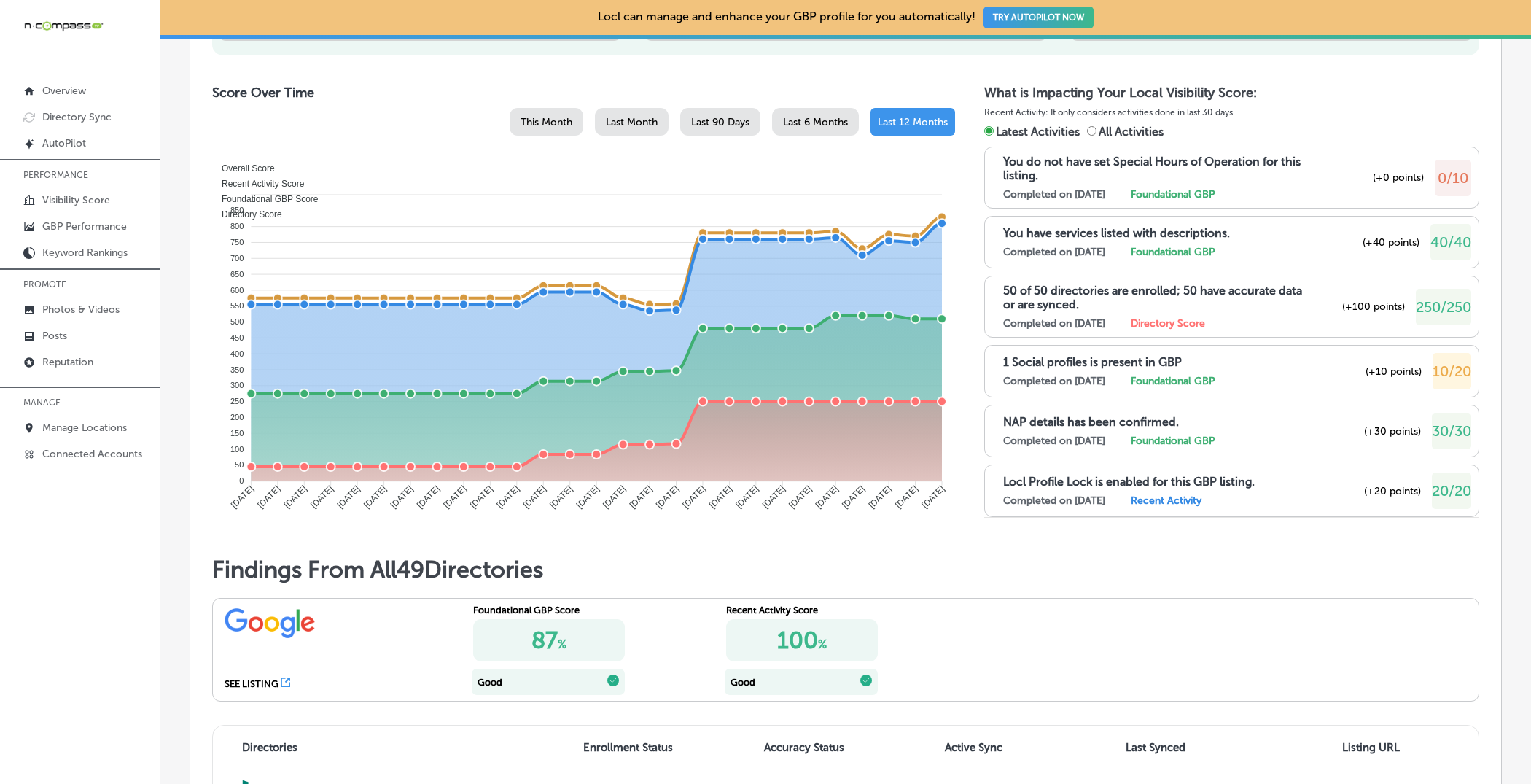
click at [1094, 133] on label "All Activities" at bounding box center [1125, 131] width 77 height 14
click at [1094, 133] on input "All Activities" at bounding box center [1091, 130] width 9 height 9
radio input "true"
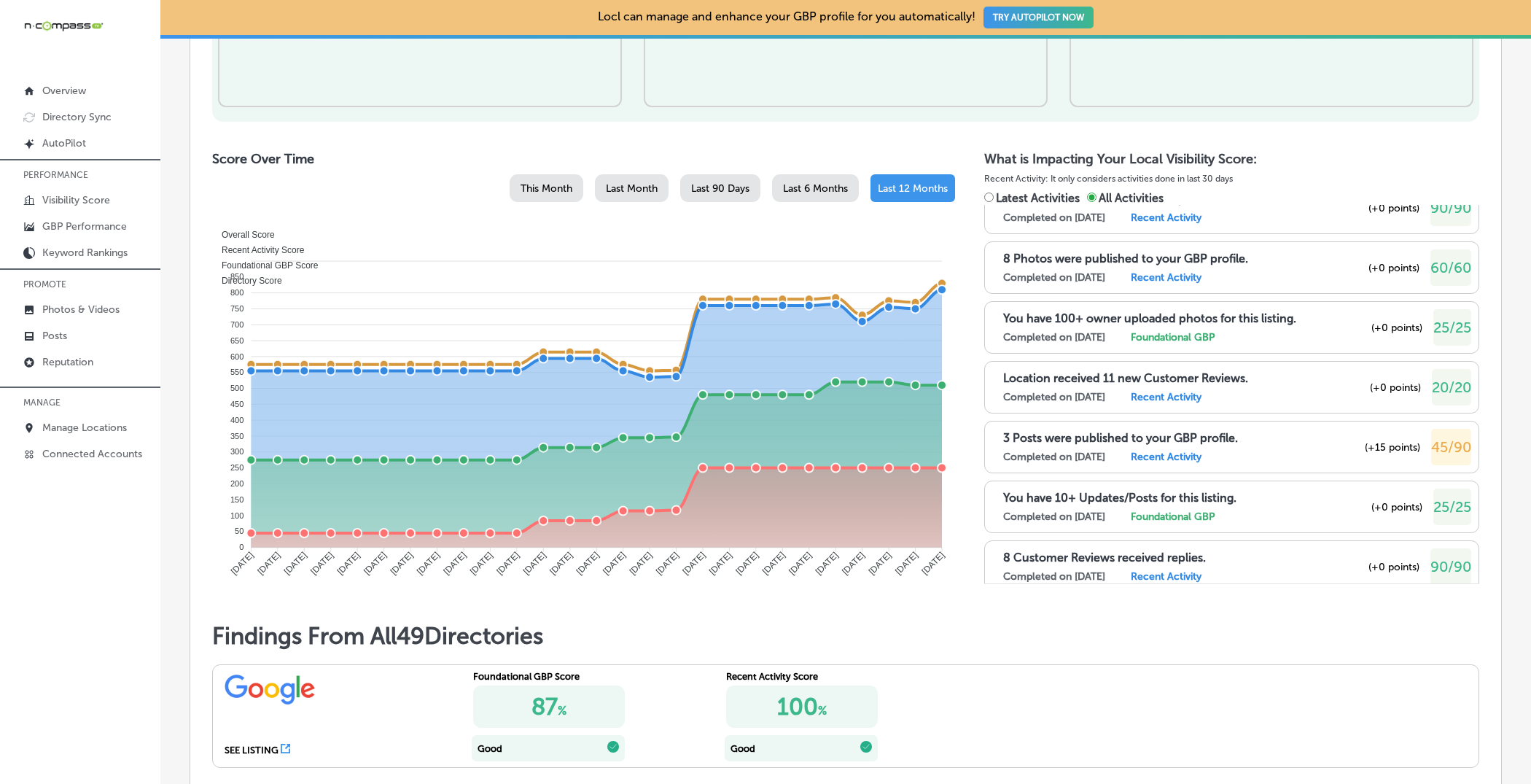
scroll to position [664, 0]
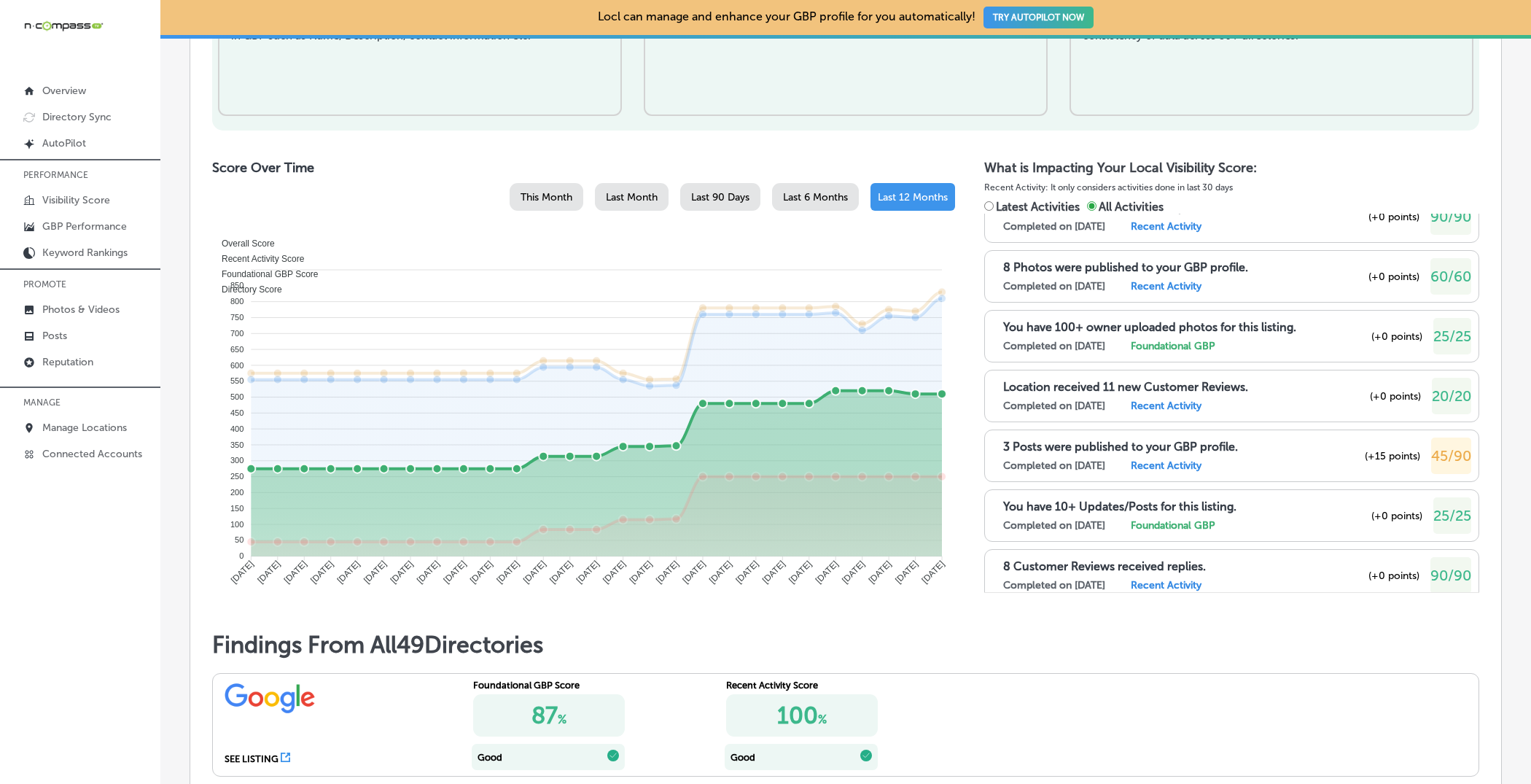
click at [319, 269] on span "Foundational GBP Score" at bounding box center [264, 274] width 108 height 10
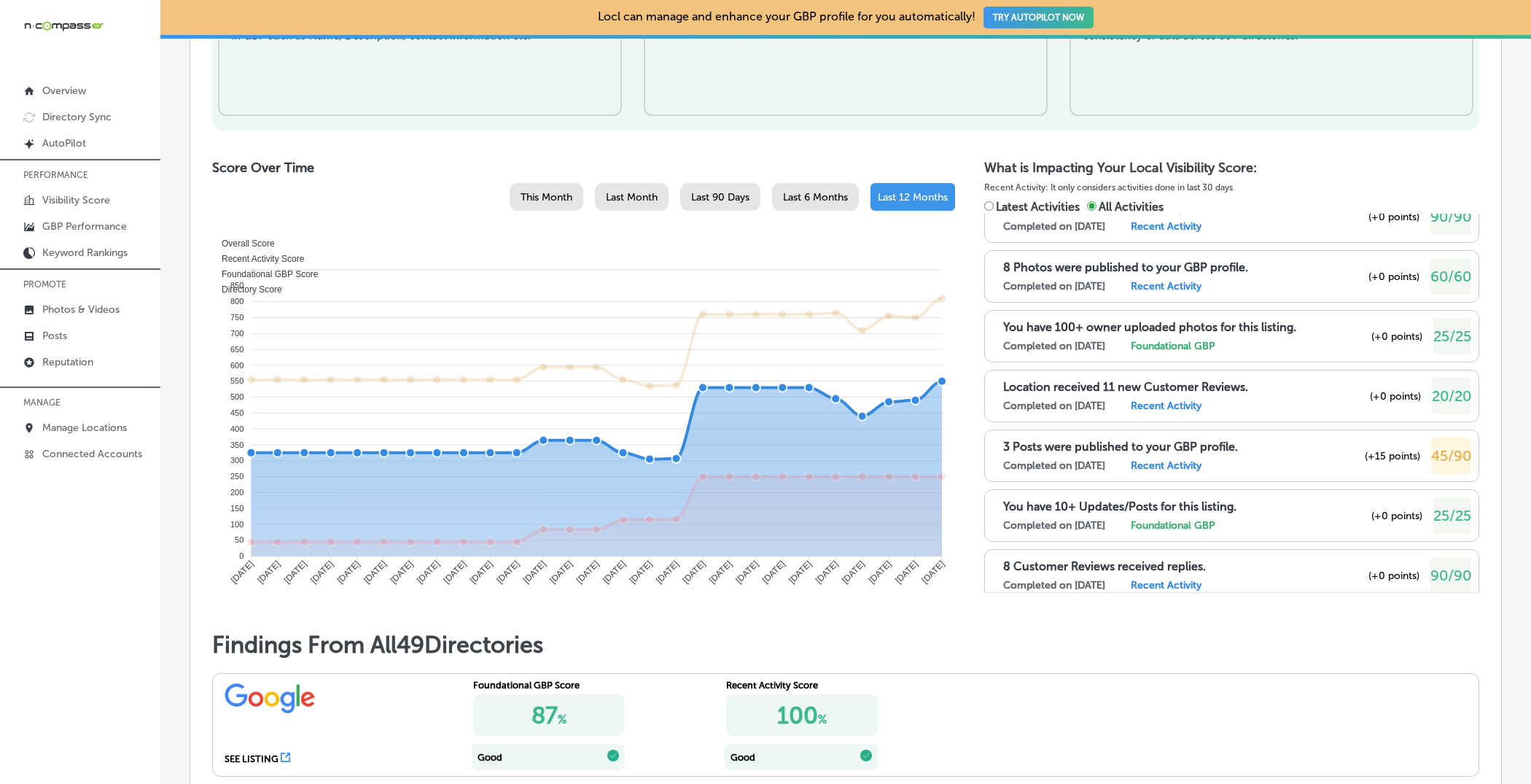
click at [304, 253] on span "Recent Activity Score" at bounding box center [257, 258] width 93 height 10
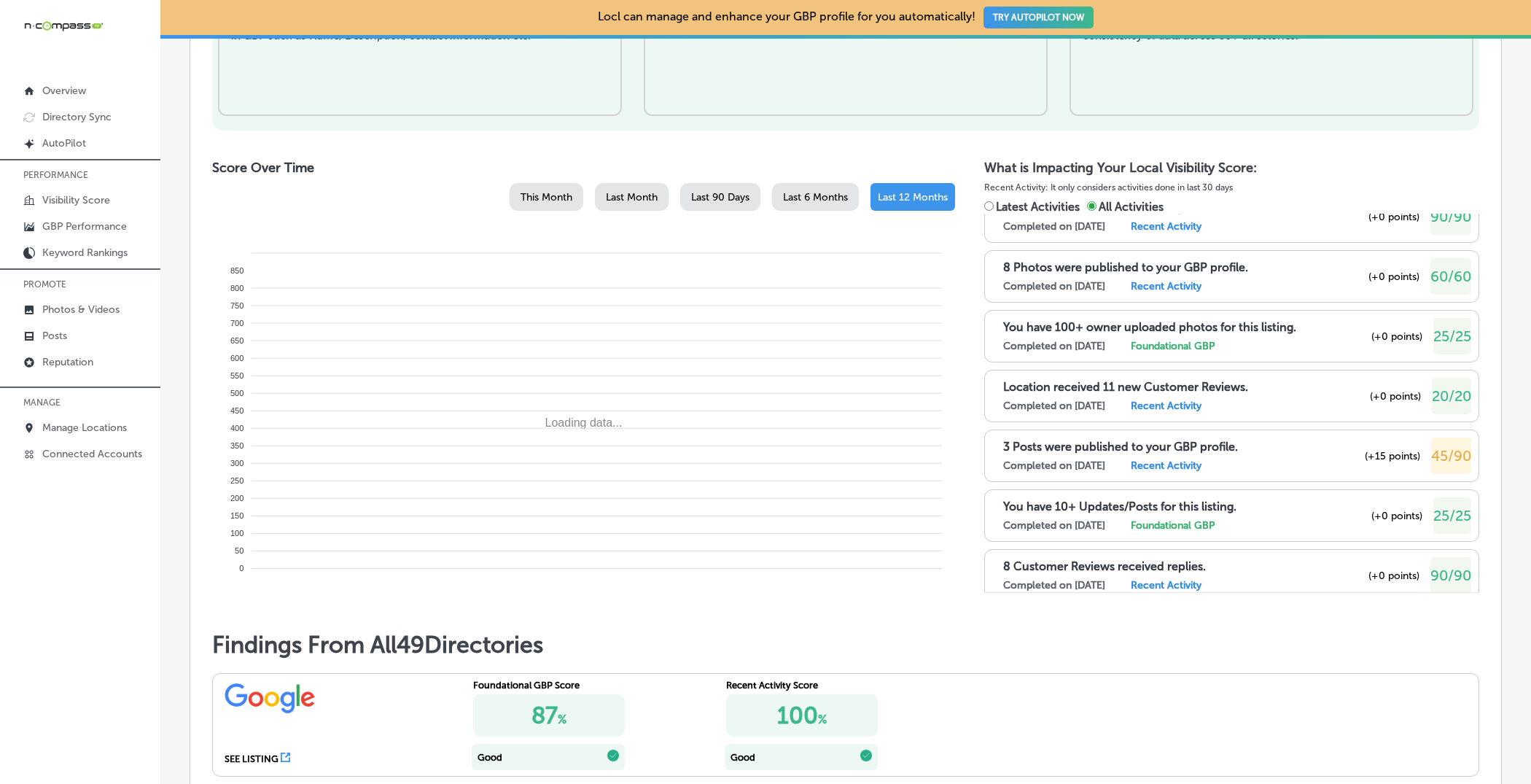
click at [248, 238] on foreignobject at bounding box center [584, 413] width 731 height 365
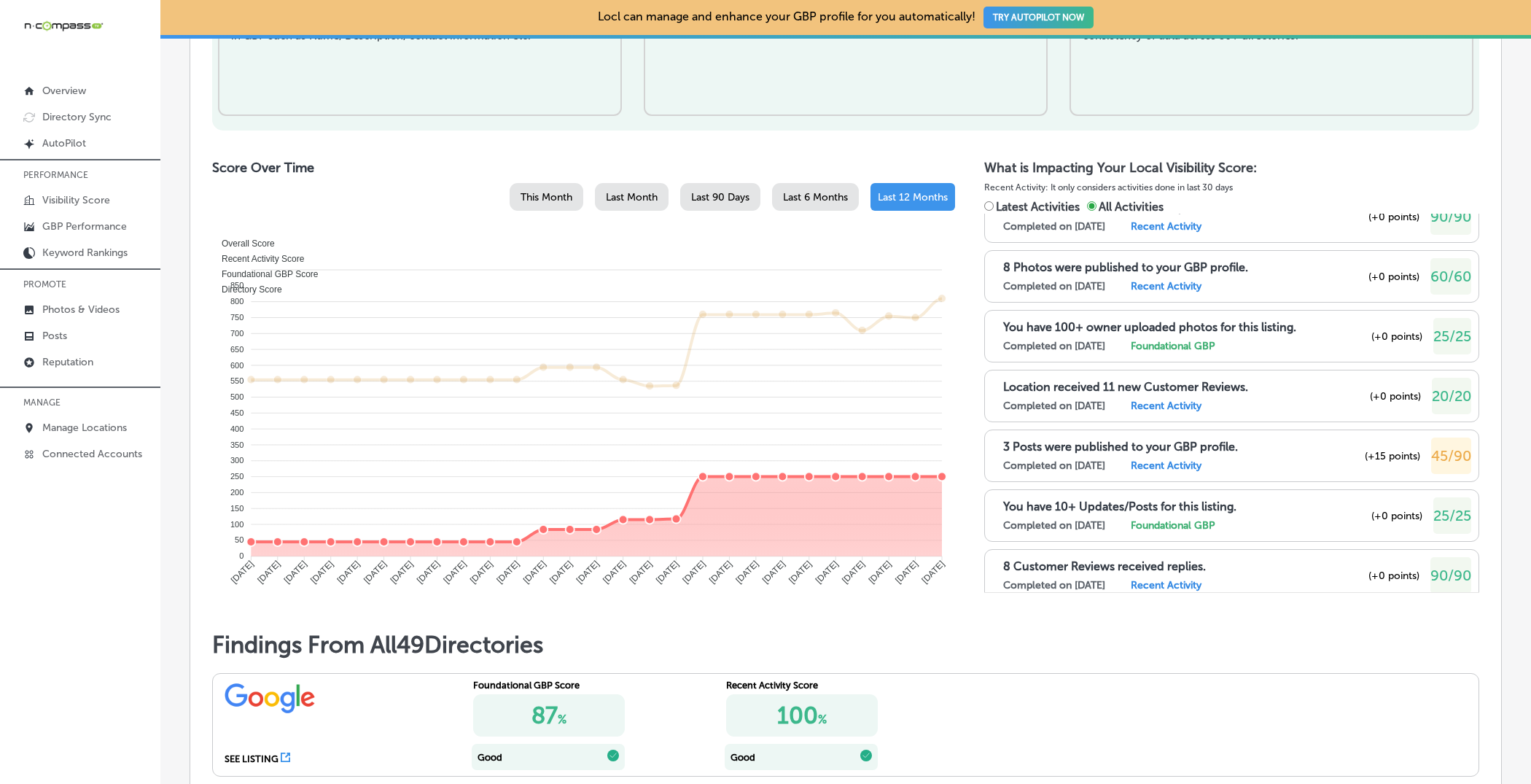
click at [282, 285] on span "Directory Score" at bounding box center [246, 290] width 72 height 10
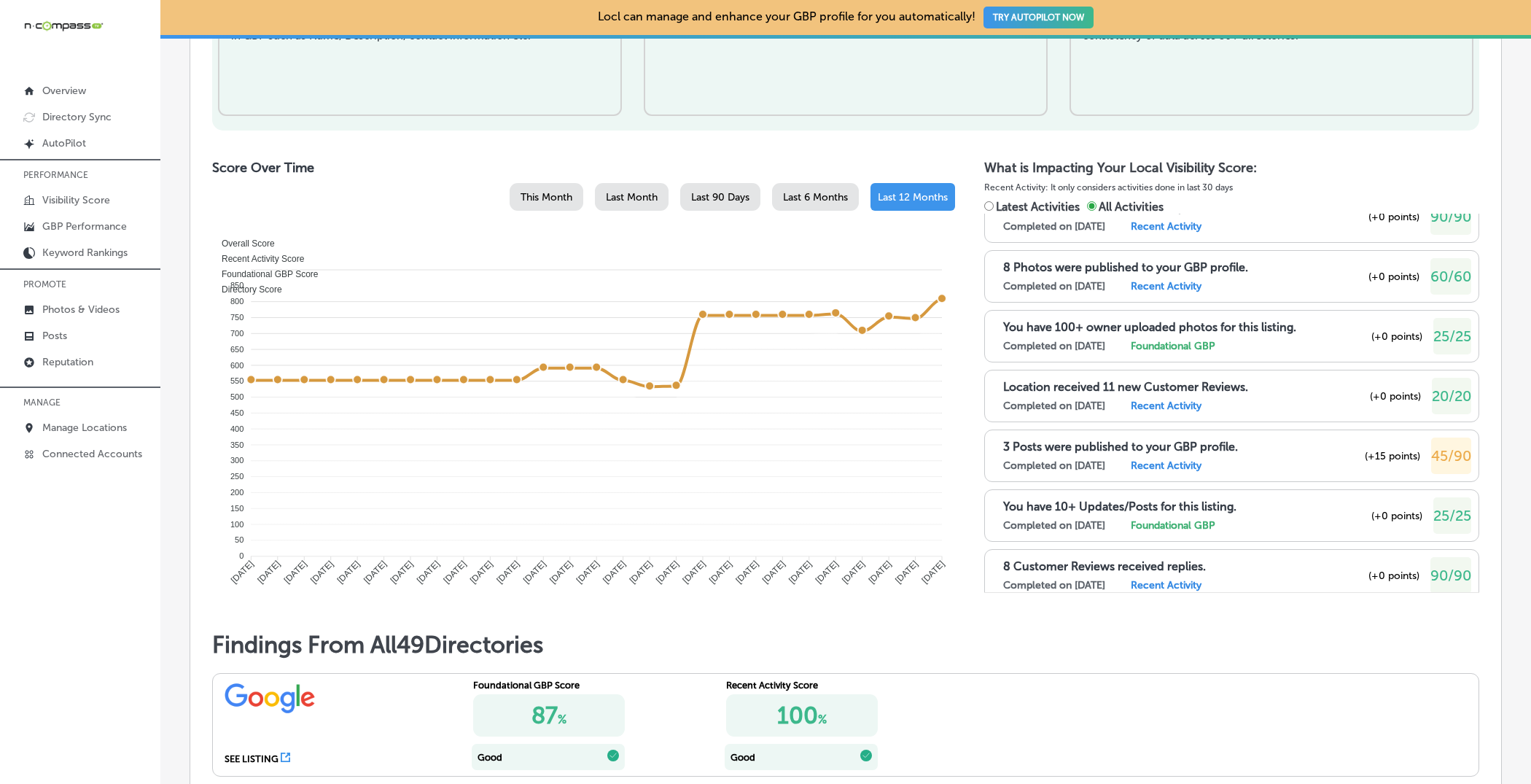
click at [461, 266] on div "Foundational GBP Score" at bounding box center [584, 272] width 724 height 14
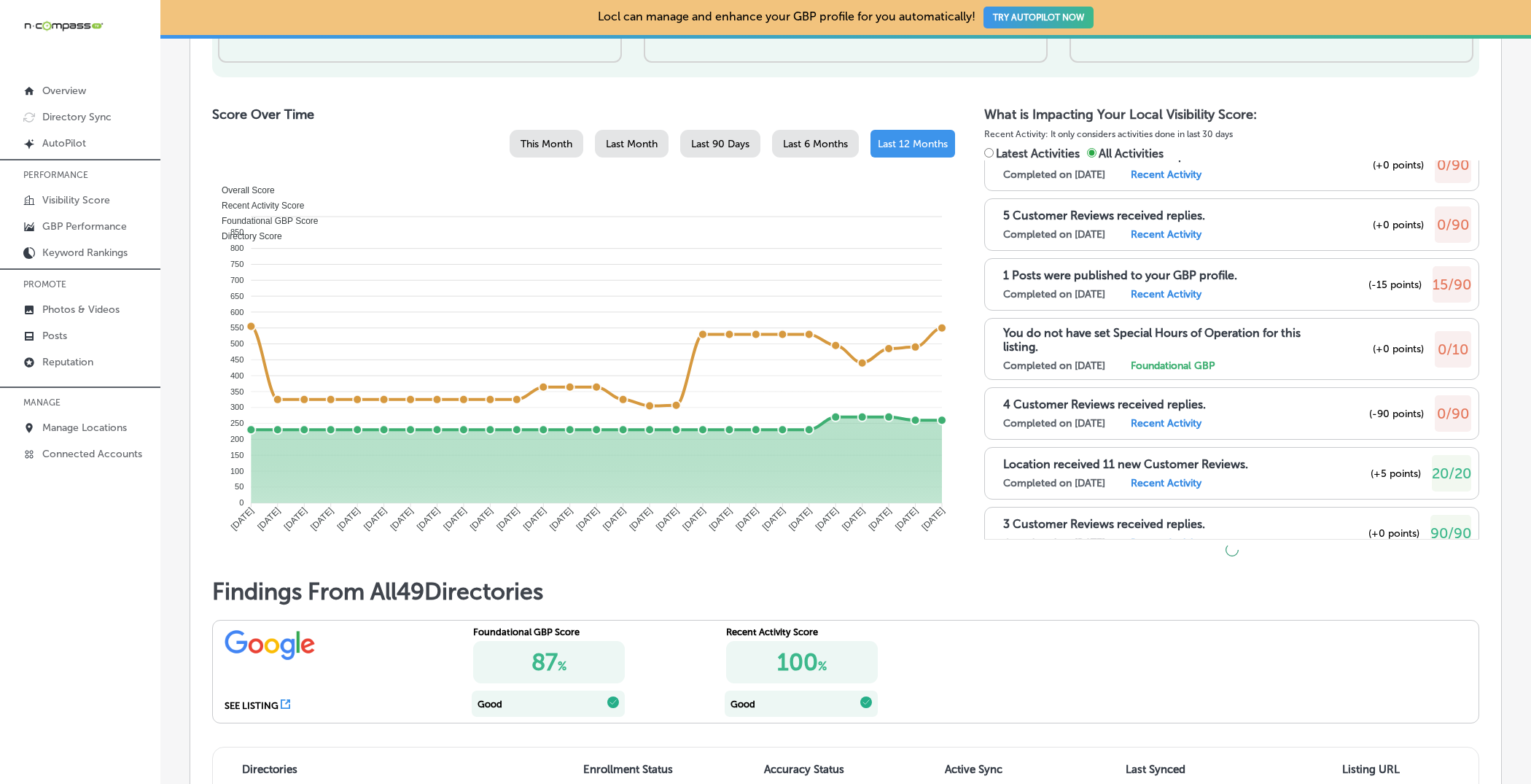
scroll to position [735, 0]
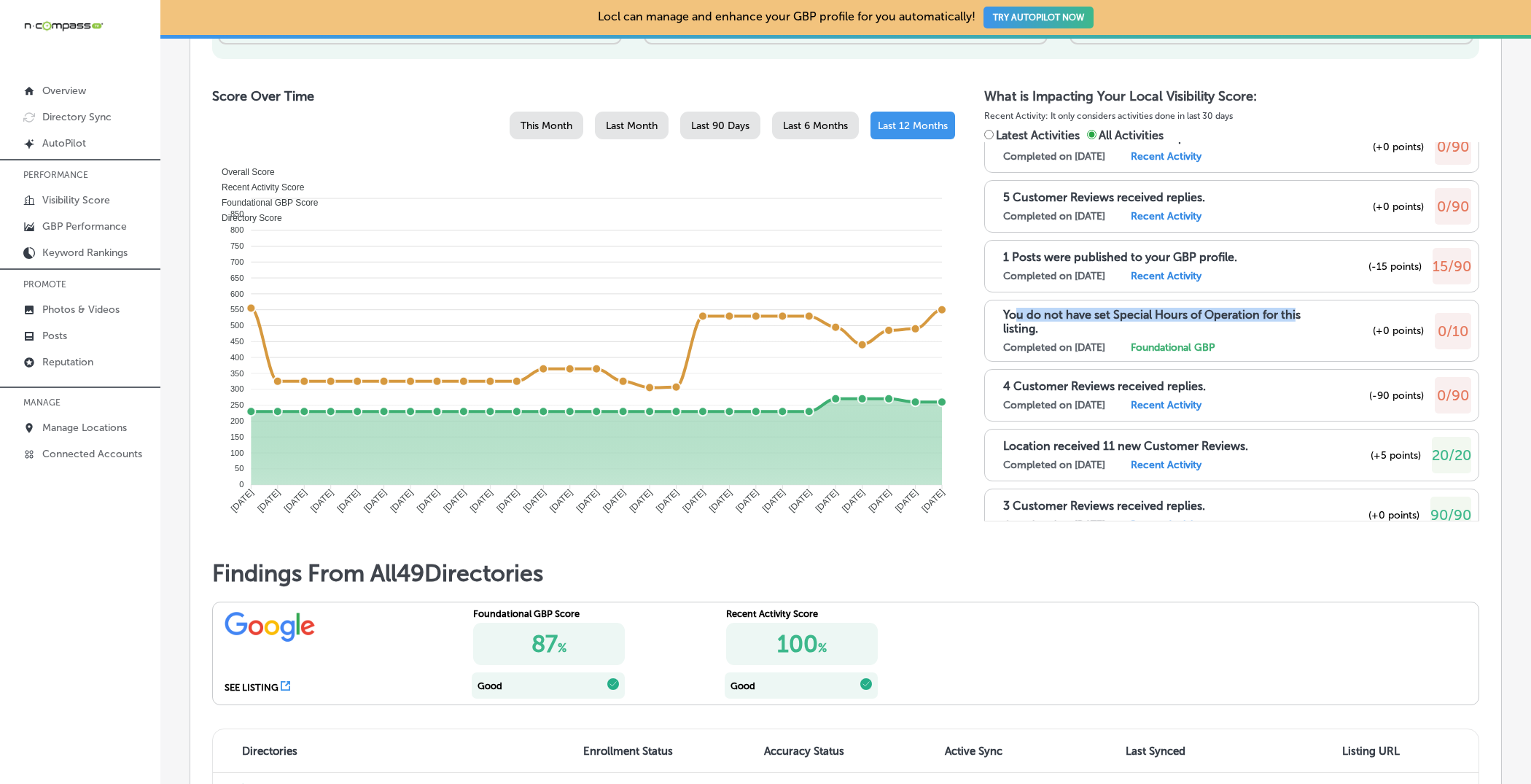
drag, startPoint x: 1018, startPoint y: 281, endPoint x: 1296, endPoint y: 285, distance: 278.0
click at [1296, 308] on p "You do not have set Special Hours of Operation for this listing." at bounding box center [1155, 322] width 304 height 28
click at [1277, 308] on p "You do not have set Special Hours of Operation for this listing." at bounding box center [1155, 322] width 304 height 28
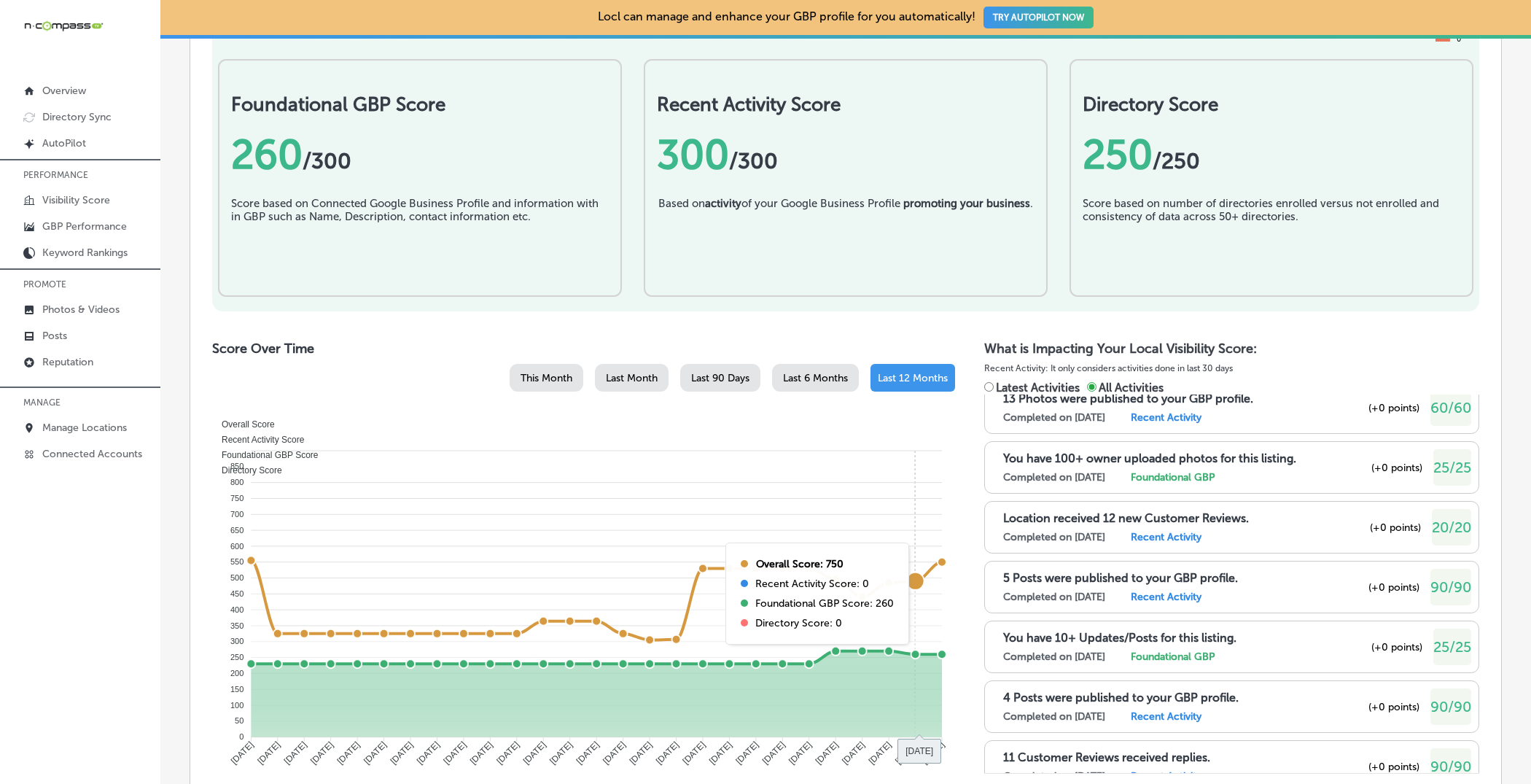
scroll to position [479, 0]
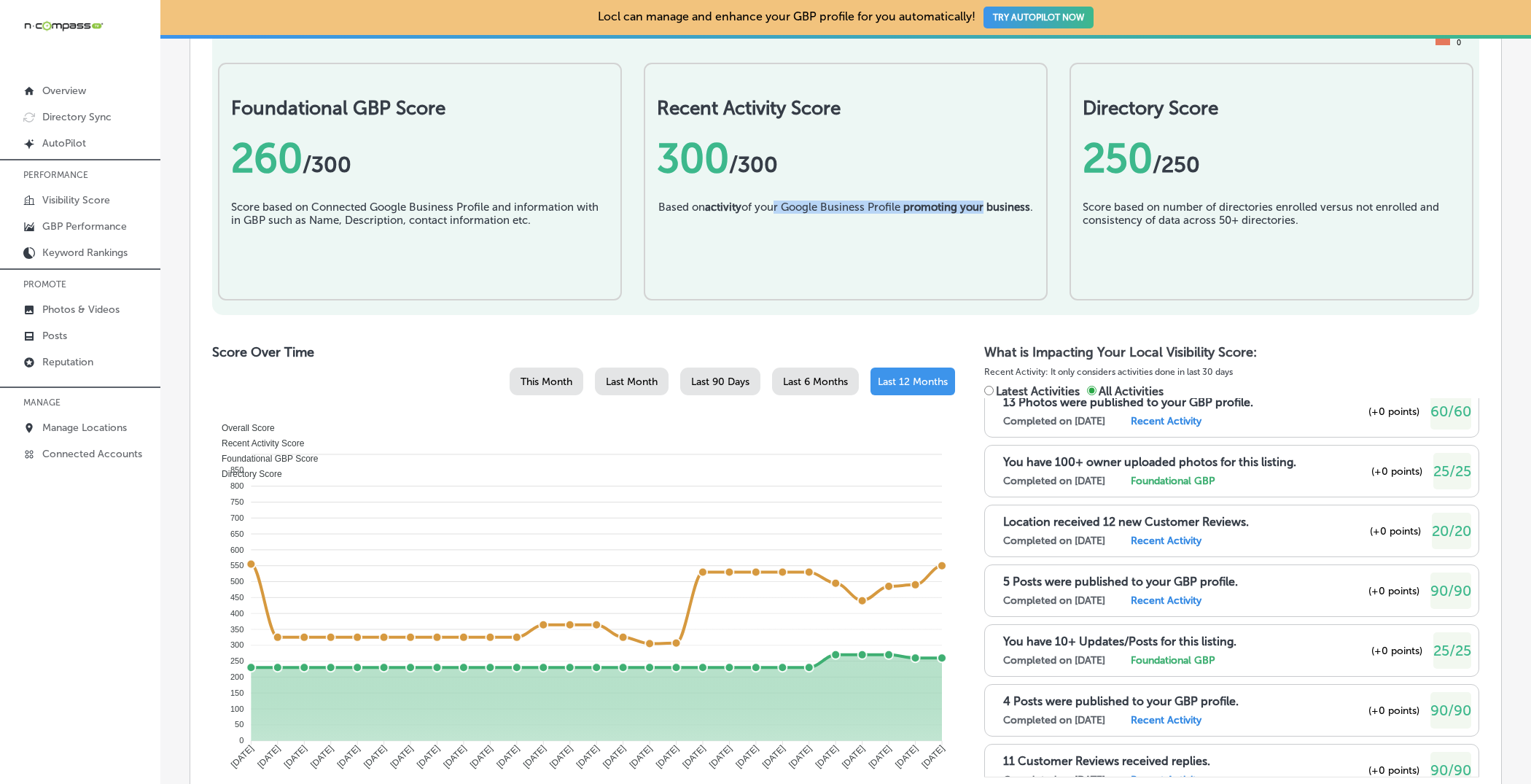
drag, startPoint x: 773, startPoint y: 204, endPoint x: 986, endPoint y: 199, distance: 213.1
click at [988, 202] on div "Based on activity of your Google Business Profile promoting your business ." at bounding box center [846, 237] width 375 height 73
click at [978, 205] on b "promoting your business" at bounding box center [967, 207] width 127 height 13
click at [1385, 346] on h2 "What is Impacting Your Local Visibility Score:" at bounding box center [1232, 352] width 495 height 16
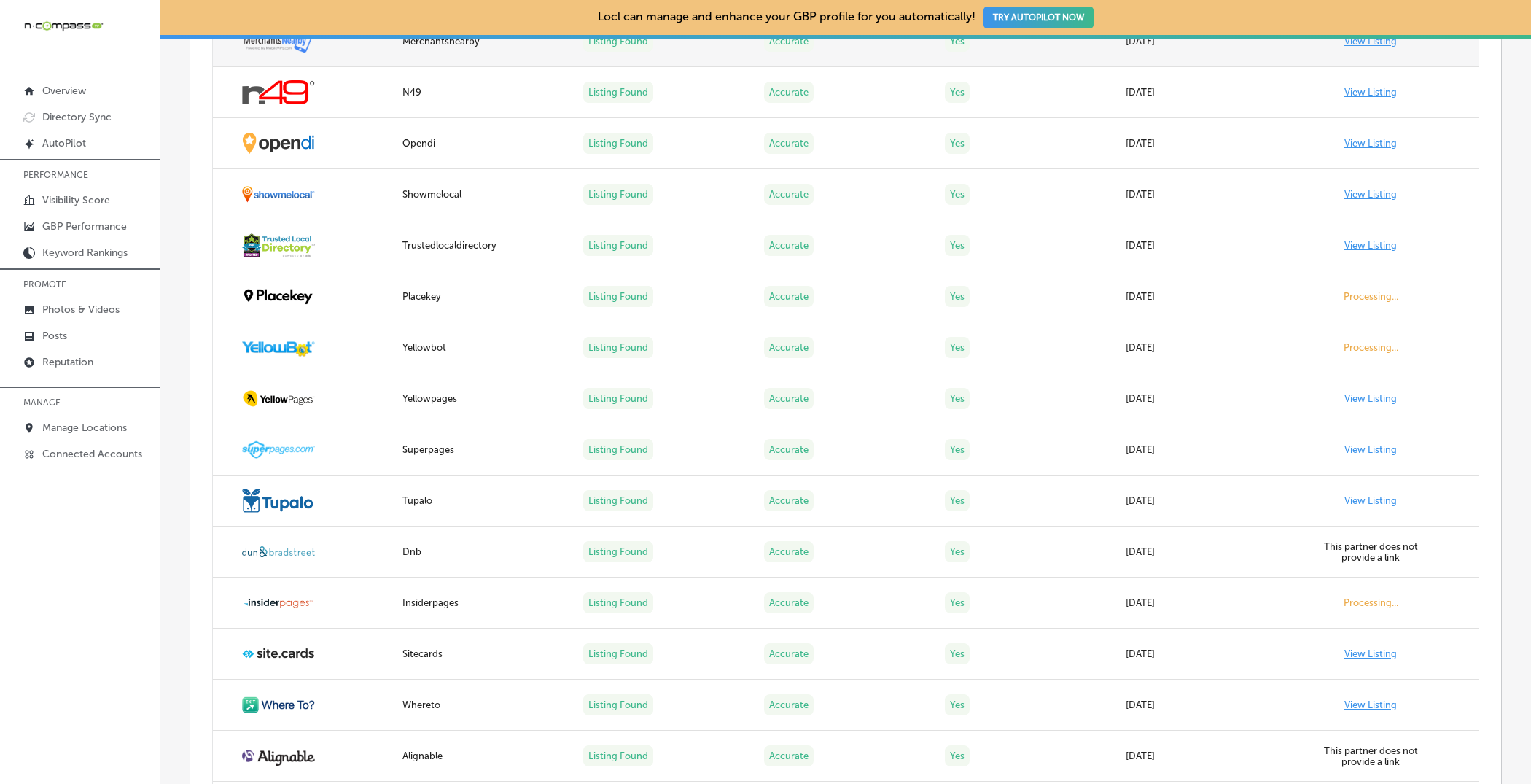
scroll to position [2822, 0]
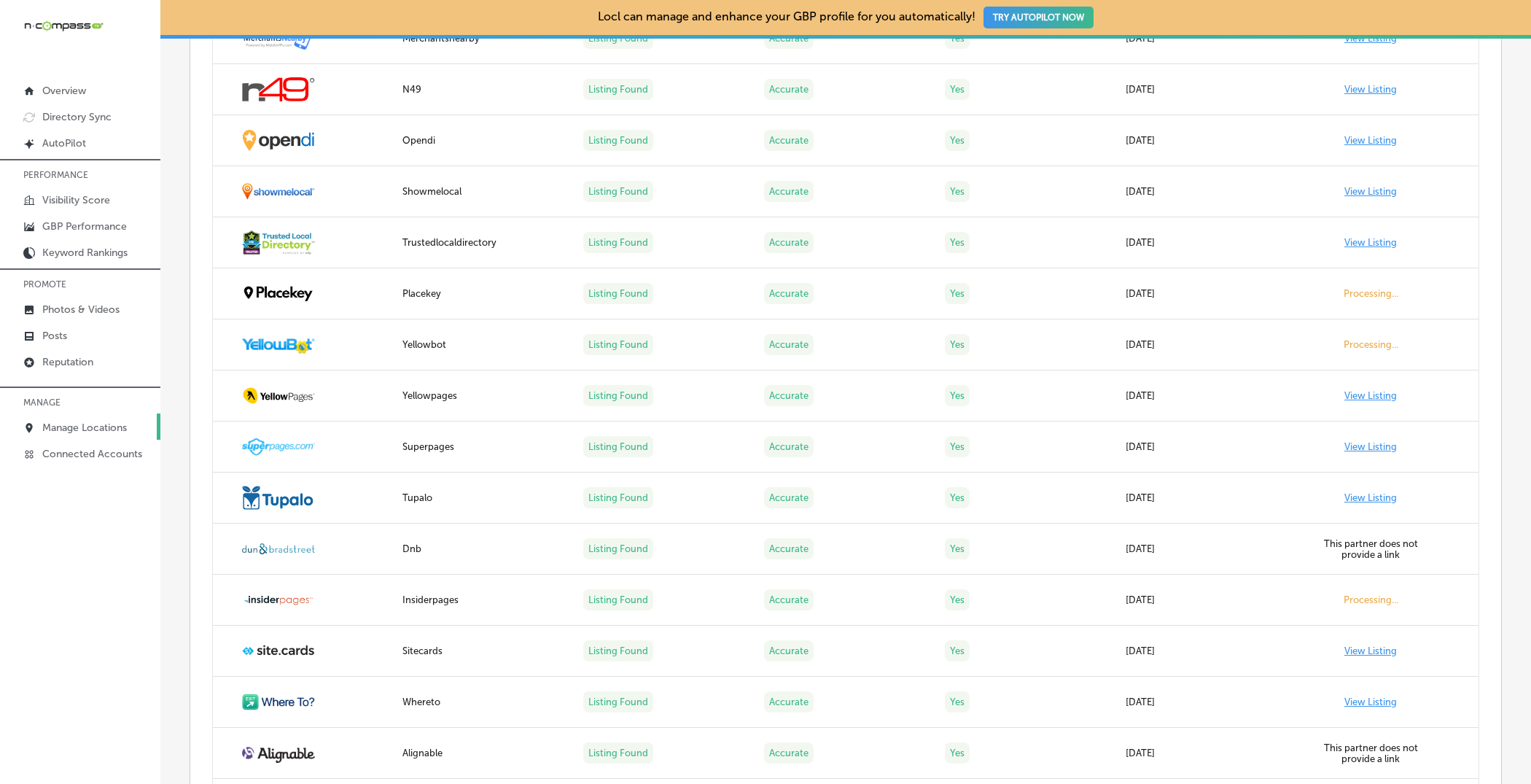
click at [116, 423] on p "Manage Locations" at bounding box center [84, 427] width 84 height 12
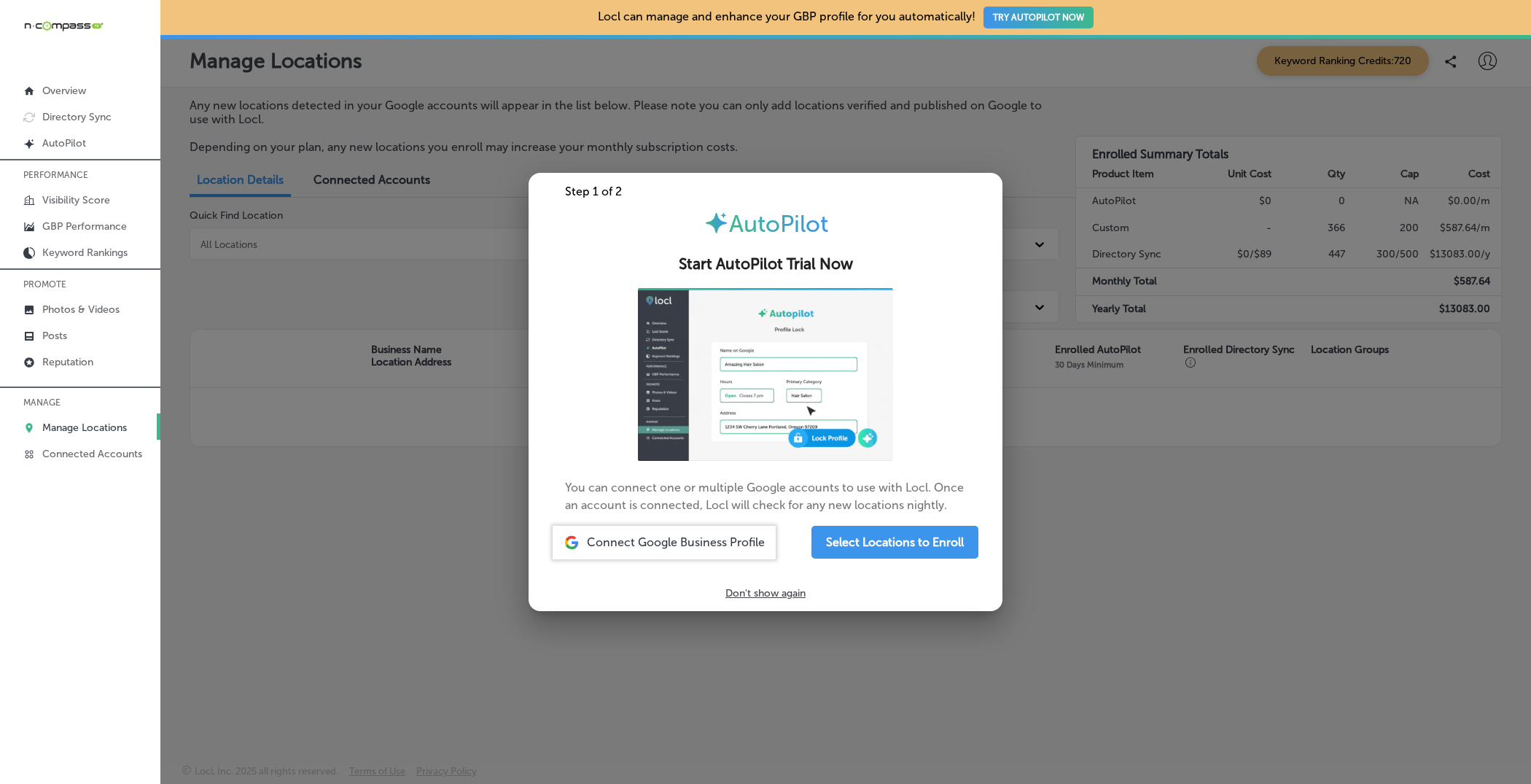
click at [1256, 568] on div at bounding box center [765, 392] width 1531 height 784
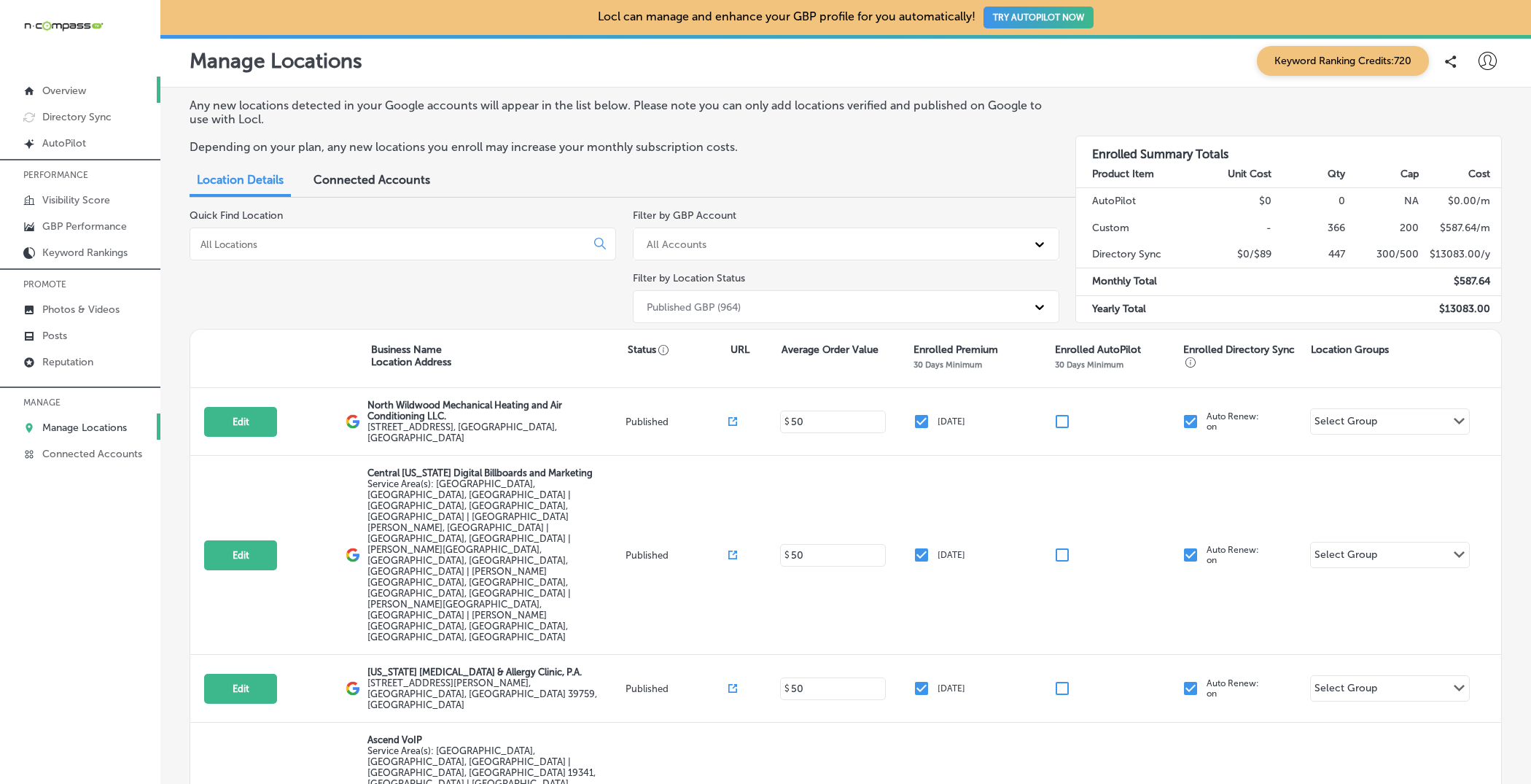
click at [63, 91] on p "Overview" at bounding box center [64, 90] width 44 height 12
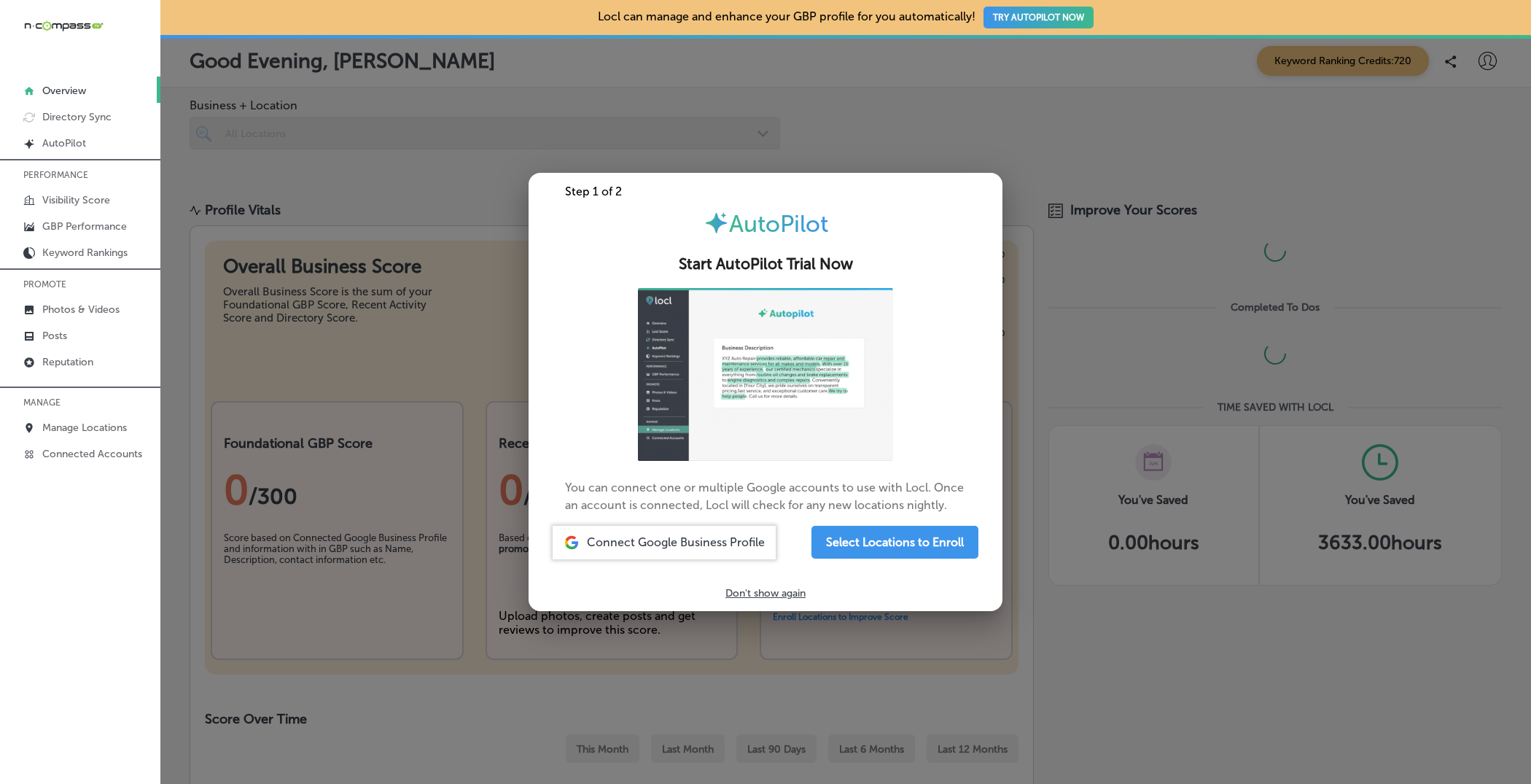
click at [902, 122] on div at bounding box center [765, 392] width 1531 height 784
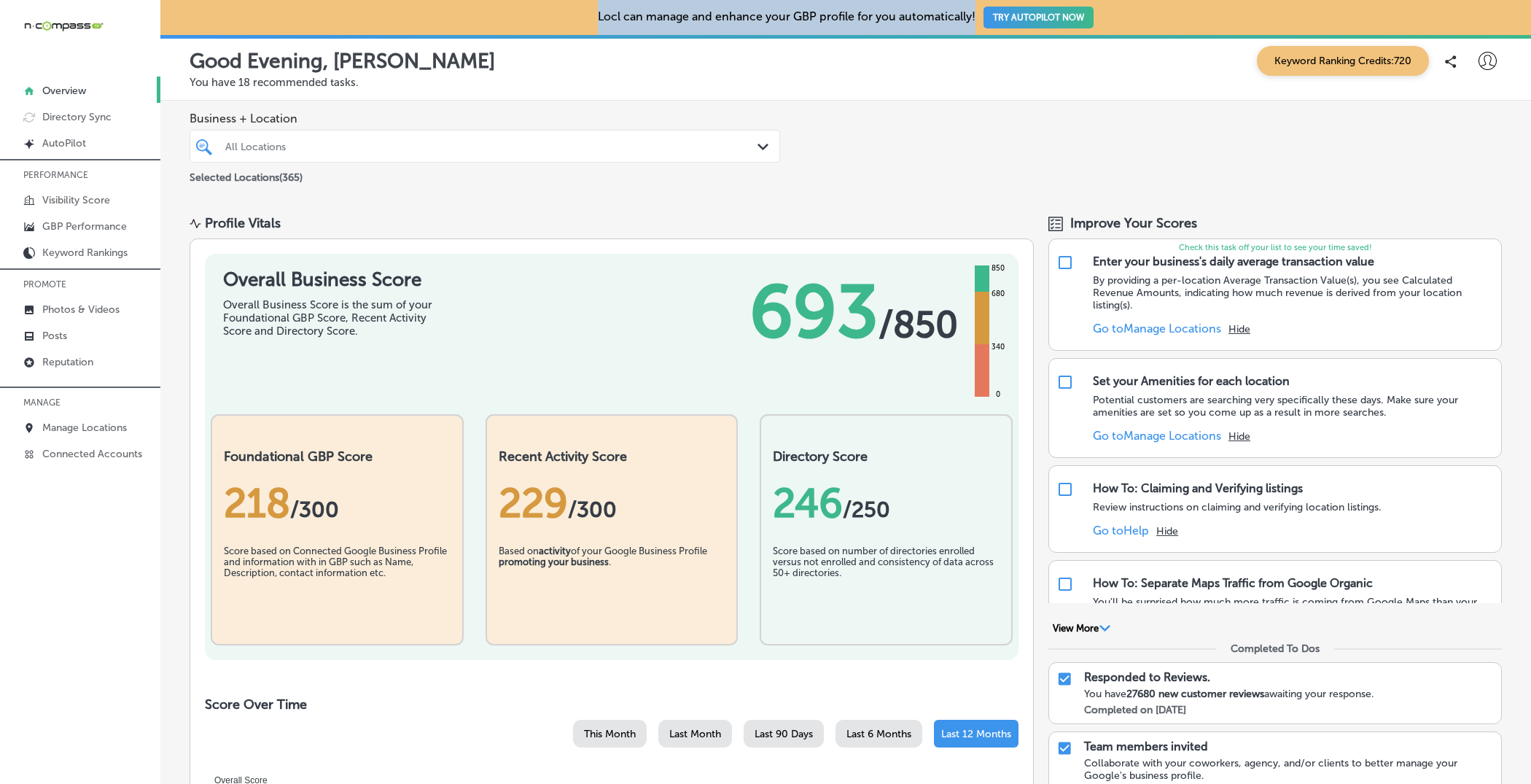
drag, startPoint x: 594, startPoint y: 15, endPoint x: 976, endPoint y: 24, distance: 382.1
click at [976, 24] on div "Locl can manage and enhance your GBP profile for you automatically! TRY AUTOPIL…" at bounding box center [845, 17] width 1371 height 35
click at [962, 24] on p "Locl can manage and enhance your GBP profile for you automatically! TRY AUTOPIL…" at bounding box center [845, 17] width 496 height 40
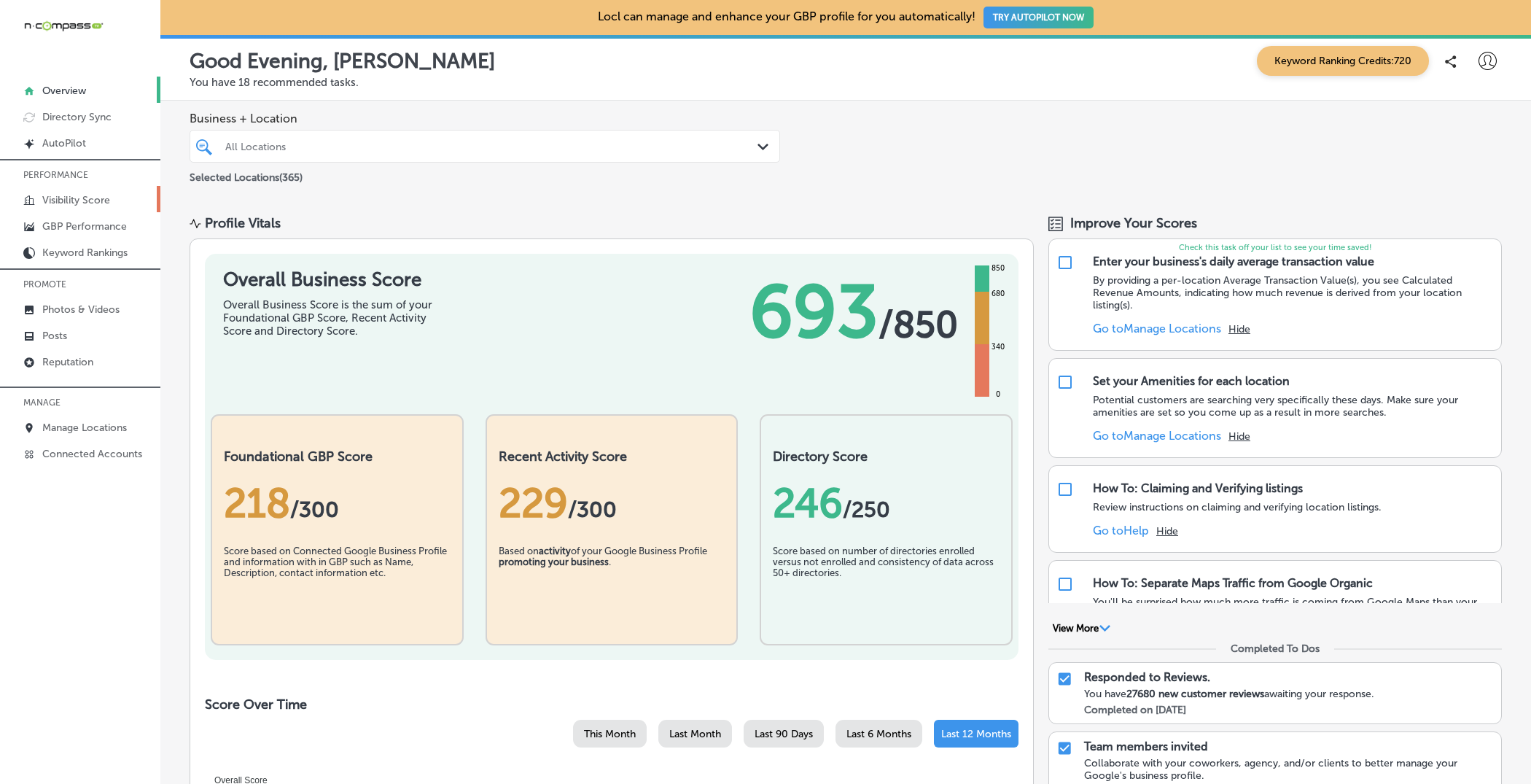
click at [66, 191] on link "Visibility Score" at bounding box center [80, 199] width 160 height 26
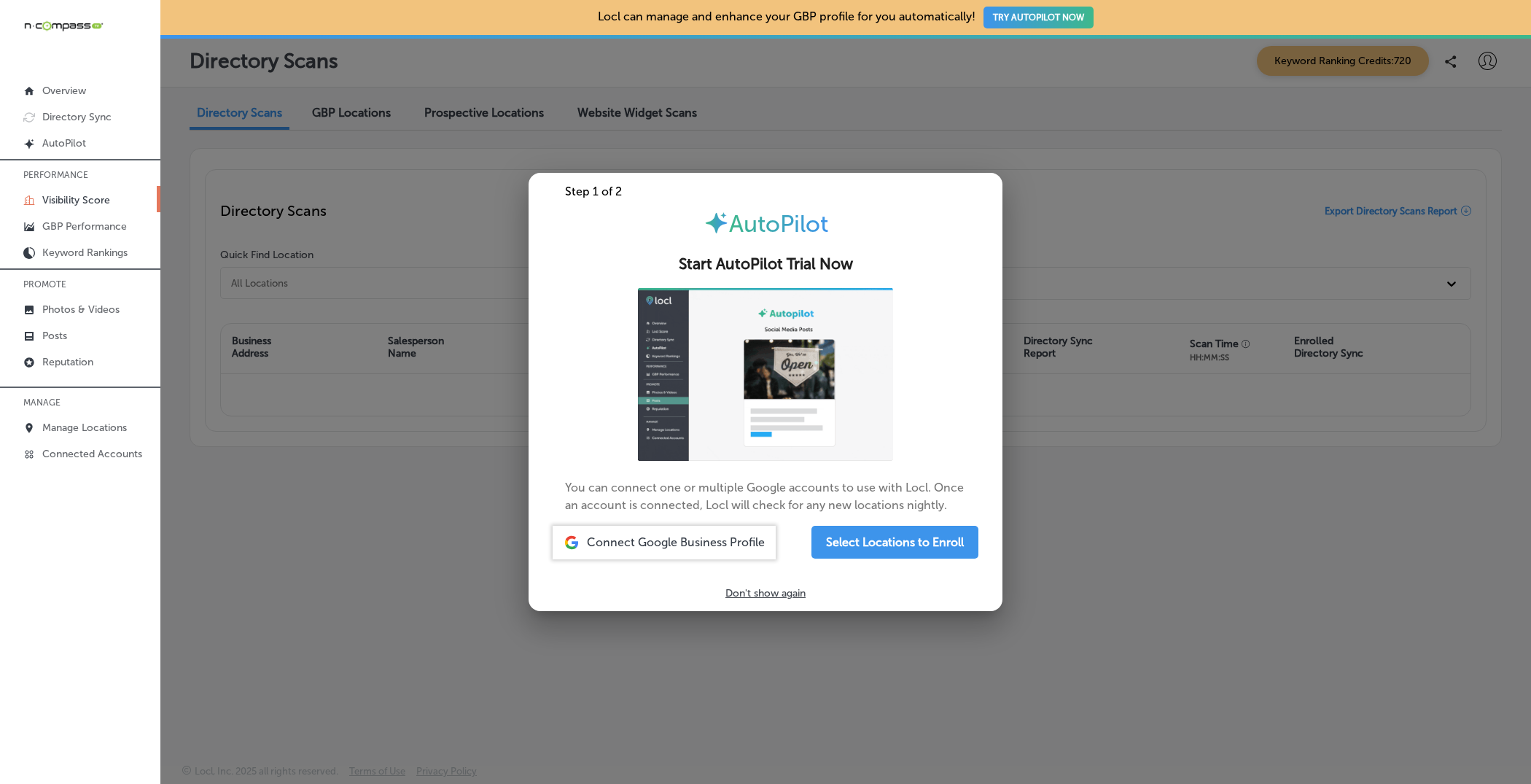
click at [889, 115] on div at bounding box center [765, 392] width 1531 height 784
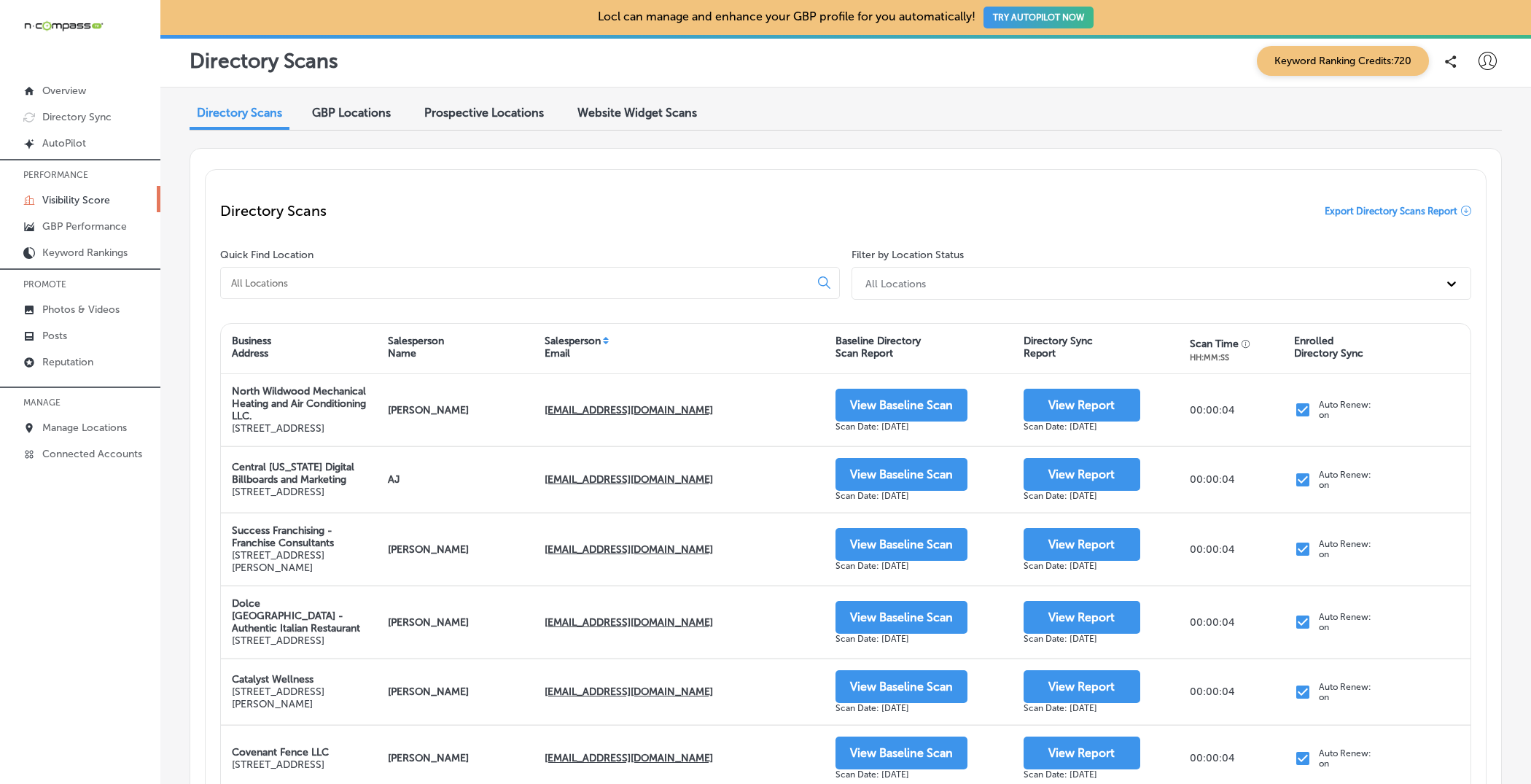
click at [350, 97] on div "Directory Scans GBP Locations Prospective Locations Website Widget Scans Direct…" at bounding box center [845, 657] width 1371 height 1140
click at [349, 106] on span "GBP Locations" at bounding box center [351, 112] width 78 height 14
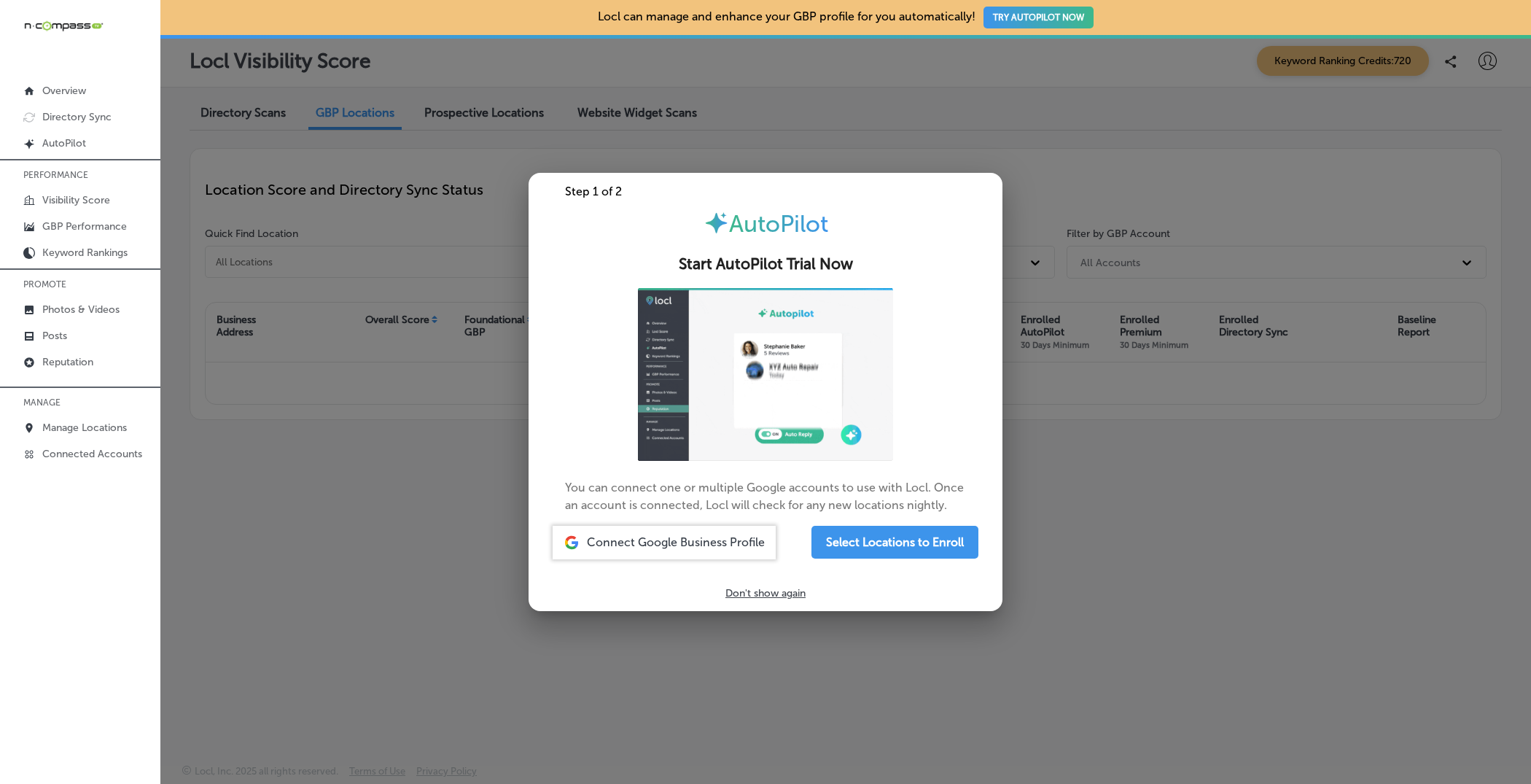
click at [1021, 158] on div at bounding box center [765, 392] width 1531 height 784
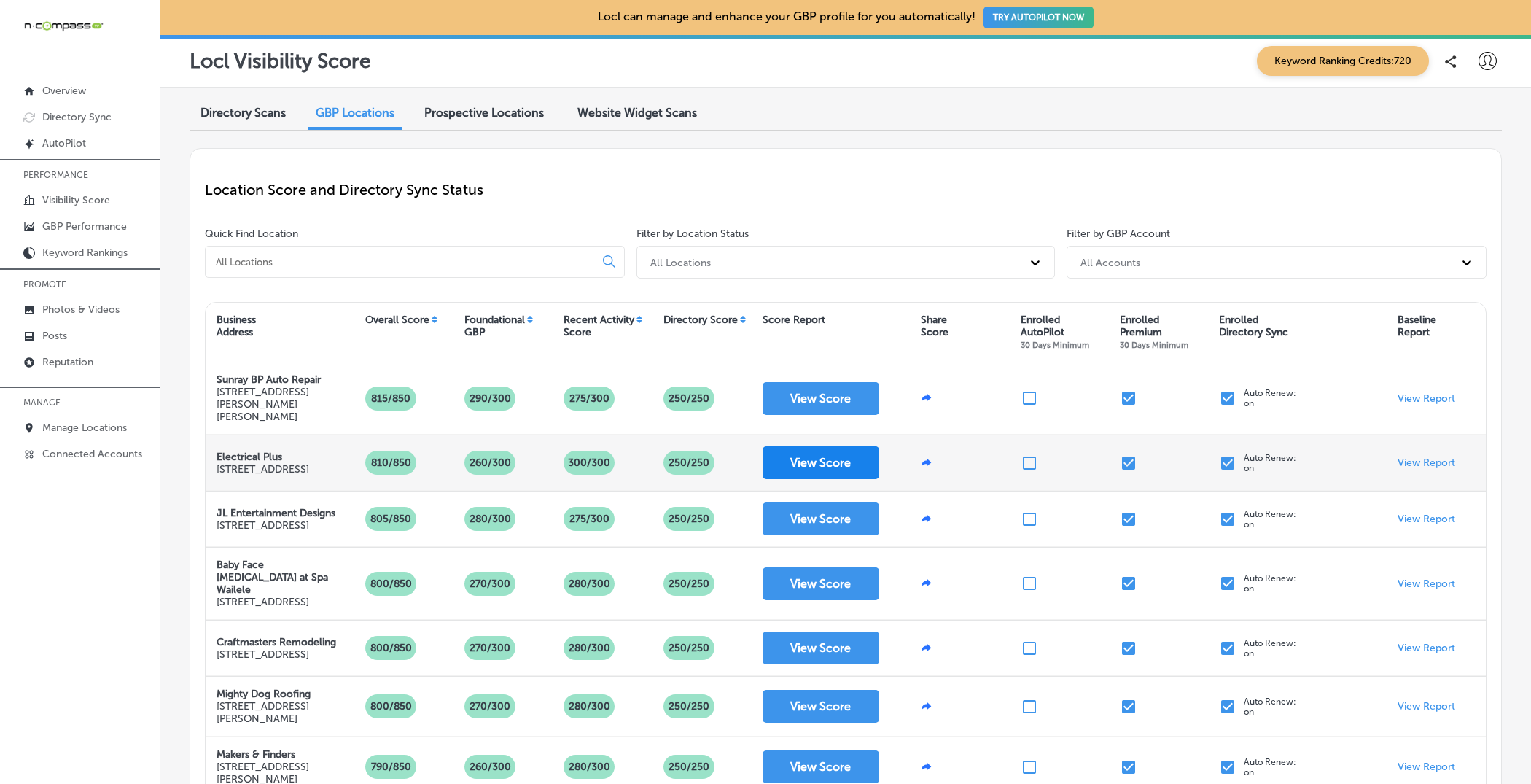
click at [804, 446] on button "View Score" at bounding box center [820, 463] width 116 height 33
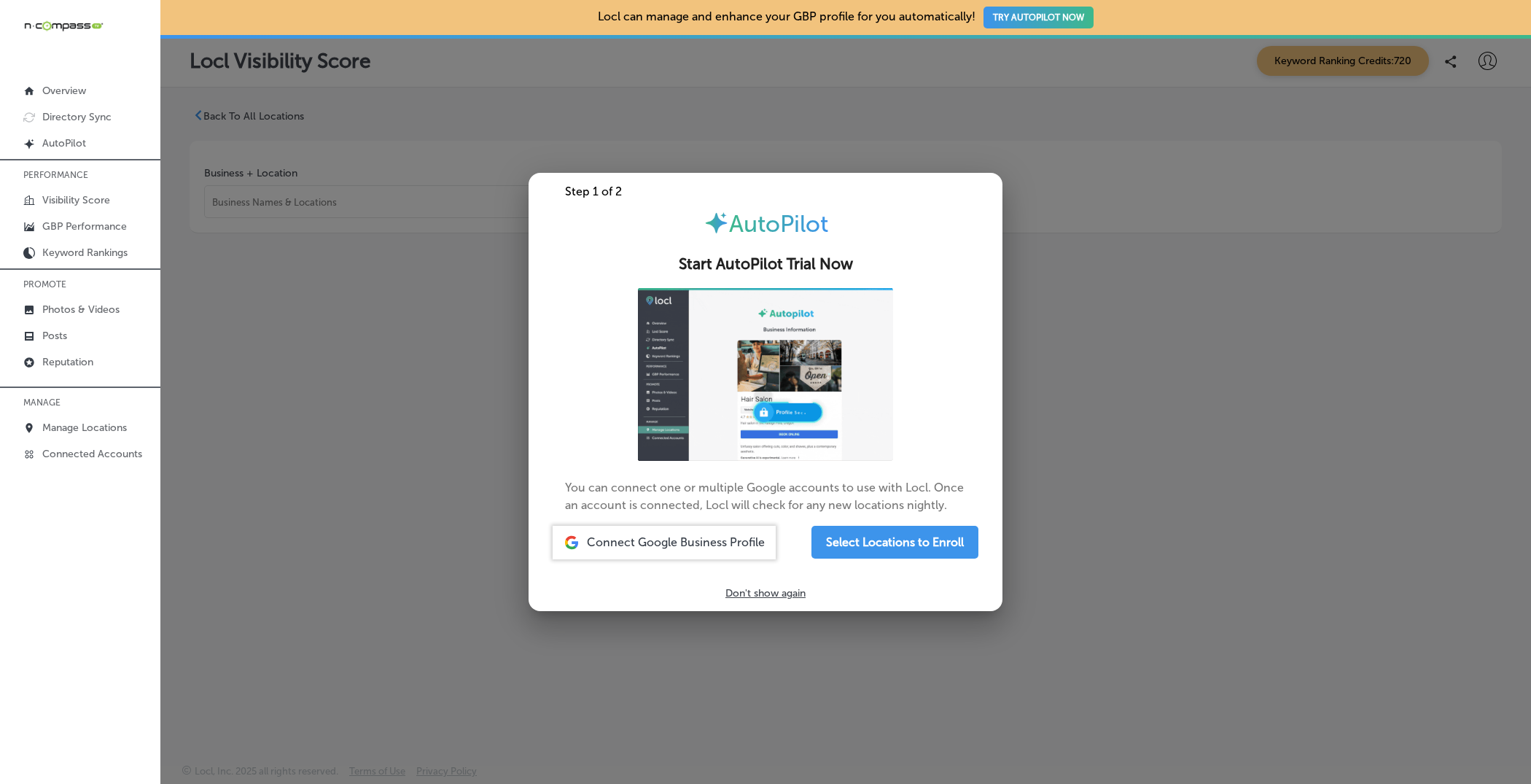
click at [1042, 261] on div at bounding box center [765, 392] width 1531 height 784
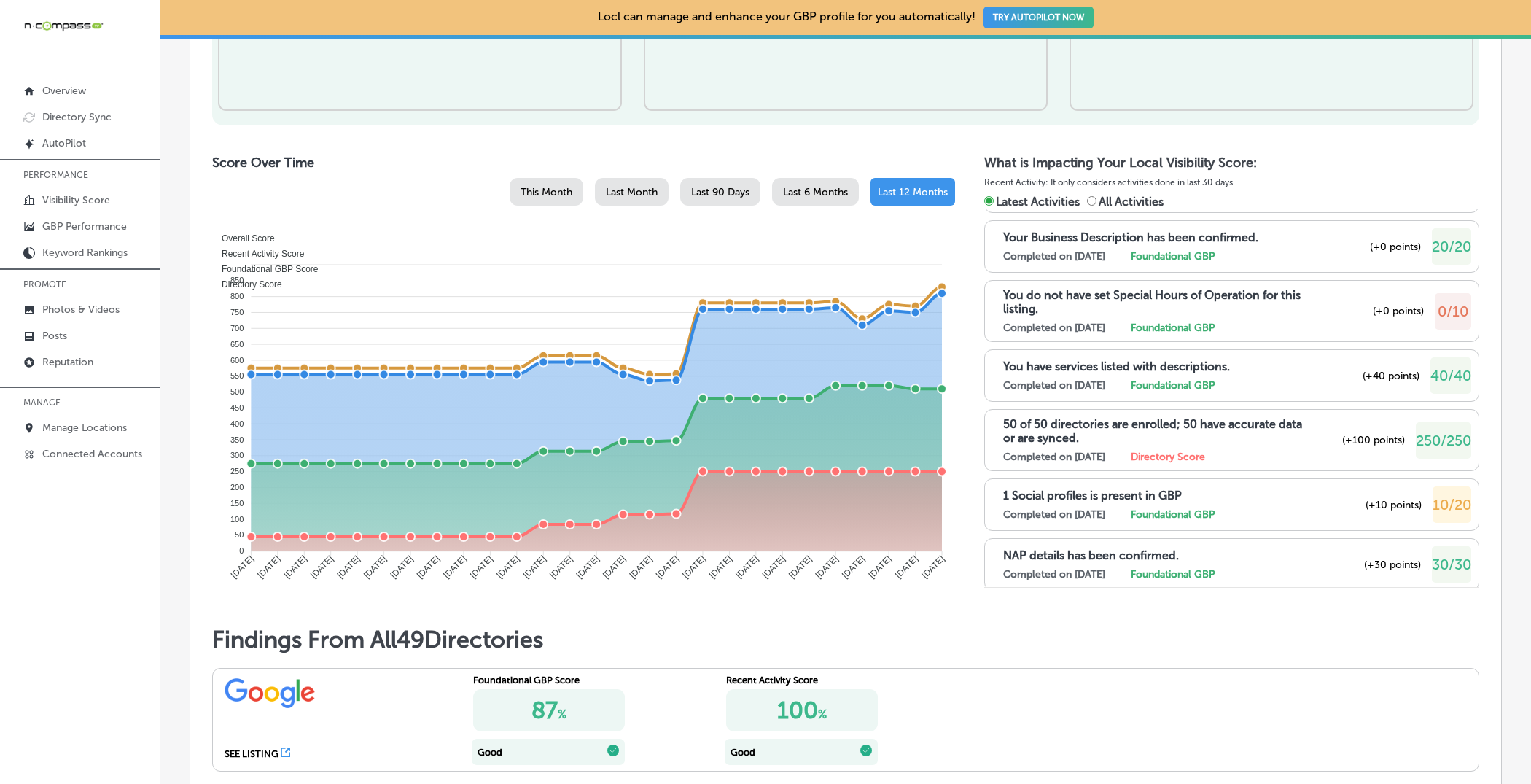
scroll to position [478, 0]
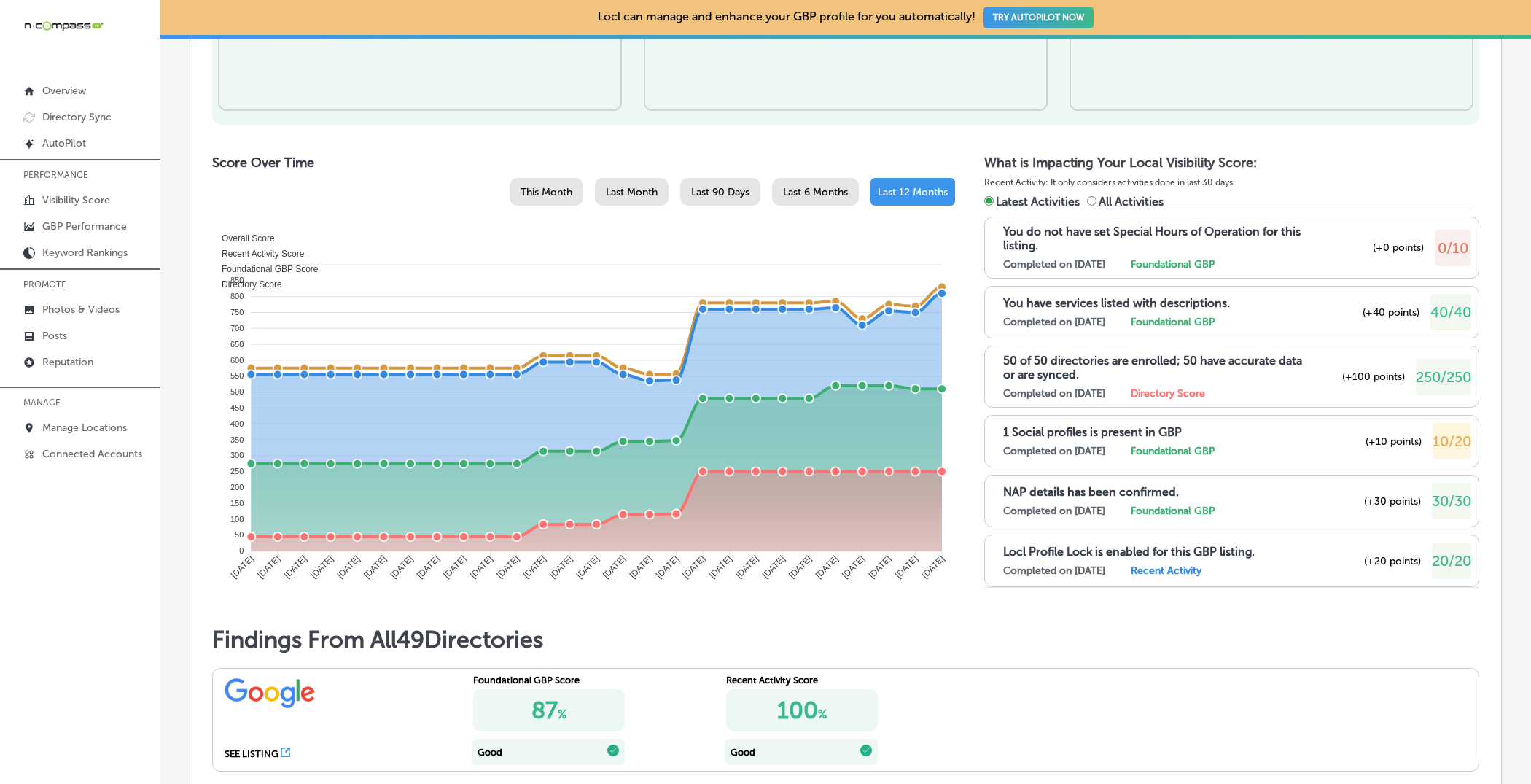
click at [1093, 200] on input "All Activities" at bounding box center [1091, 201] width 9 height 9
radio input "true"
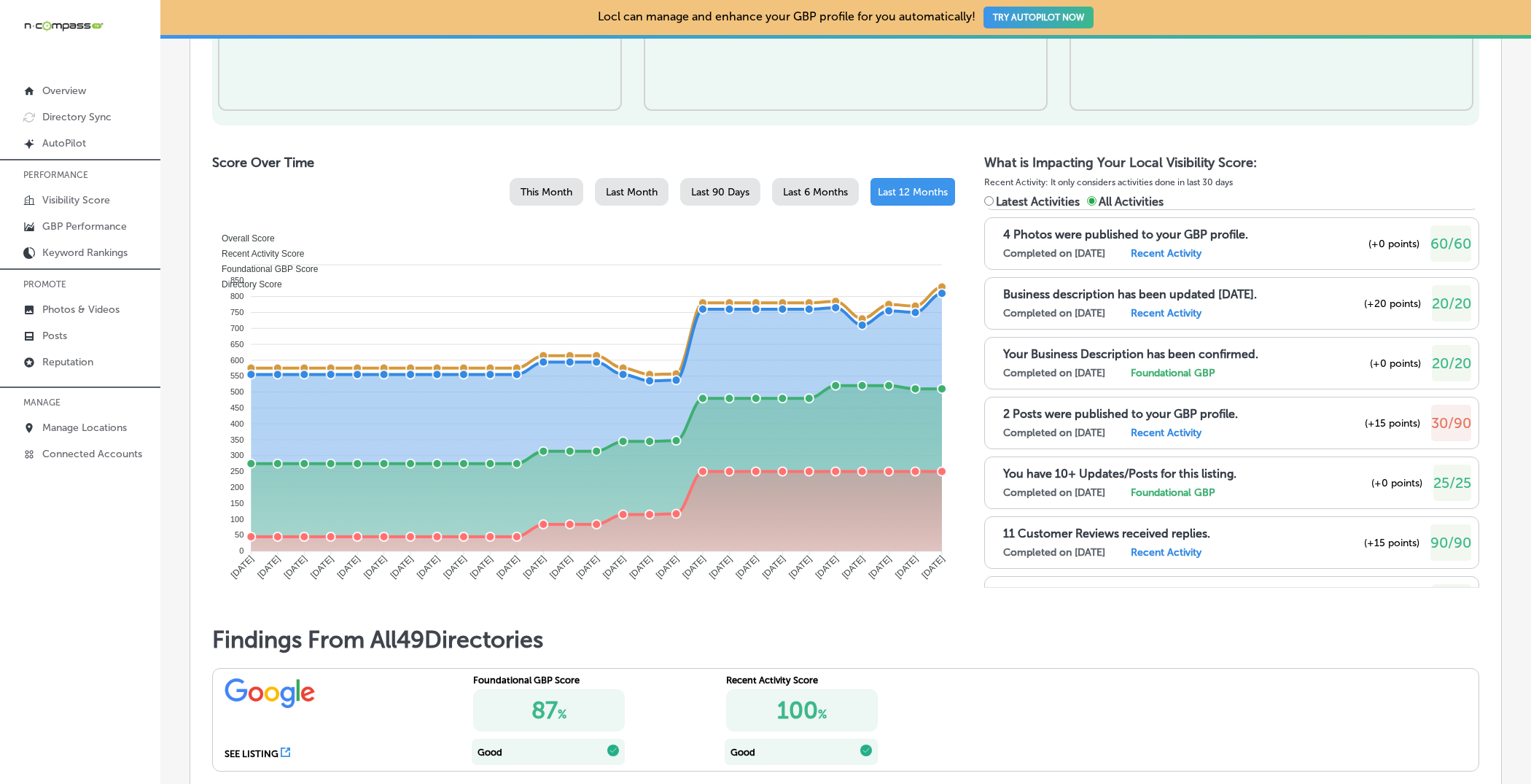
scroll to position [1968, 0]
